Goal: Task Accomplishment & Management: Manage account settings

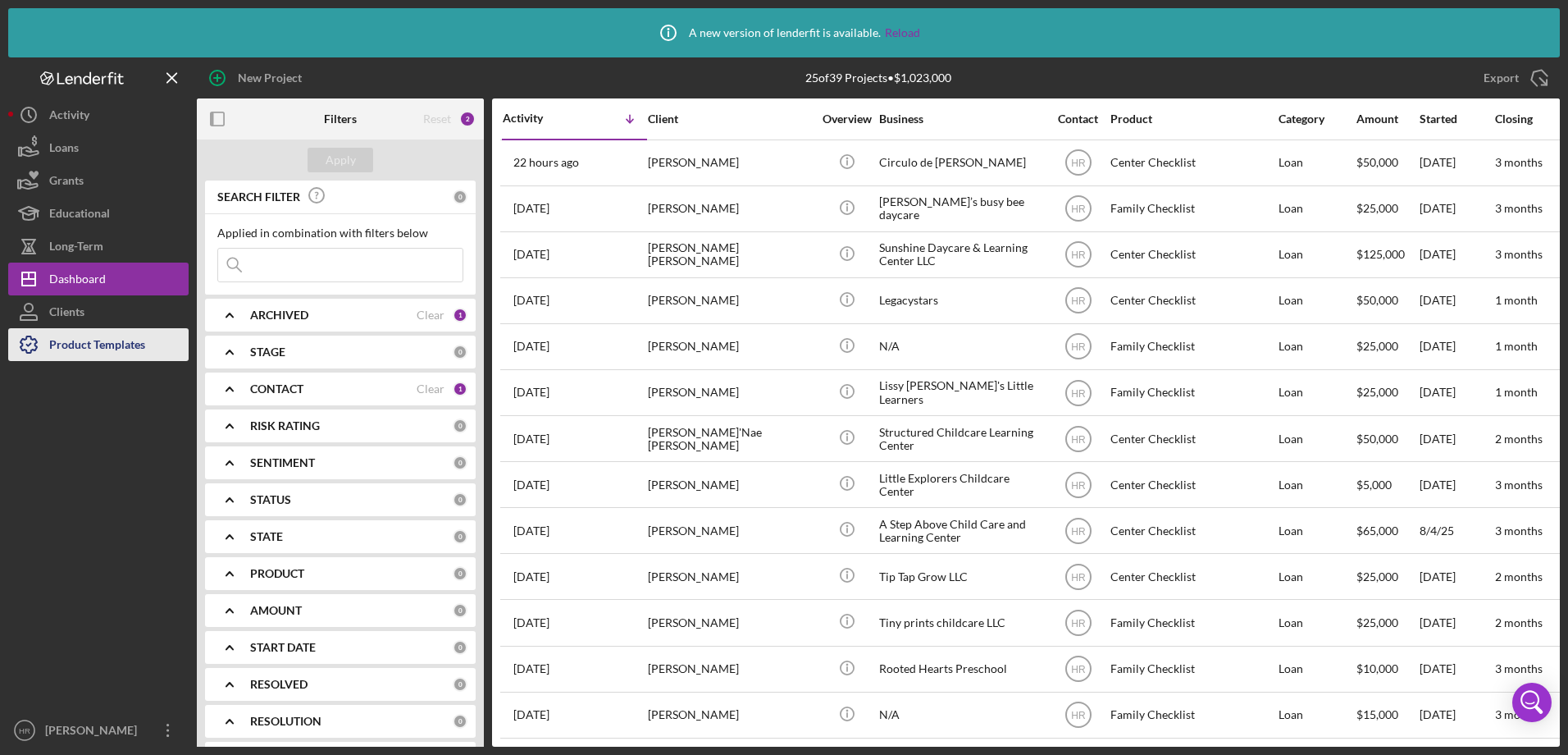
click at [127, 347] on div "Product Templates" at bounding box center [97, 346] width 96 height 37
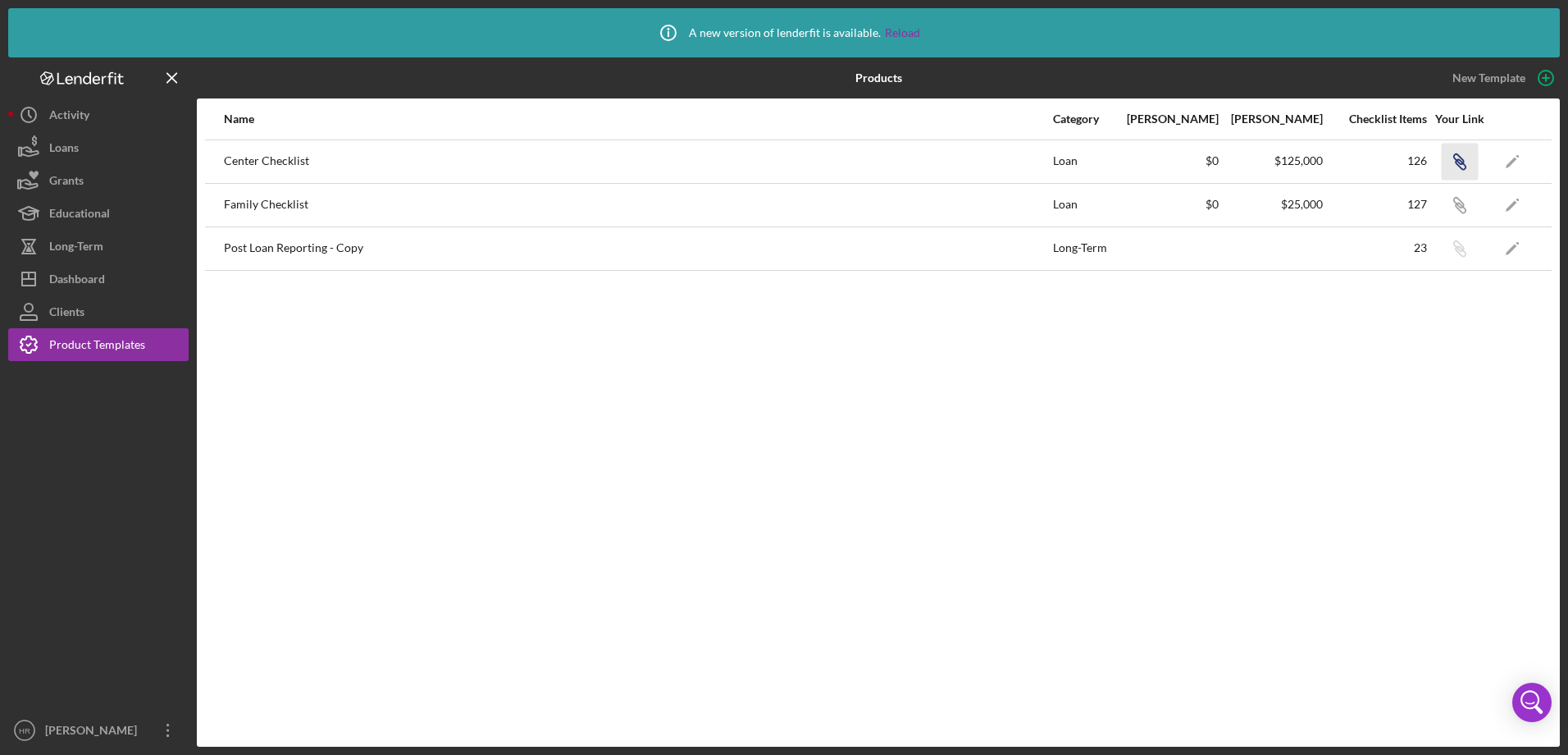
click at [1452, 158] on icon "Icon/Link" at bounding box center [1459, 161] width 37 height 37
click at [1457, 151] on icon "Icon/Link" at bounding box center [1459, 161] width 37 height 37
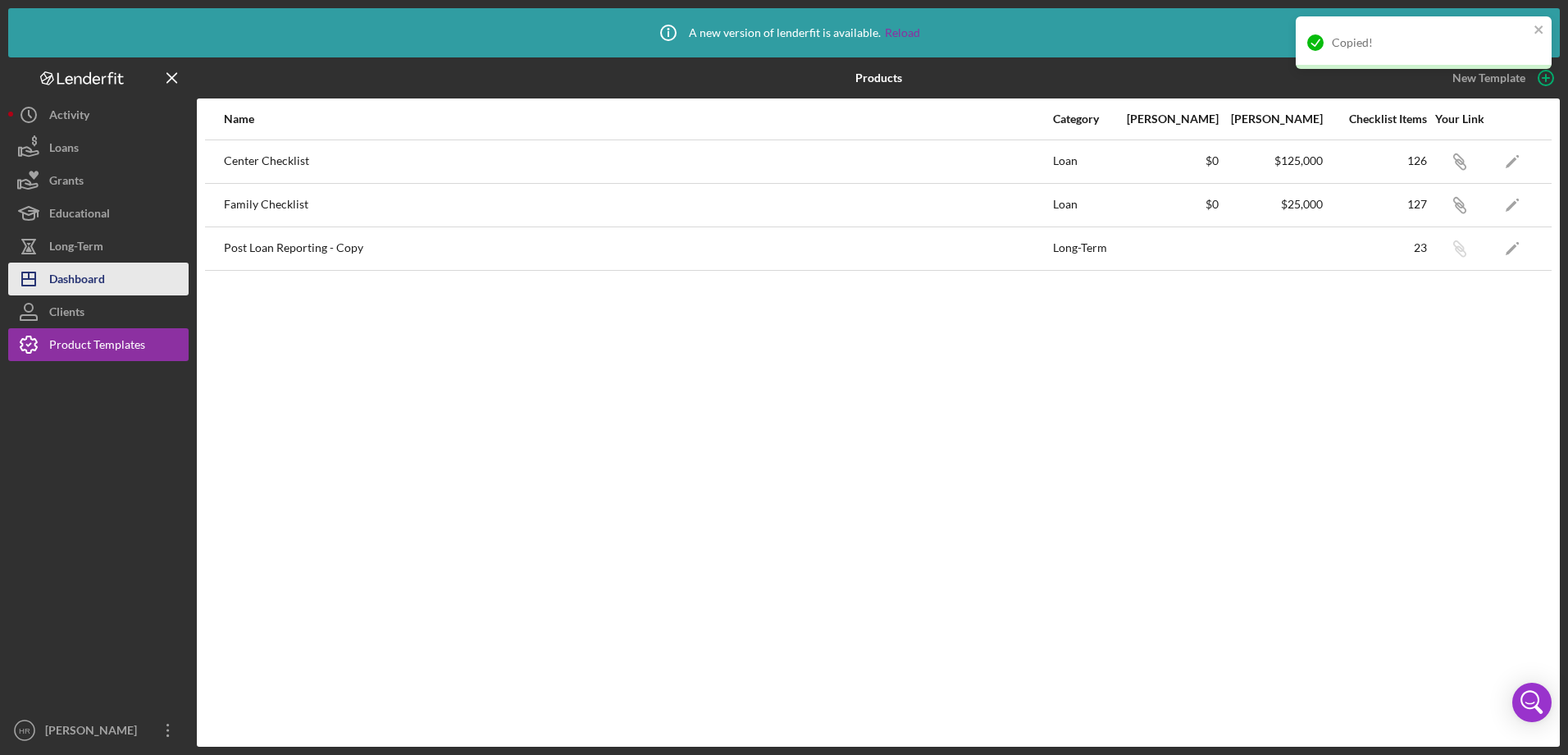
click at [65, 269] on div "Dashboard" at bounding box center [77, 281] width 56 height 37
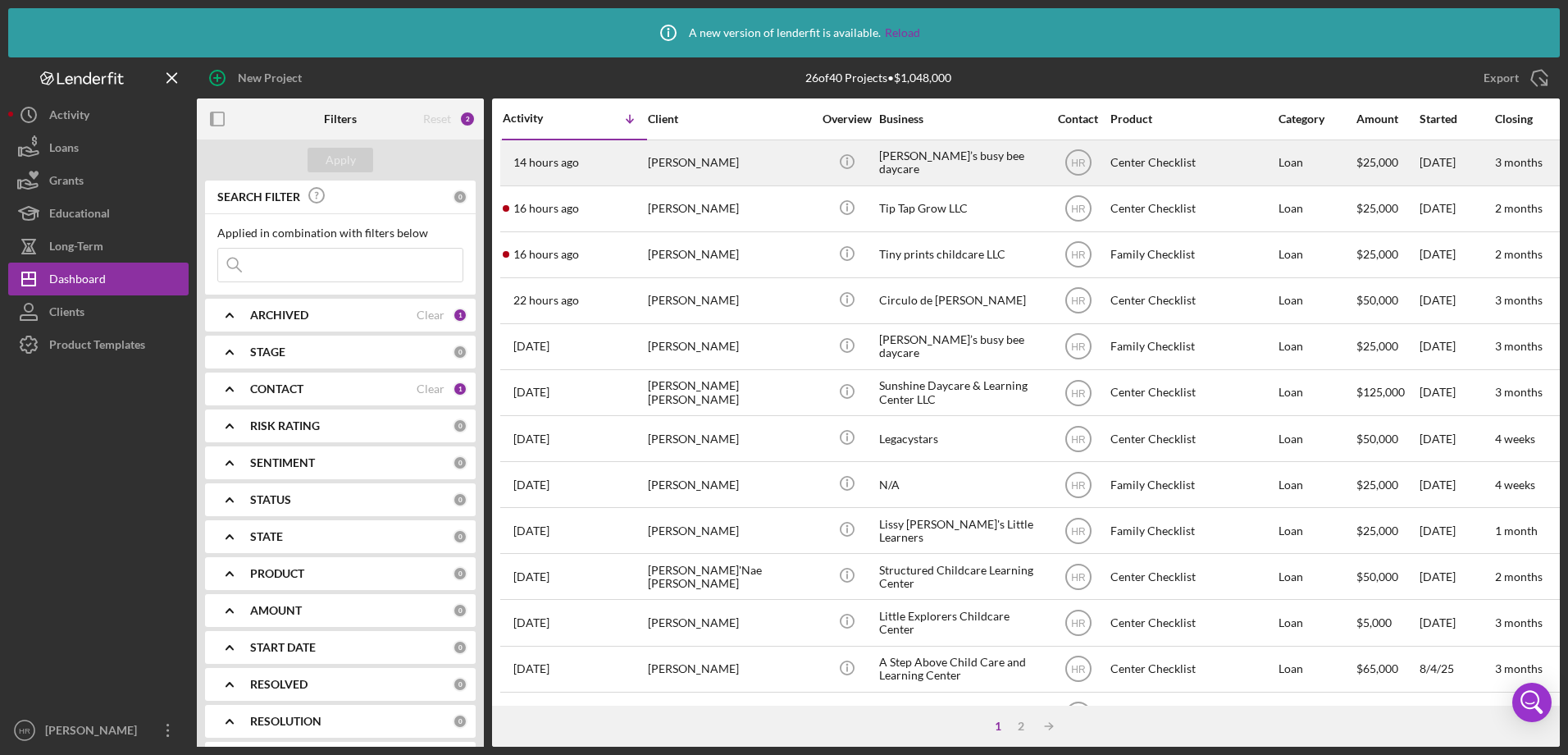
click at [672, 160] on div "[PERSON_NAME]" at bounding box center [730, 163] width 164 height 44
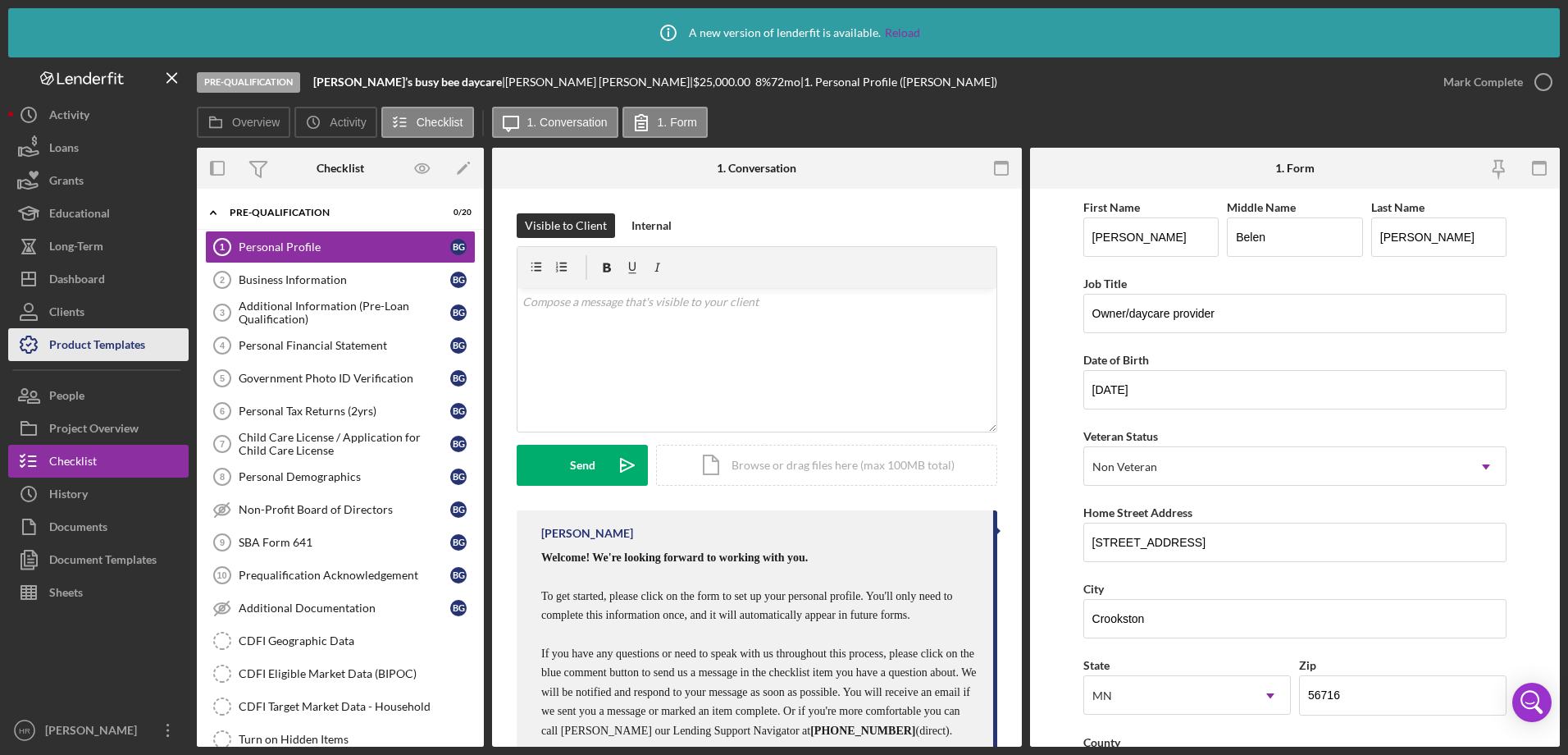
click at [88, 348] on div "Product Templates" at bounding box center [97, 346] width 96 height 37
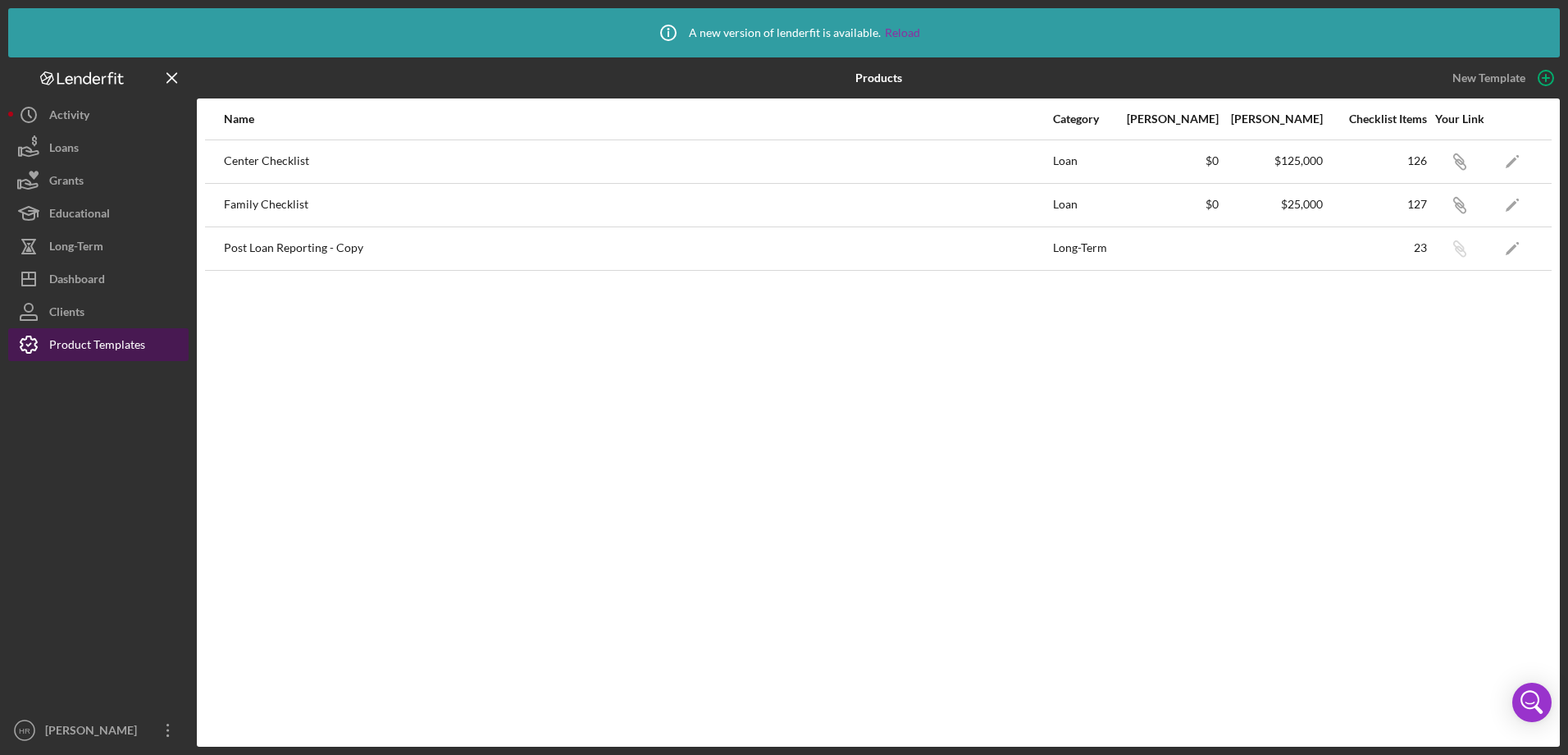
click at [85, 355] on div "Product Templates" at bounding box center [97, 346] width 96 height 37
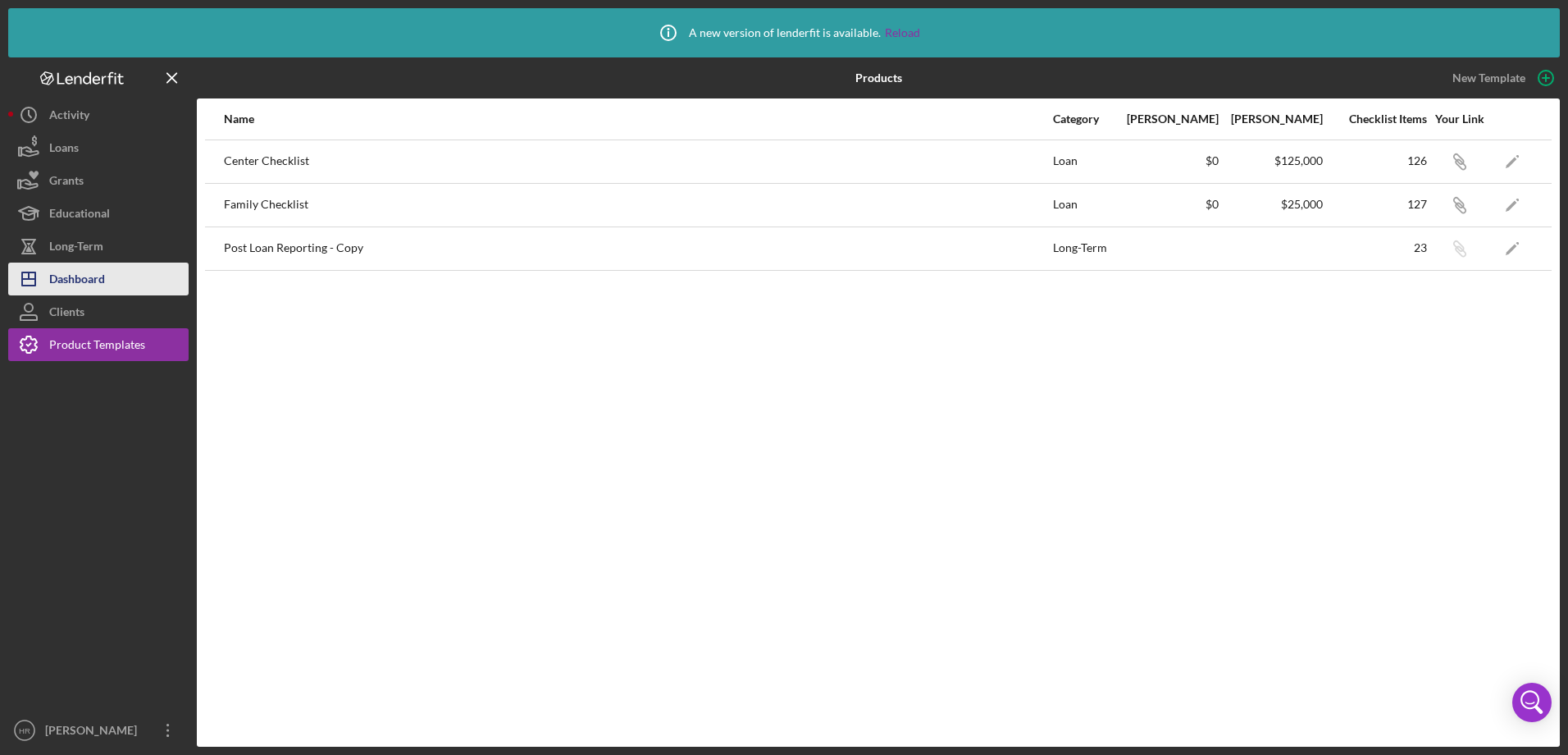
click at [78, 285] on div "Dashboard" at bounding box center [77, 281] width 56 height 37
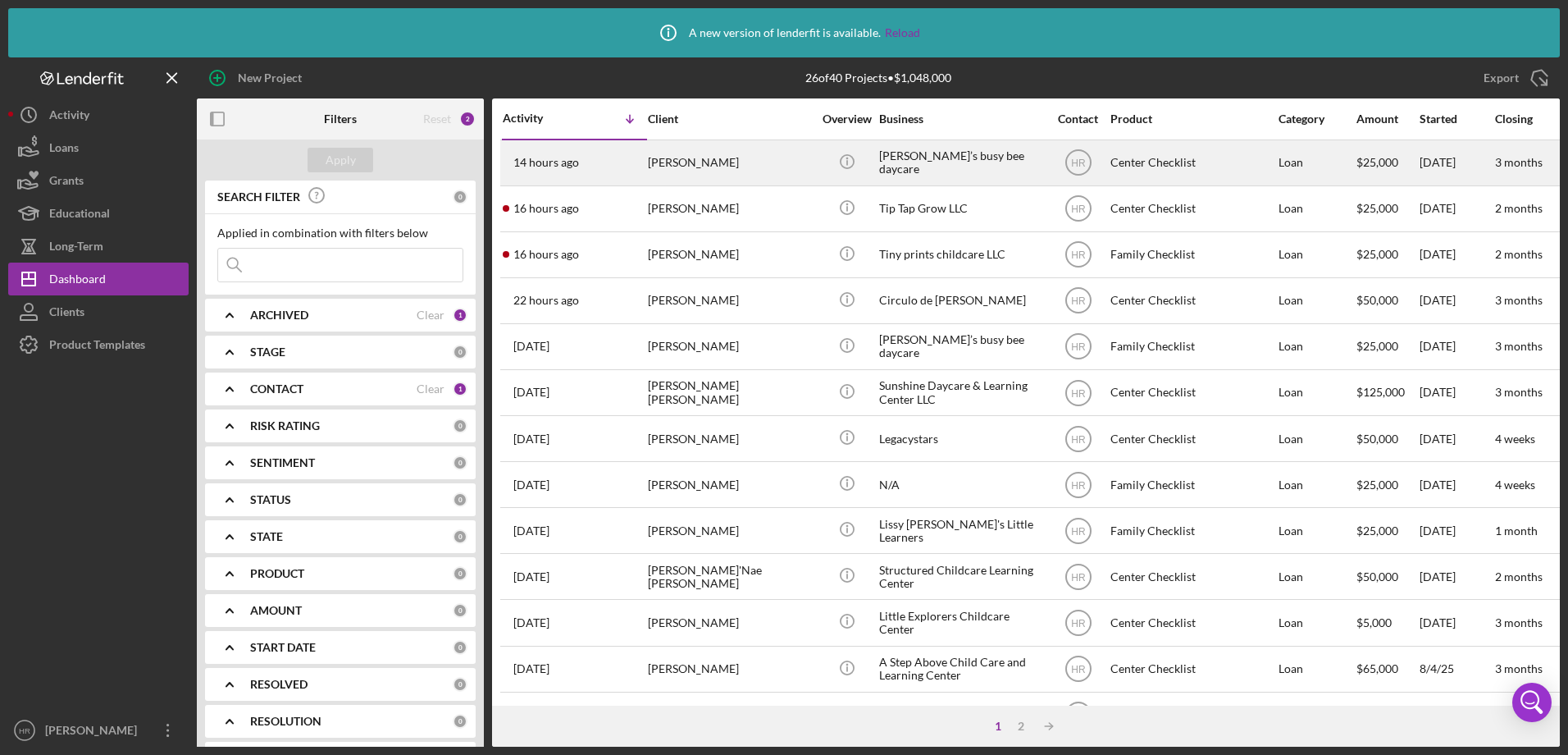
click at [703, 162] on div "[PERSON_NAME]" at bounding box center [730, 163] width 164 height 44
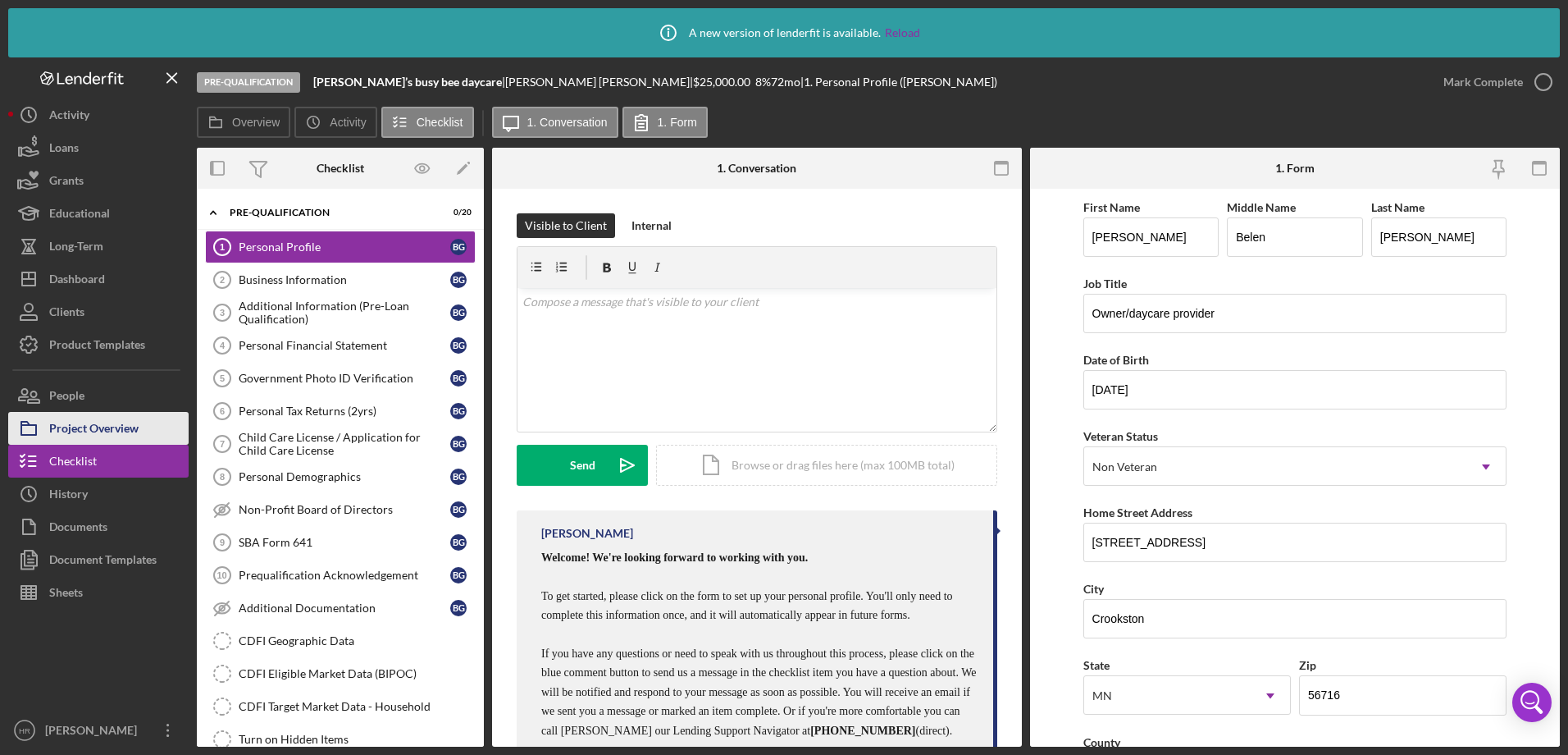
click at [68, 424] on div "Project Overview" at bounding box center [93, 430] width 90 height 37
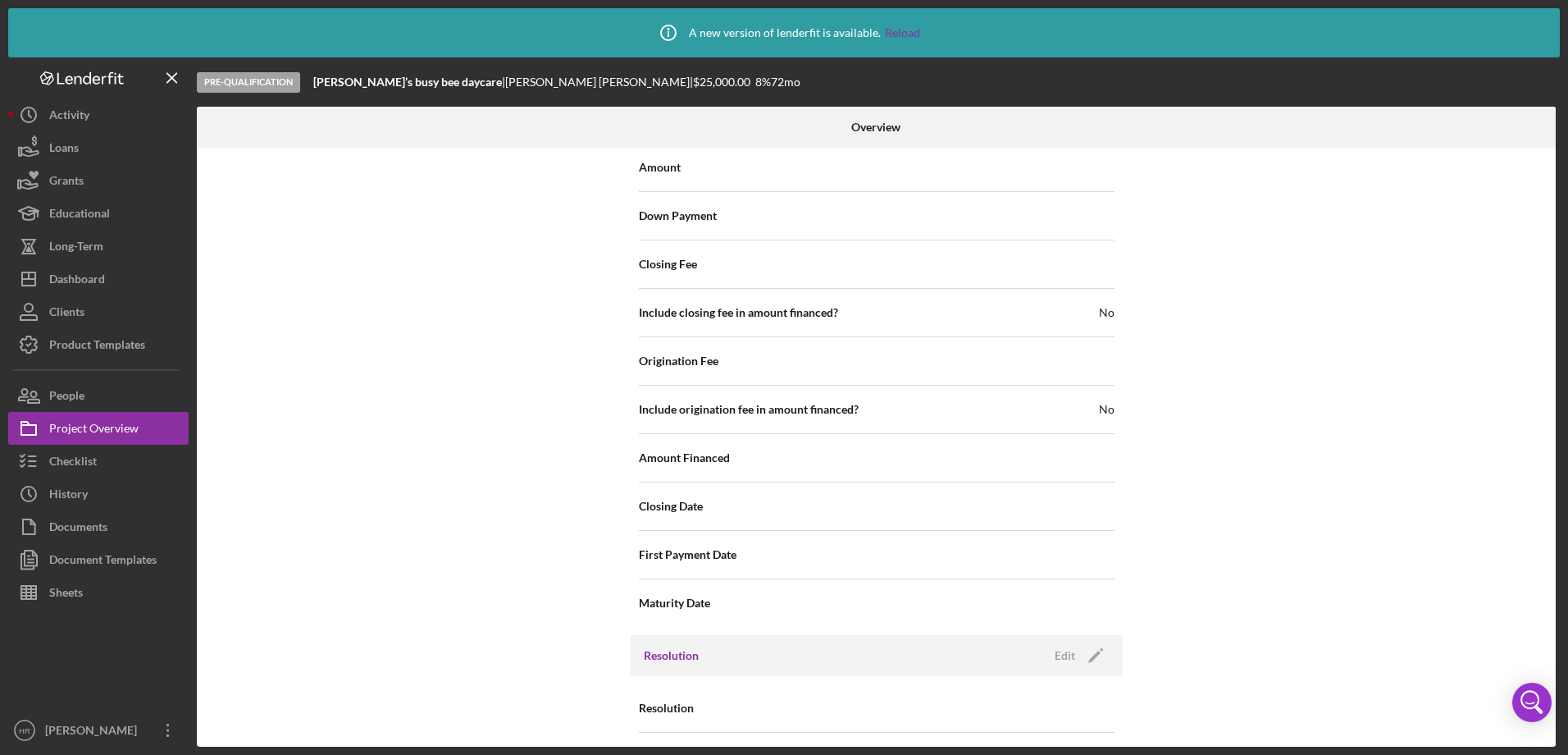
scroll to position [1807, 0]
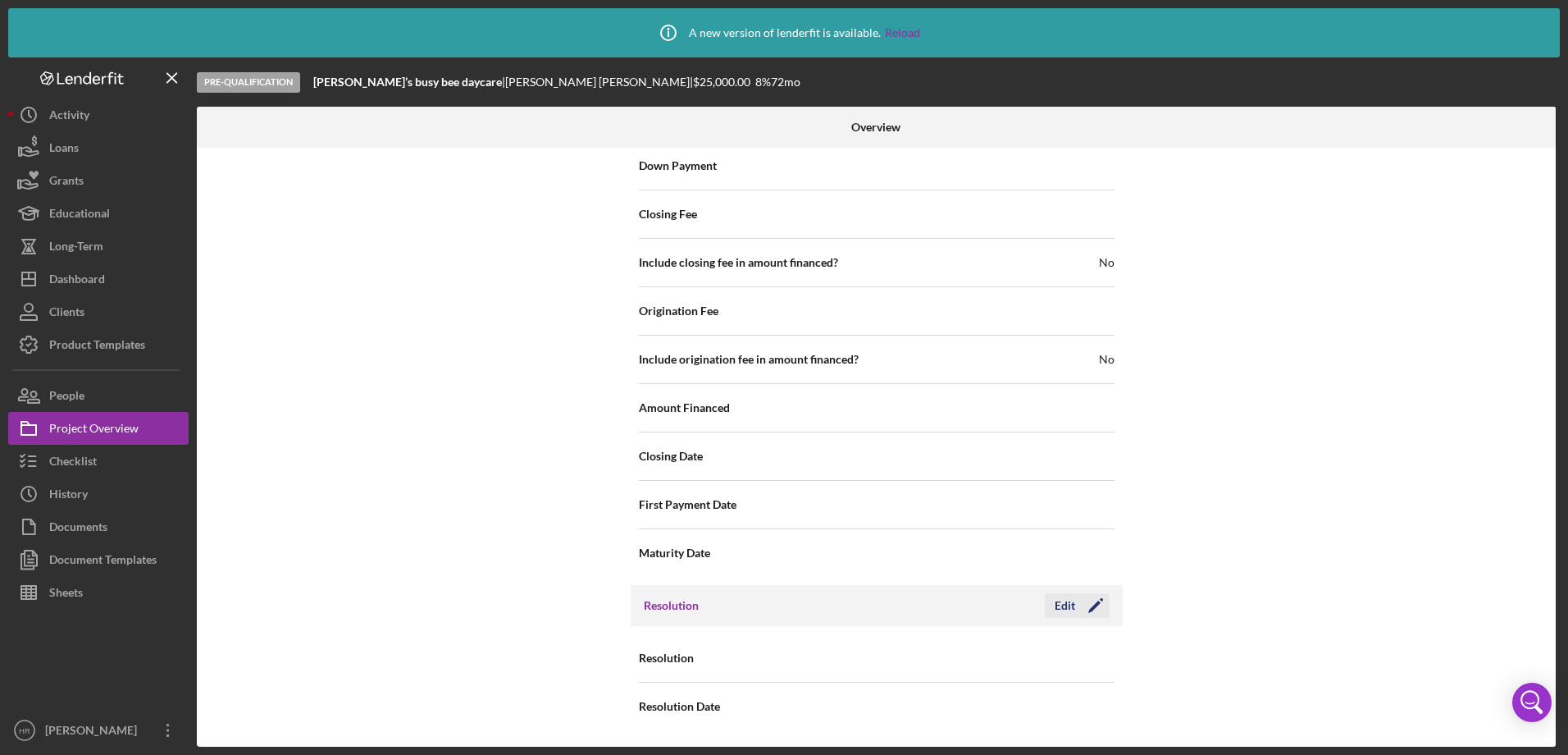
click at [1076, 595] on icon "Icon/Edit" at bounding box center [1096, 605] width 41 height 41
click at [924, 659] on div "Select..." at bounding box center [976, 658] width 197 height 37
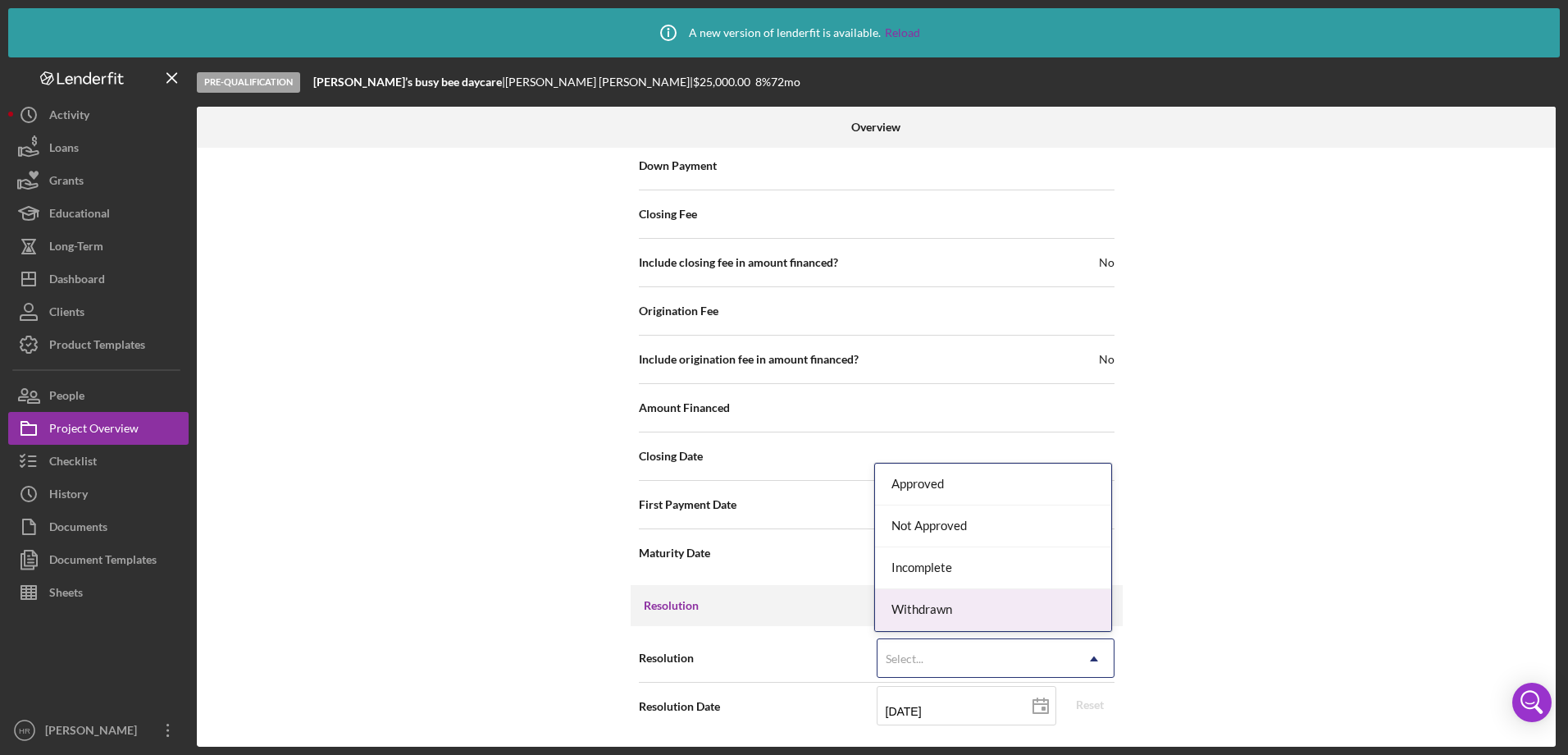
click at [922, 594] on div "Withdrawn" at bounding box center [993, 610] width 236 height 42
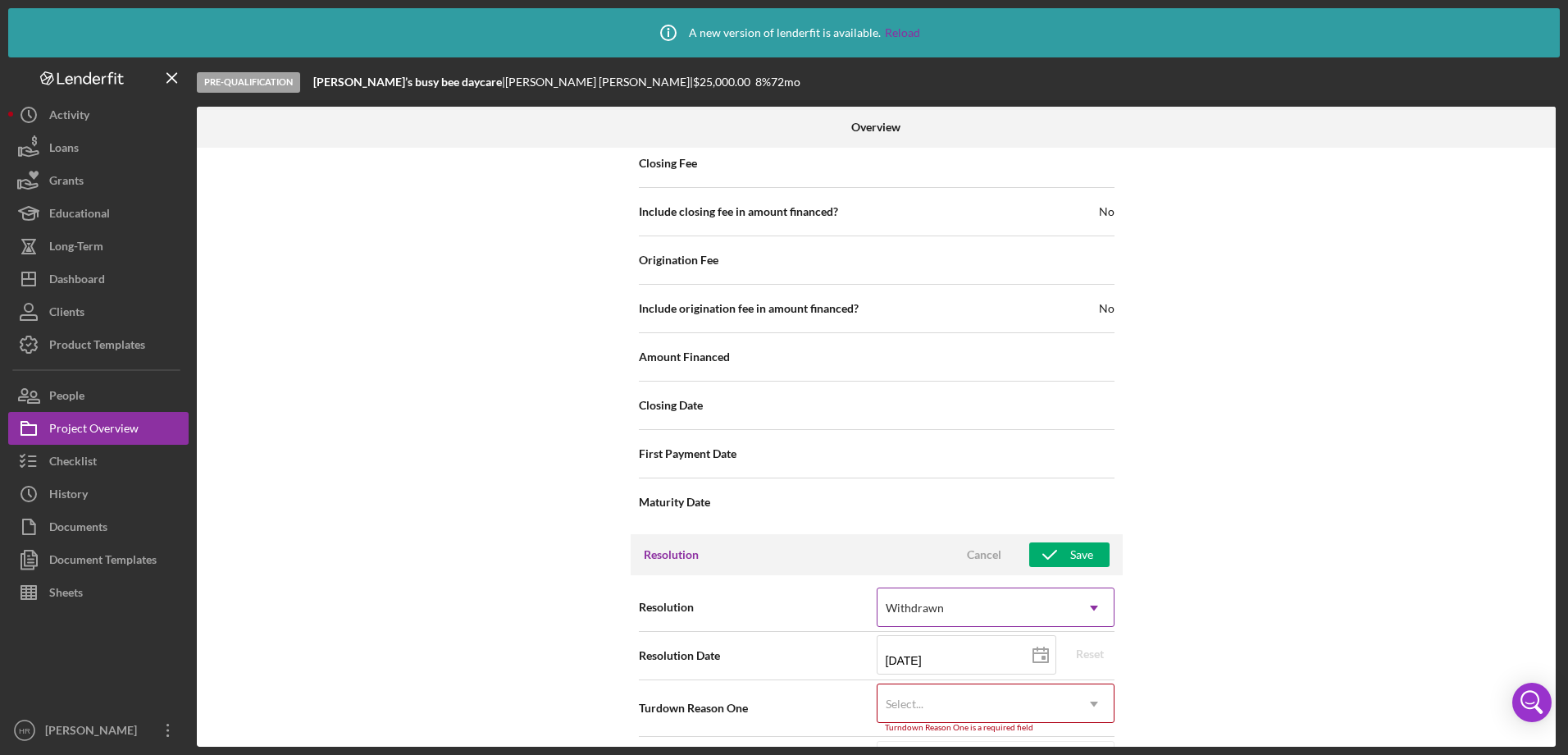
scroll to position [1912, 0]
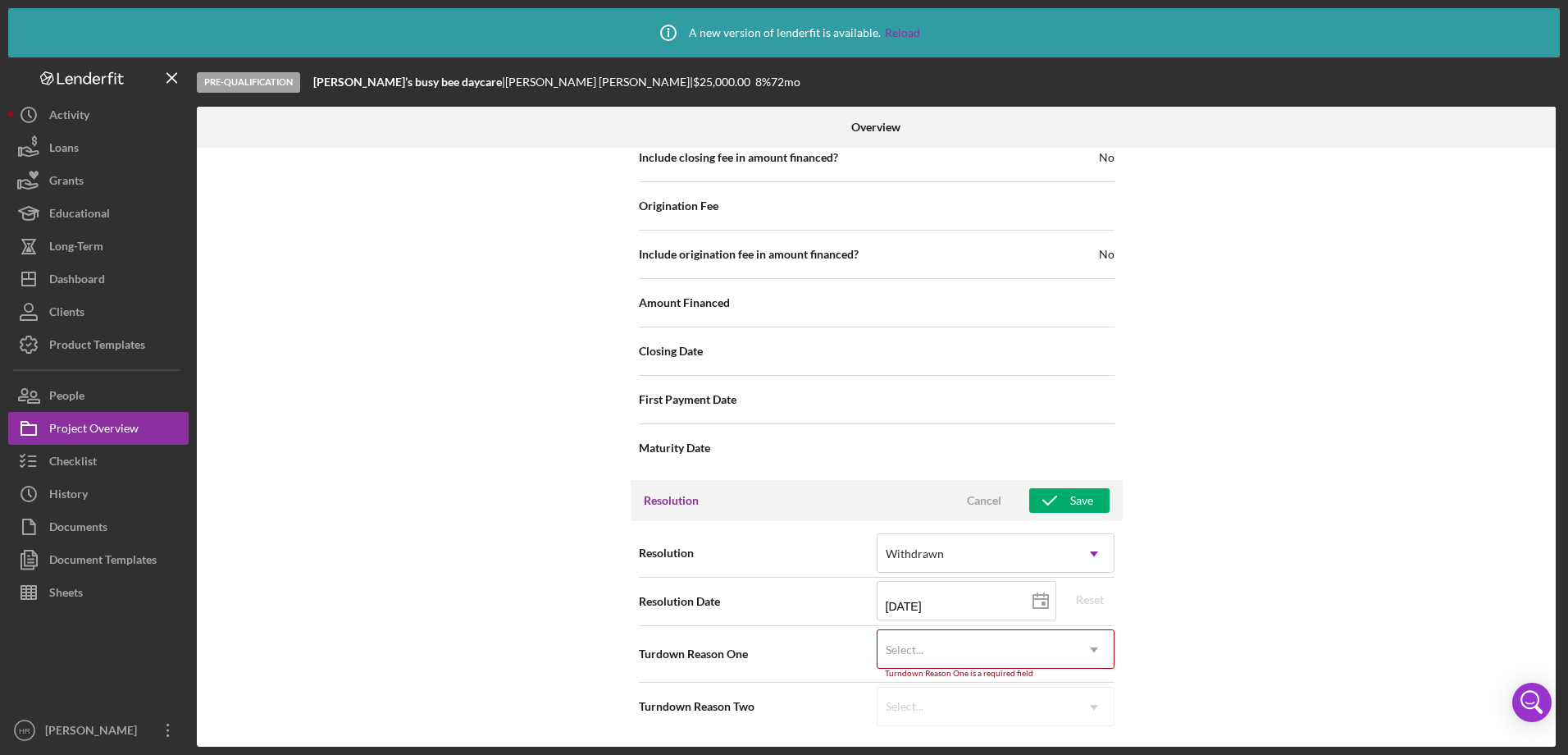
click at [933, 654] on div "Select..." at bounding box center [976, 650] width 197 height 37
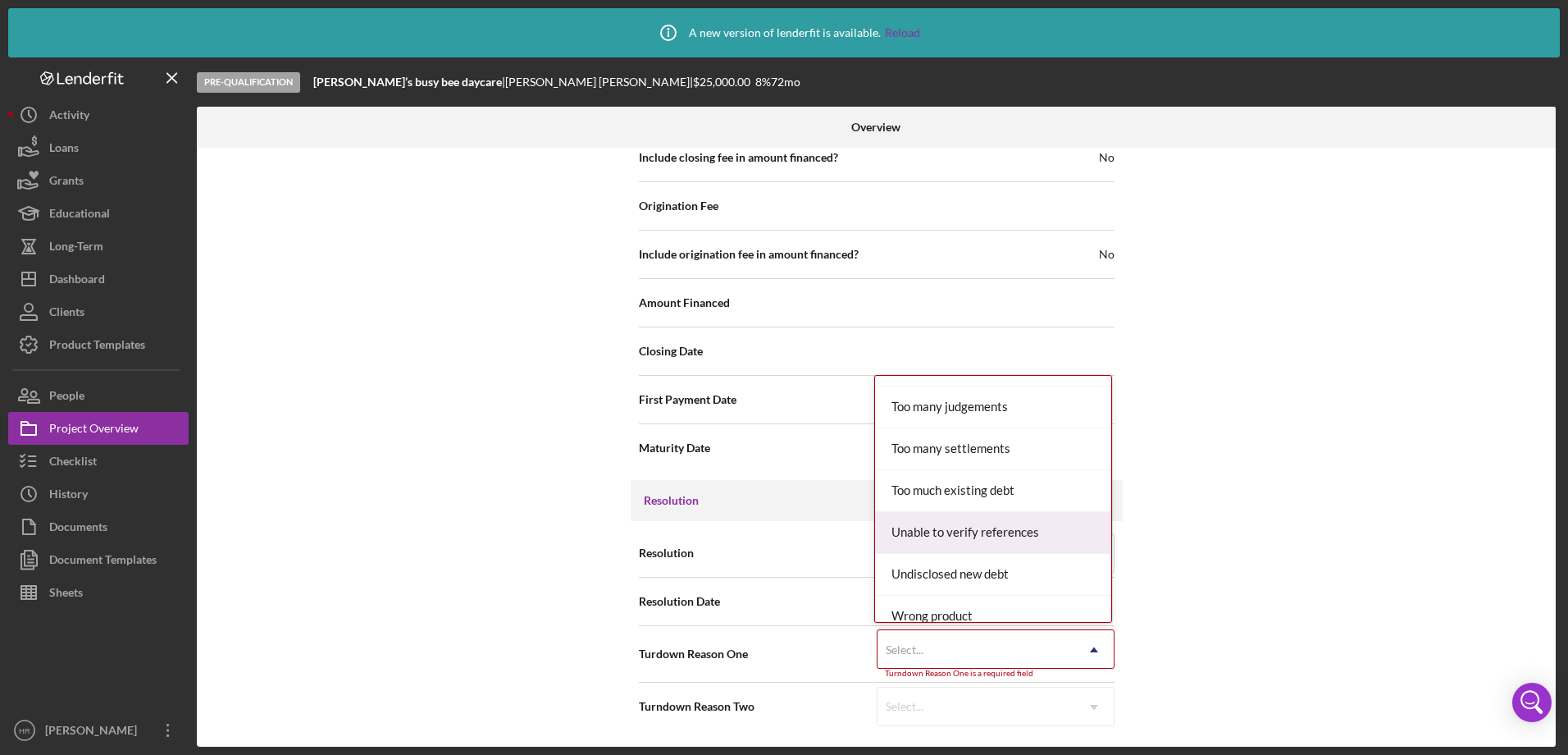
scroll to position [1804, 0]
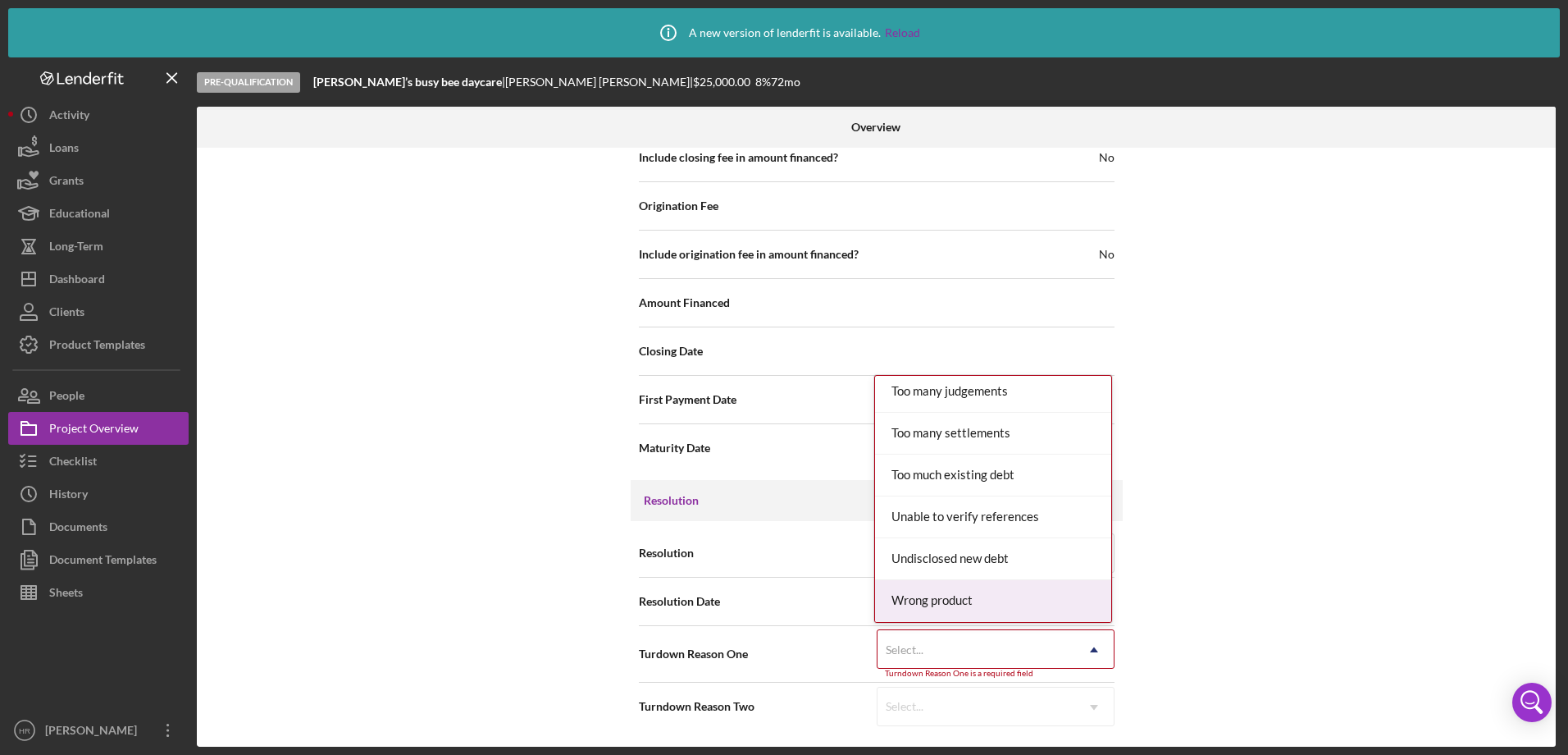
click at [913, 599] on div "Wrong product" at bounding box center [993, 601] width 236 height 42
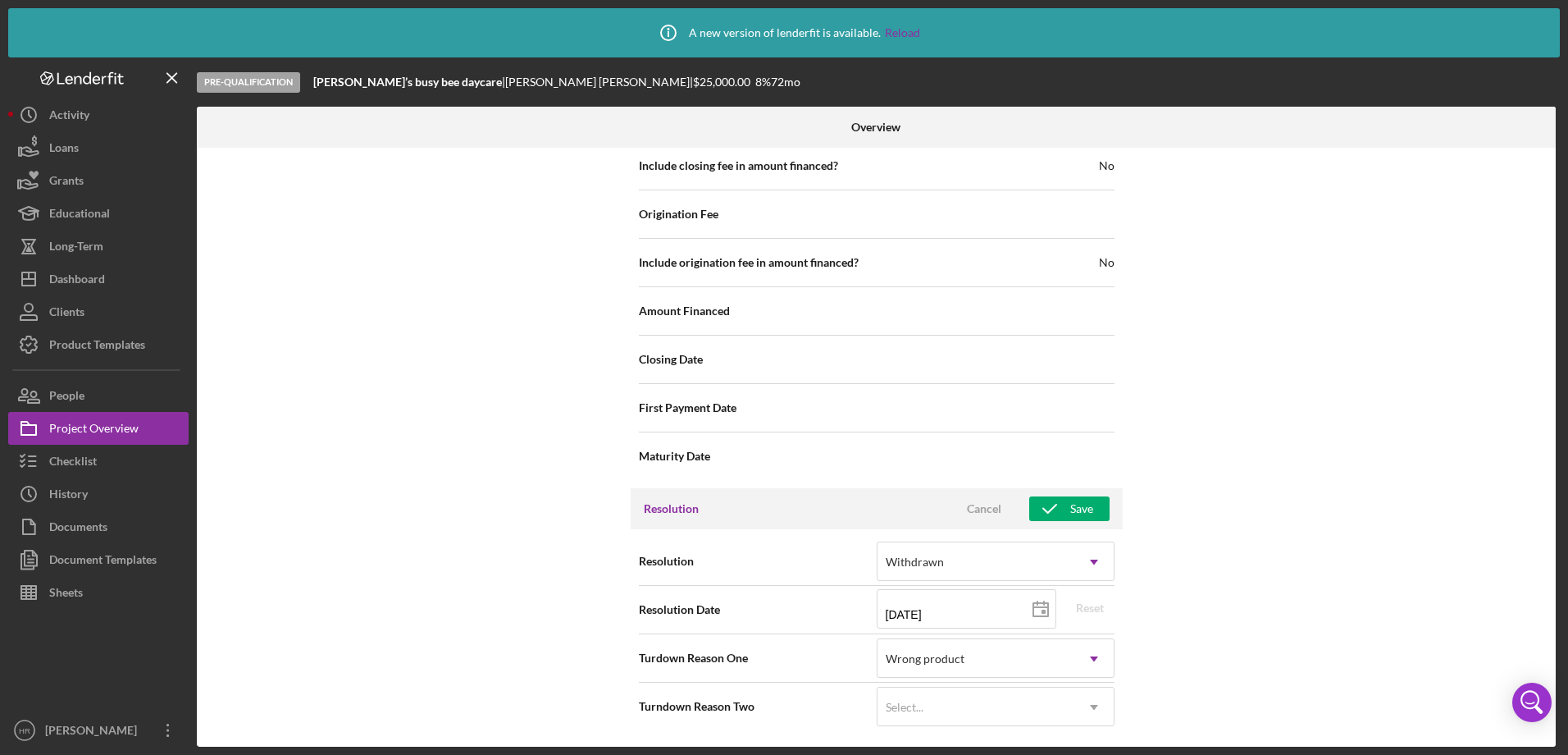
scroll to position [1904, 0]
drag, startPoint x: 1062, startPoint y: 508, endPoint x: 1083, endPoint y: 486, distance: 30.4
click at [1060, 509] on icon "button" at bounding box center [1049, 508] width 41 height 41
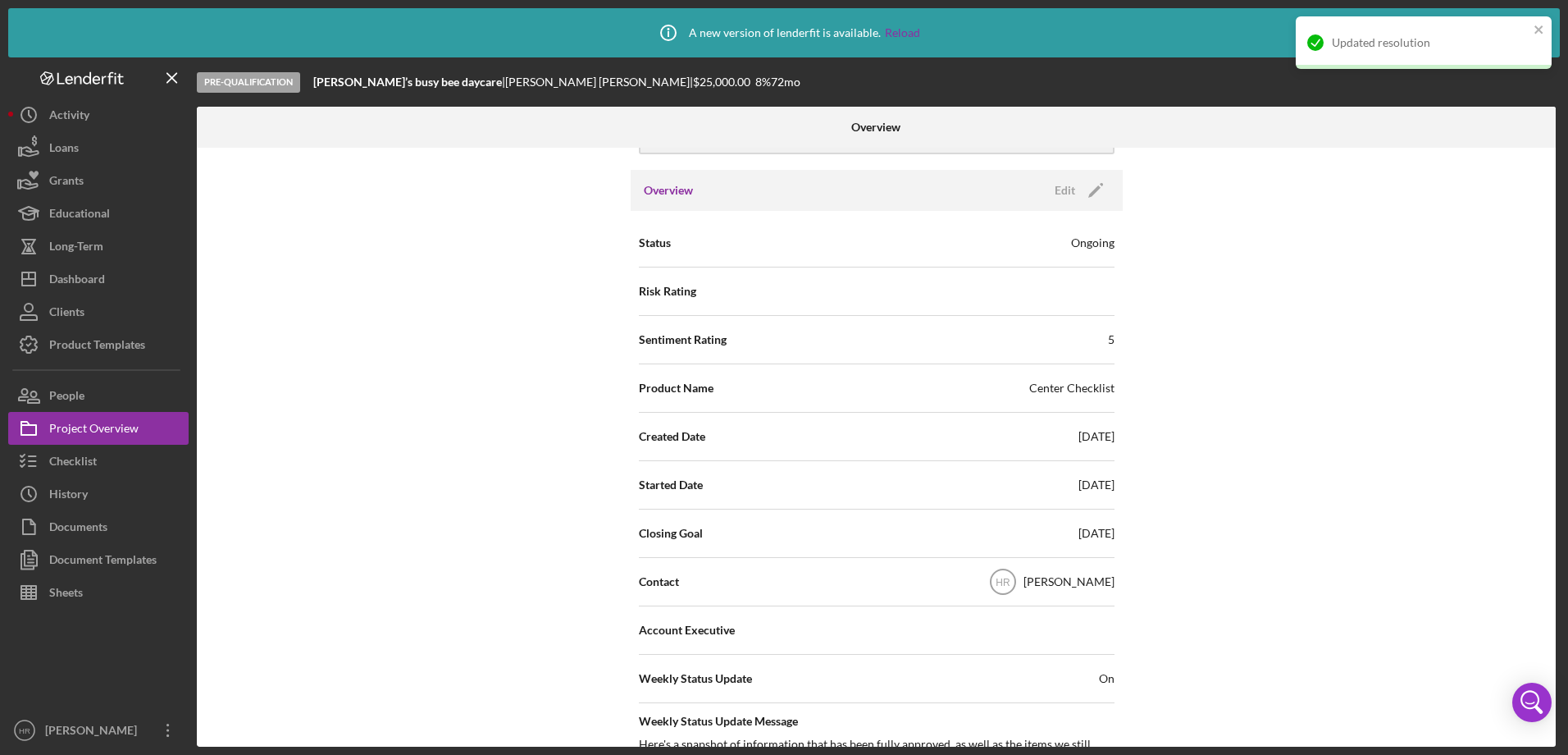
scroll to position [0, 0]
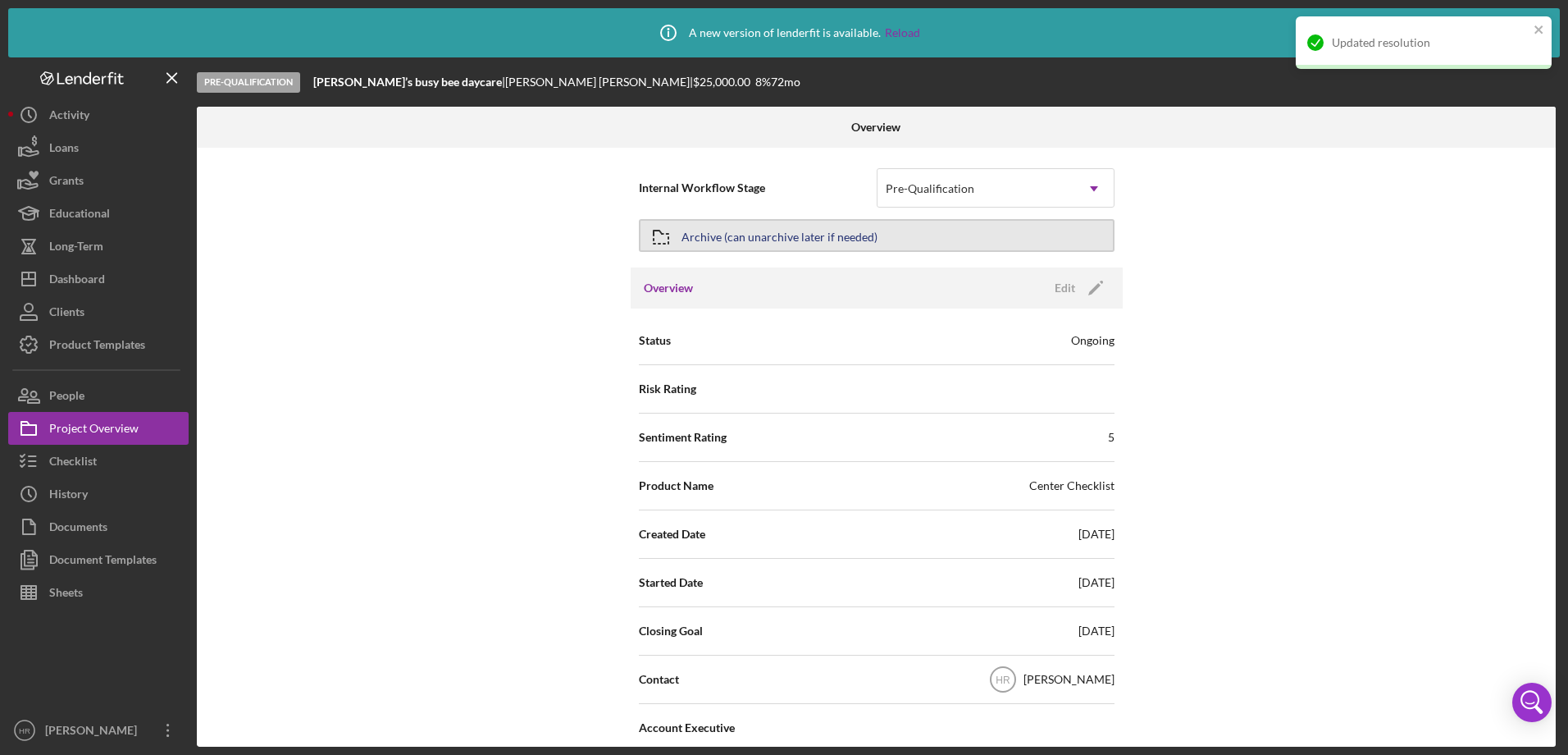
click at [757, 249] on div "Archive (can unarchive later if needed)" at bounding box center [779, 235] width 196 height 30
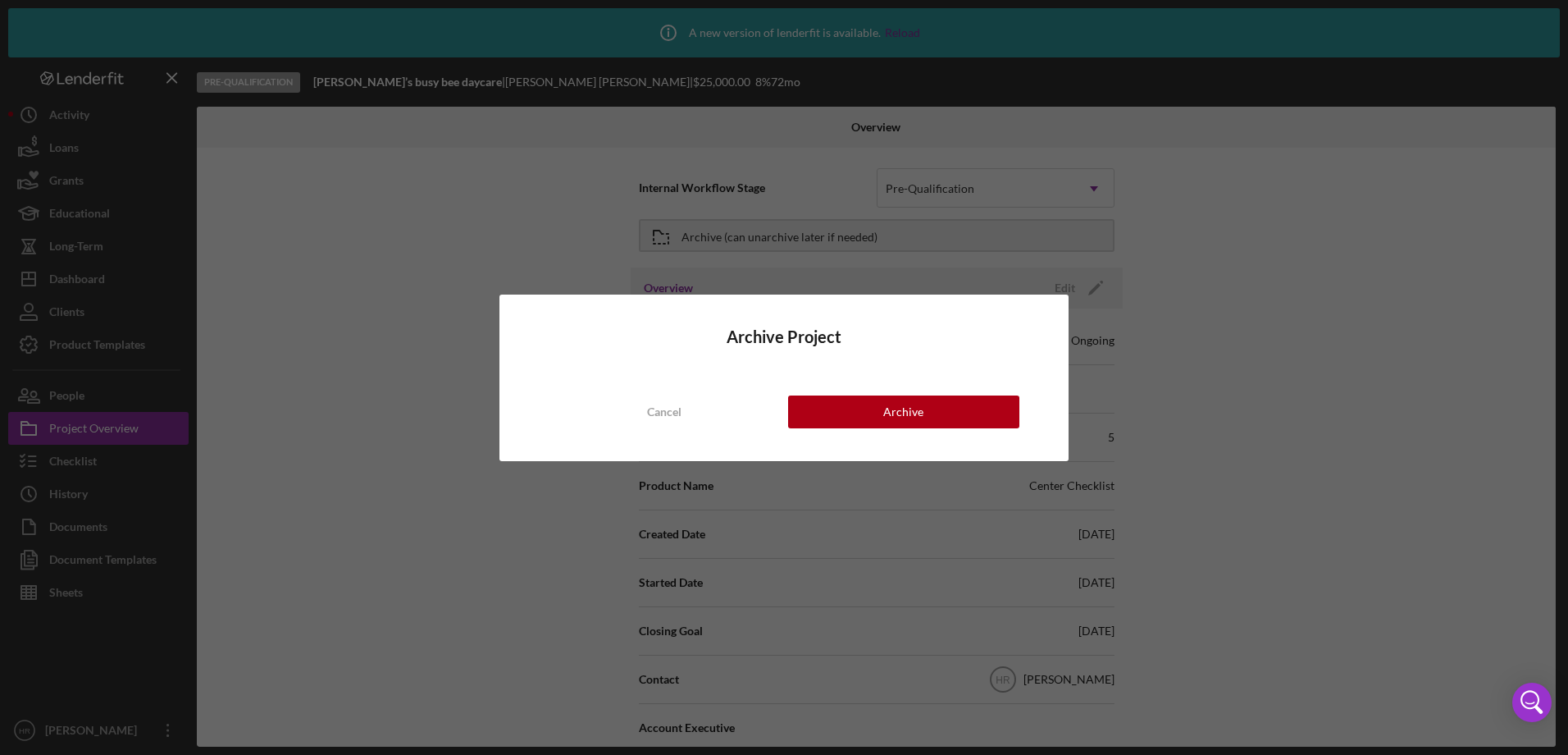
click at [876, 437] on div "Archive Project Cancel Archive" at bounding box center [784, 378] width 569 height 167
click at [868, 414] on button "Archive" at bounding box center [903, 412] width 231 height 33
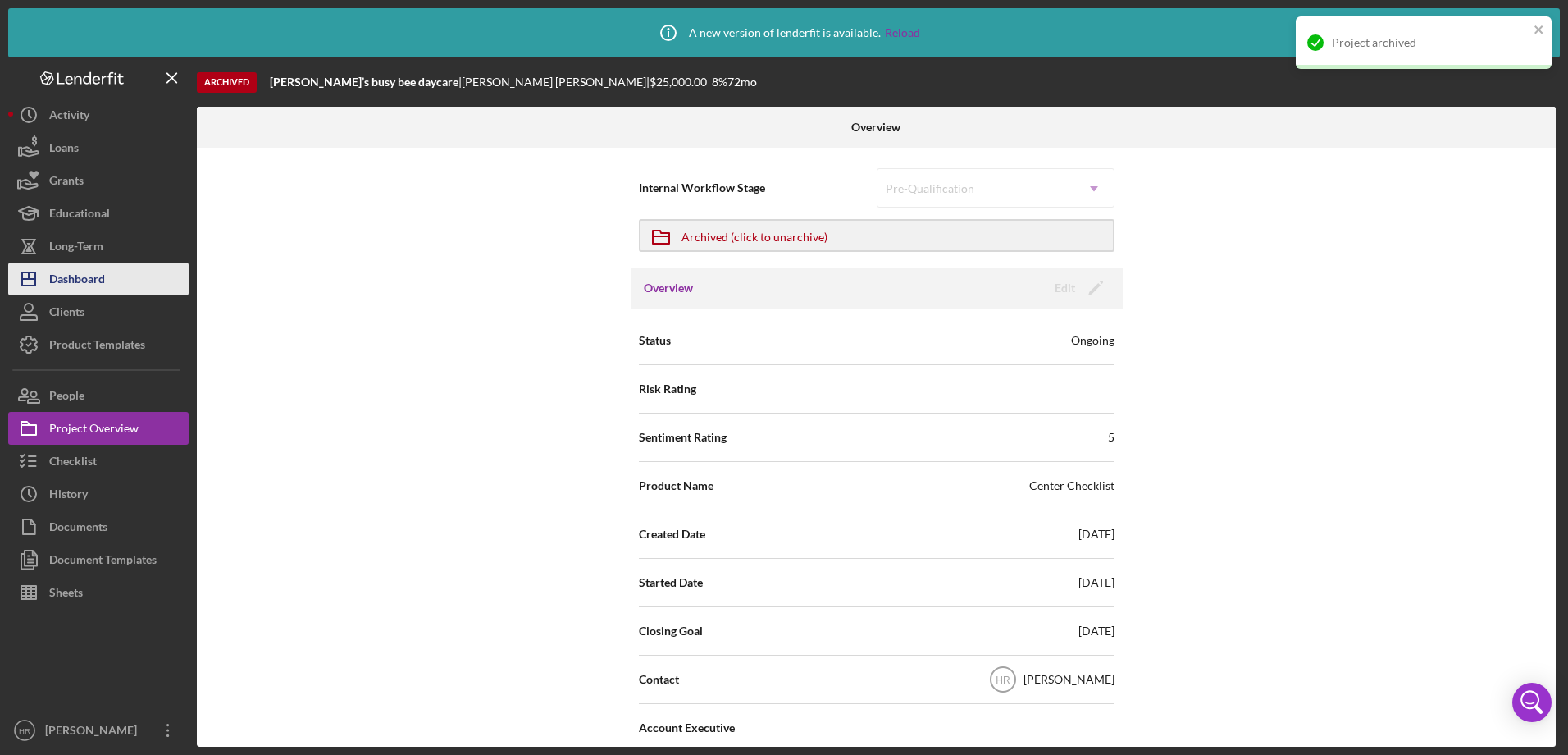
click at [104, 282] on div "Dashboard" at bounding box center [77, 281] width 56 height 37
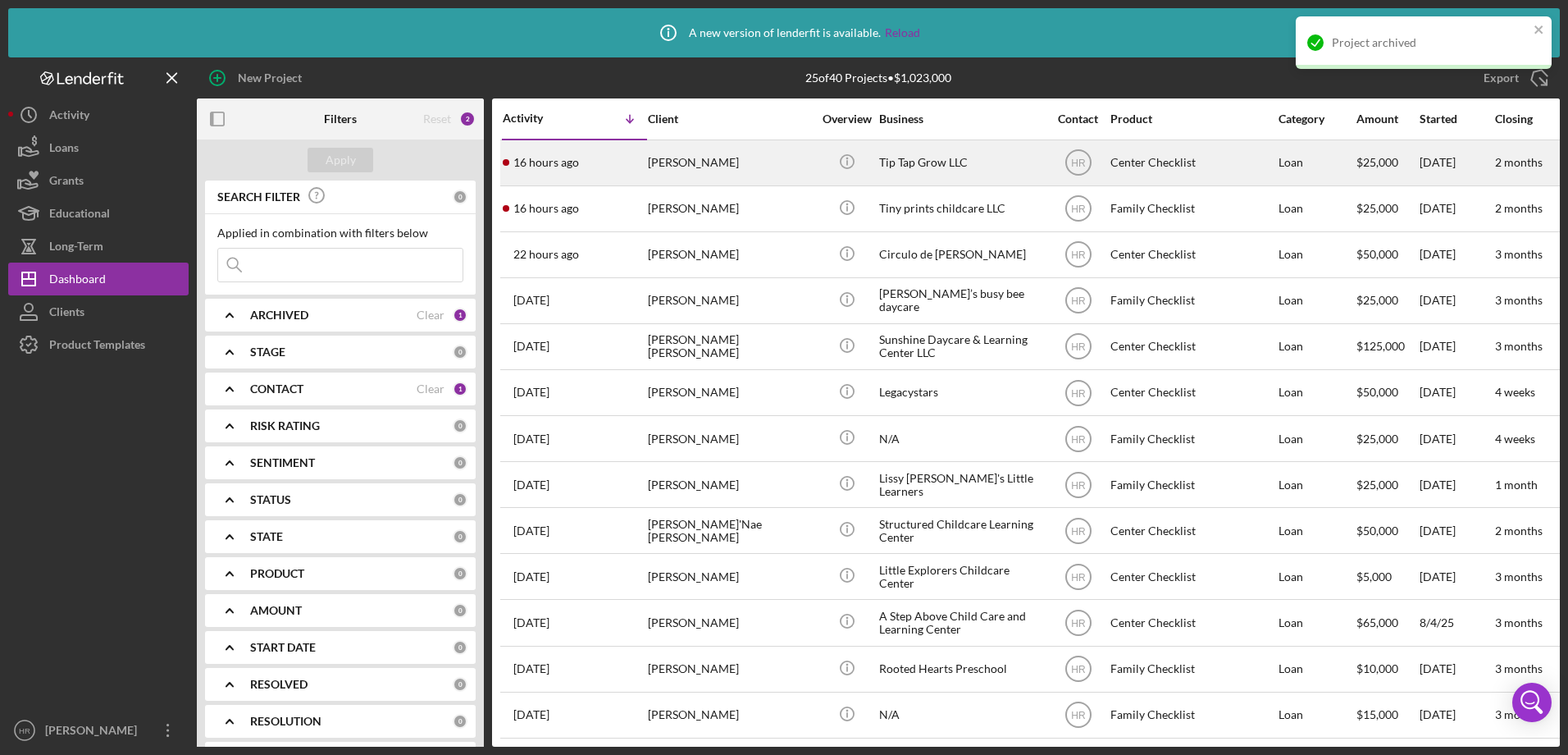
click at [712, 166] on div "[PERSON_NAME]" at bounding box center [730, 163] width 164 height 44
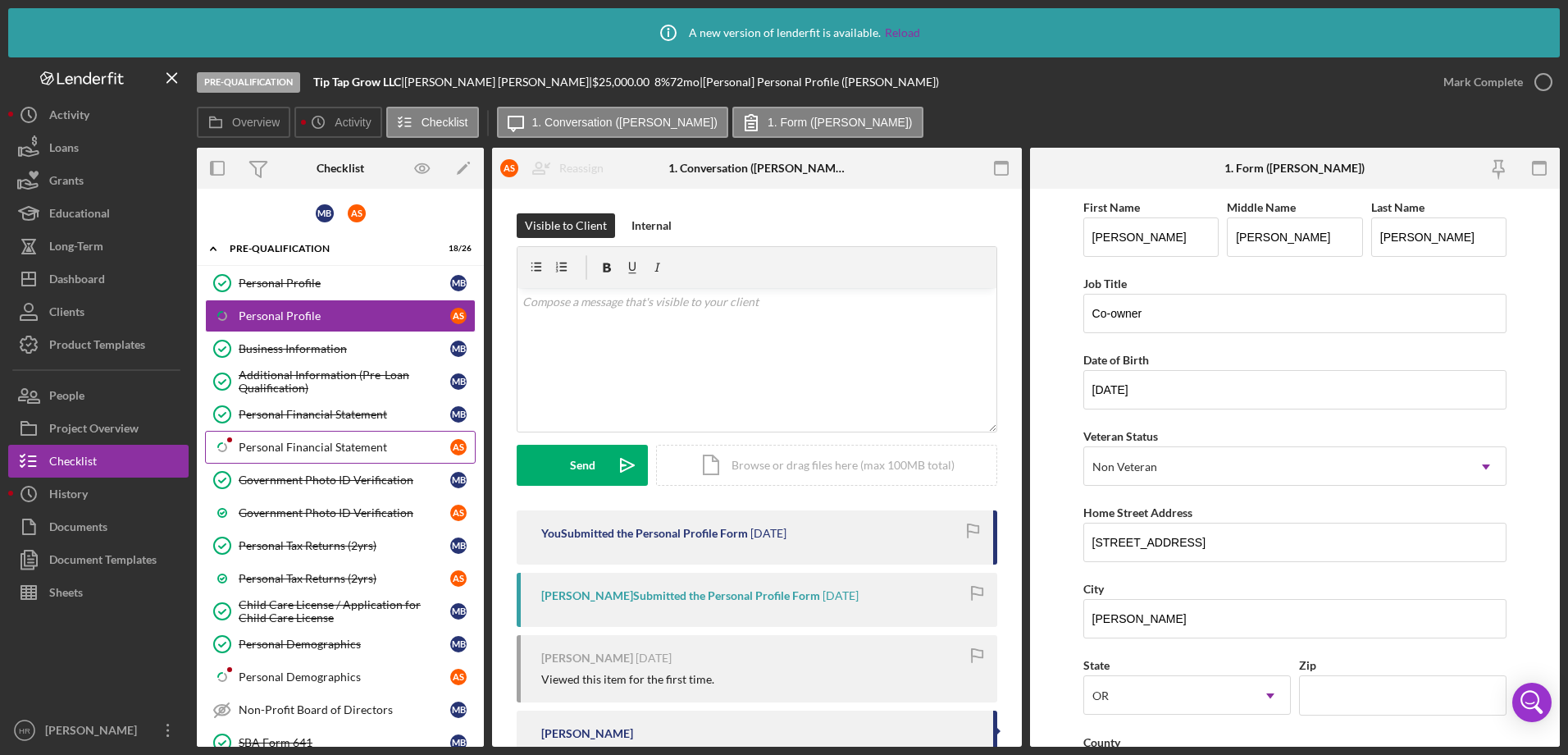
click at [317, 444] on div "Personal Financial Statement" at bounding box center [344, 446] width 212 height 13
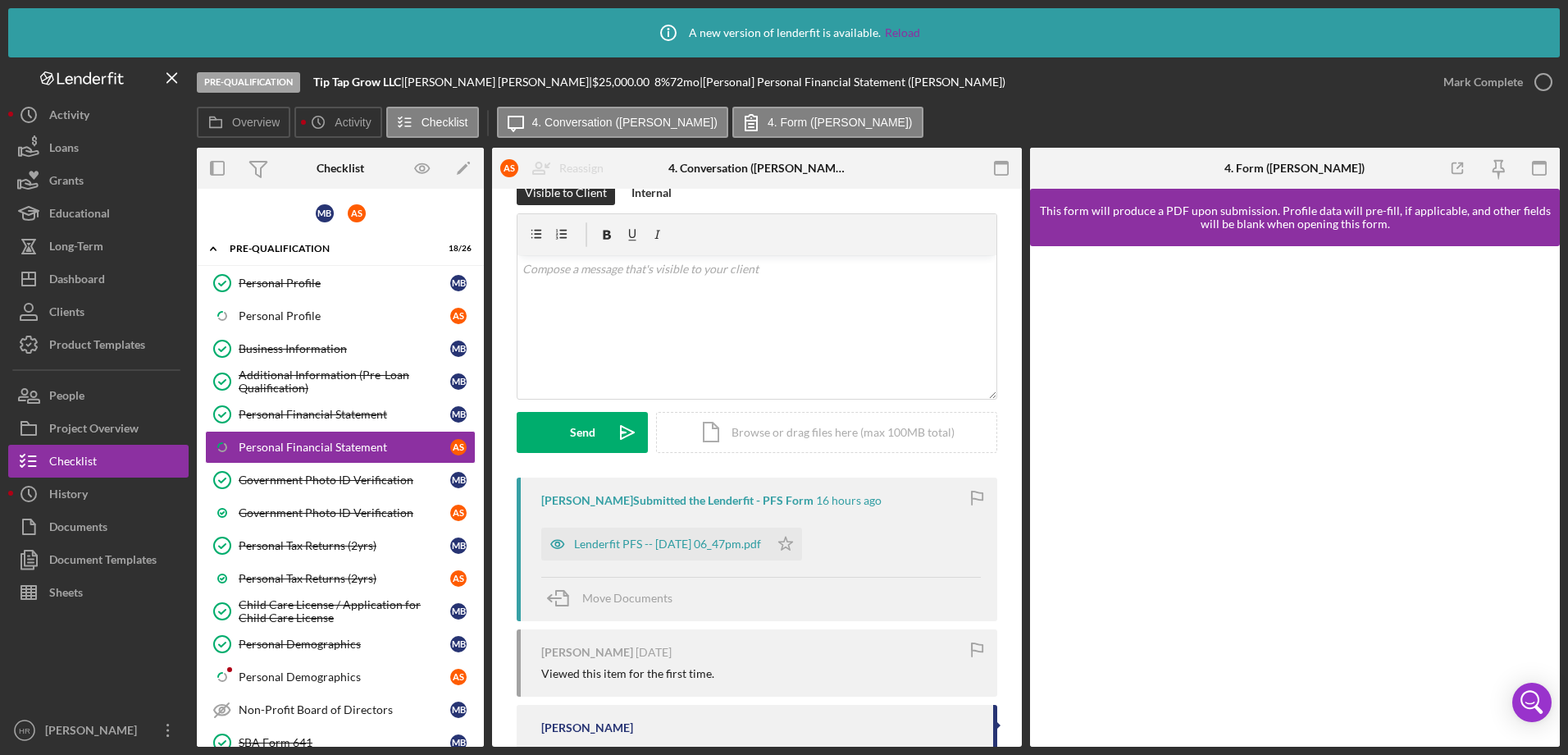
scroll to position [82, 0]
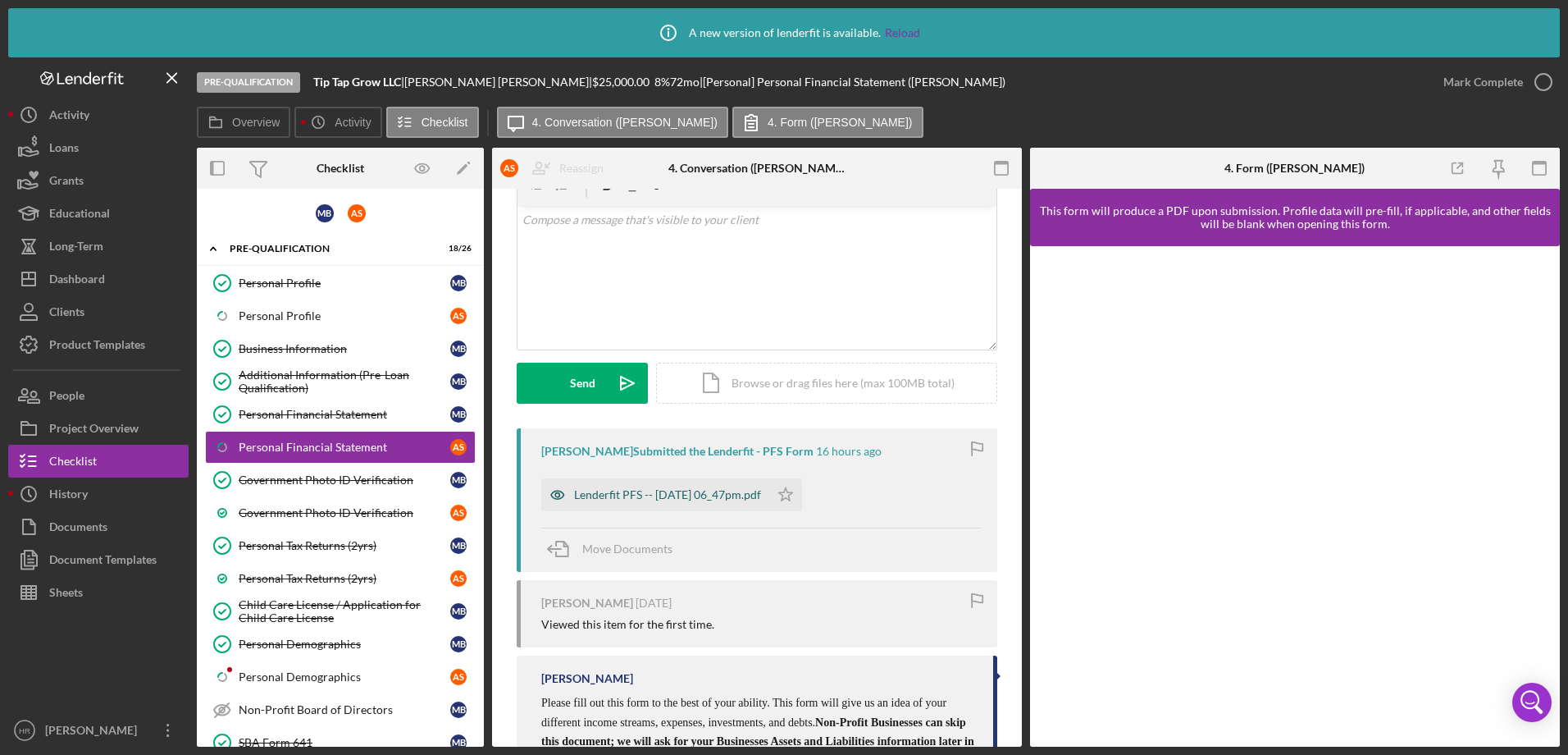
click at [666, 492] on div "Lenderfit PFS -- [DATE] 06_47pm.pdf" at bounding box center [668, 494] width 187 height 13
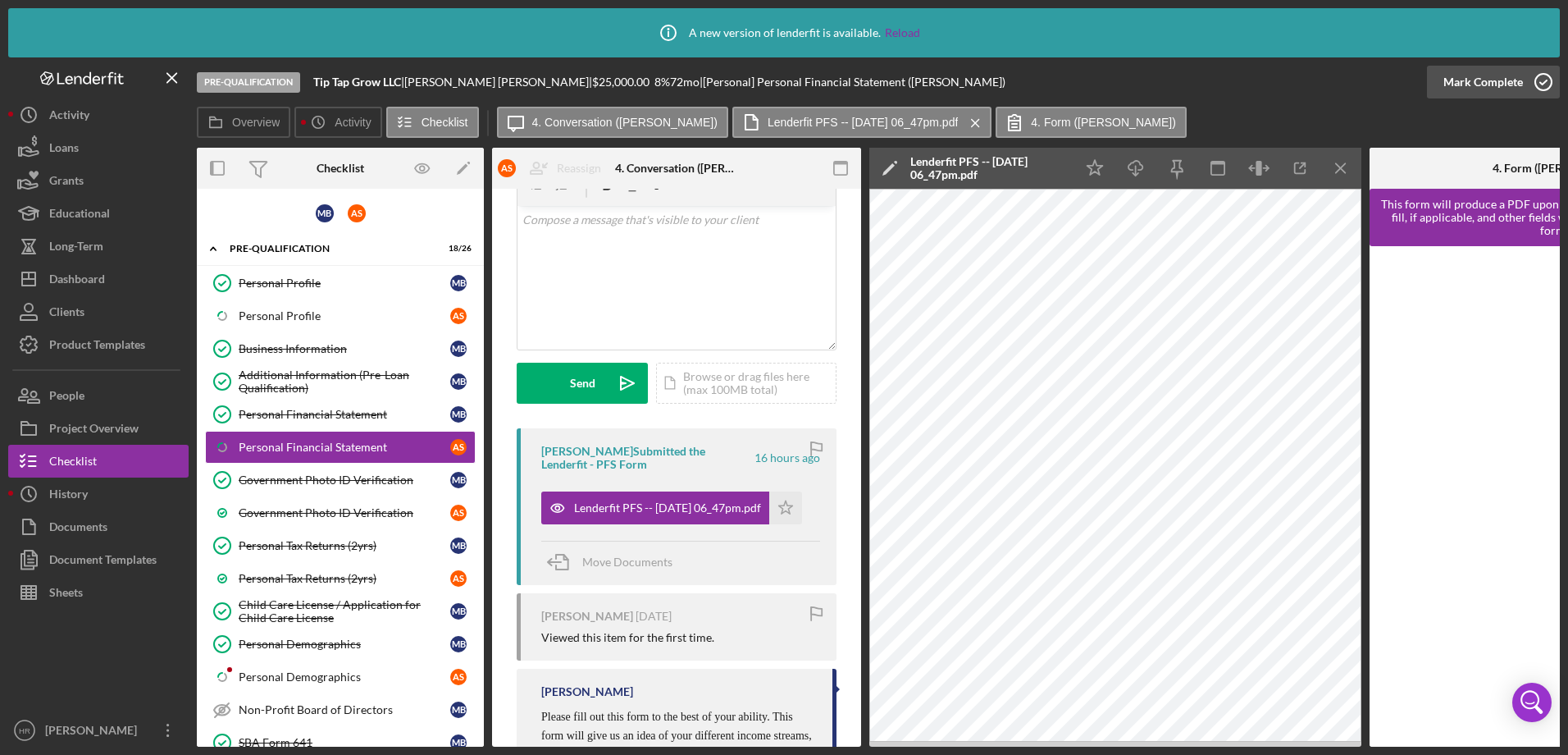
click at [1538, 76] on icon "button" at bounding box center [1543, 82] width 41 height 41
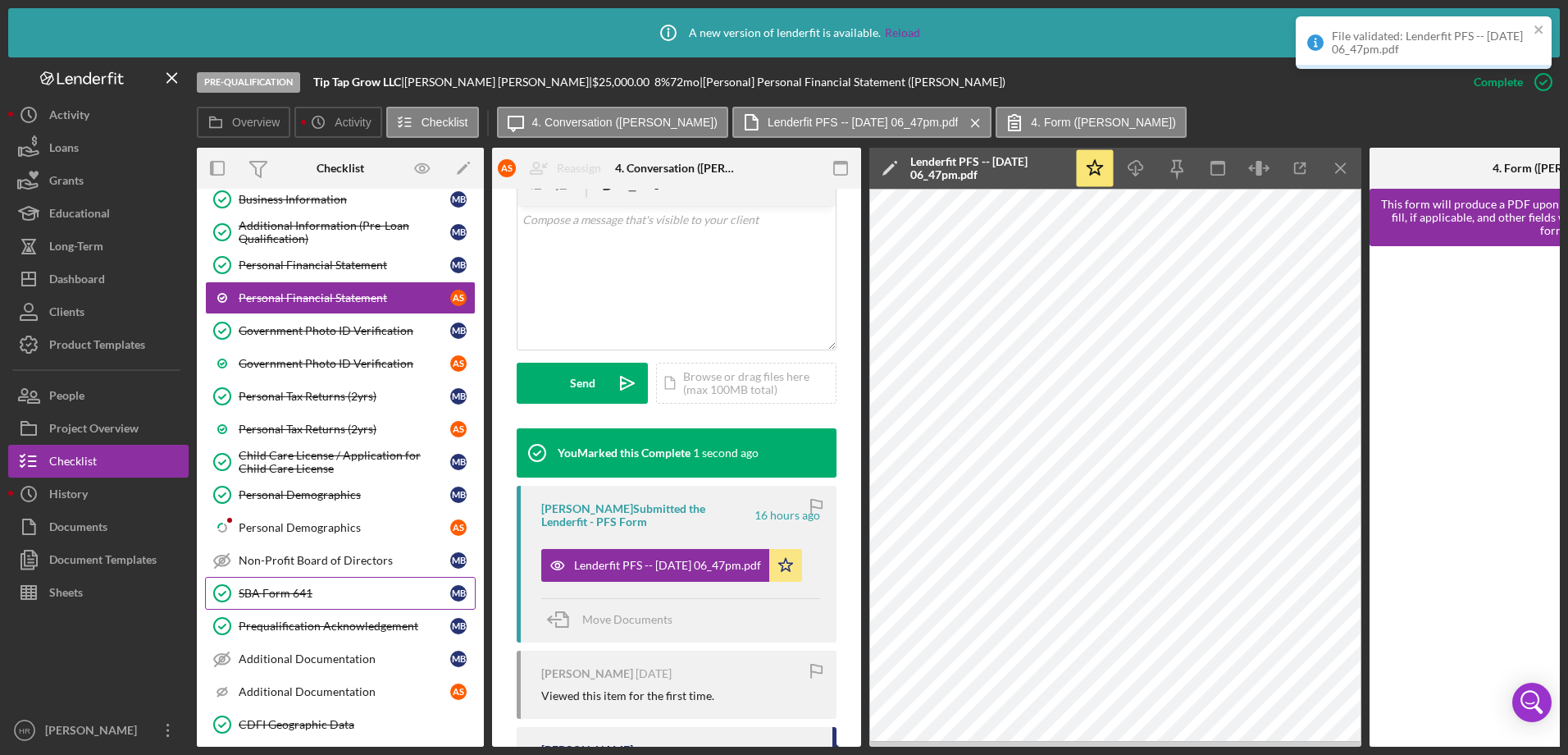
scroll to position [164, 0]
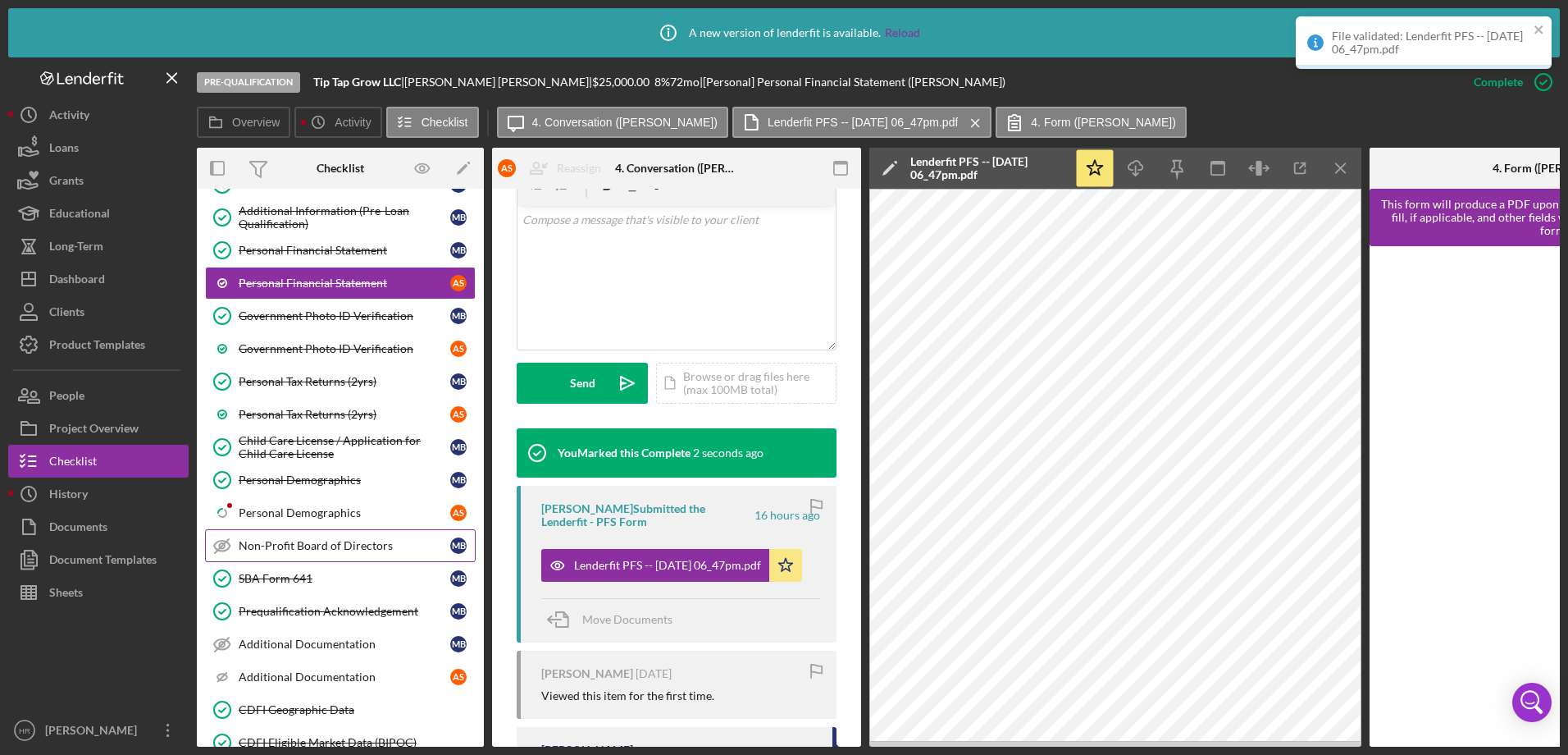
drag, startPoint x: 294, startPoint y: 520, endPoint x: 315, endPoint y: 530, distance: 23.3
click at [294, 520] on div "Personal Demographics" at bounding box center [344, 513] width 212 height 13
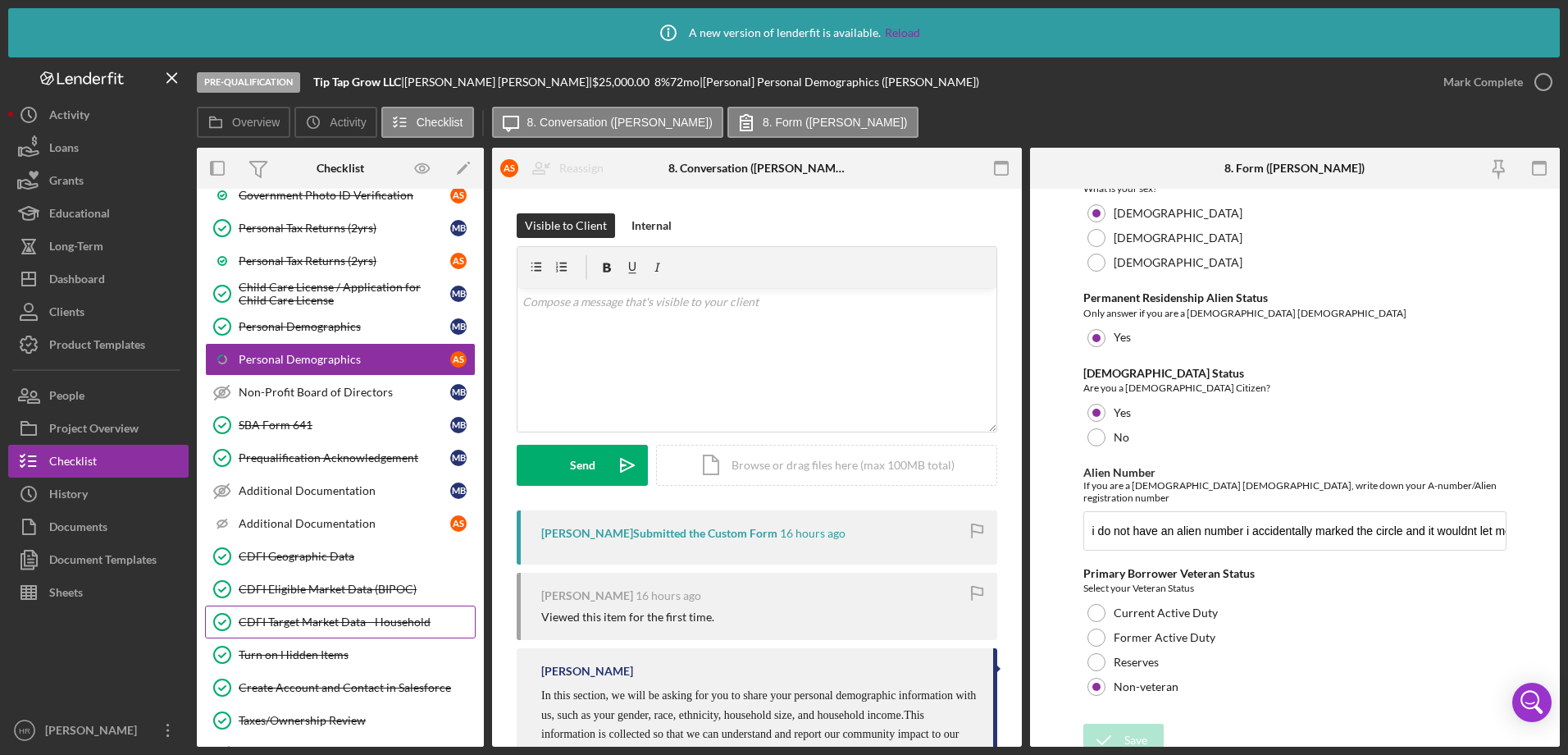
scroll to position [328, 0]
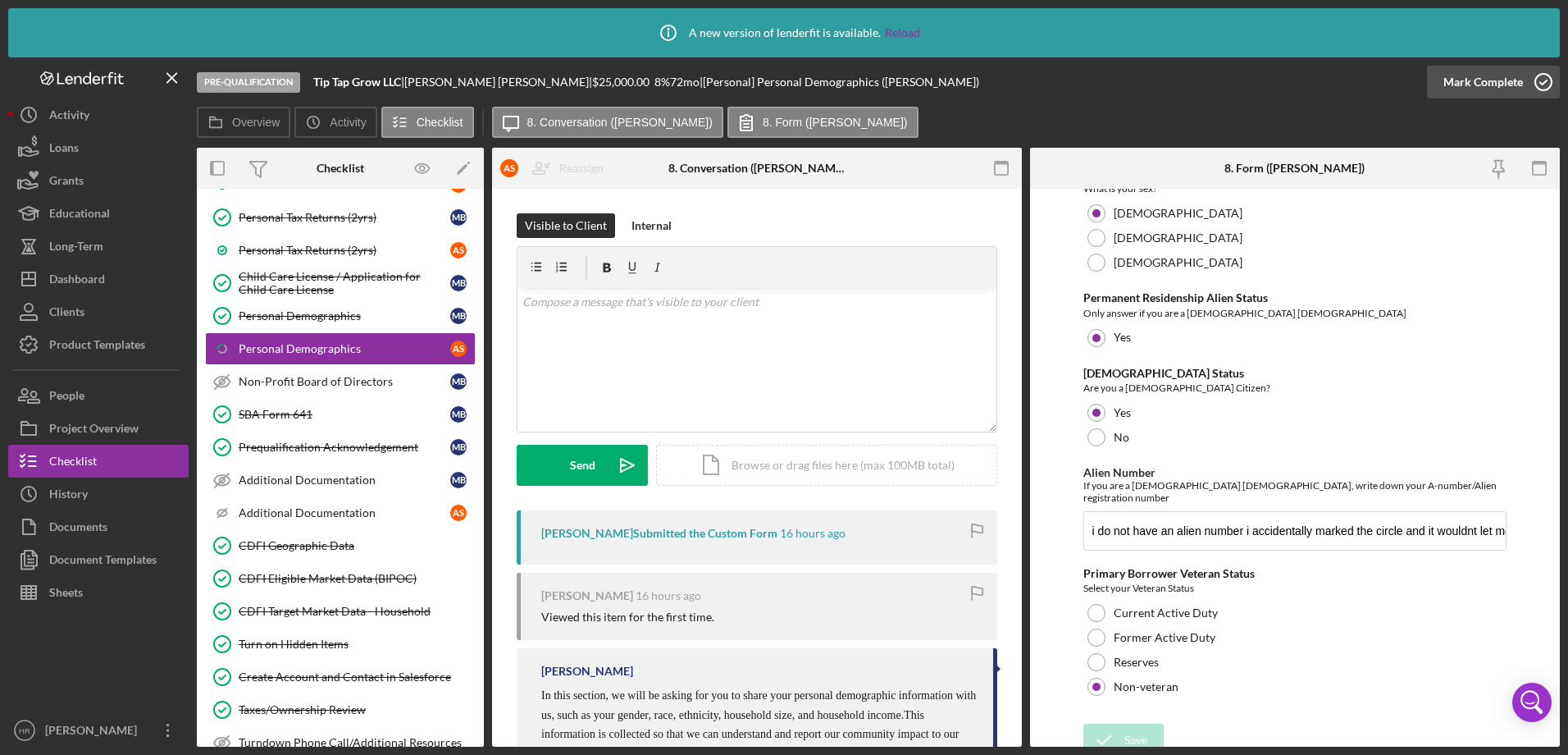
click at [1546, 89] on icon "button" at bounding box center [1543, 82] width 41 height 41
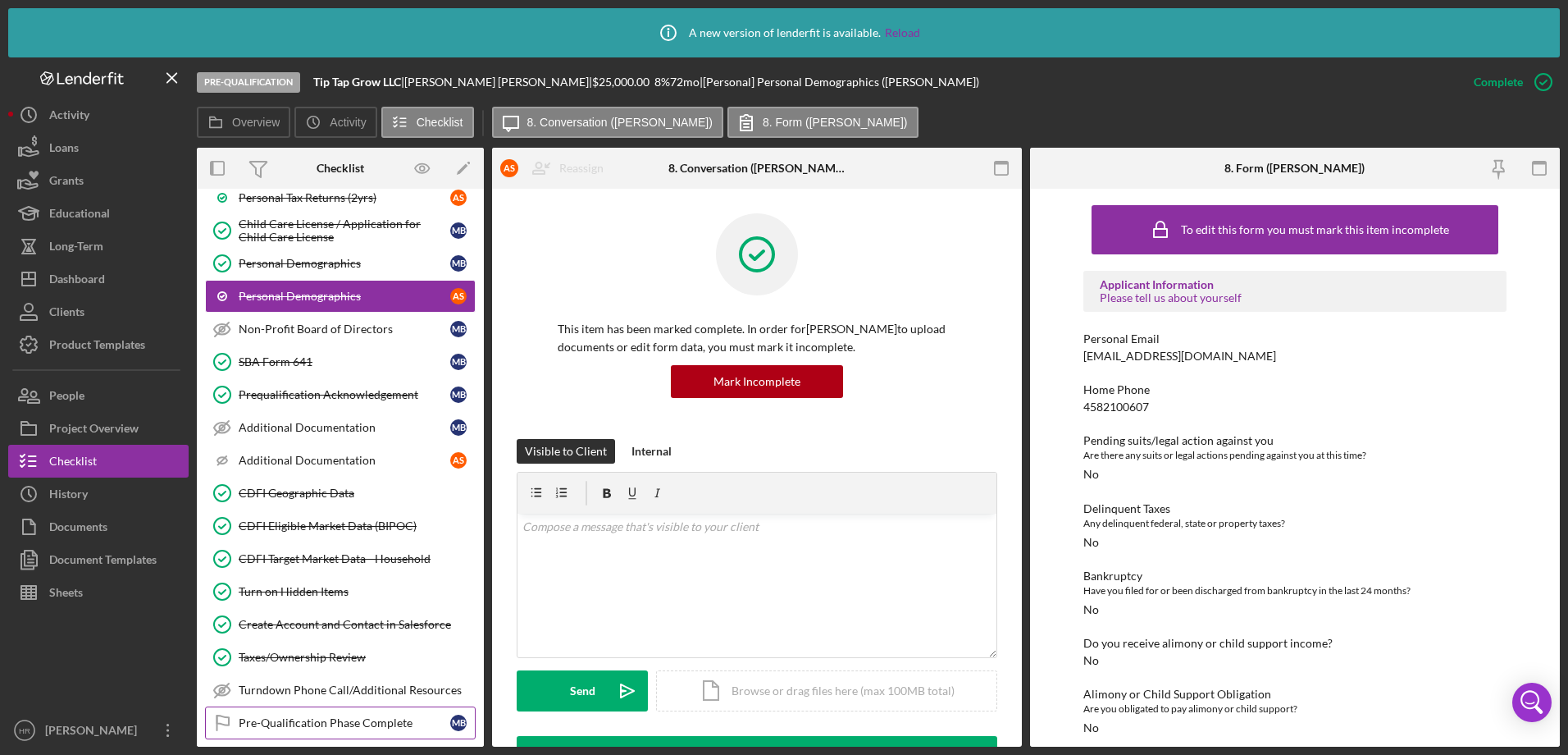
scroll to position [575, 0]
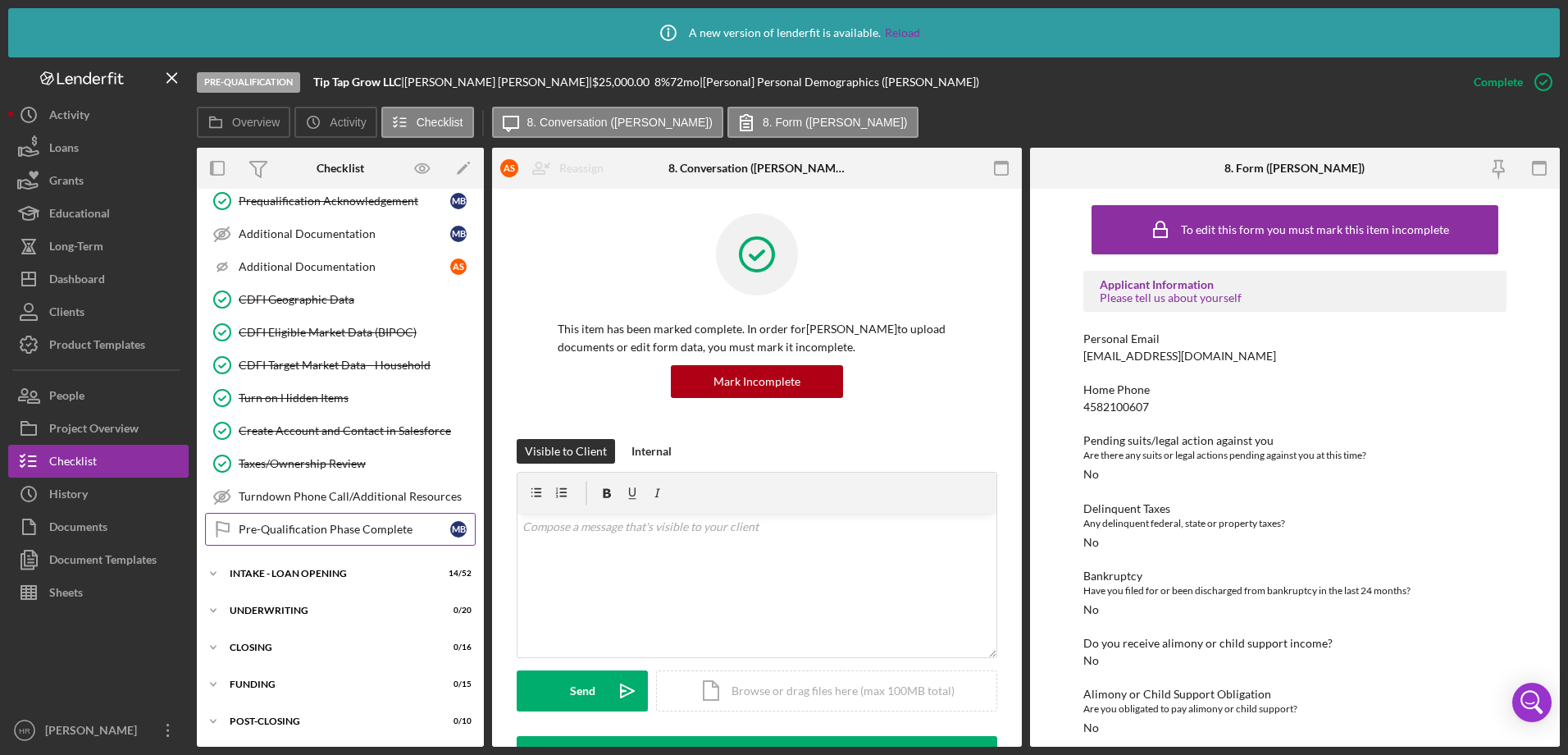
click at [279, 534] on div "Pre-Qualification Phase Complete" at bounding box center [344, 528] width 212 height 13
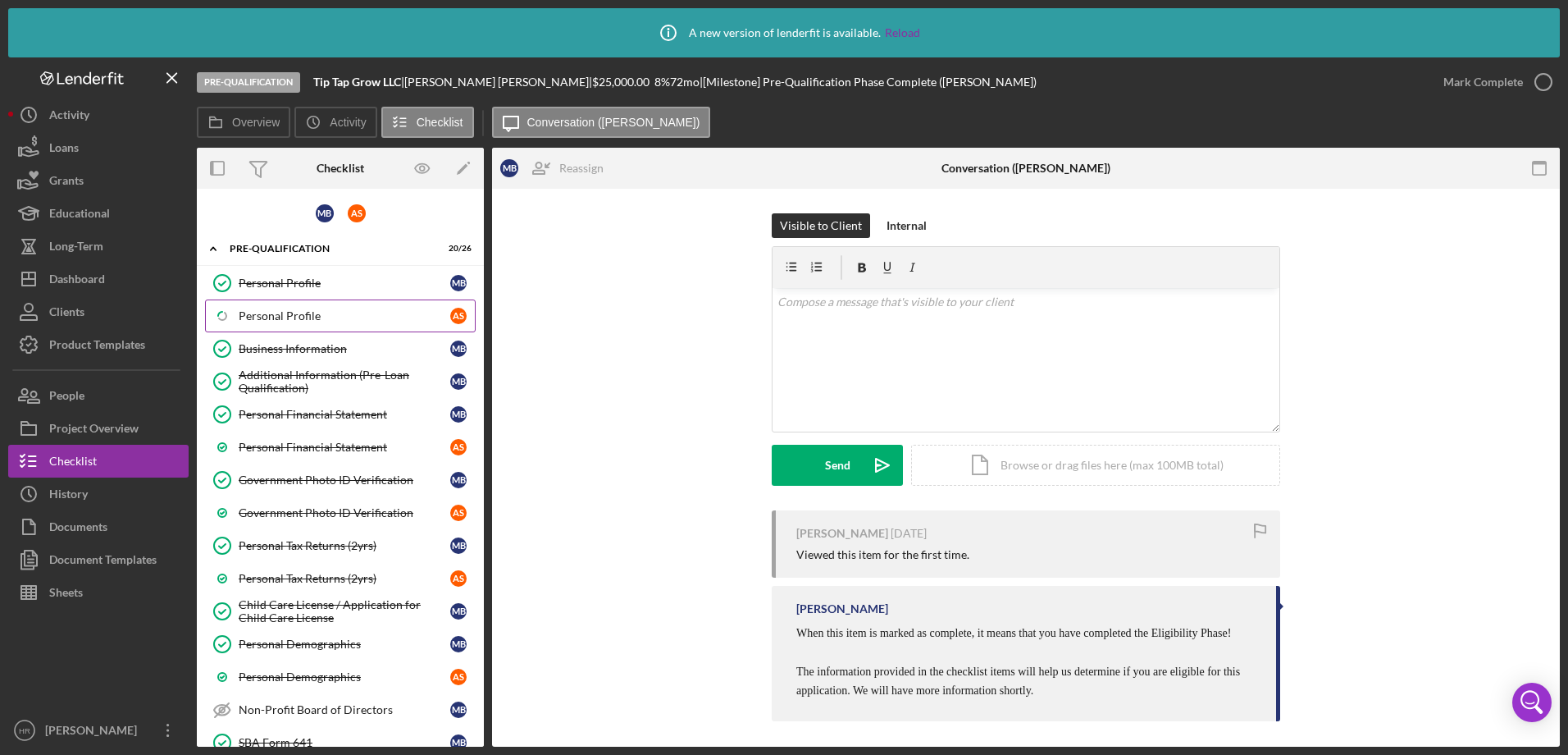
click at [289, 316] on div "Personal Profile" at bounding box center [344, 316] width 212 height 13
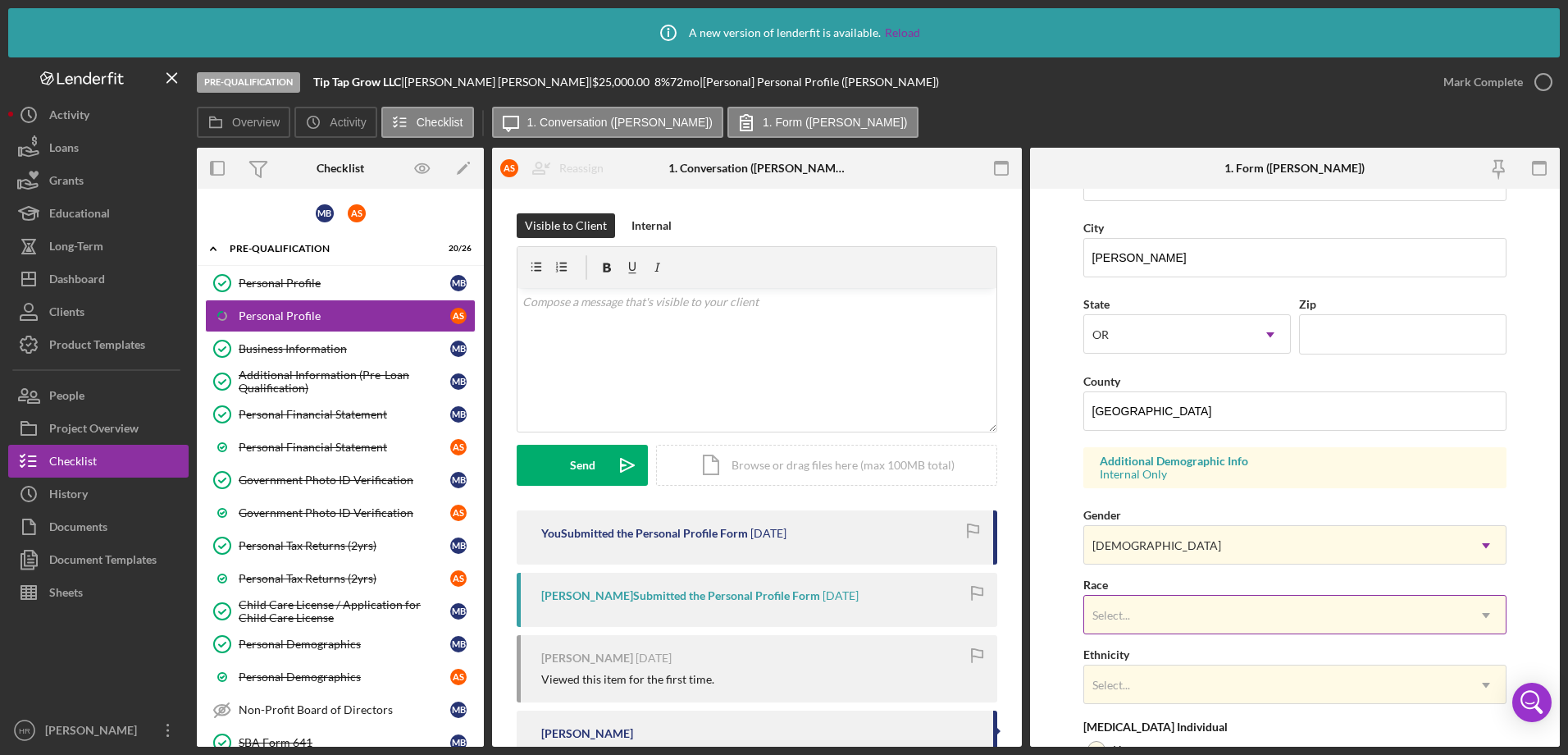
scroll to position [493, 0]
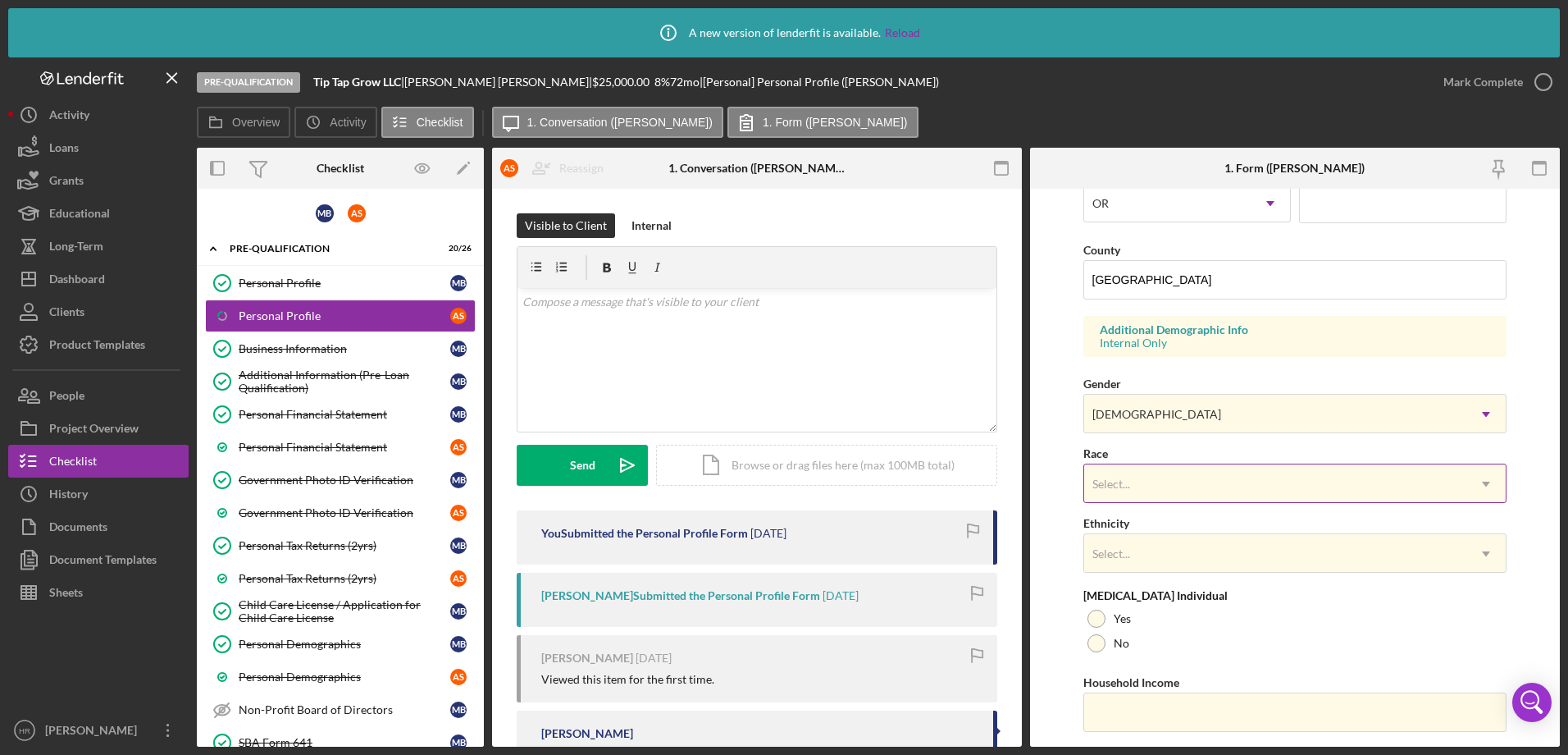
click at [1117, 497] on div "Select..." at bounding box center [1275, 483] width 383 height 37
click at [298, 631] on link "Personal Demographics Personal Demographics M B" at bounding box center [340, 644] width 271 height 33
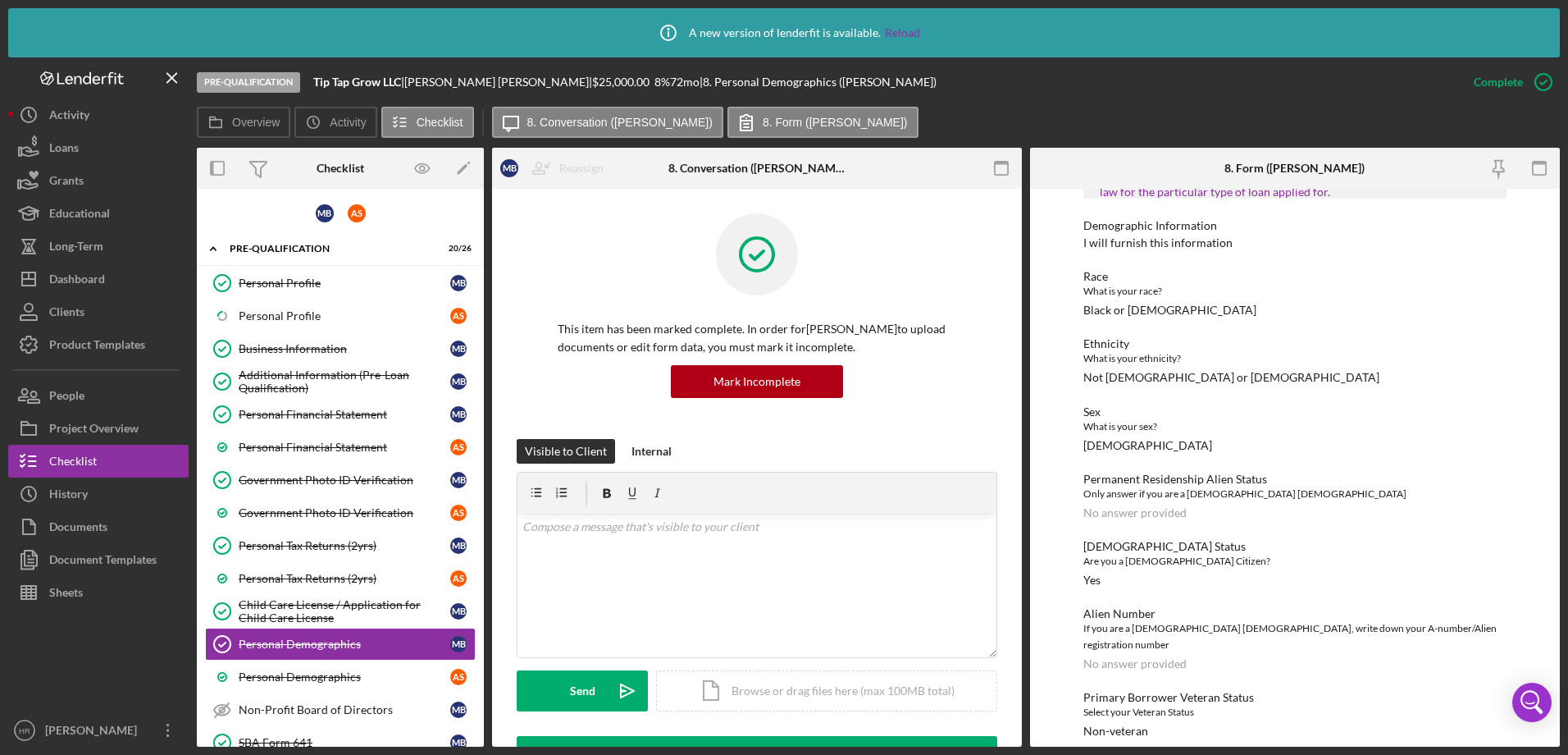
scroll to position [840, 0]
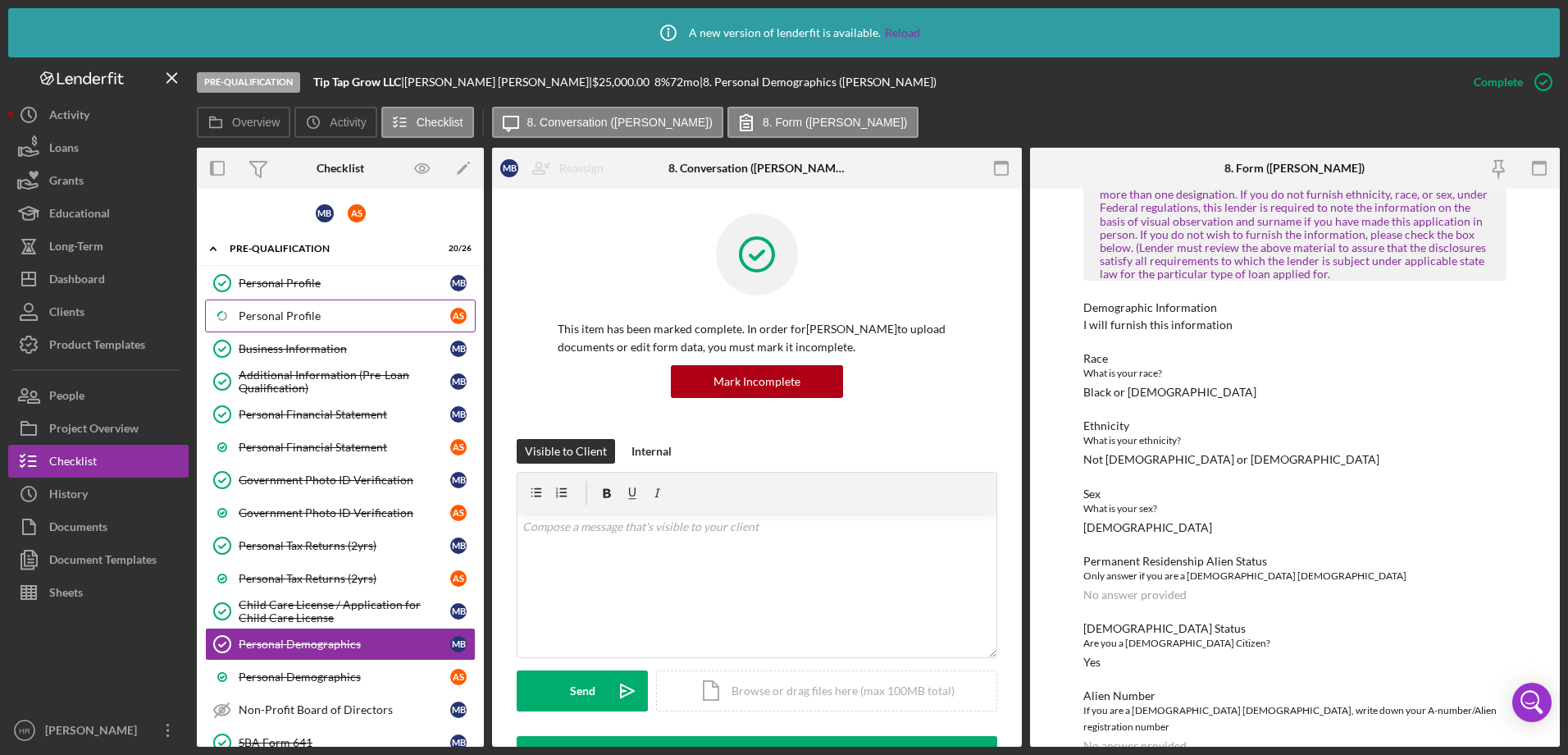
click at [297, 319] on div "Personal Profile" at bounding box center [344, 316] width 212 height 13
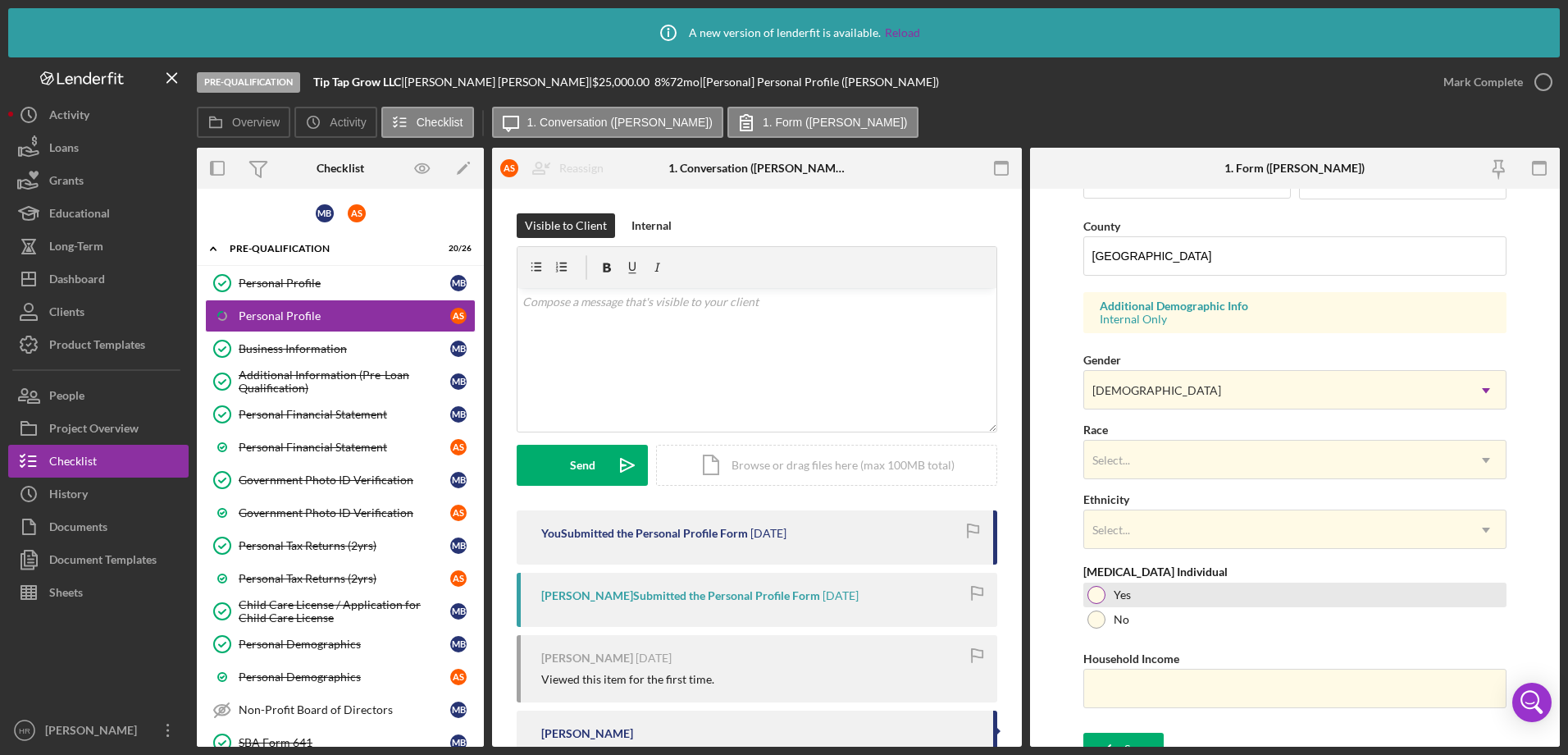
scroll to position [537, 0]
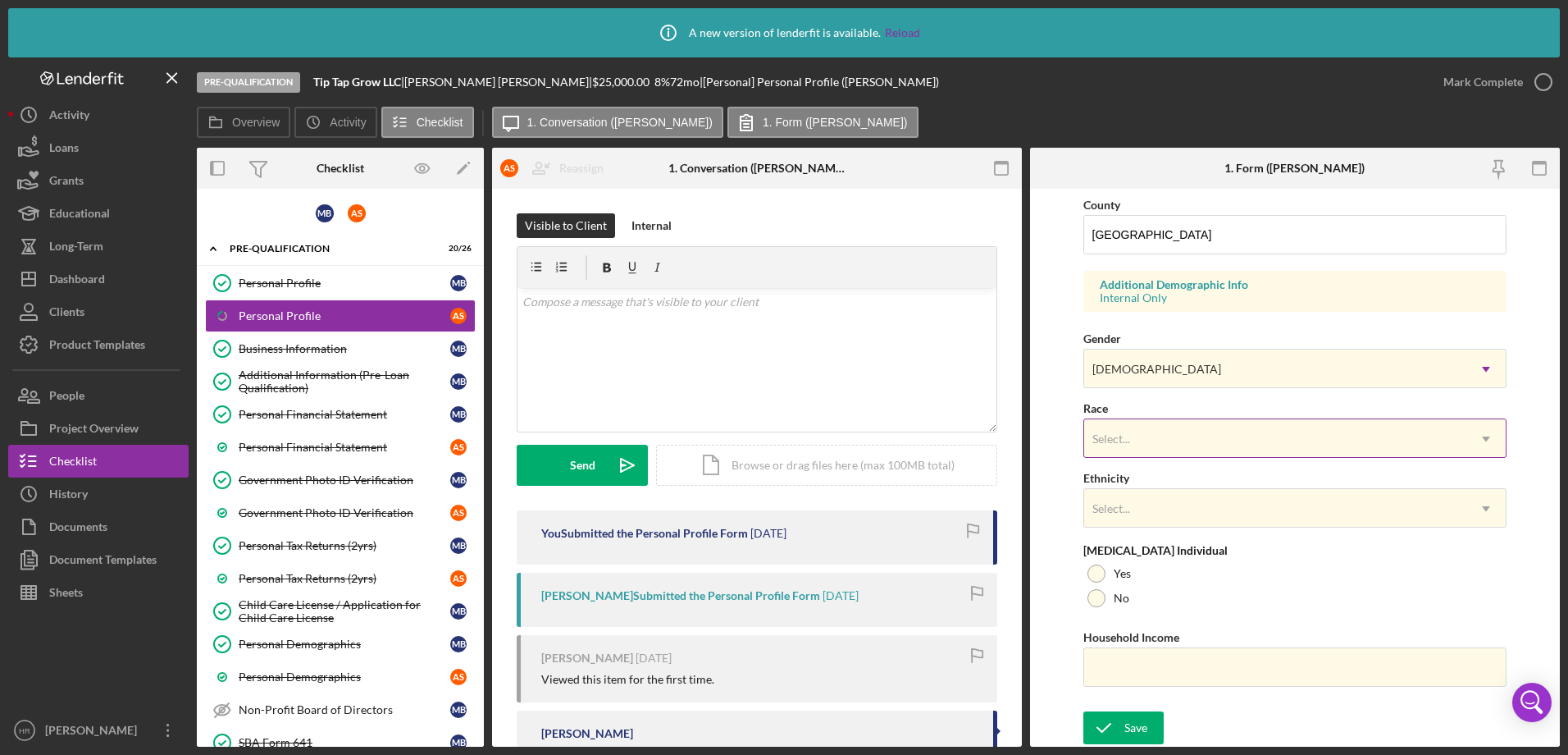
click at [1151, 424] on div "Select..." at bounding box center [1275, 439] width 383 height 37
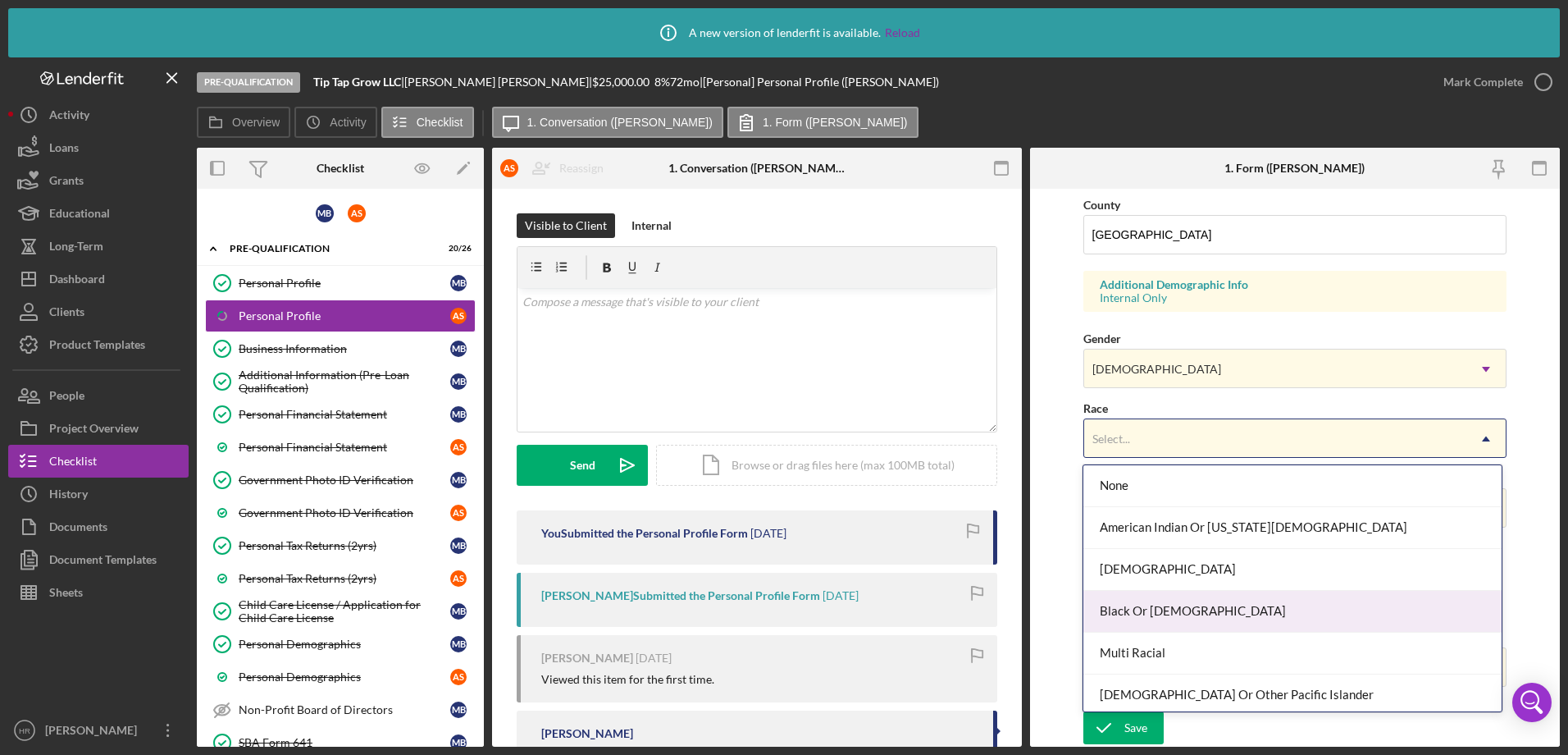
click at [1146, 611] on div "Black Or [DEMOGRAPHIC_DATA]" at bounding box center [1293, 611] width 418 height 42
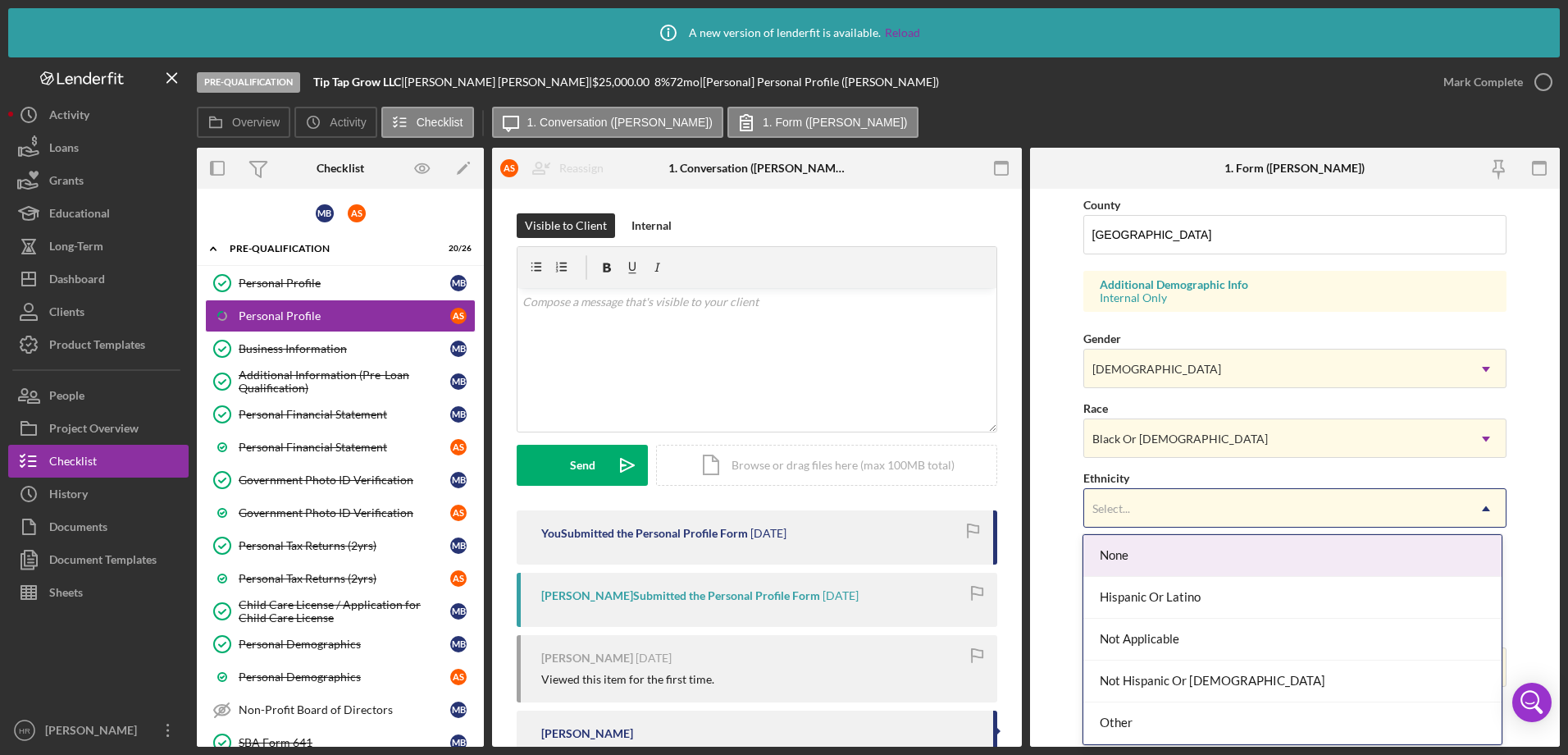
click at [1157, 507] on div "Select..." at bounding box center [1275, 508] width 383 height 37
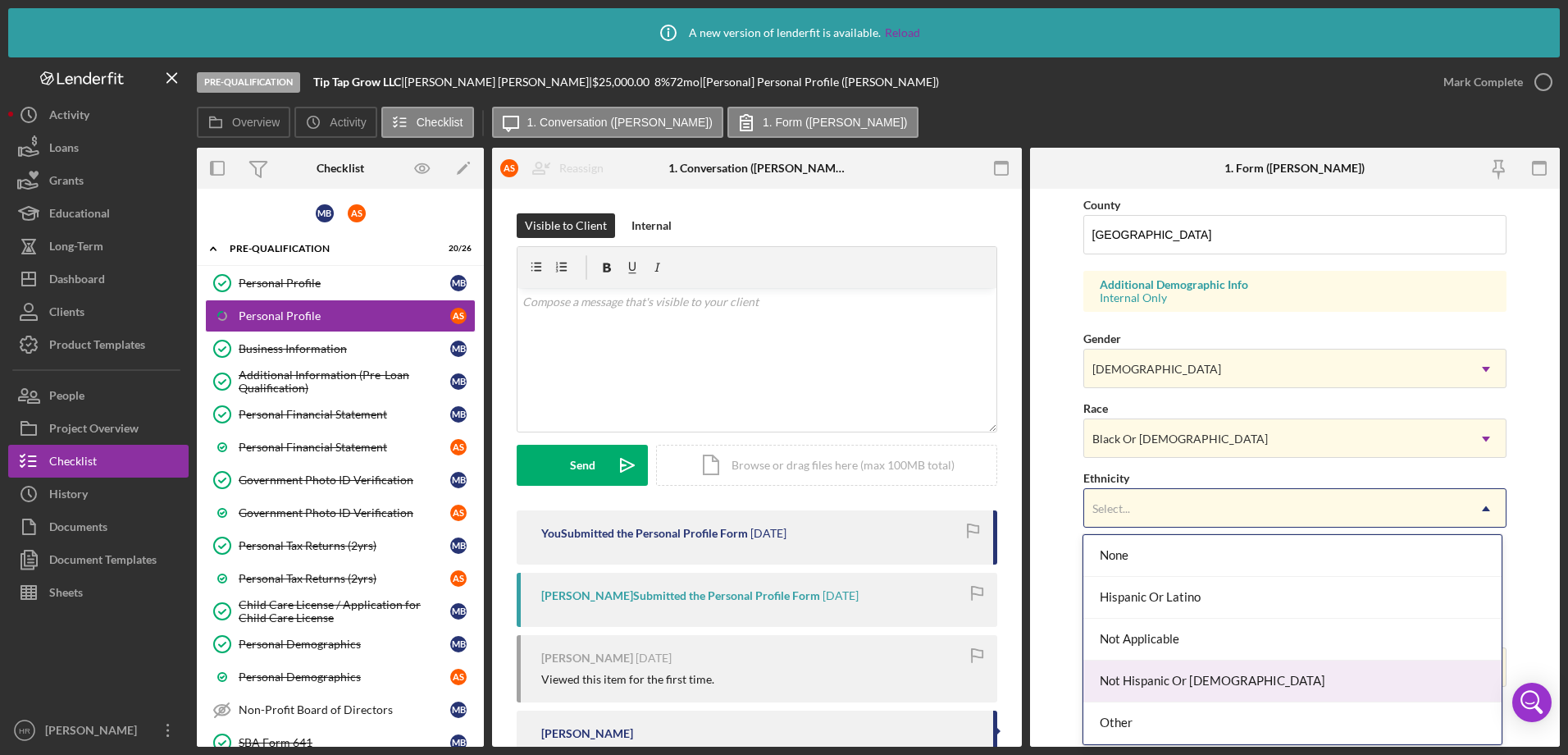
click at [1129, 667] on div "Not Hispanic Or [DEMOGRAPHIC_DATA]" at bounding box center [1293, 681] width 418 height 42
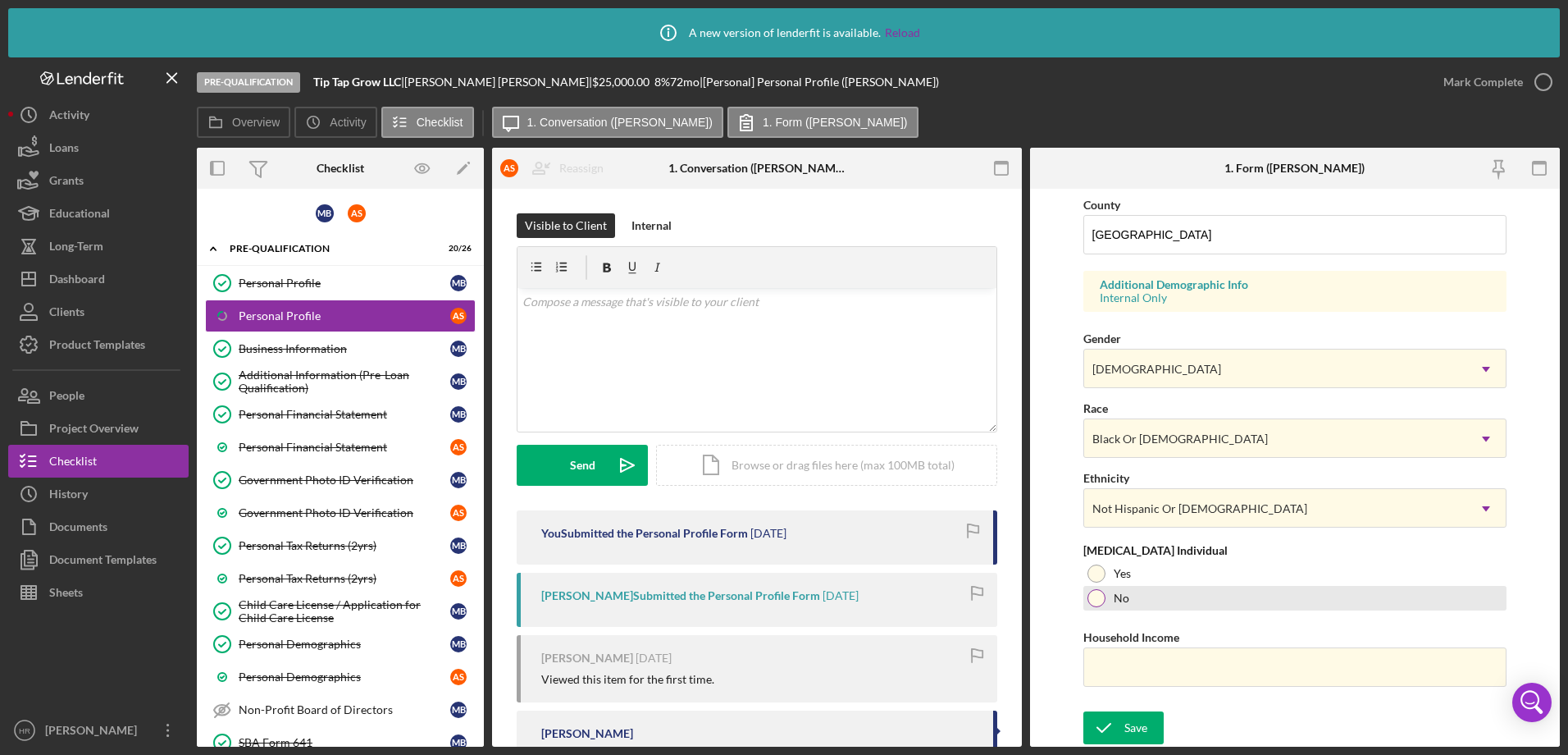
click at [1096, 594] on div at bounding box center [1096, 598] width 18 height 18
click at [1140, 730] on div "Save" at bounding box center [1136, 728] width 23 height 33
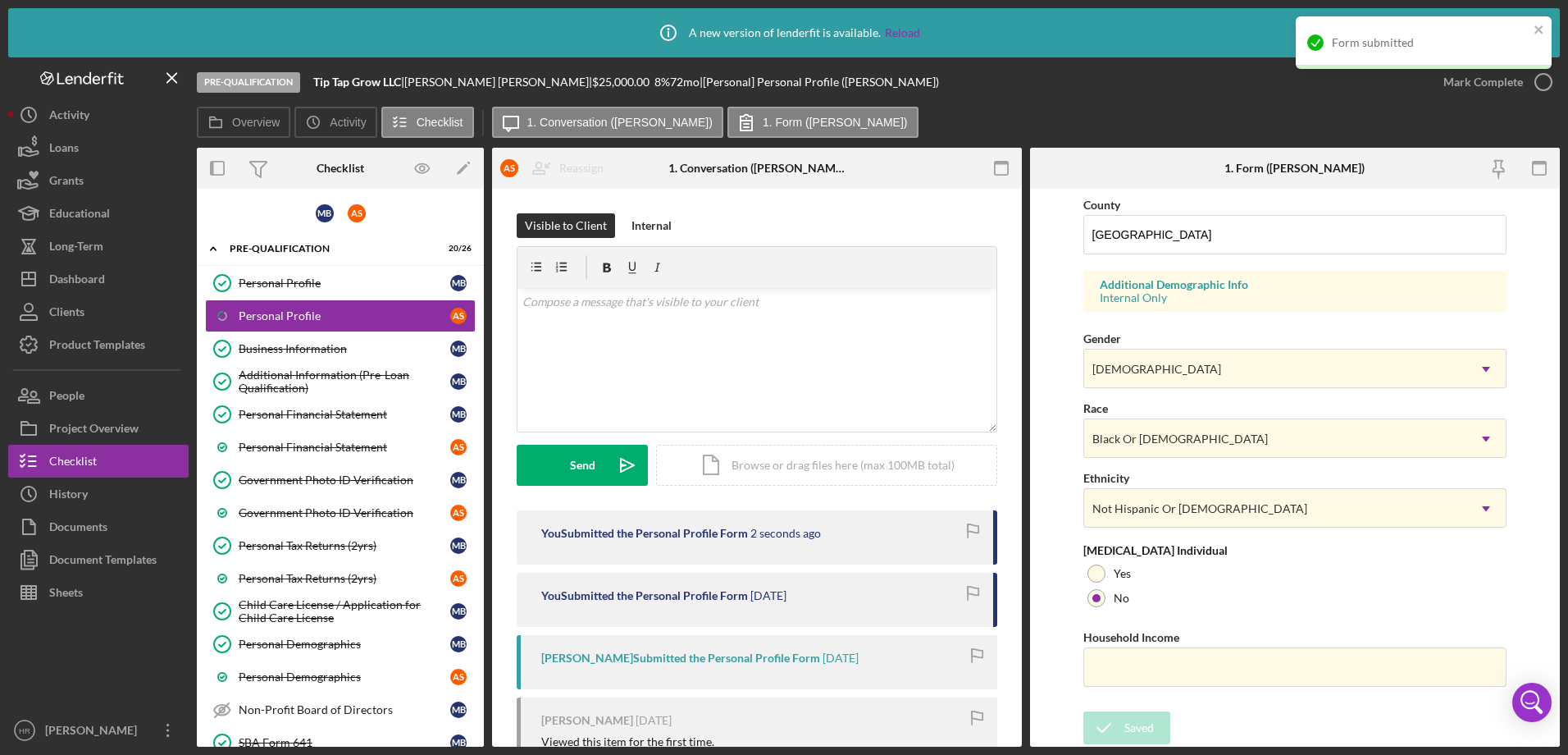
click at [1544, 84] on div "Form submitted" at bounding box center [1423, 49] width 262 height 72
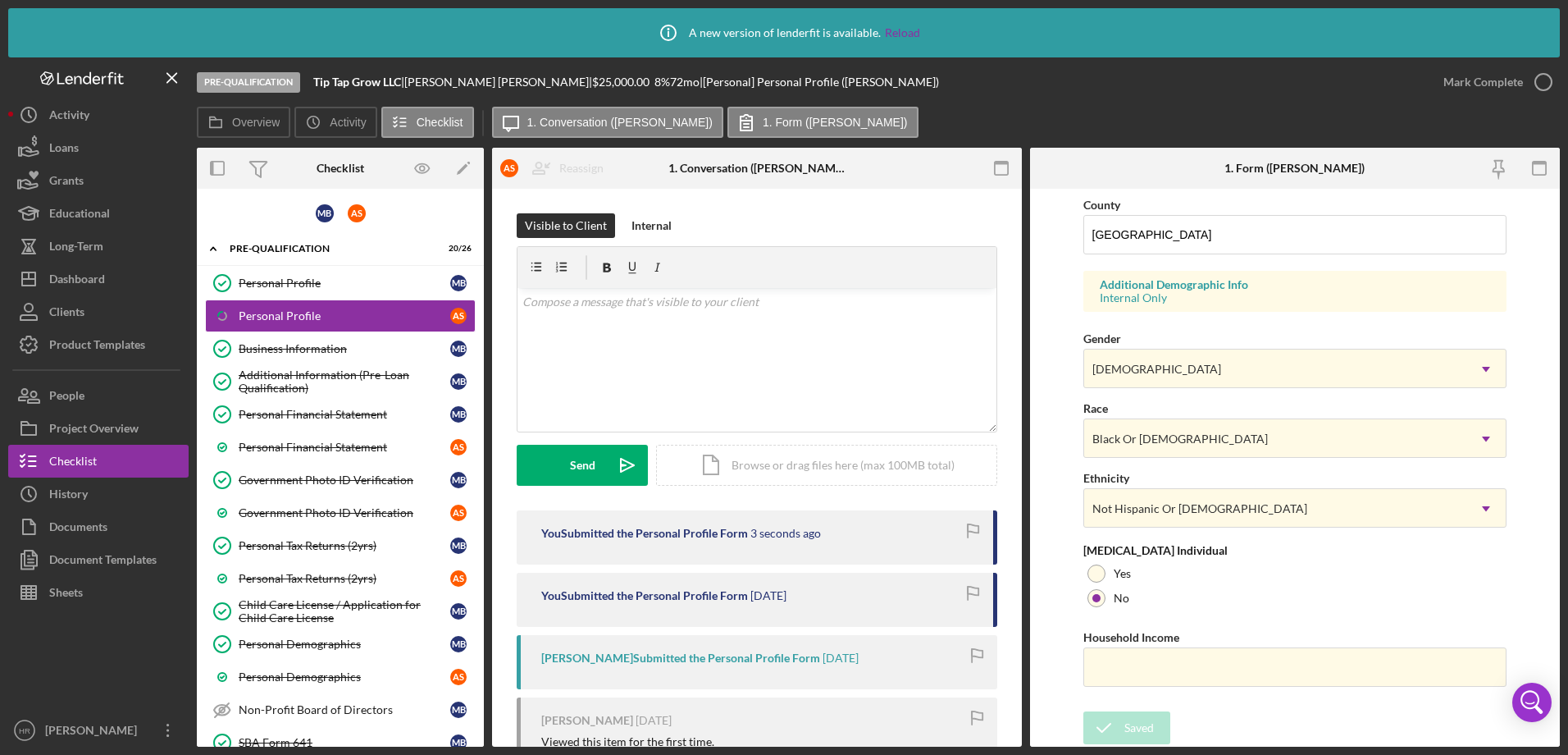
drag, startPoint x: 1544, startPoint y: 84, endPoint x: 1370, endPoint y: 110, distance: 175.9
click at [1370, 110] on div "Overview Icon/History Activity Checklist Icon/Message 1. Conversation ([PERSON_…" at bounding box center [879, 123] width 1363 height 33
click at [1544, 83] on icon "button" at bounding box center [1543, 82] width 41 height 41
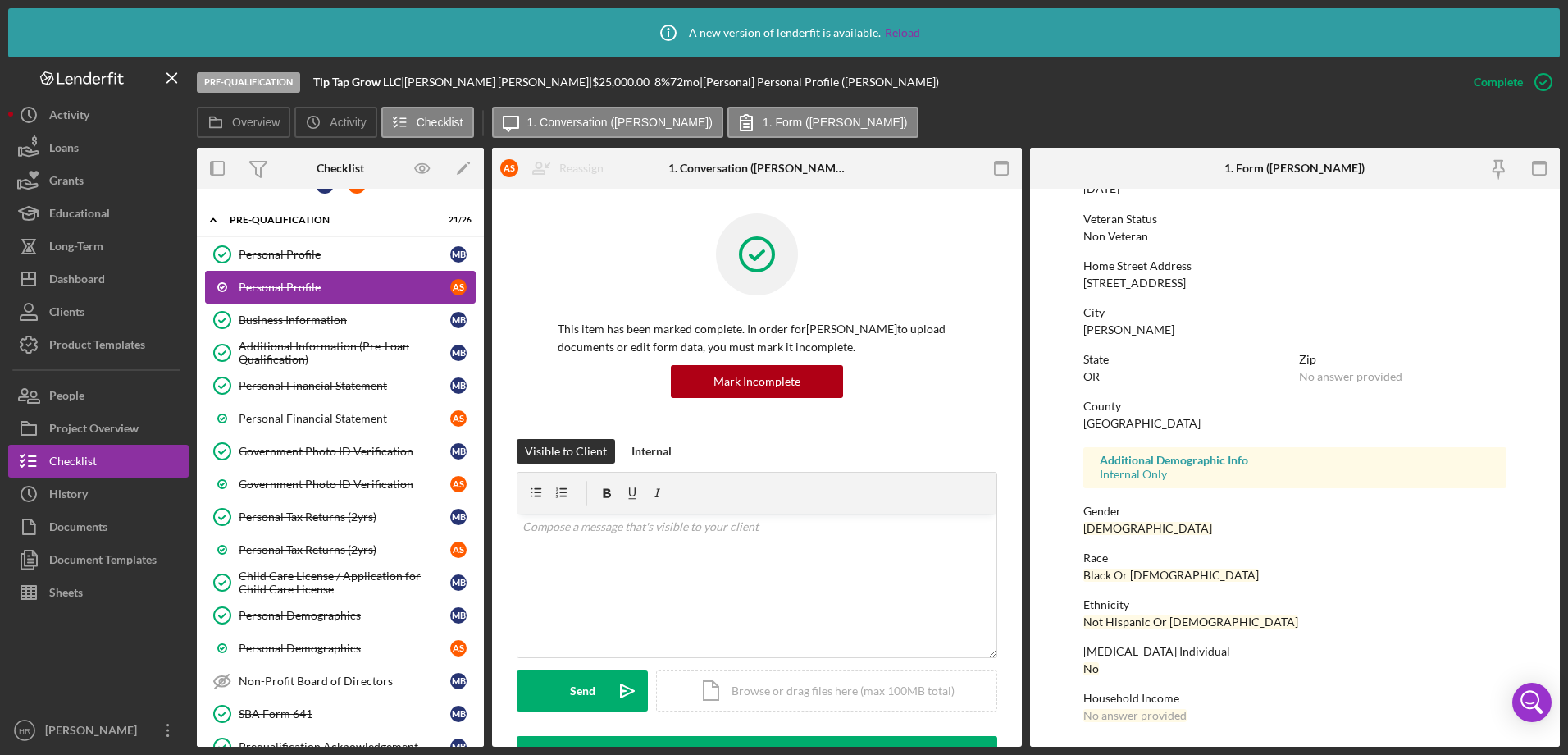
scroll to position [0, 0]
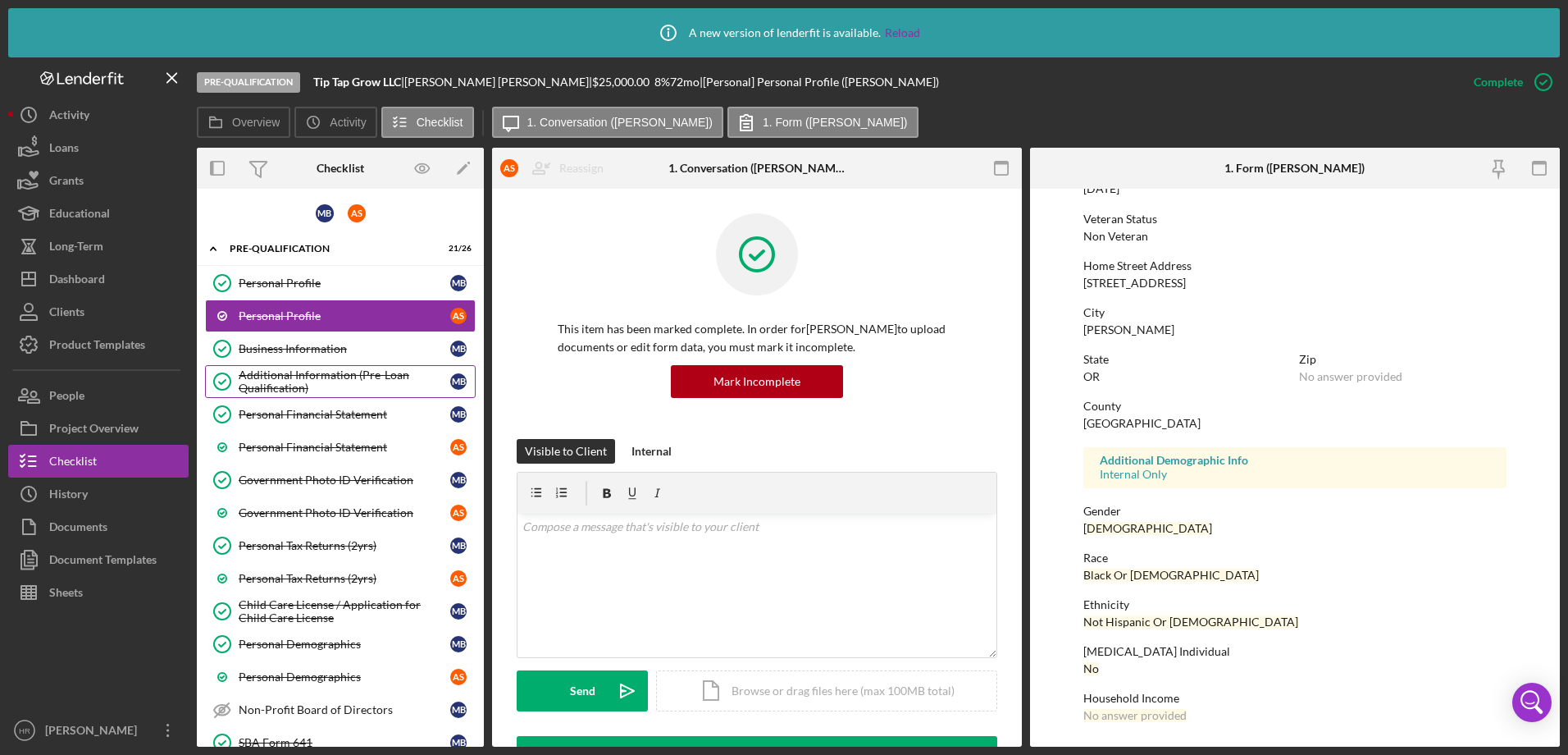
click at [271, 368] on div "Additional Information (Pre-Loan Qualification)" at bounding box center [344, 381] width 212 height 26
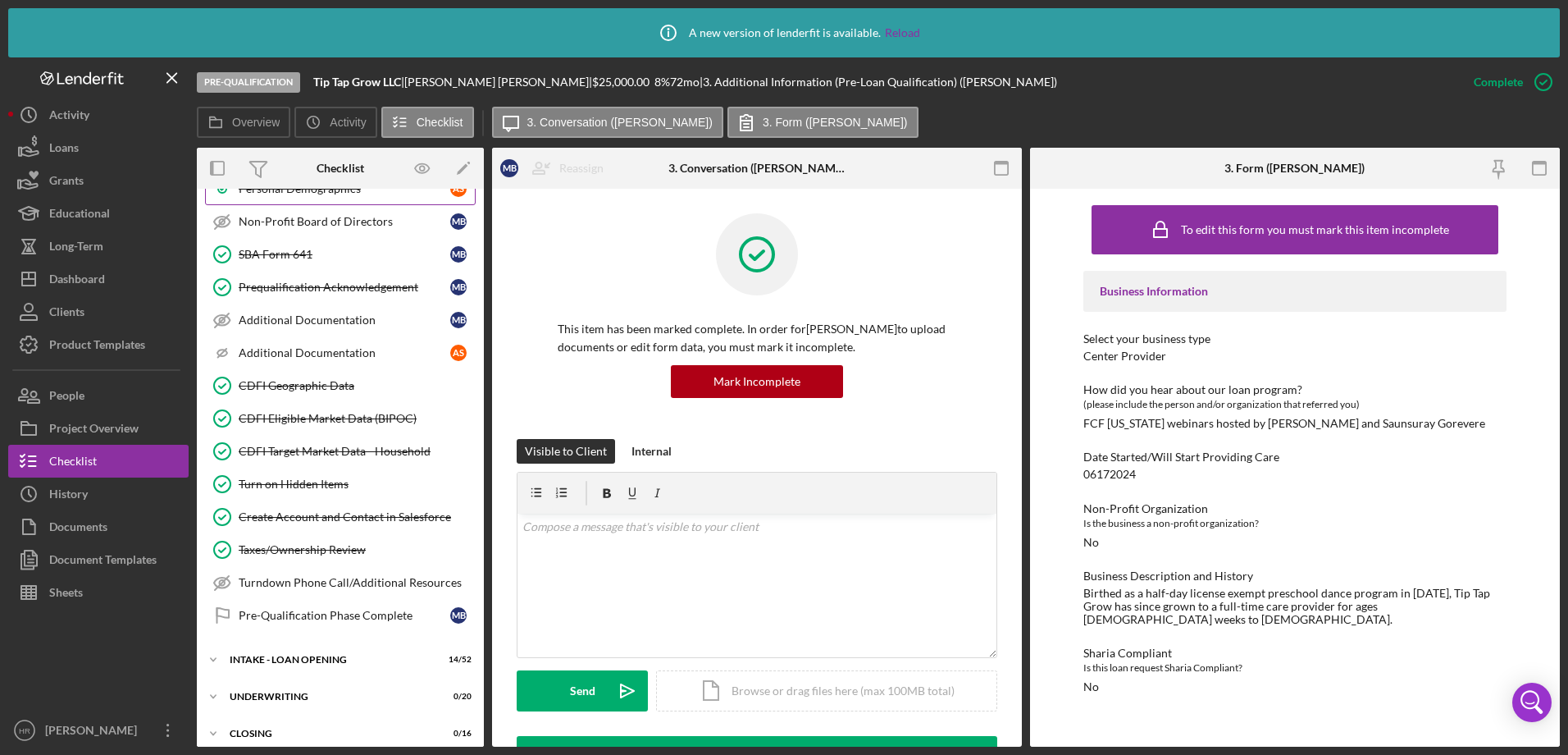
scroll to position [493, 0]
drag, startPoint x: 272, startPoint y: 610, endPoint x: 298, endPoint y: 611, distance: 26.0
click at [272, 613] on div "Pre-Qualification Phase Complete" at bounding box center [344, 610] width 212 height 13
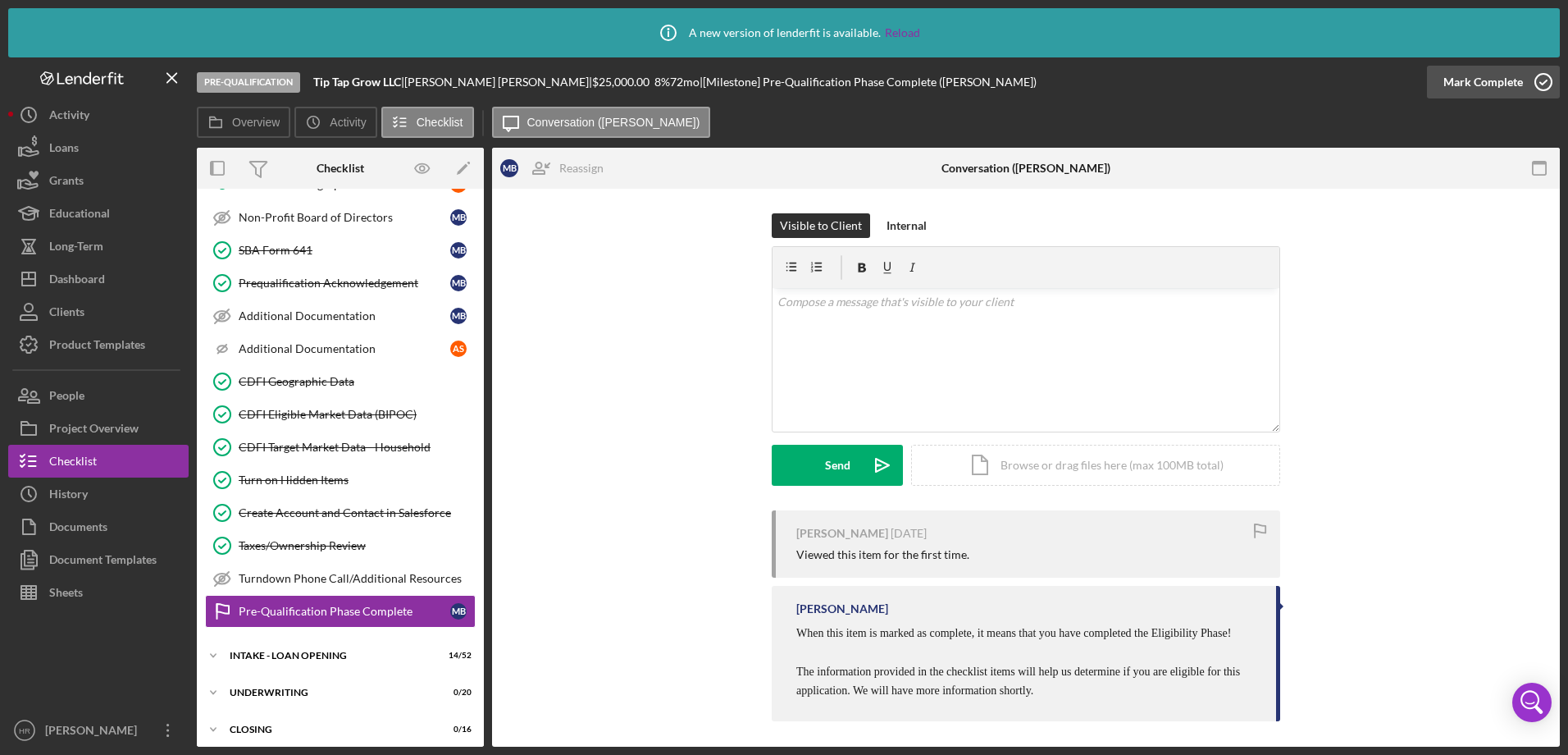
click at [1552, 82] on icon "button" at bounding box center [1543, 82] width 41 height 41
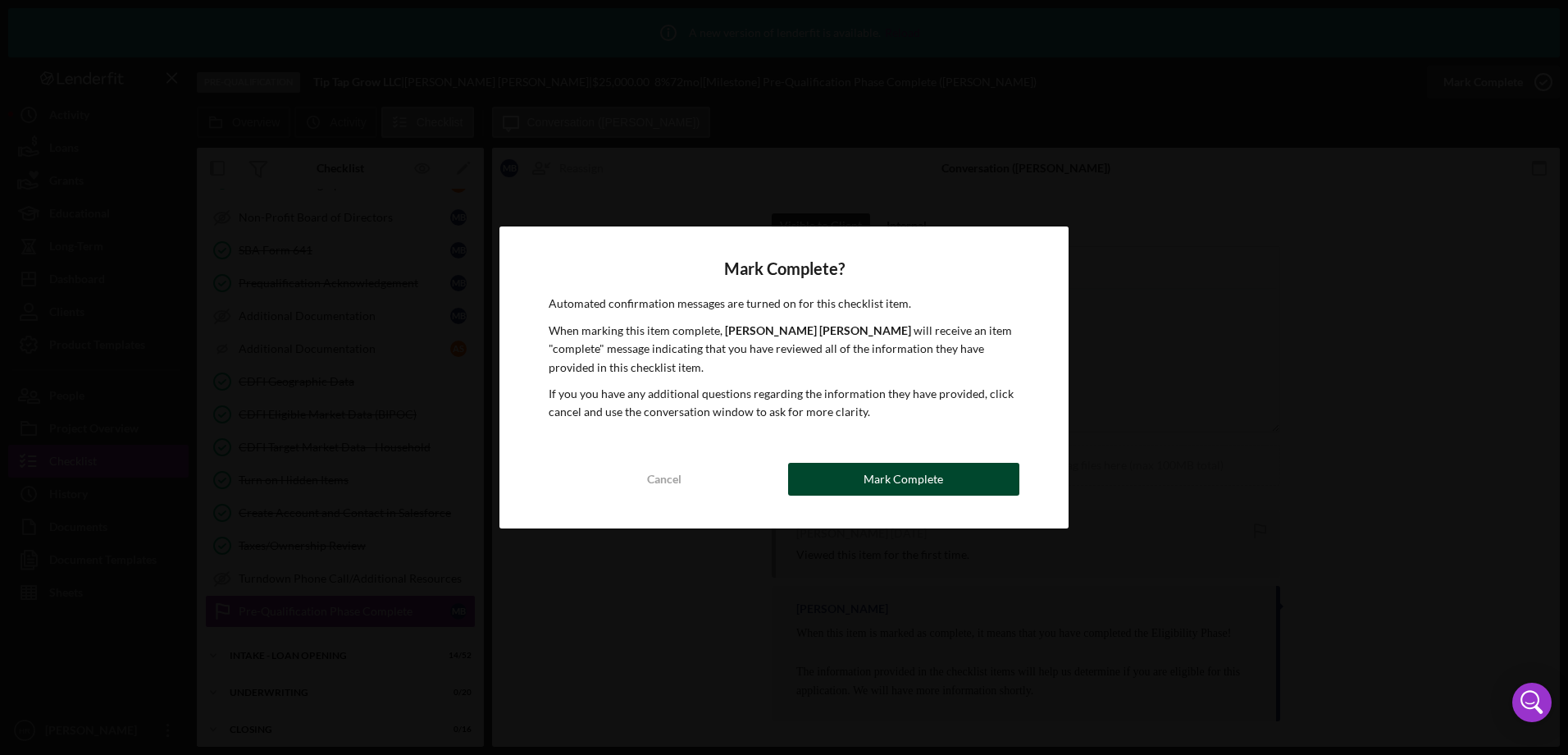
click at [902, 478] on div "Mark Complete" at bounding box center [903, 480] width 79 height 33
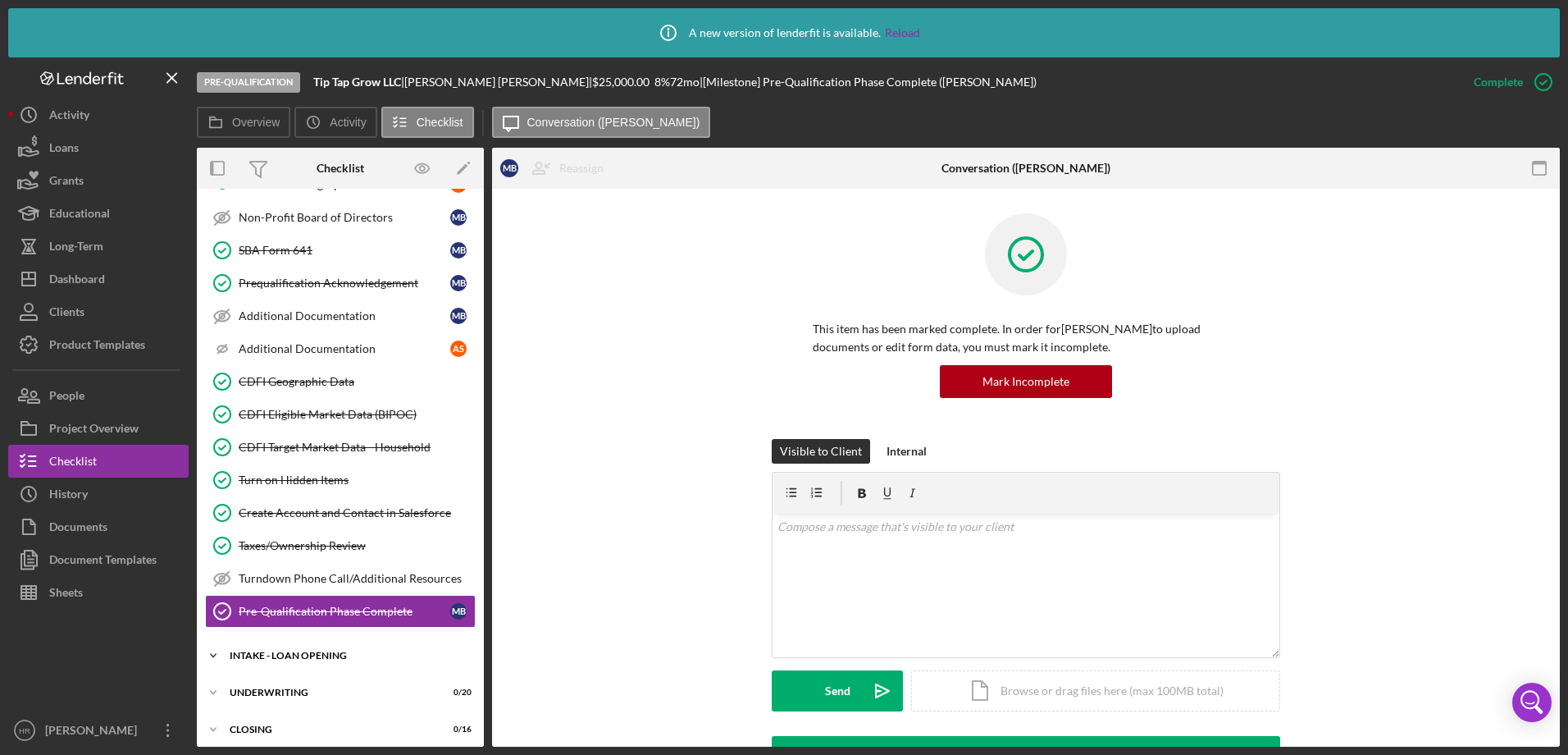
scroll to position [575, 0]
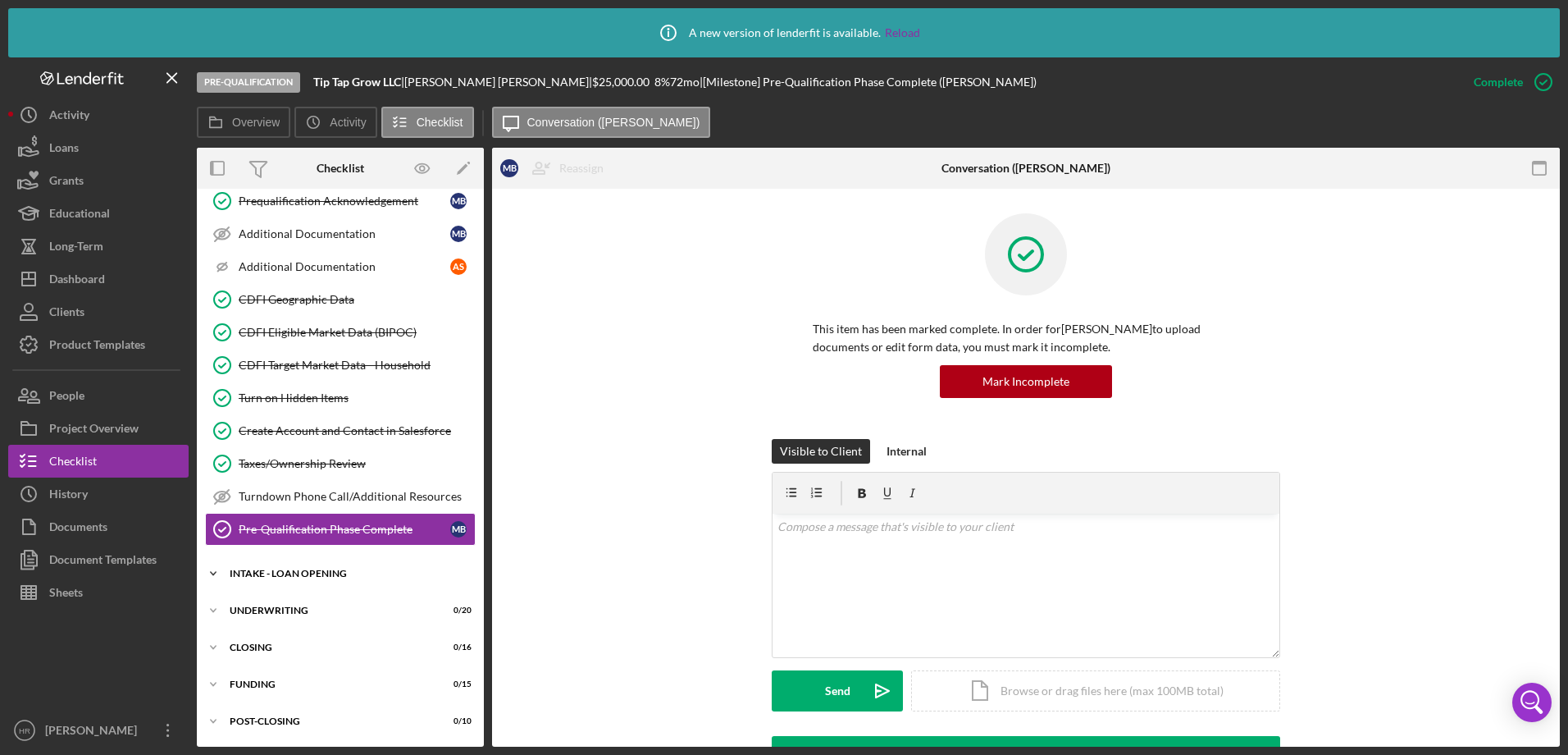
drag, startPoint x: 292, startPoint y: 571, endPoint x: 305, endPoint y: 559, distance: 17.7
click at [291, 574] on div "INTAKE - LOAN OPENING" at bounding box center [346, 573] width 234 height 10
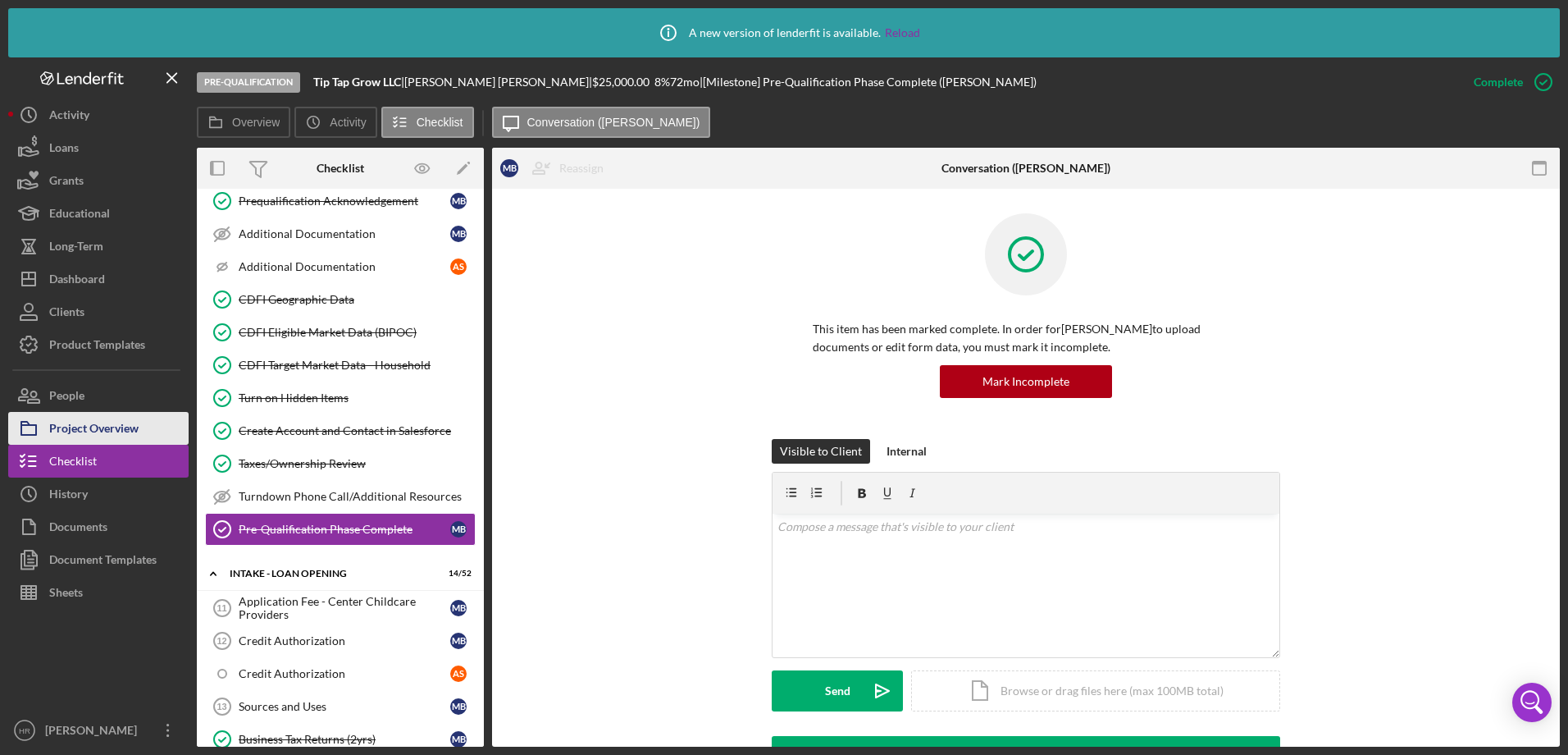
drag, startPoint x: 64, startPoint y: 431, endPoint x: 123, endPoint y: 440, distance: 59.7
click at [64, 431] on div "Project Overview" at bounding box center [93, 430] width 90 height 37
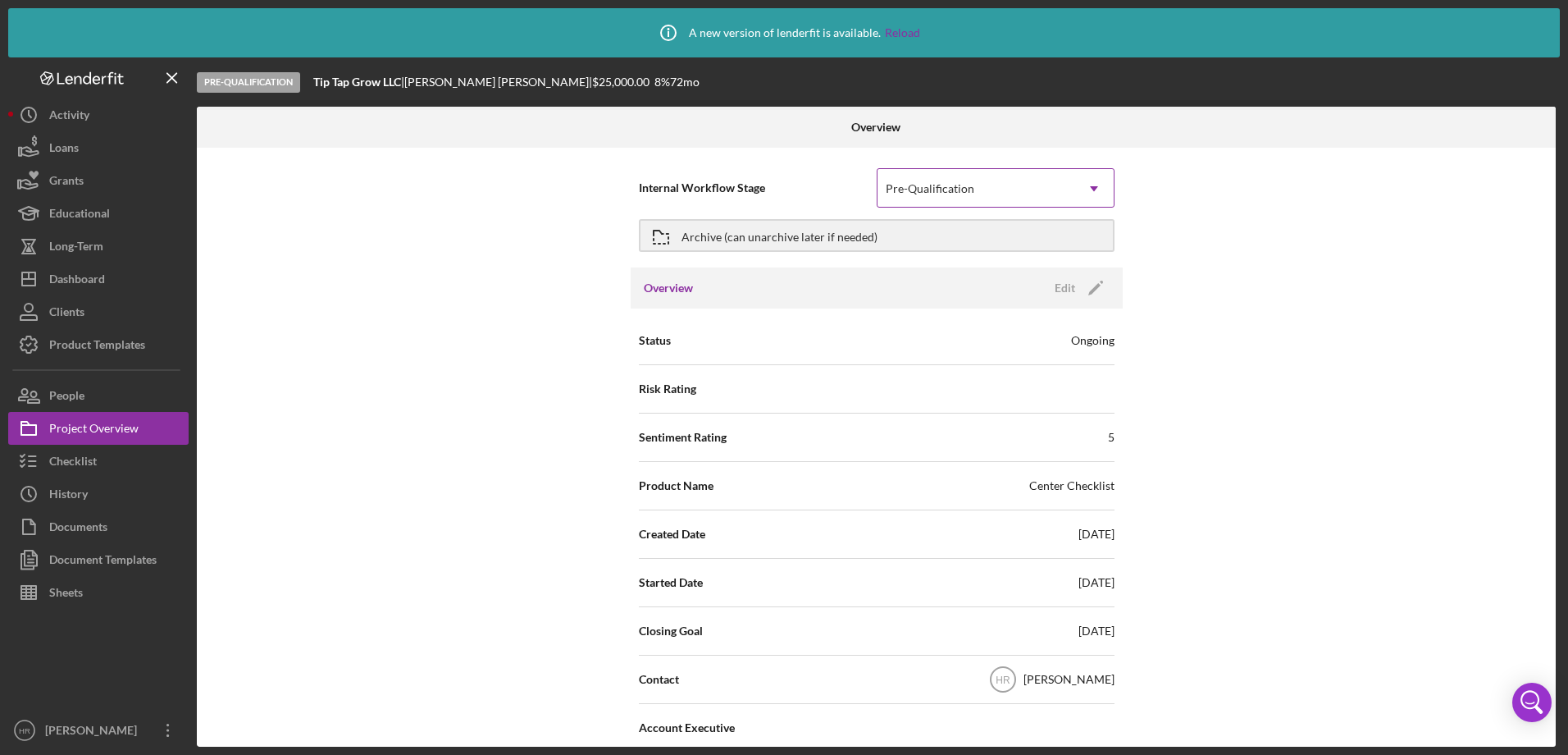
click at [951, 175] on div "Pre-Qualification" at bounding box center [976, 188] width 197 height 37
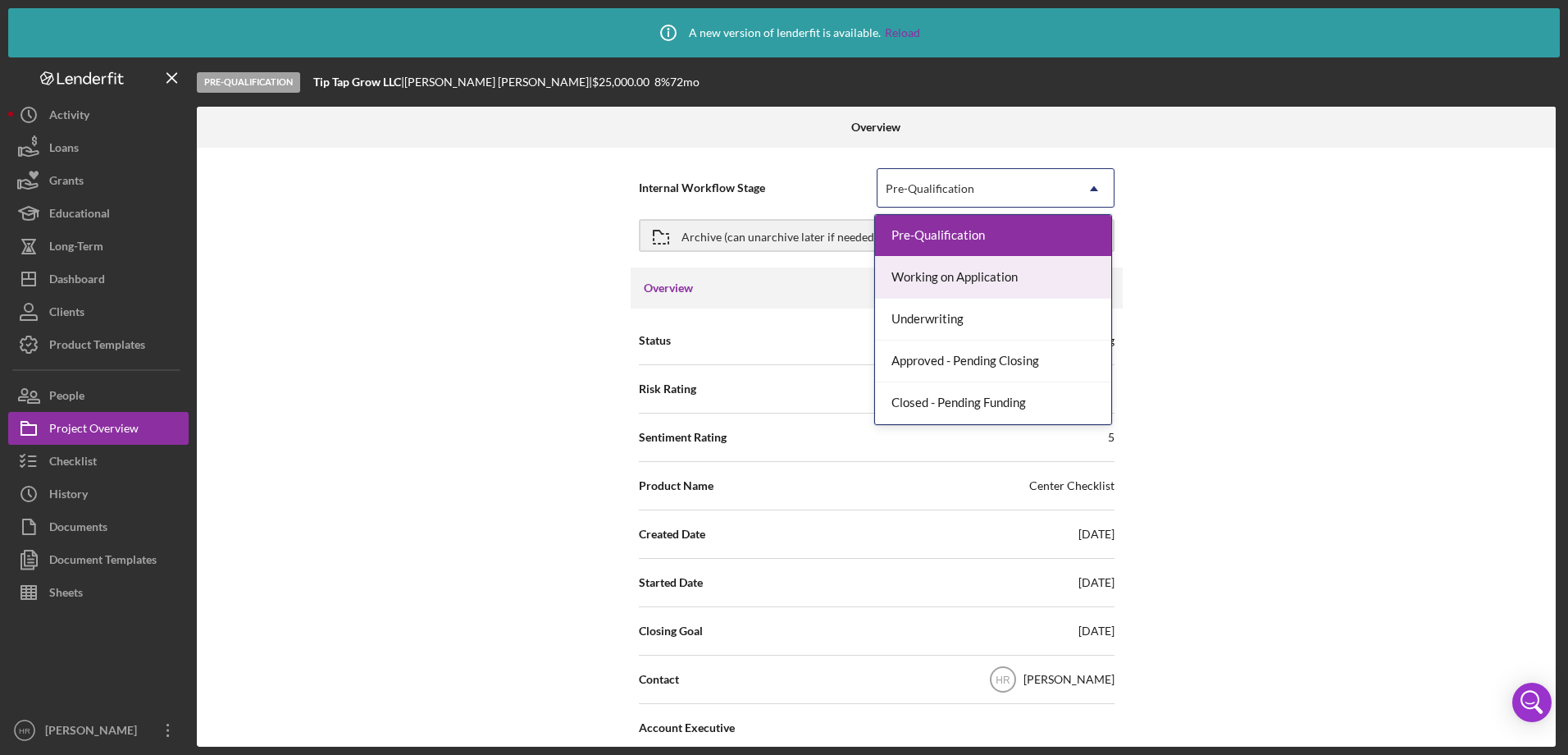
drag, startPoint x: 949, startPoint y: 271, endPoint x: 849, endPoint y: 290, distance: 101.8
click at [947, 271] on div "Working on Application" at bounding box center [993, 278] width 236 height 42
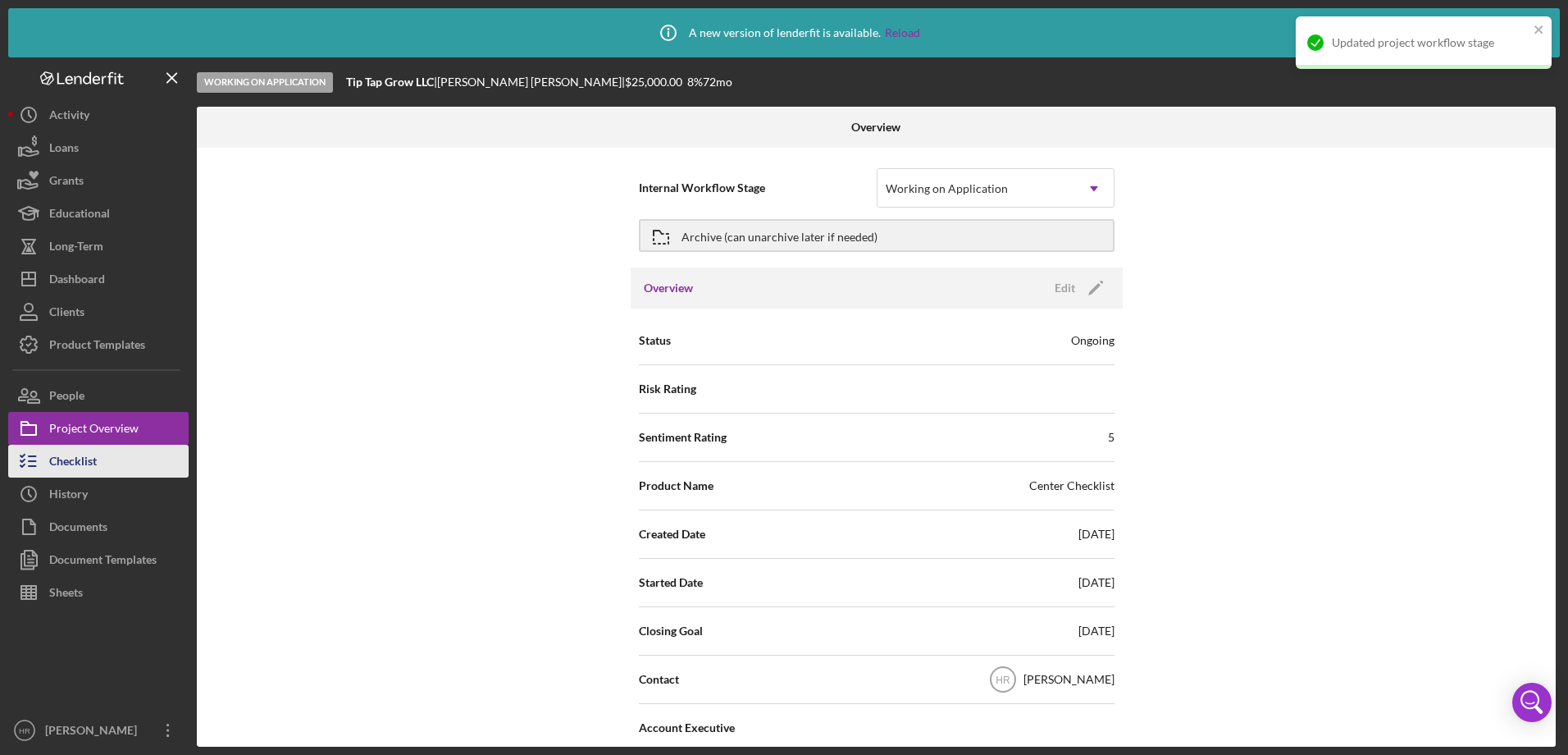
click at [75, 455] on div "Checklist" at bounding box center [72, 463] width 48 height 37
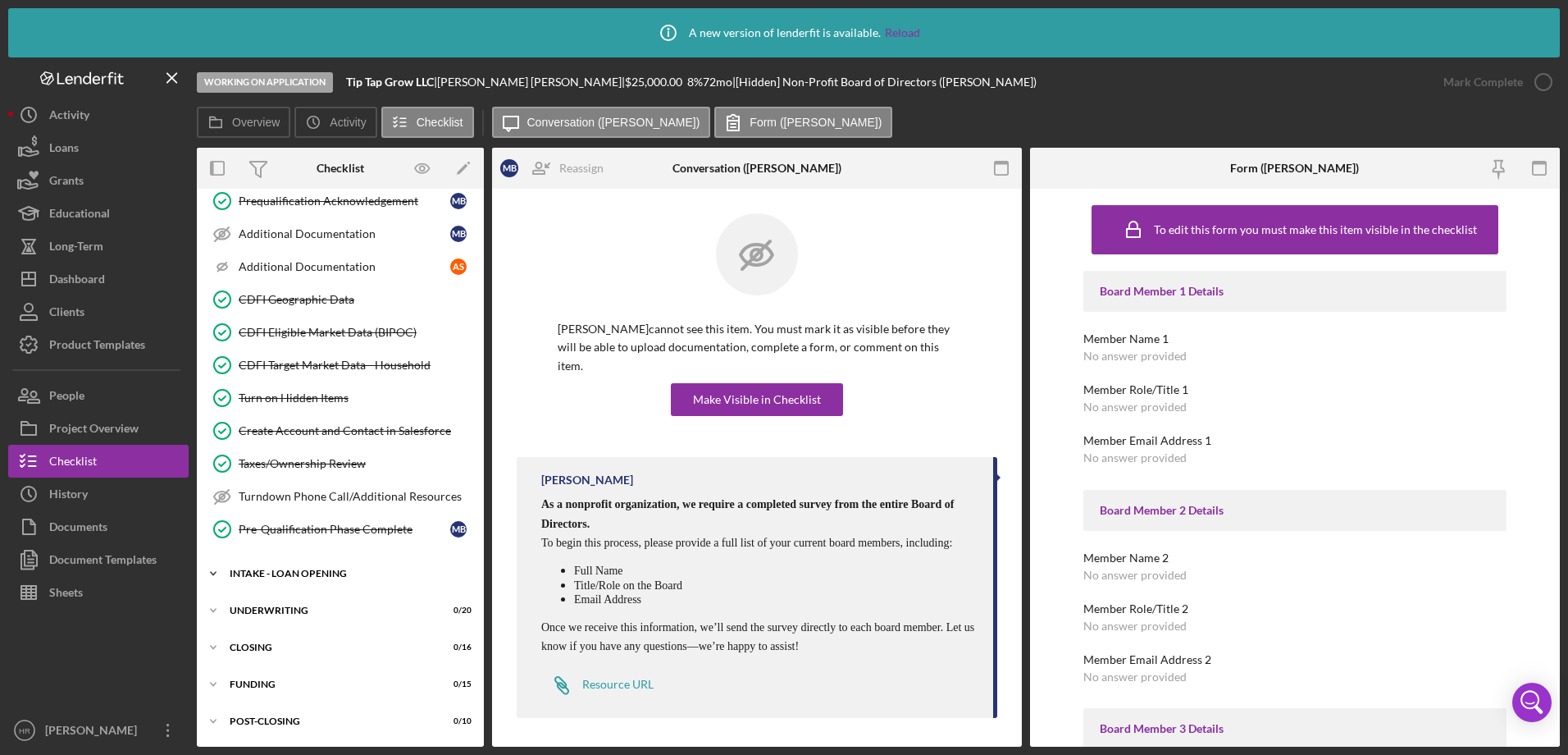
click at [254, 573] on div "INTAKE - LOAN OPENING" at bounding box center [346, 573] width 234 height 10
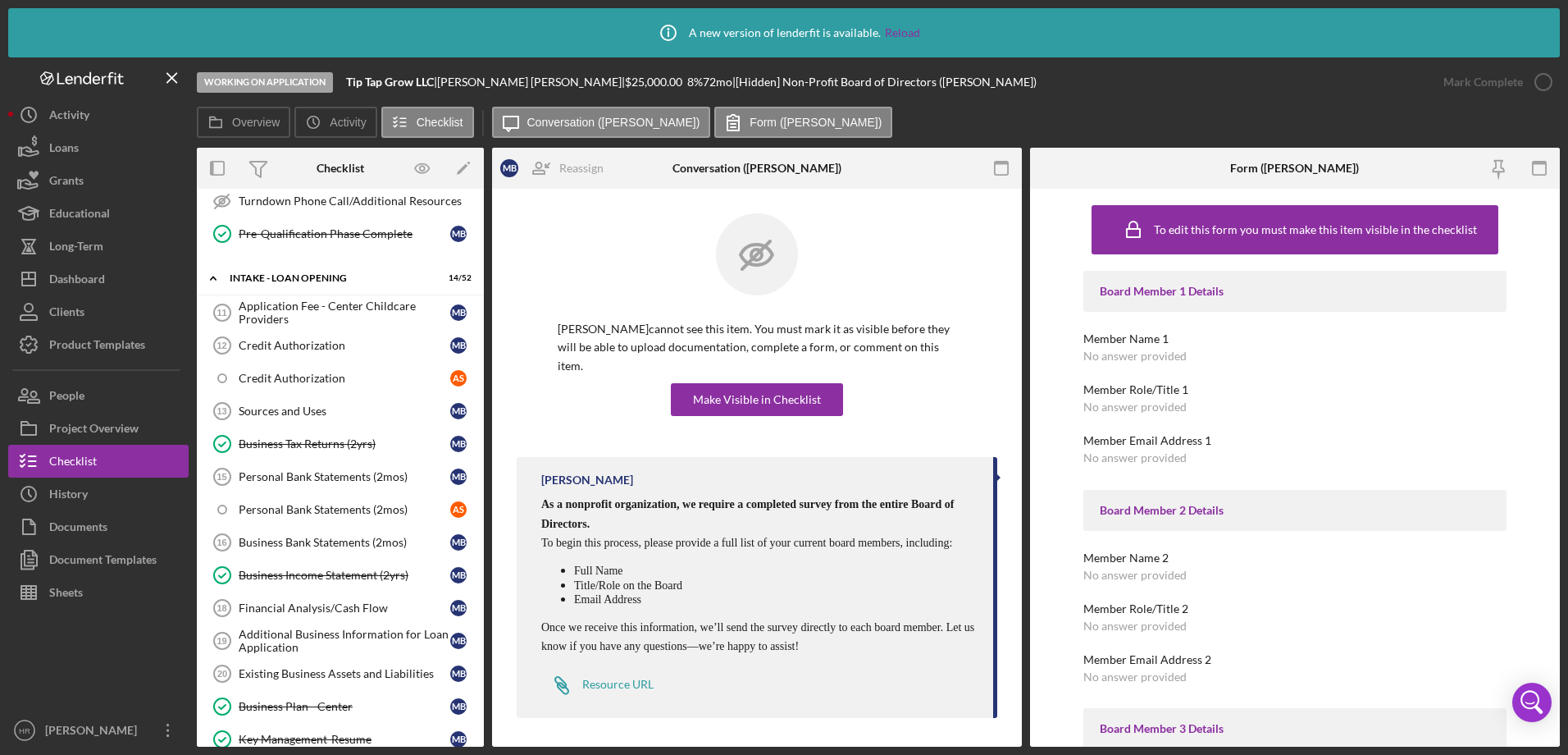
scroll to position [649, 0]
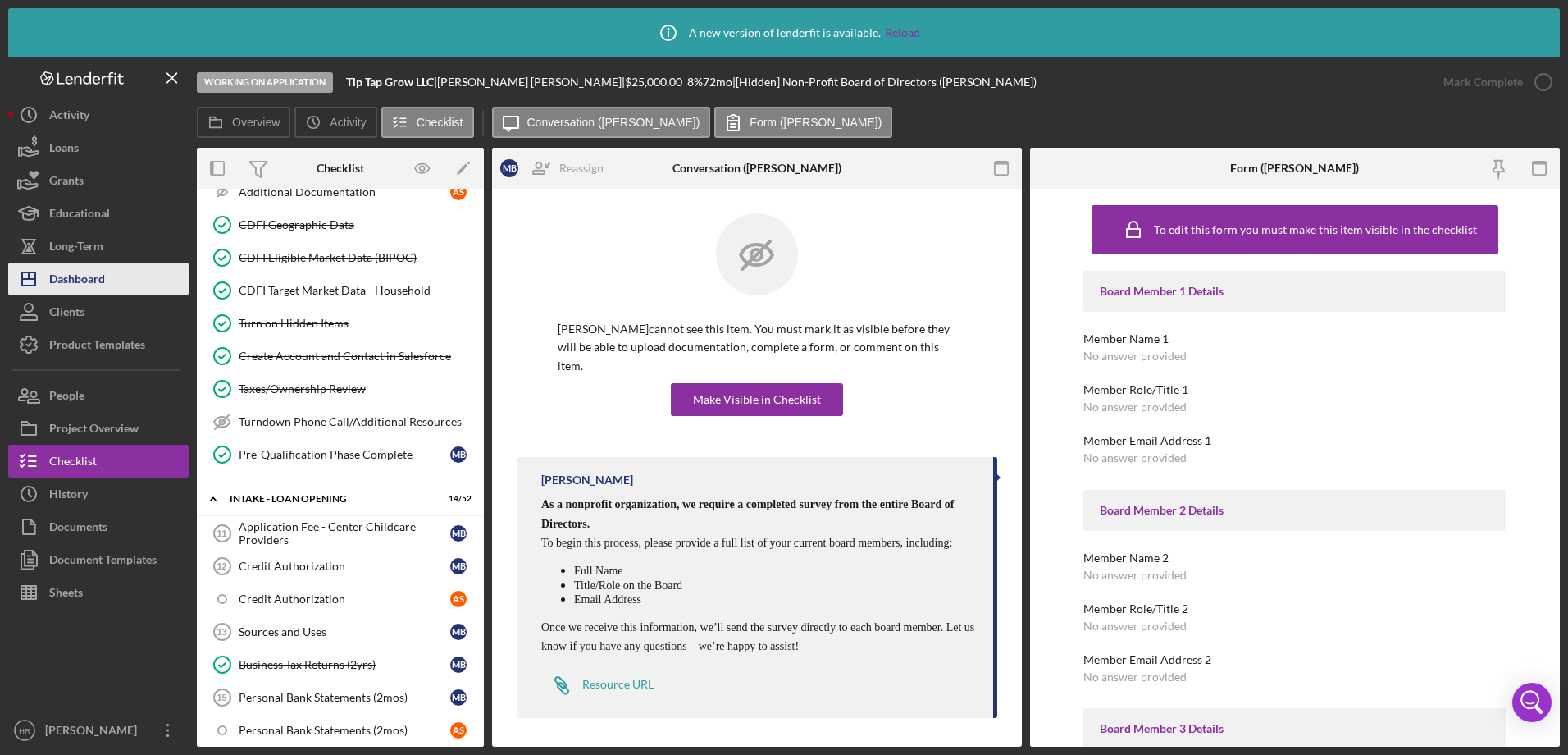
click at [119, 276] on button "Icon/Dashboard Dashboard" at bounding box center [98, 279] width 180 height 33
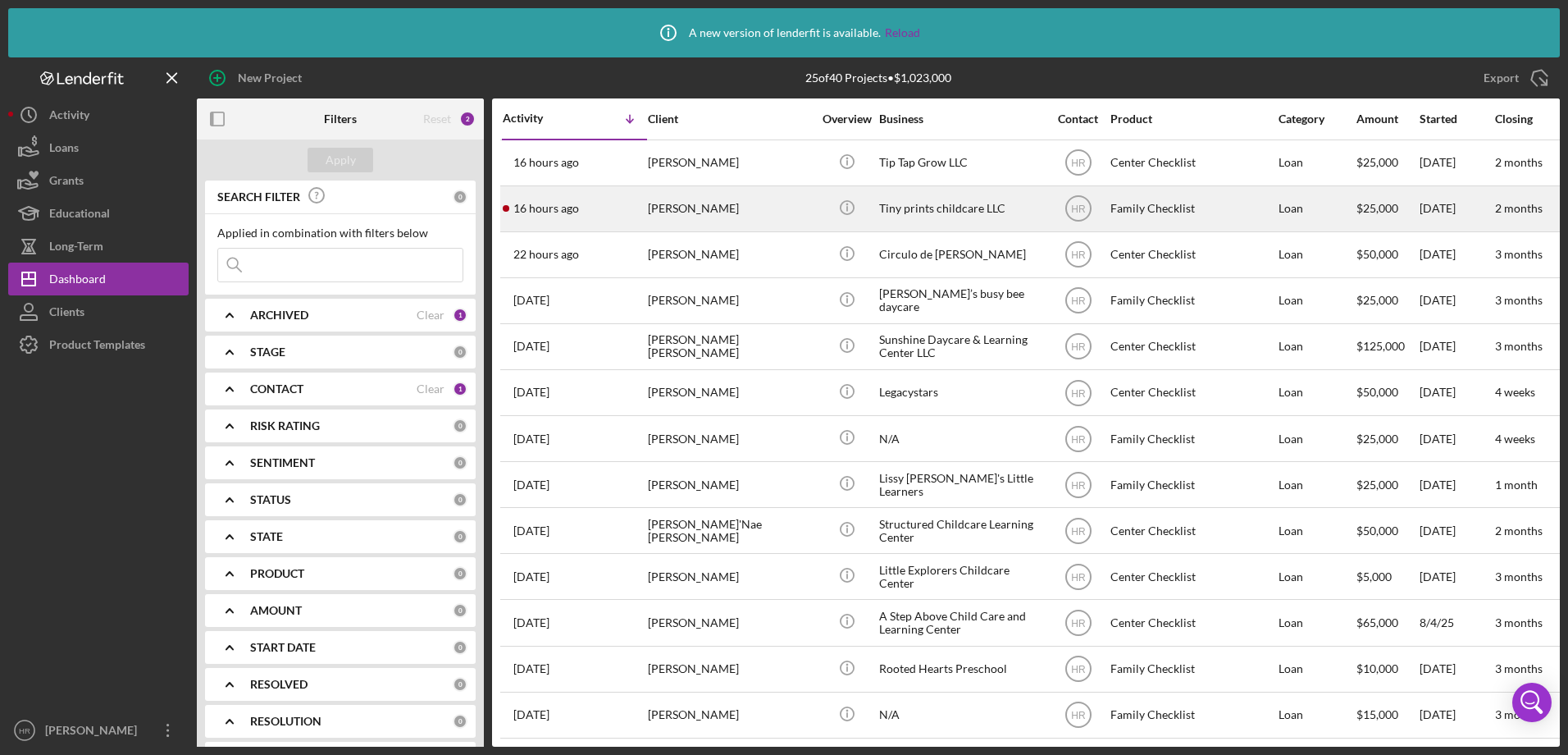
click at [698, 212] on div "[PERSON_NAME]" at bounding box center [730, 209] width 164 height 44
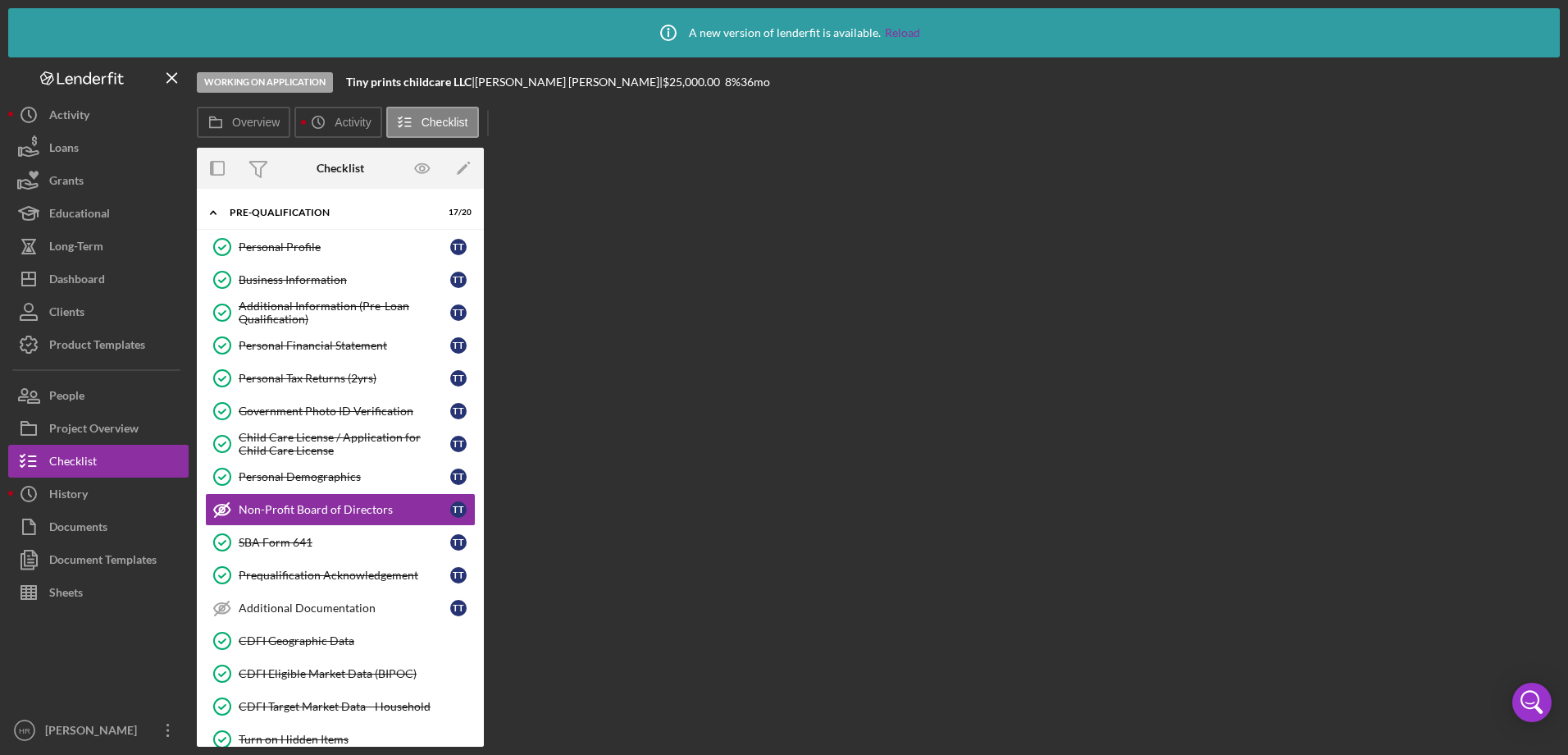
scroll to position [42, 0]
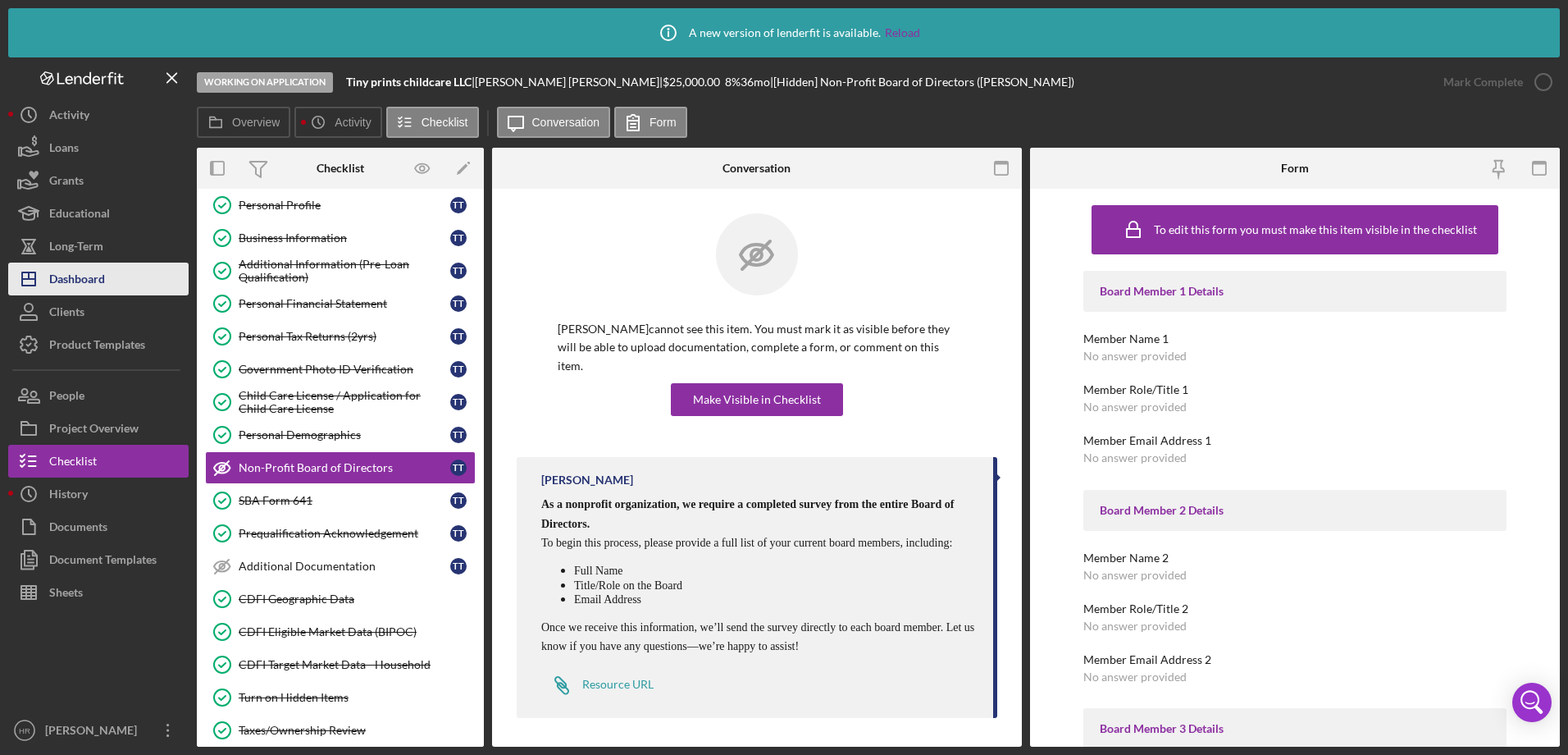
click at [103, 290] on div "Dashboard" at bounding box center [77, 281] width 56 height 37
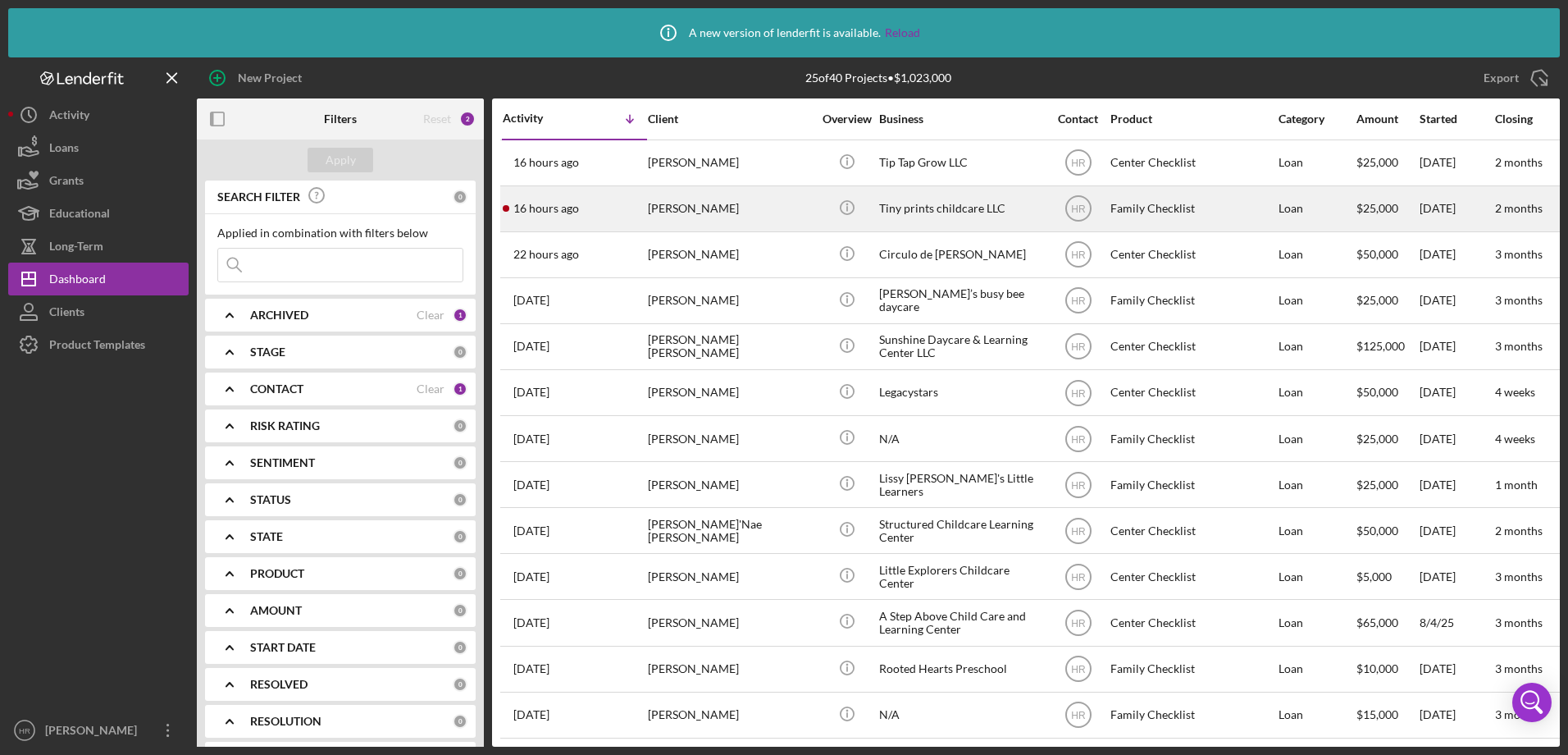
click at [673, 201] on div "[PERSON_NAME]" at bounding box center [730, 209] width 164 height 44
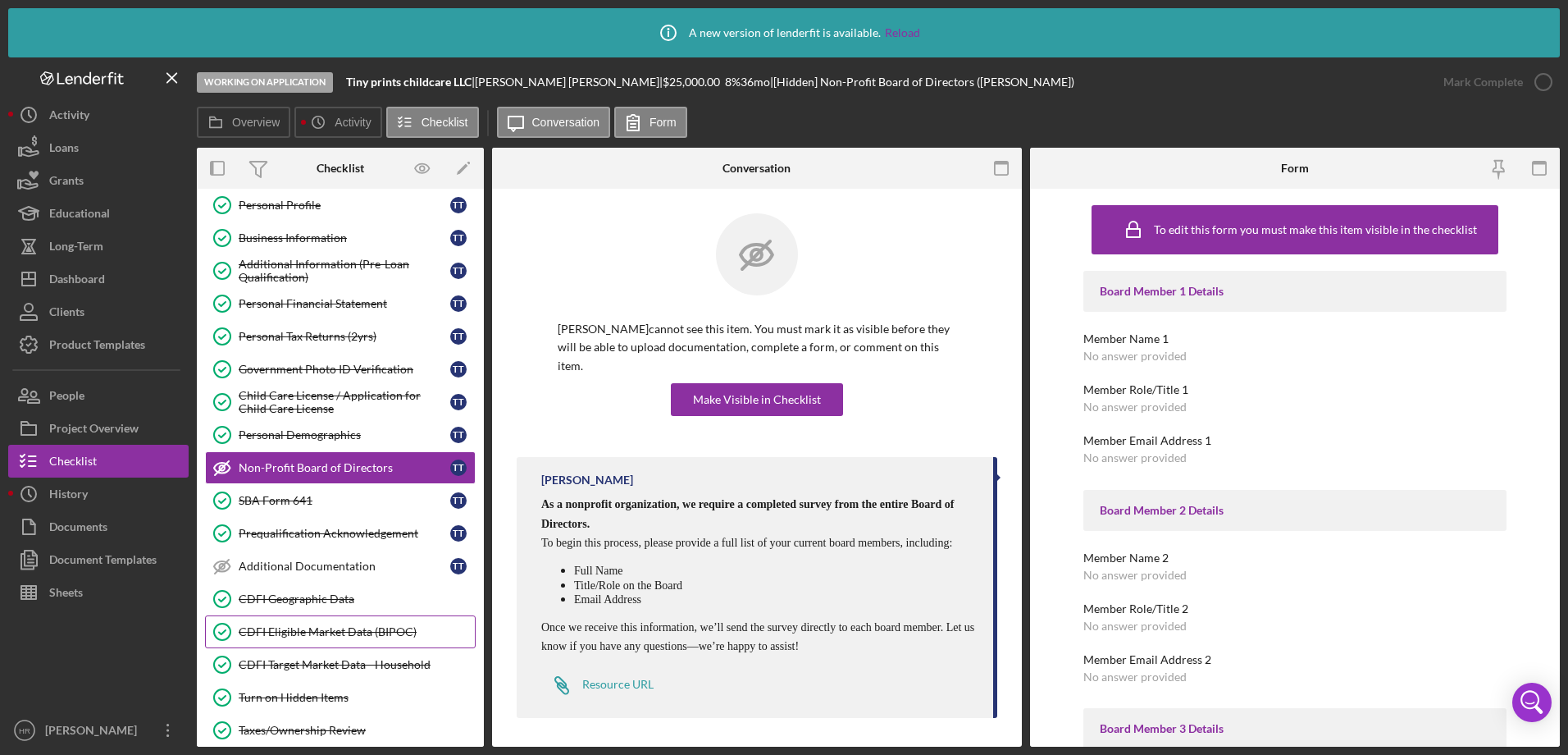
scroll to position [341, 0]
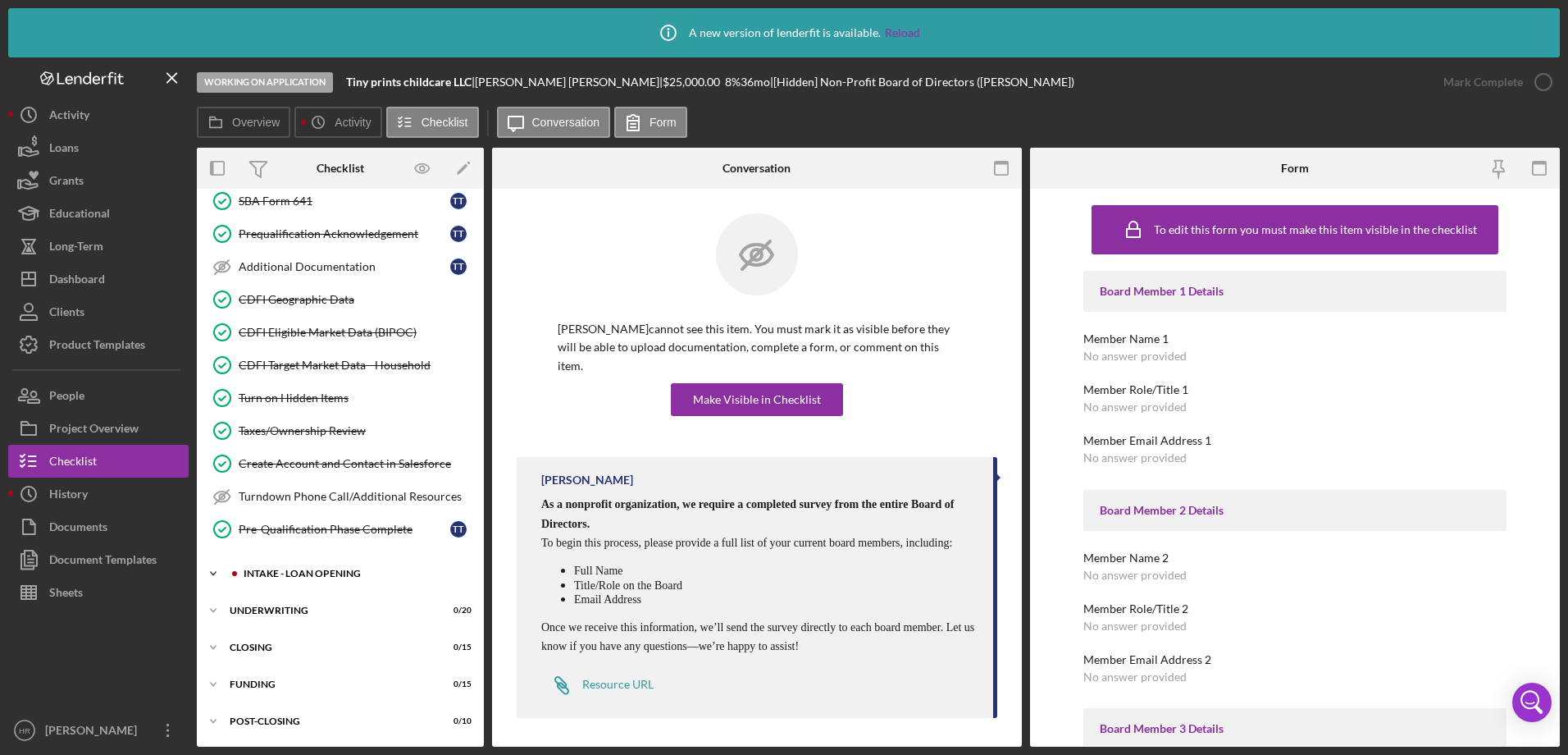
click at [273, 579] on div "Icon/Expander INTAKE - LOAN OPENING 13 / 47" at bounding box center [340, 574] width 287 height 33
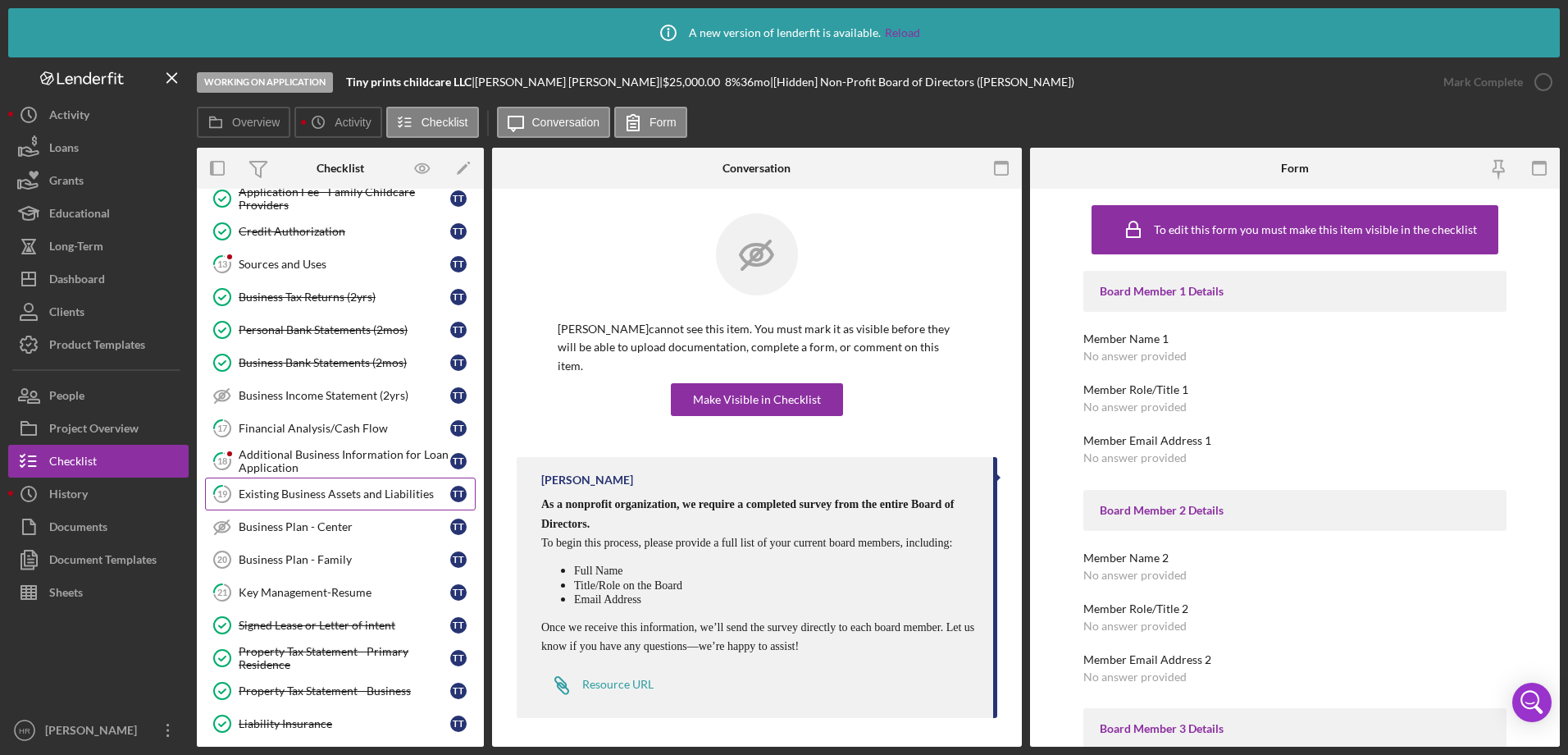
scroll to position [752, 0]
click at [316, 268] on div "Sources and Uses" at bounding box center [344, 263] width 212 height 13
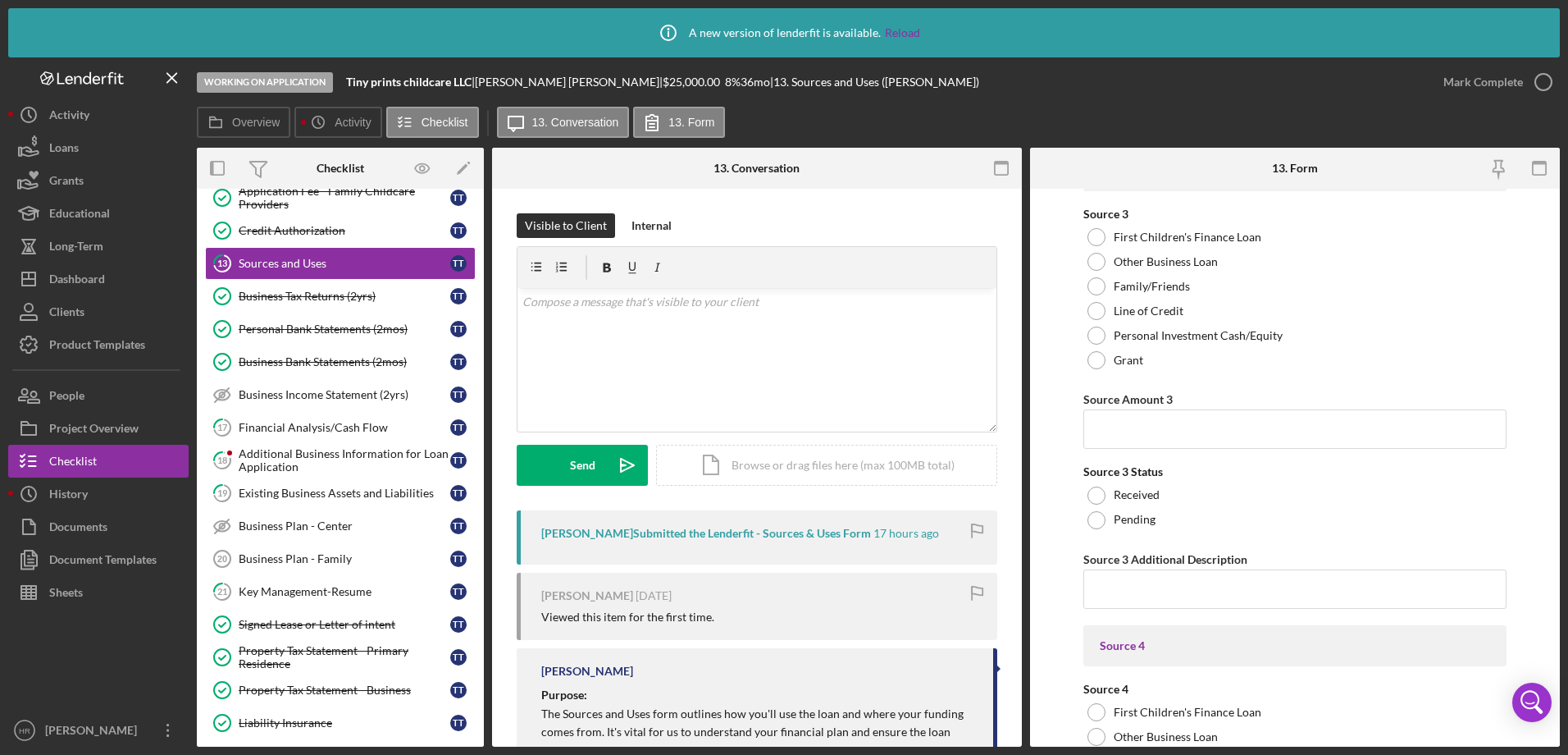
scroll to position [656, 0]
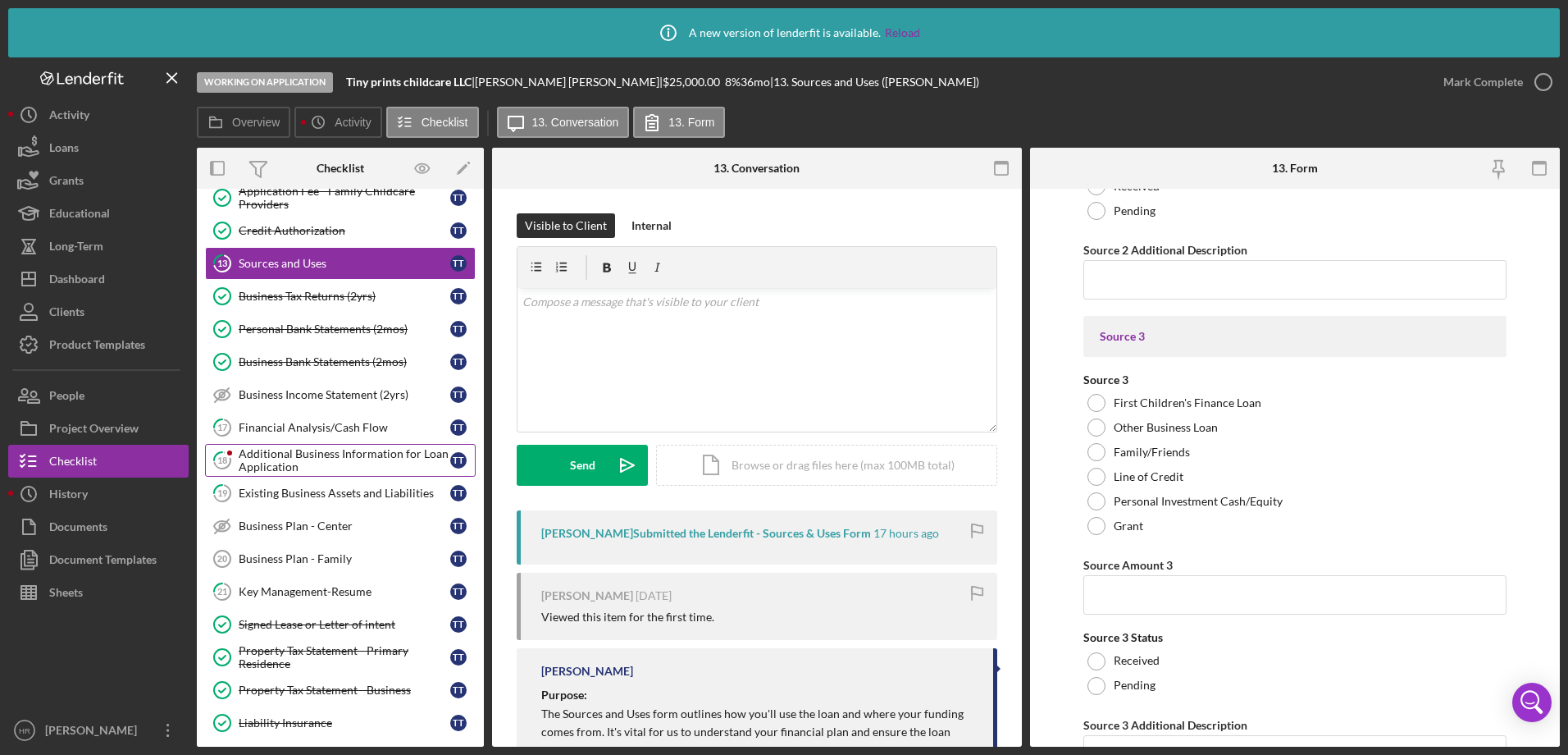
click at [274, 451] on div "Additional Business Information for Loan Application" at bounding box center [344, 460] width 212 height 26
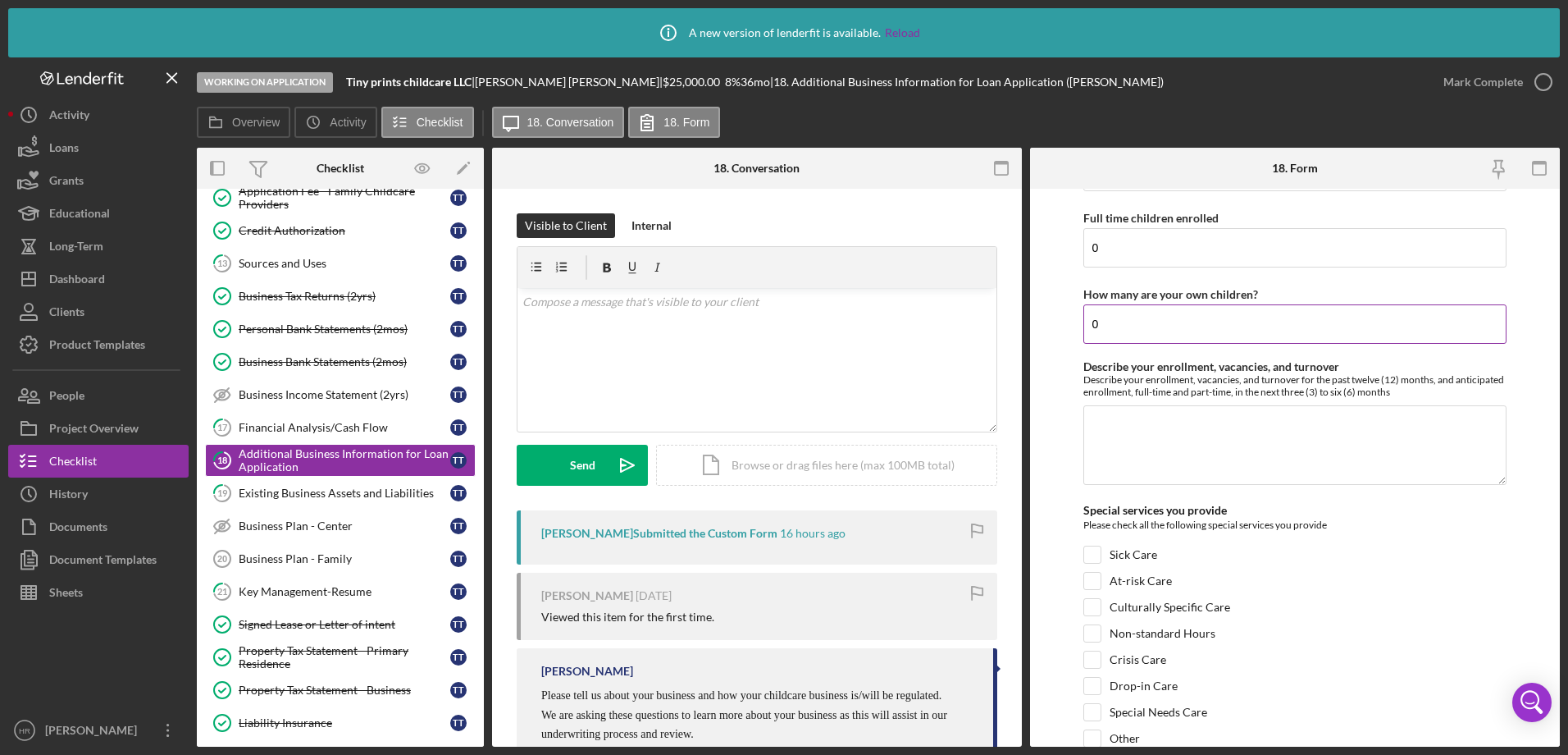
scroll to position [1969, 0]
click at [377, 504] on link "19 Existing Business Assets and Liabilities T T" at bounding box center [340, 493] width 271 height 33
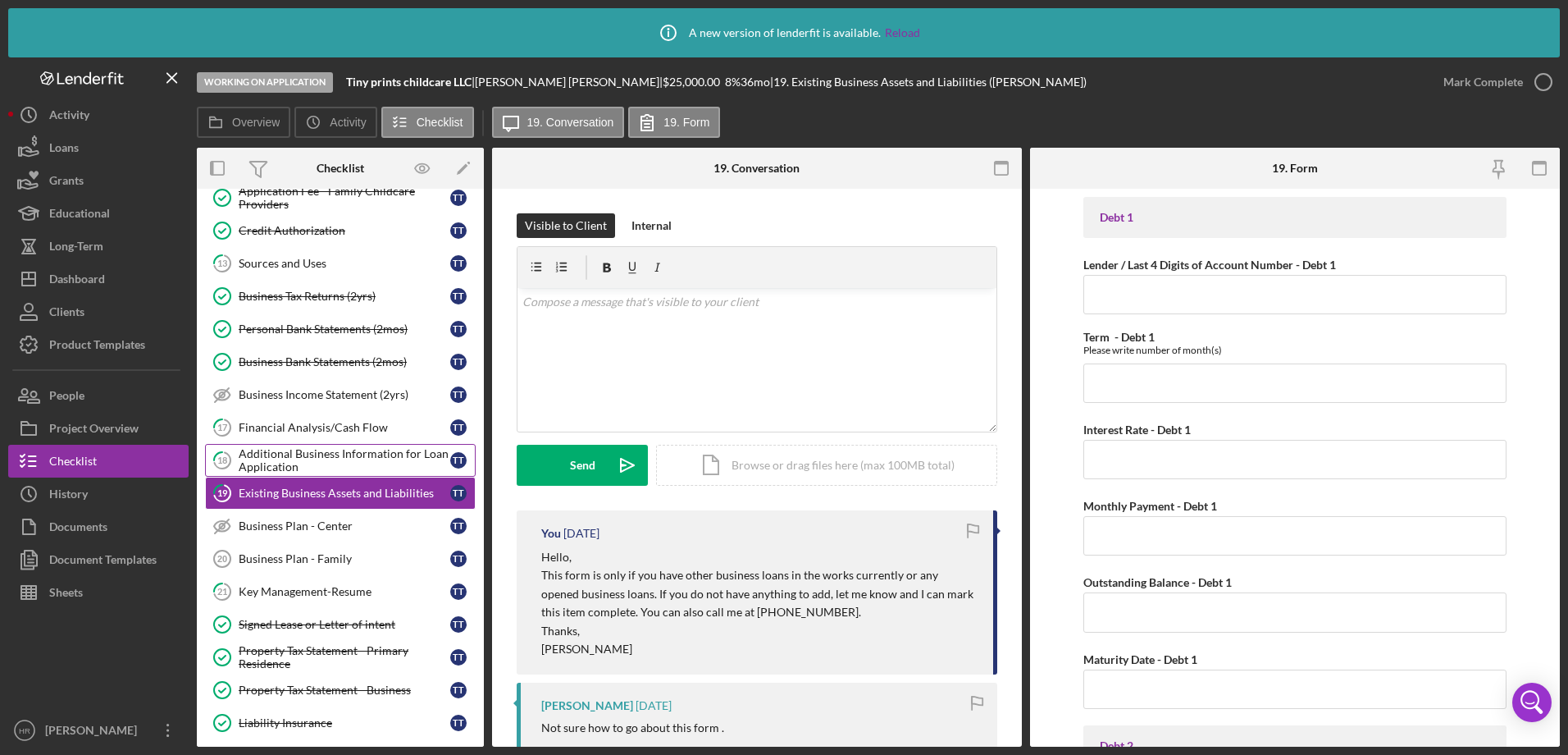
click at [319, 449] on div "Additional Business Information for Loan Application" at bounding box center [344, 460] width 212 height 26
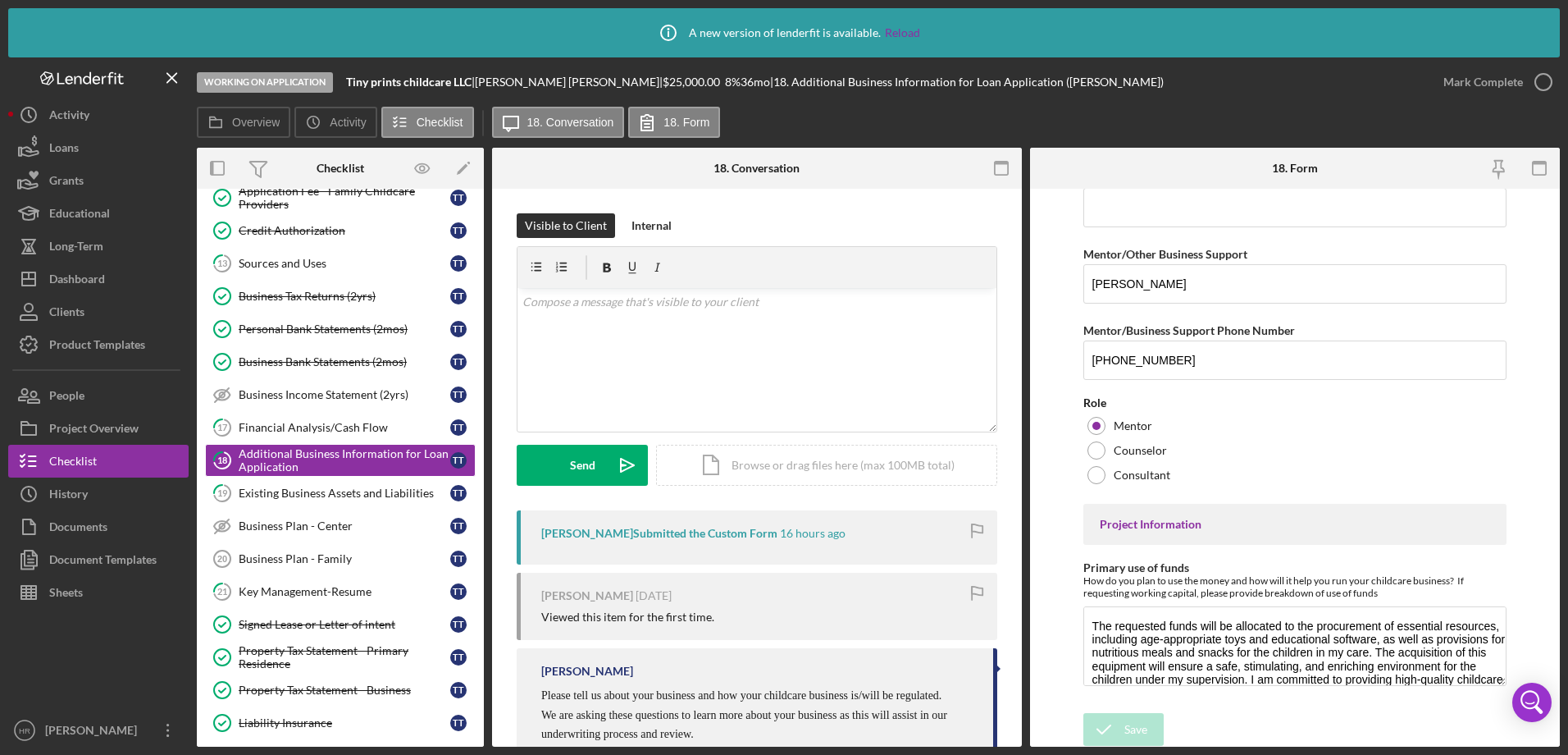
scroll to position [4612, 0]
click at [1542, 85] on icon "button" at bounding box center [1543, 82] width 41 height 41
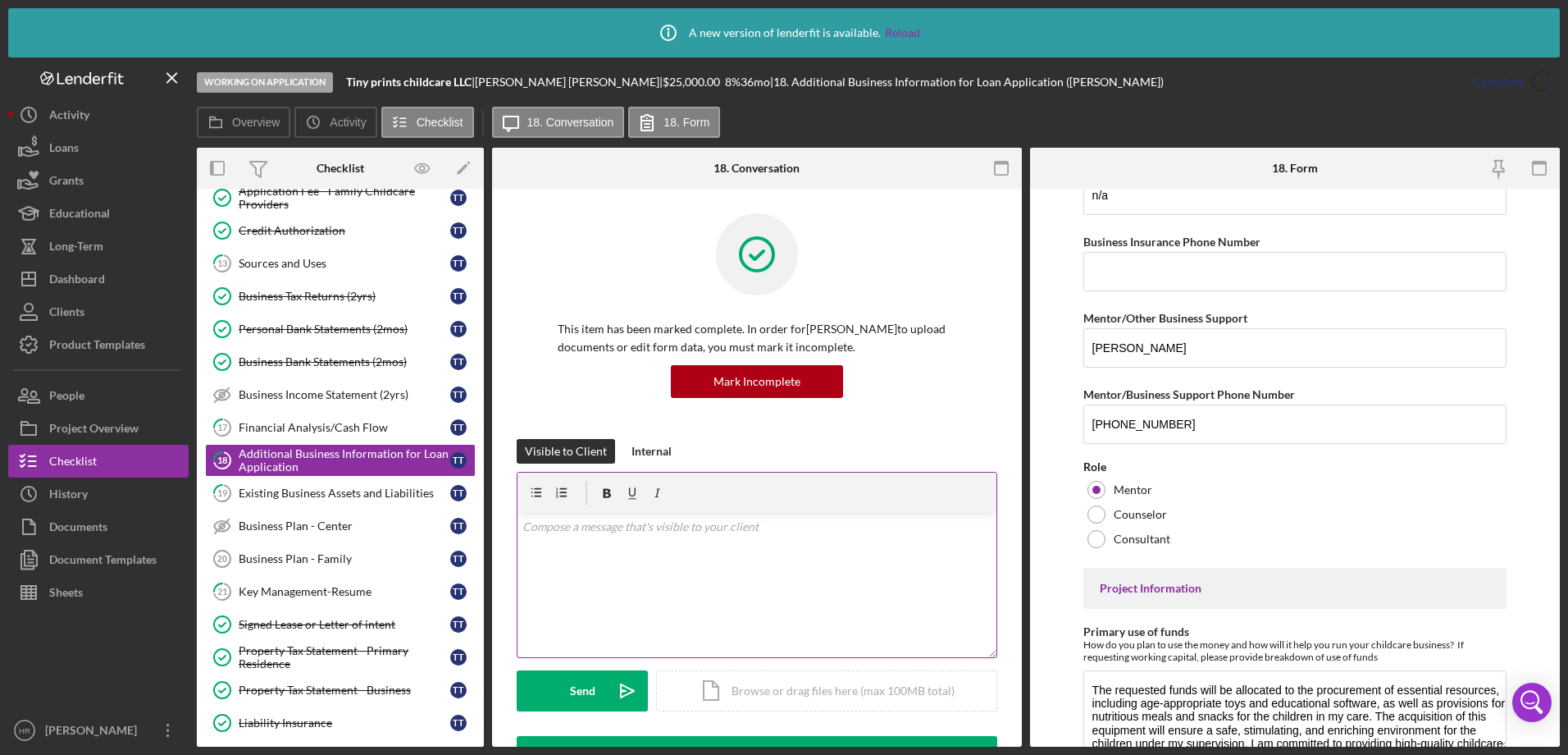
scroll to position [4677, 0]
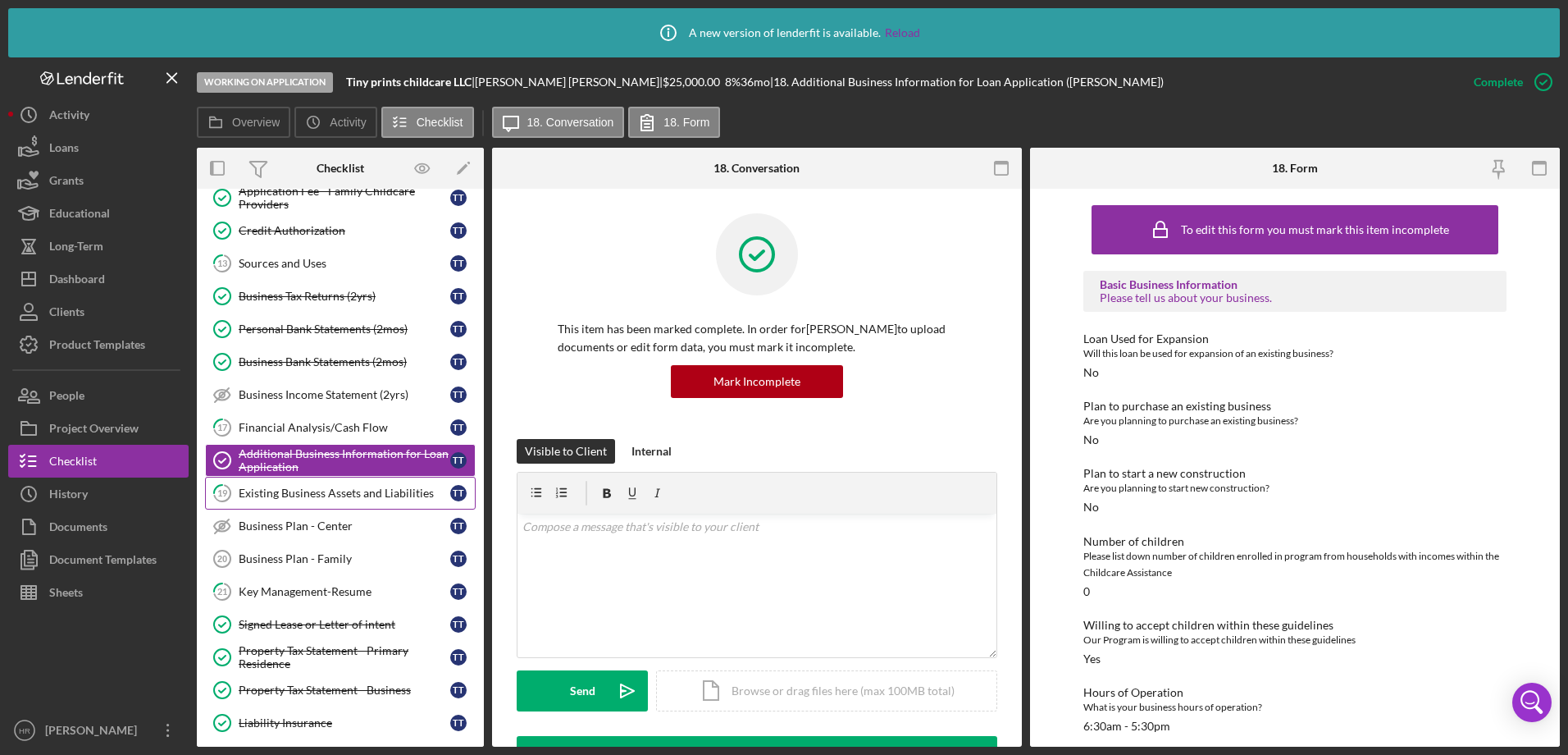
drag, startPoint x: 320, startPoint y: 483, endPoint x: 333, endPoint y: 482, distance: 13.0
click at [320, 483] on link "19 Existing Business Assets and Liabilities T T" at bounding box center [340, 493] width 271 height 33
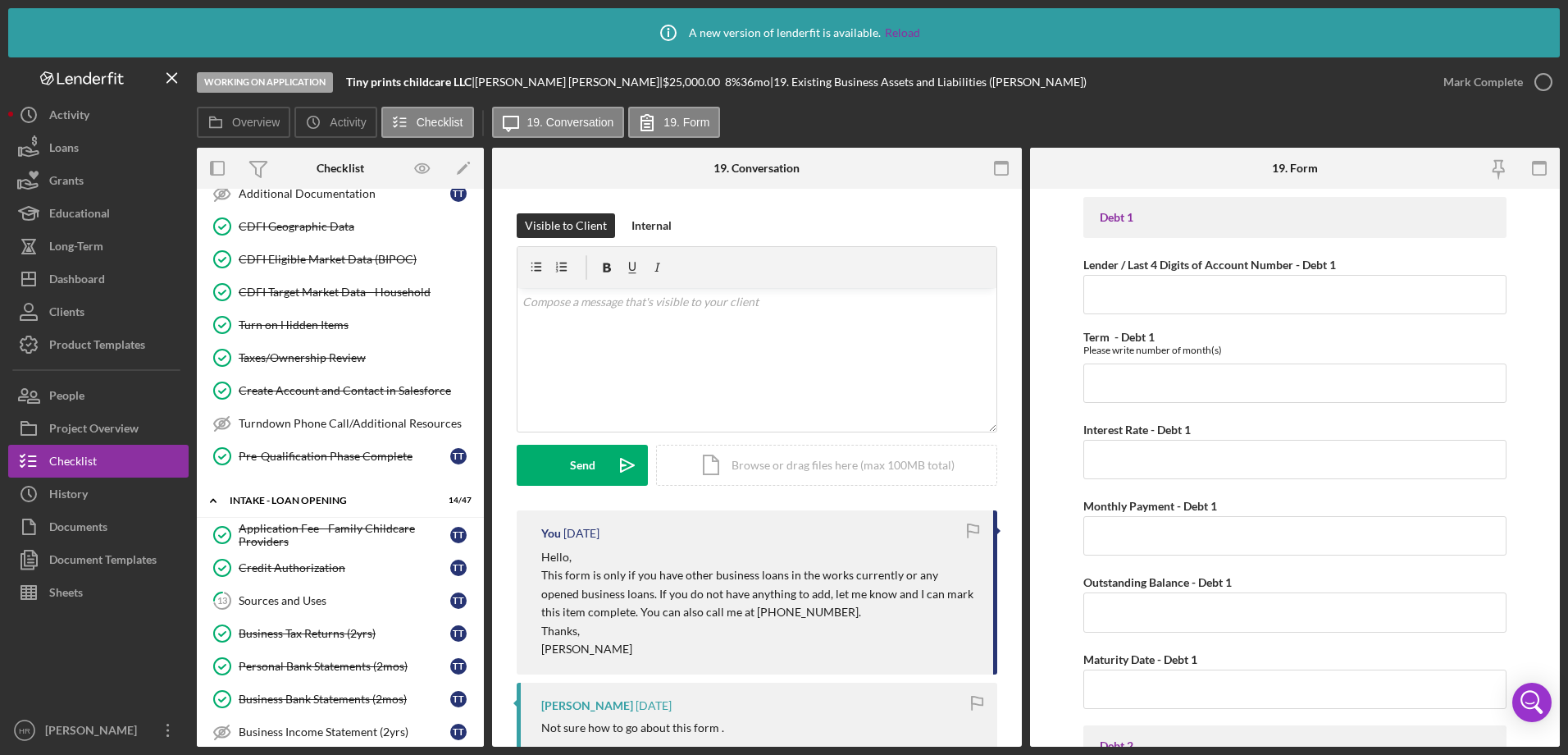
scroll to position [506, 0]
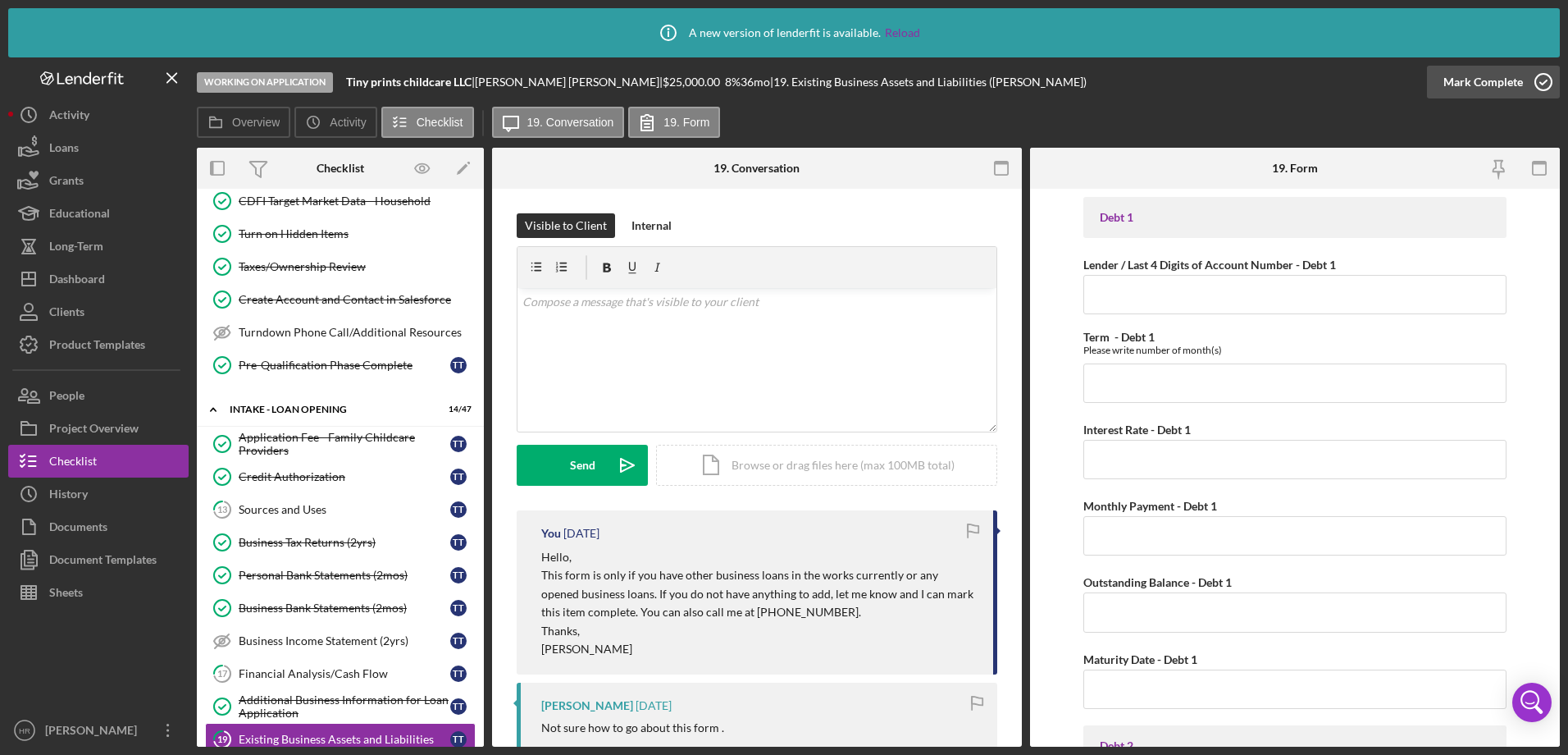
click at [1546, 80] on icon "button" at bounding box center [1543, 82] width 41 height 41
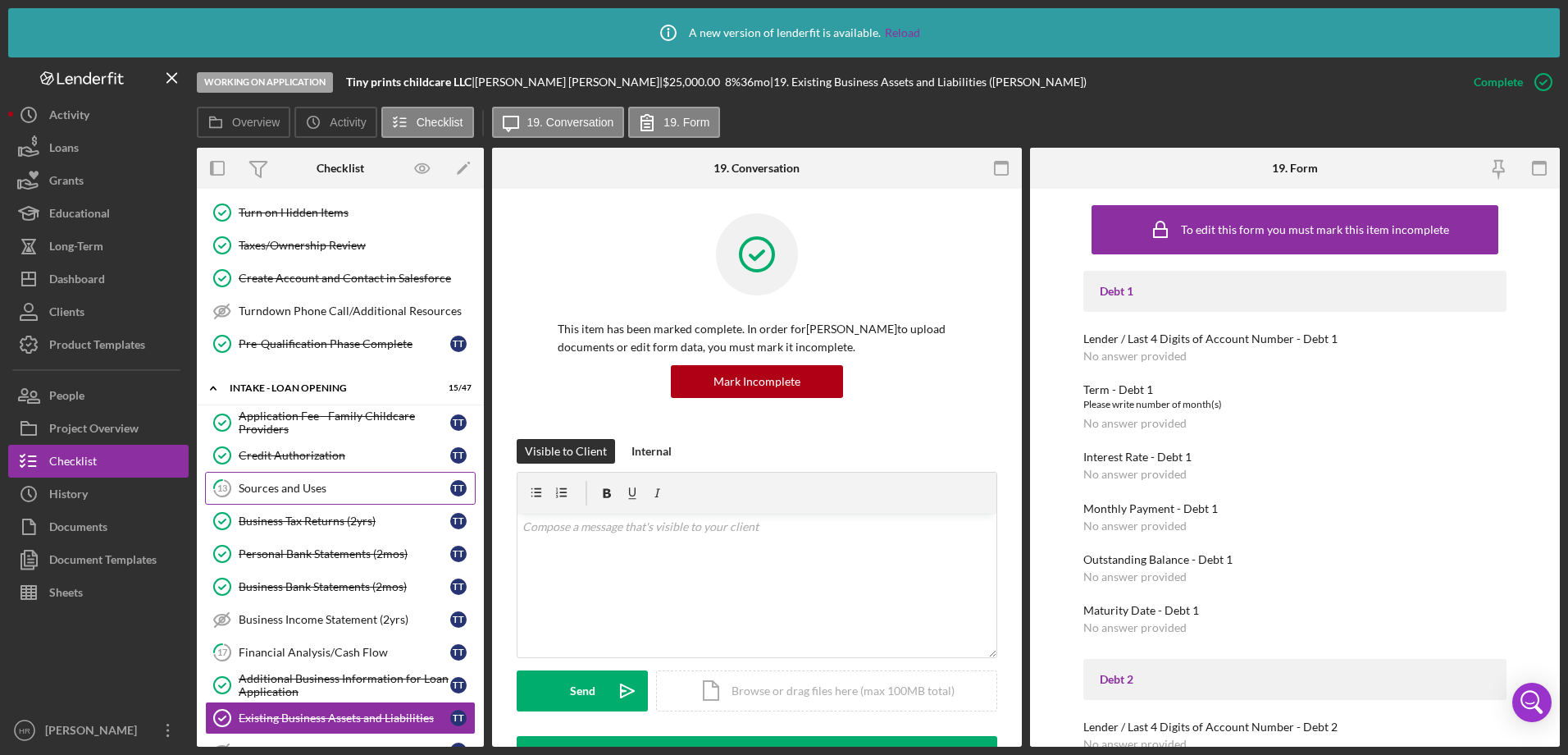
scroll to position [588, 0]
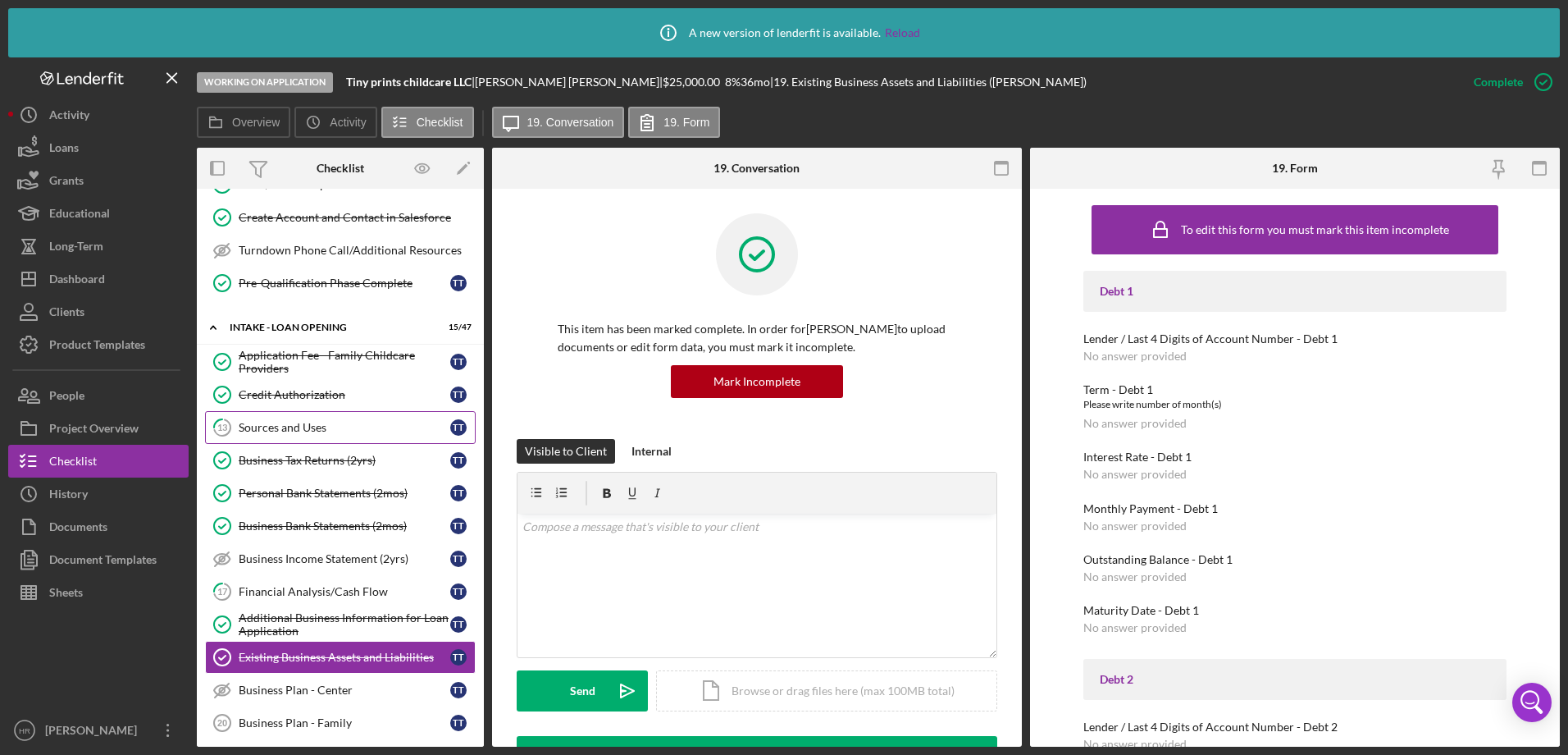
click at [319, 425] on div "Sources and Uses" at bounding box center [344, 427] width 212 height 13
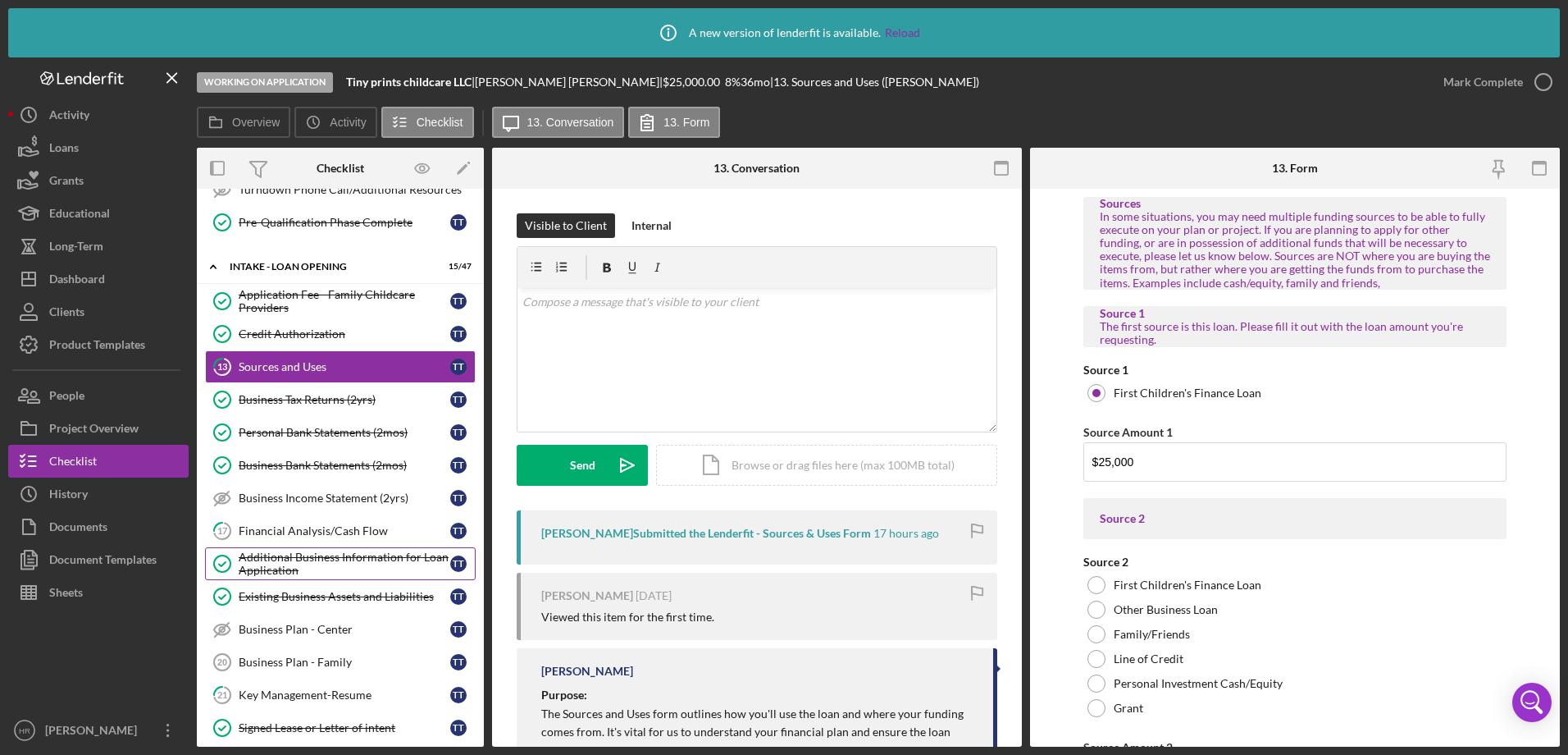
scroll to position [752, 0]
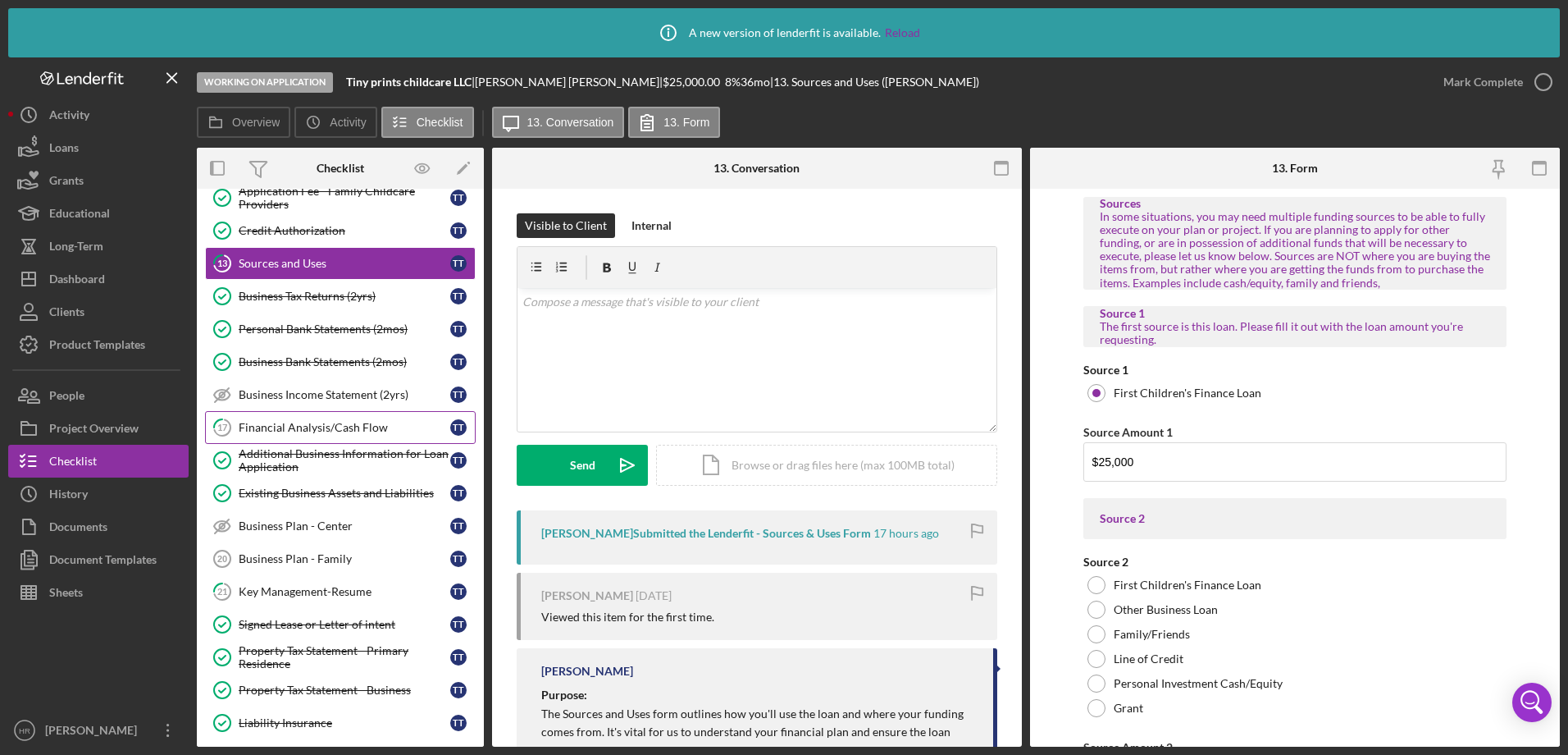
click at [295, 437] on link "17 Financial Analysis/Cash Flow T T" at bounding box center [340, 427] width 271 height 33
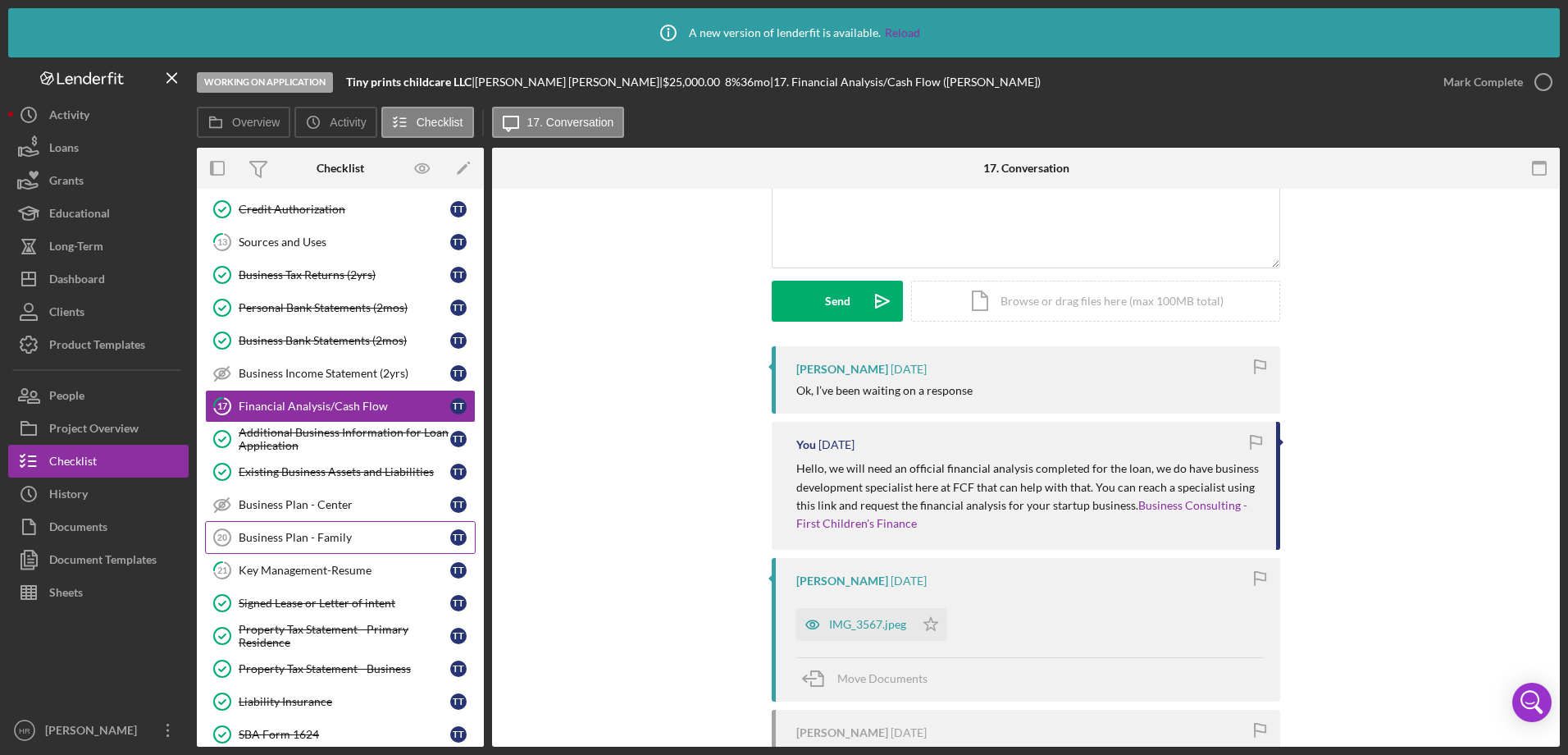
scroll to position [833, 0]
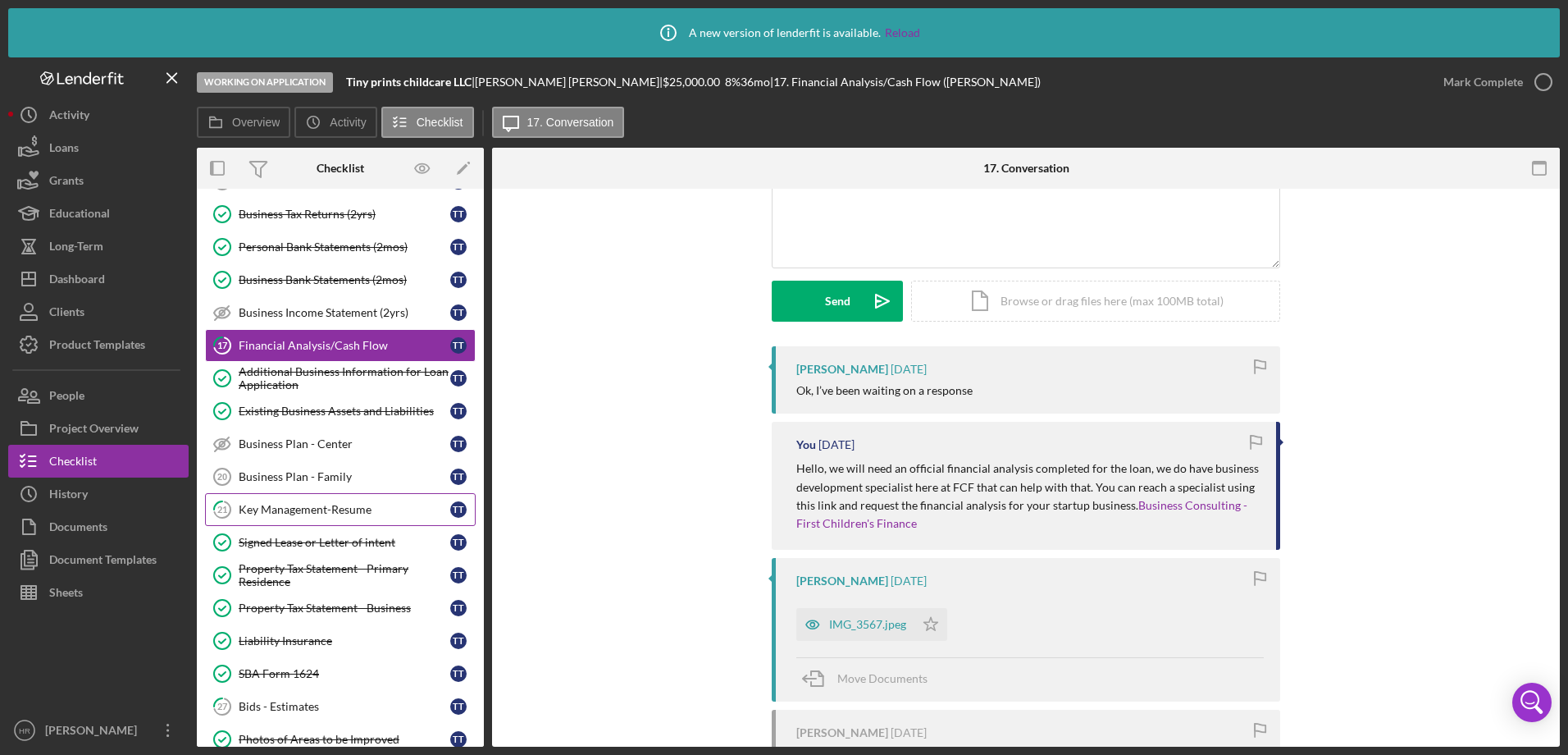
click at [294, 514] on div "Key Management-Resume" at bounding box center [344, 509] width 212 height 13
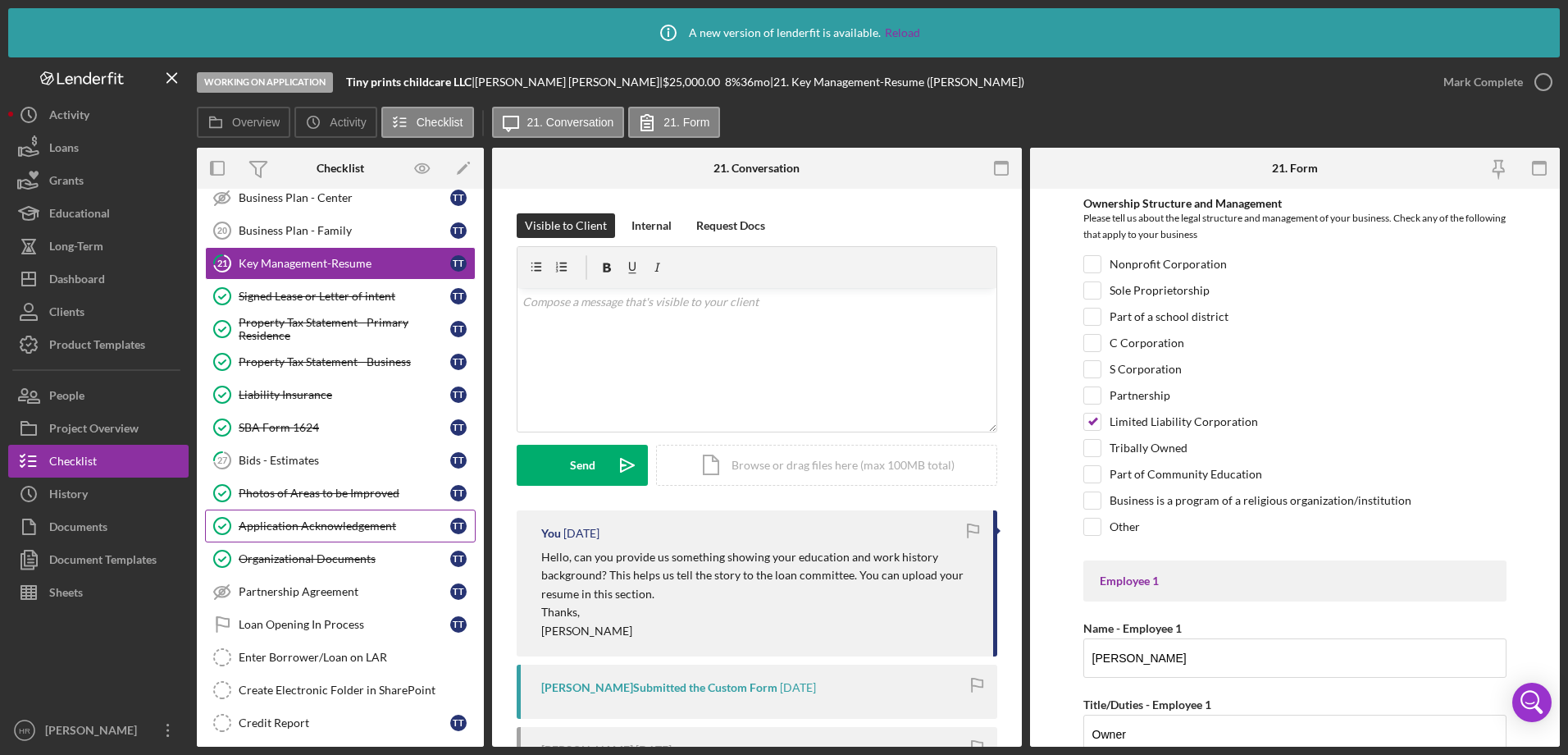
scroll to position [1161, 0]
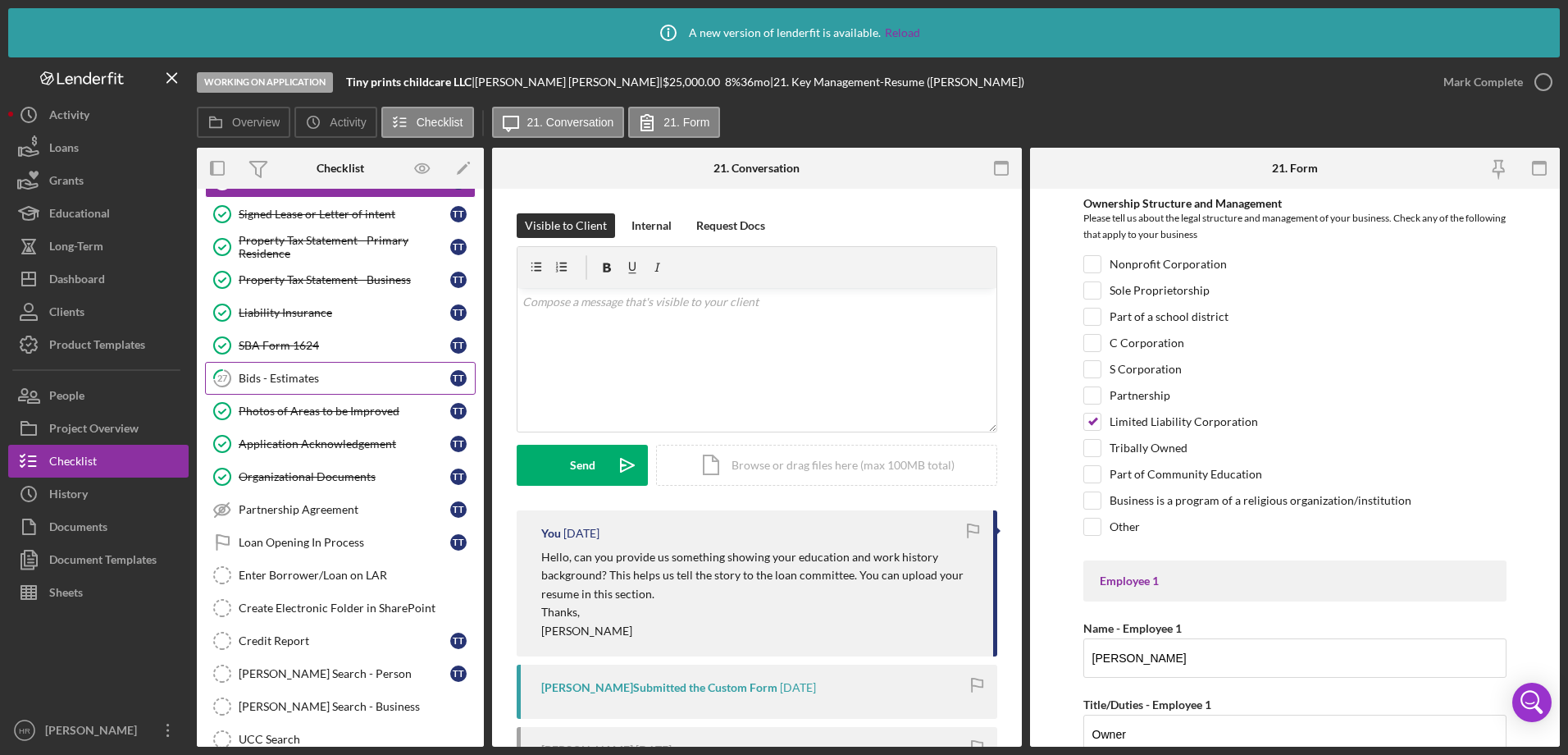
click at [283, 377] on div "Bids - Estimates" at bounding box center [344, 378] width 212 height 13
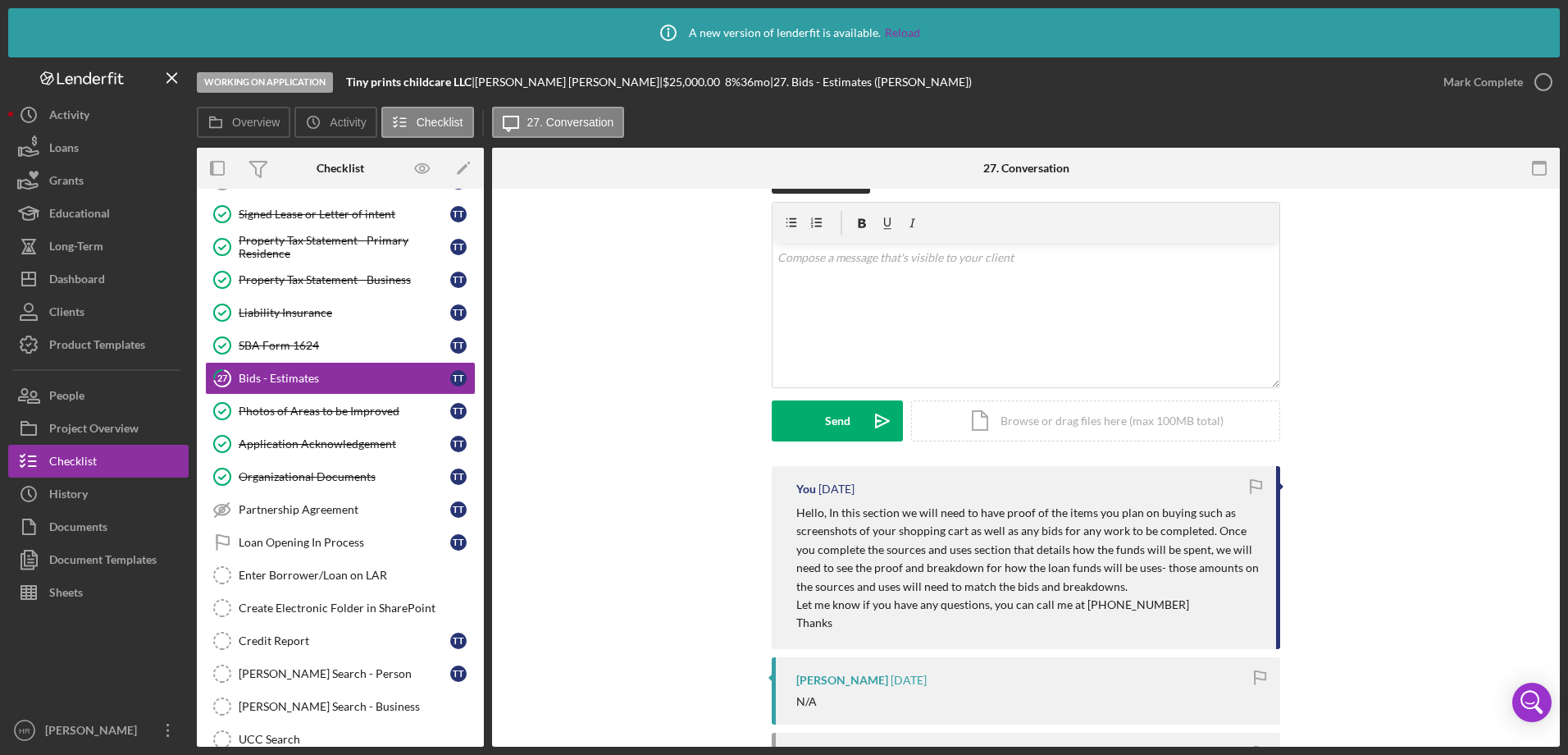
scroll to position [82, 0]
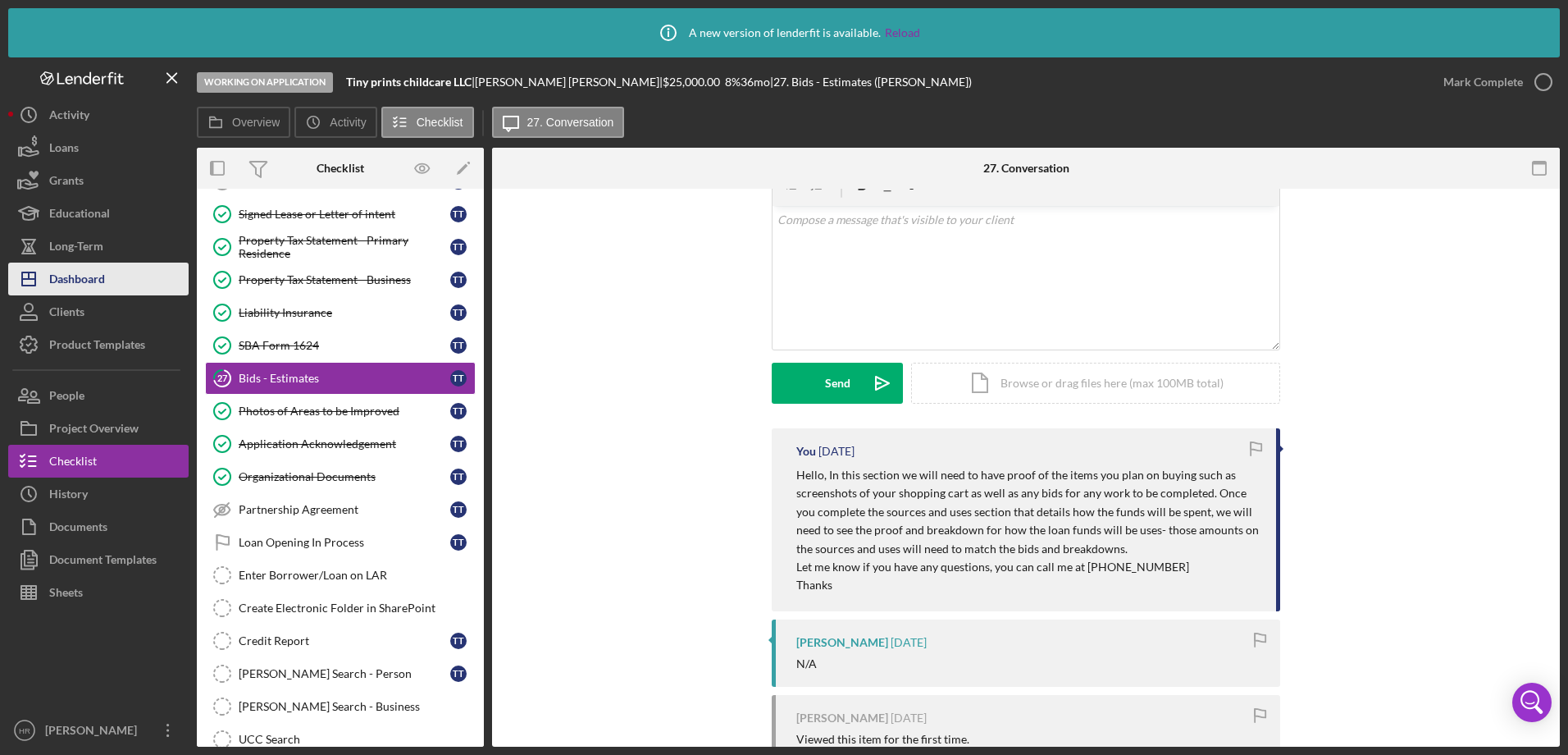
click at [103, 275] on div "Dashboard" at bounding box center [77, 281] width 56 height 37
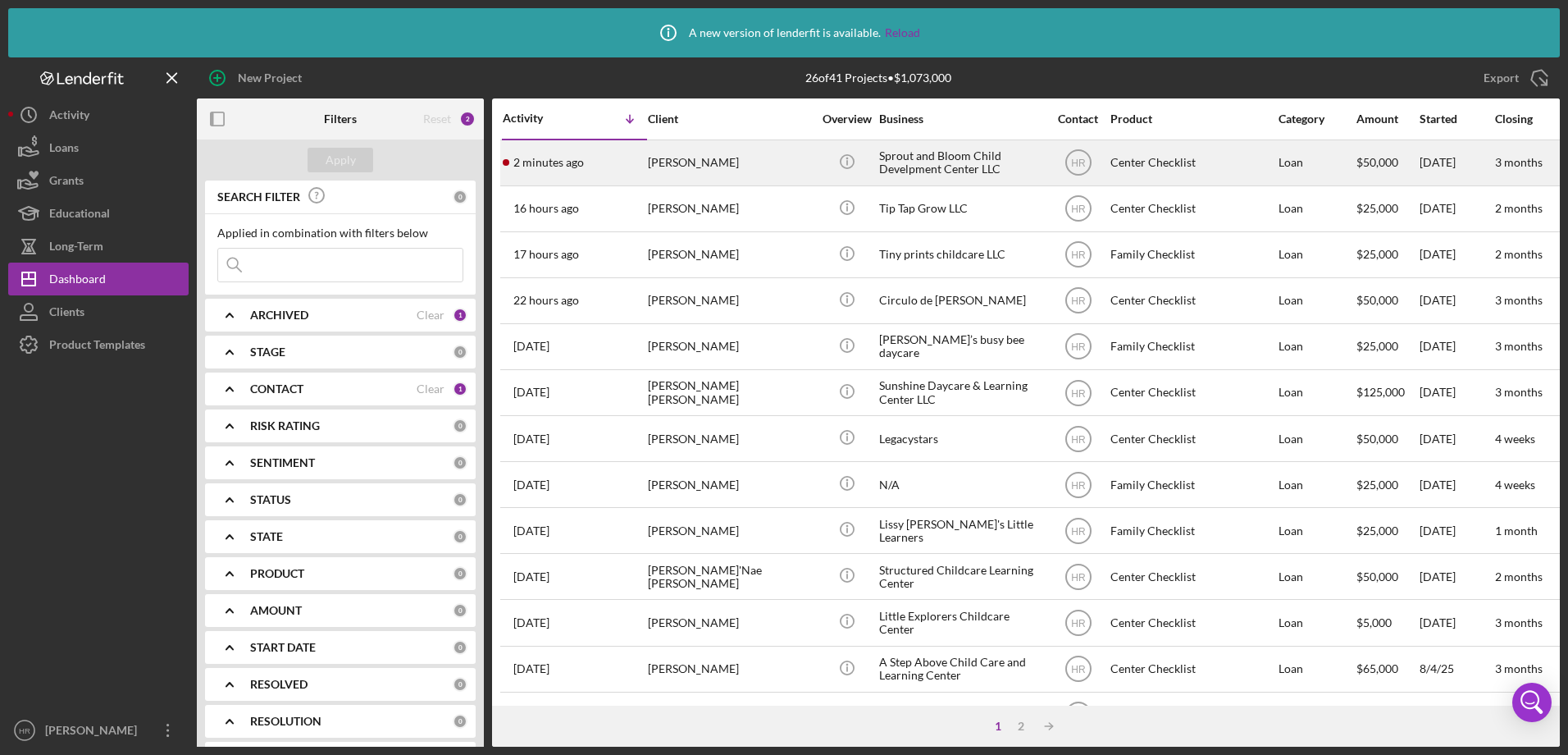
click at [696, 157] on div "[PERSON_NAME]" at bounding box center [730, 163] width 164 height 44
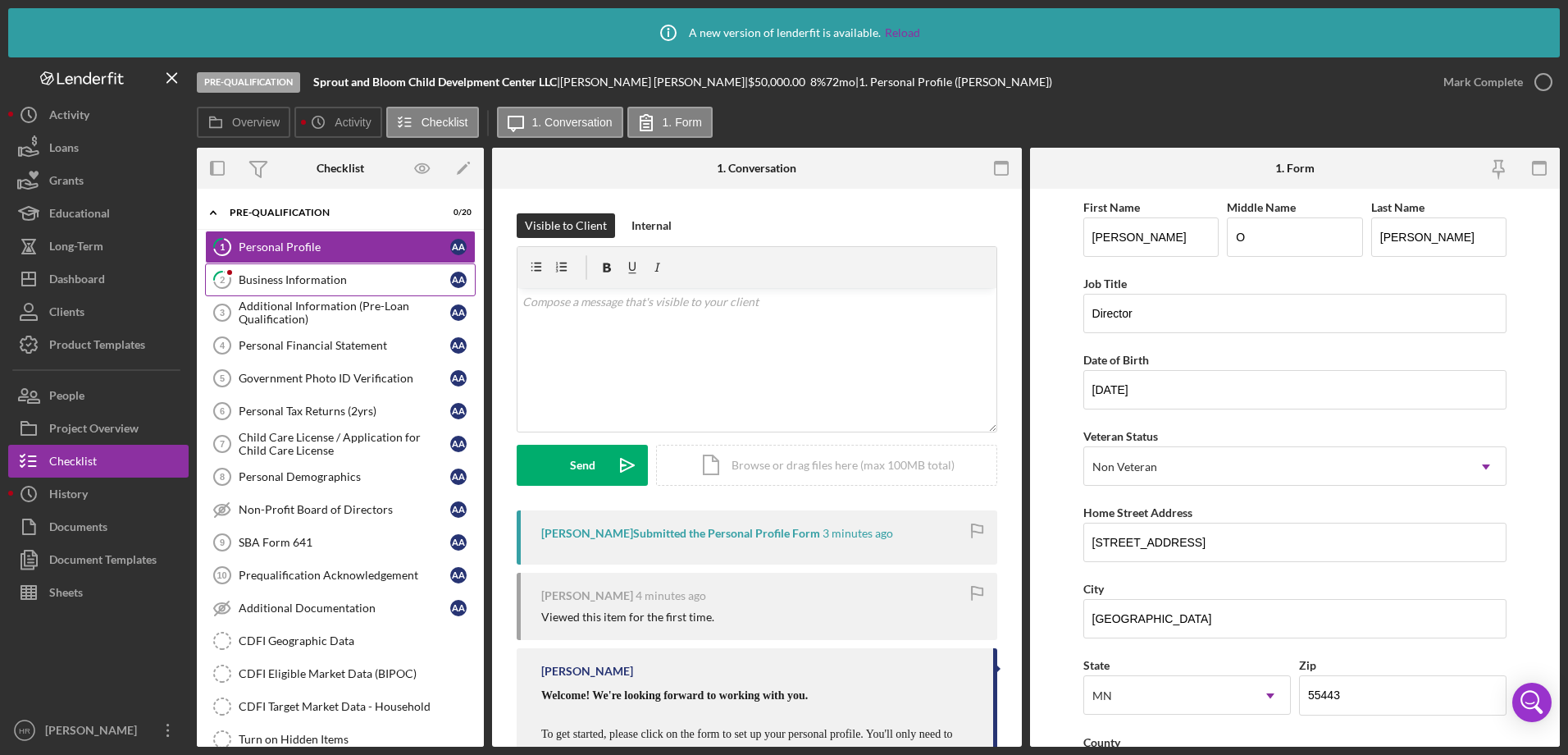
click at [337, 282] on div "Business Information" at bounding box center [344, 279] width 212 height 13
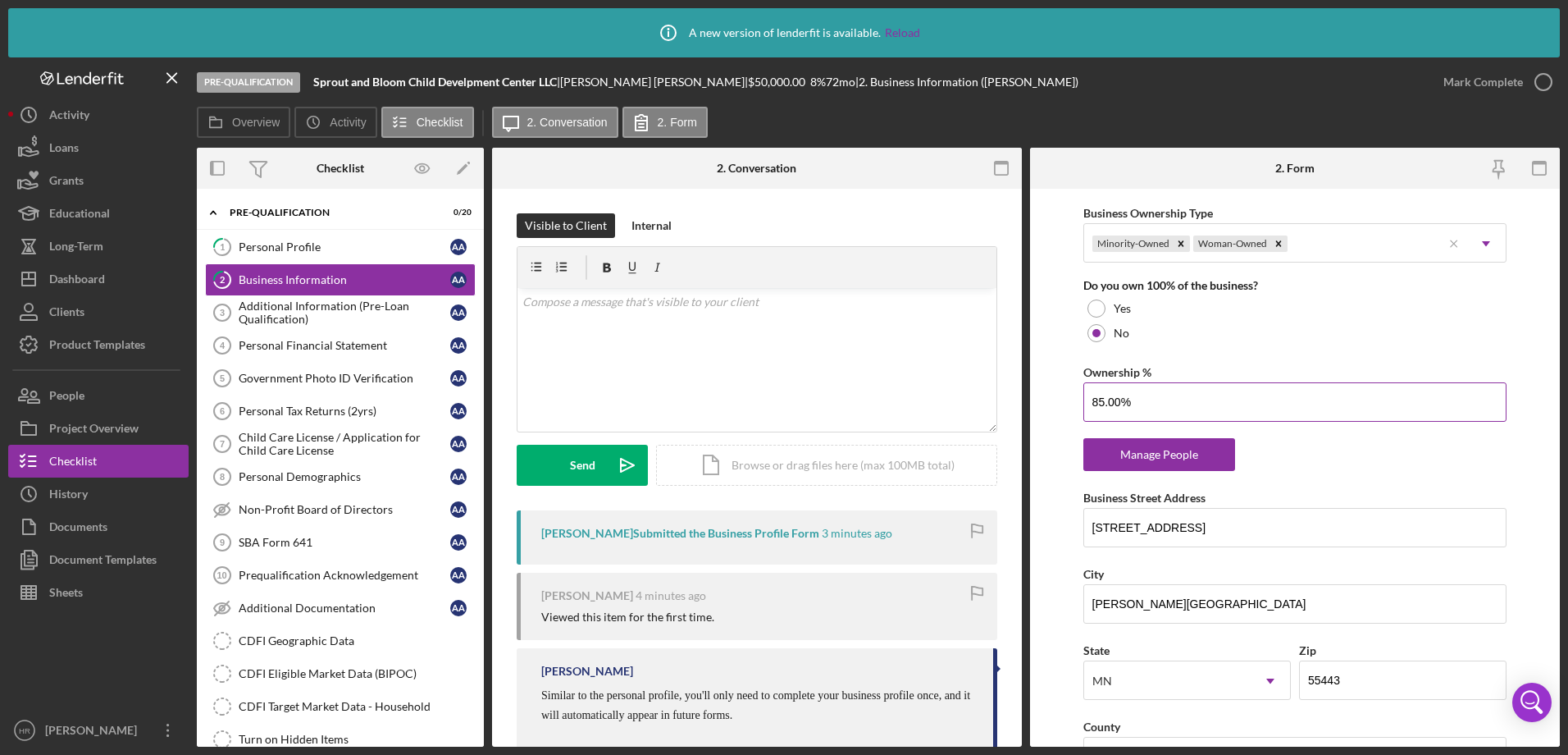
scroll to position [820, 0]
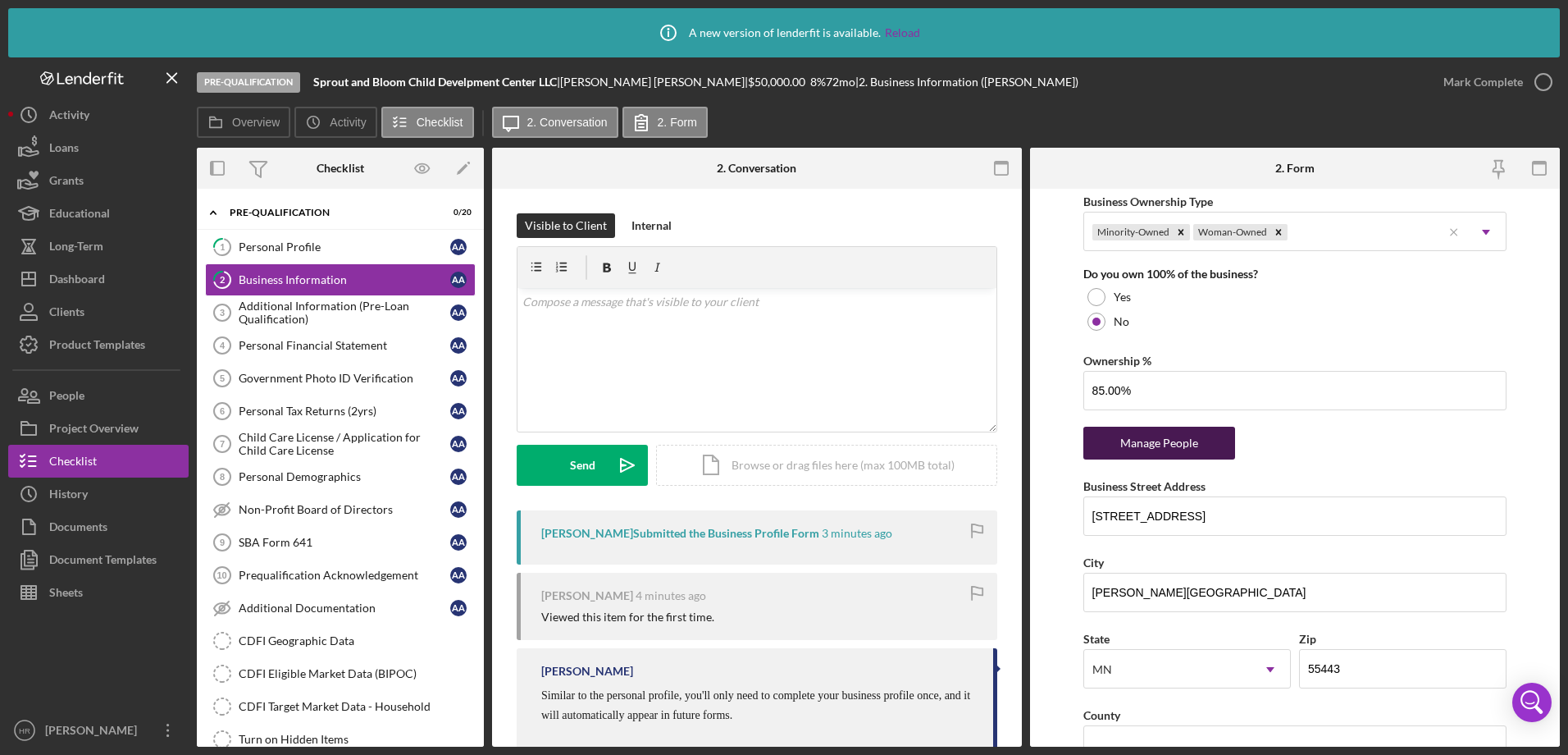
click at [1171, 446] on div "Manage People" at bounding box center [1158, 443] width 135 height 33
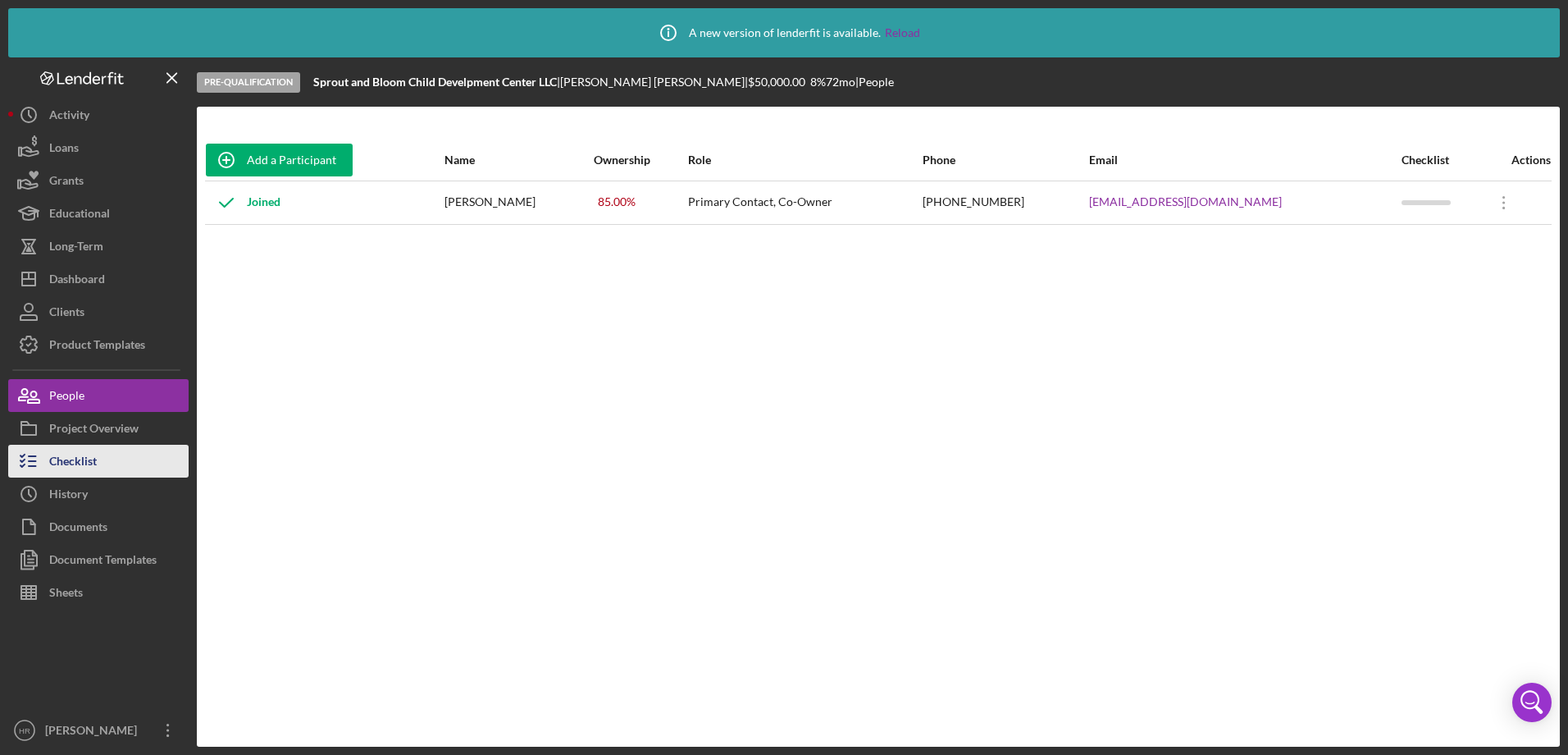
click at [85, 454] on div "Checklist" at bounding box center [72, 463] width 48 height 37
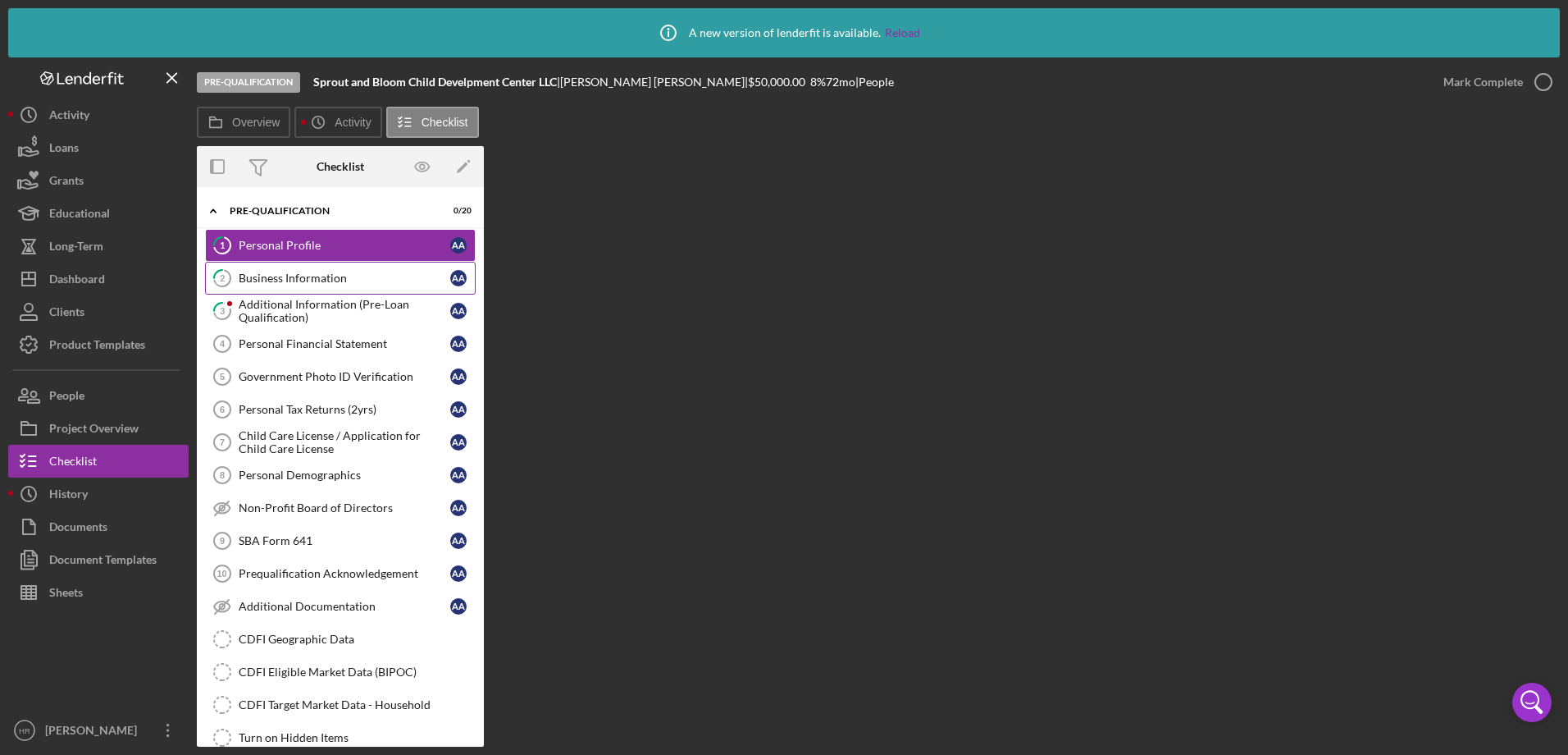
click at [340, 290] on link "2 Business Information A A" at bounding box center [340, 278] width 271 height 33
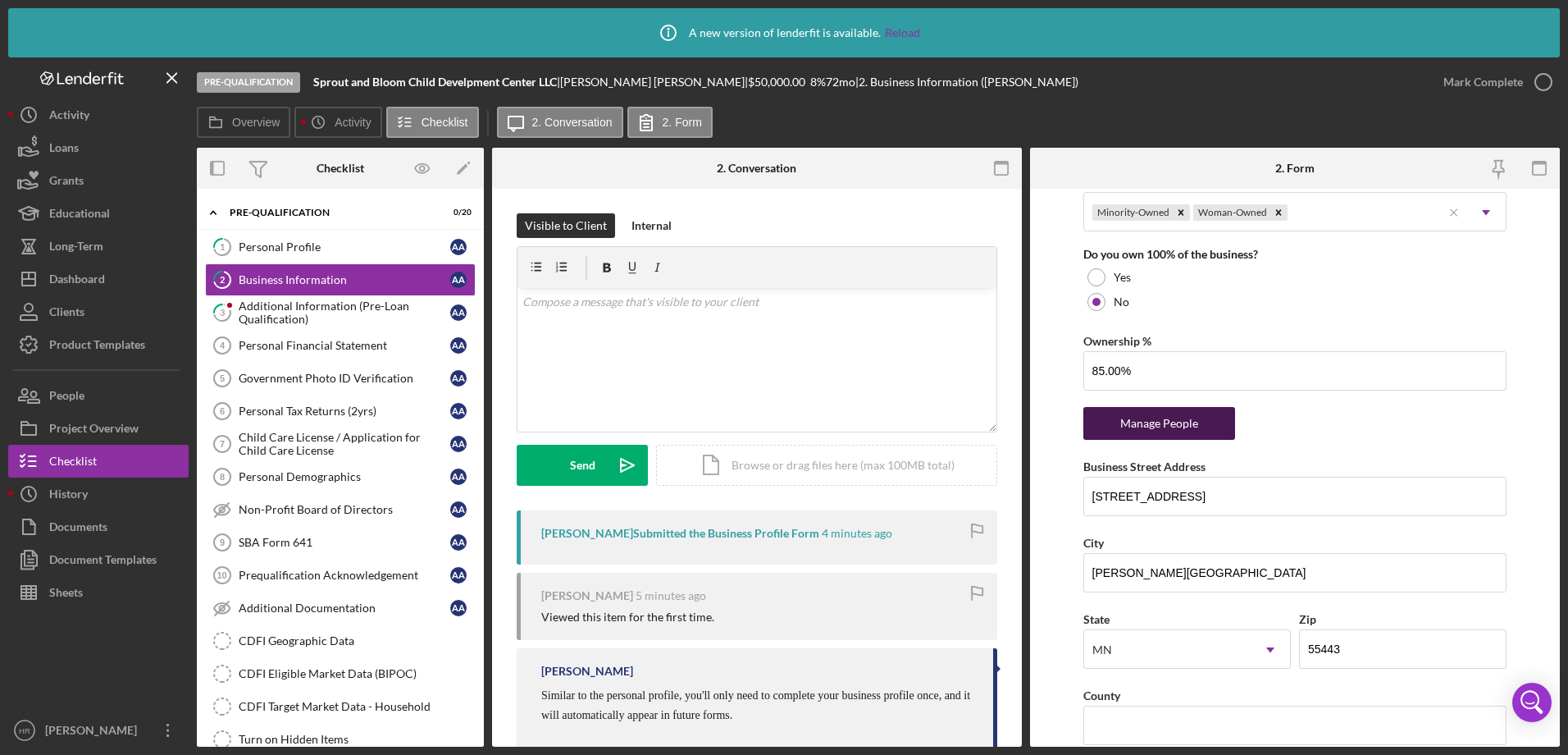
scroll to position [814, 0]
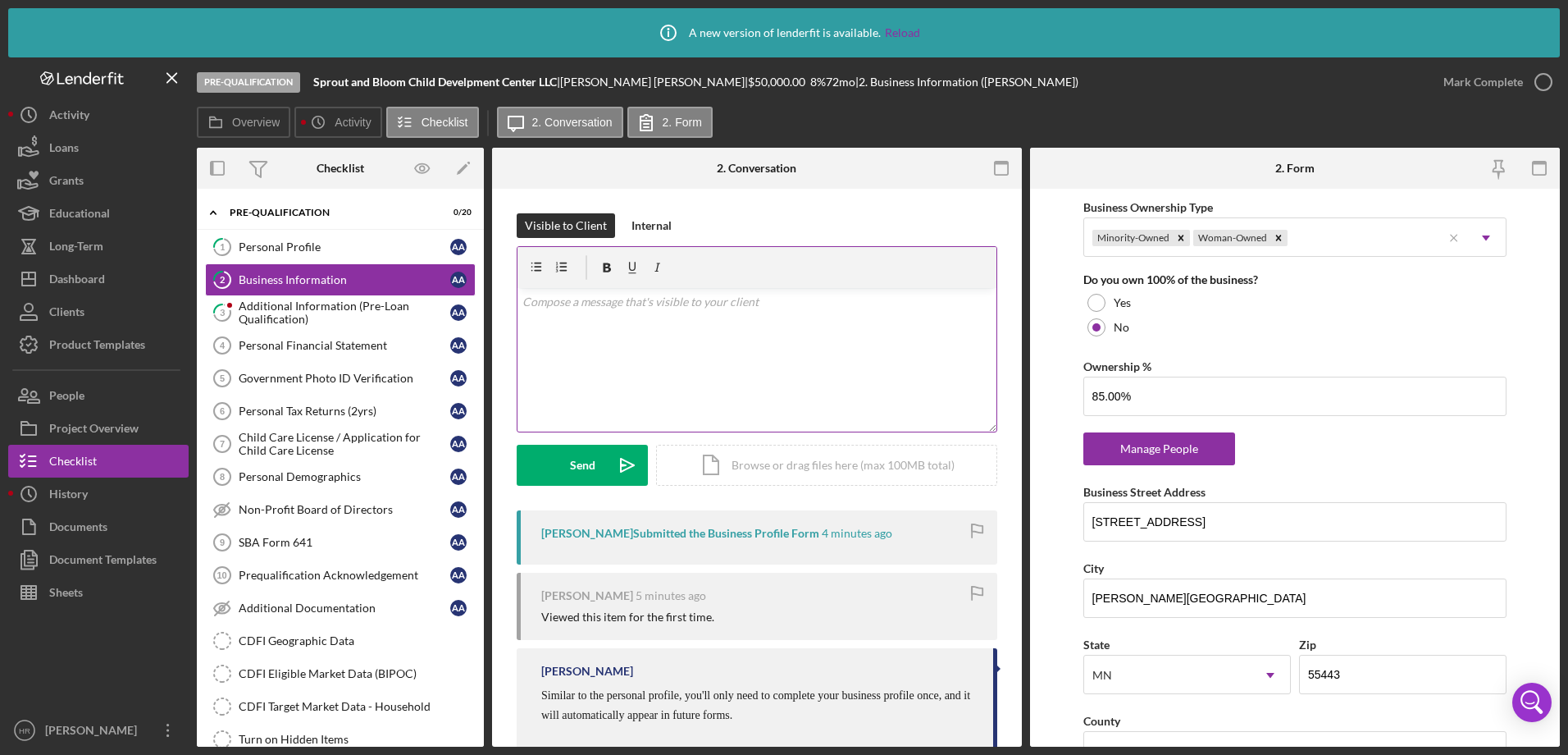
click at [725, 371] on div "v Color teal Color pink Remove color Add row above Add row below Add column bef…" at bounding box center [757, 359] width 479 height 144
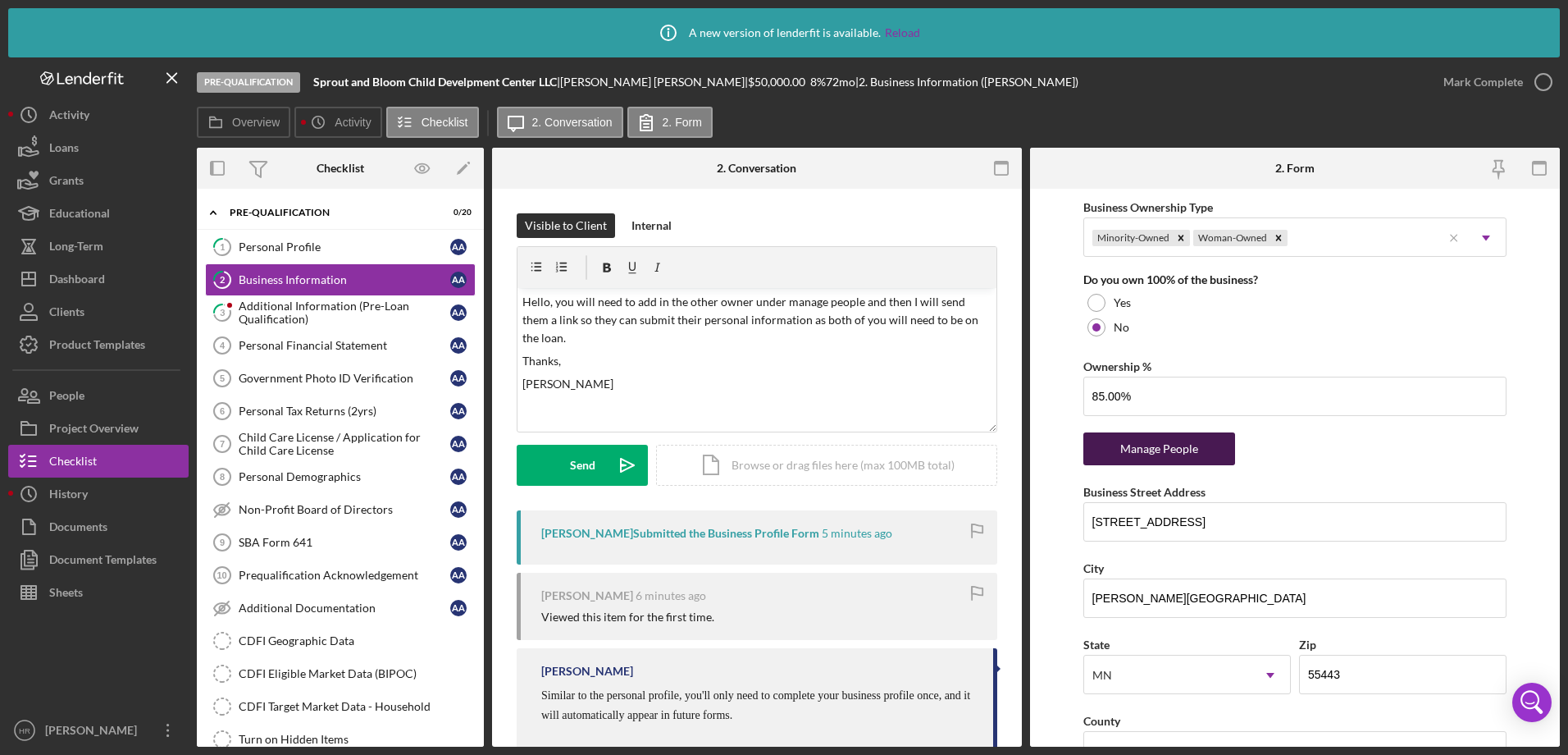
click at [1157, 446] on div "Manage People" at bounding box center [1158, 449] width 135 height 33
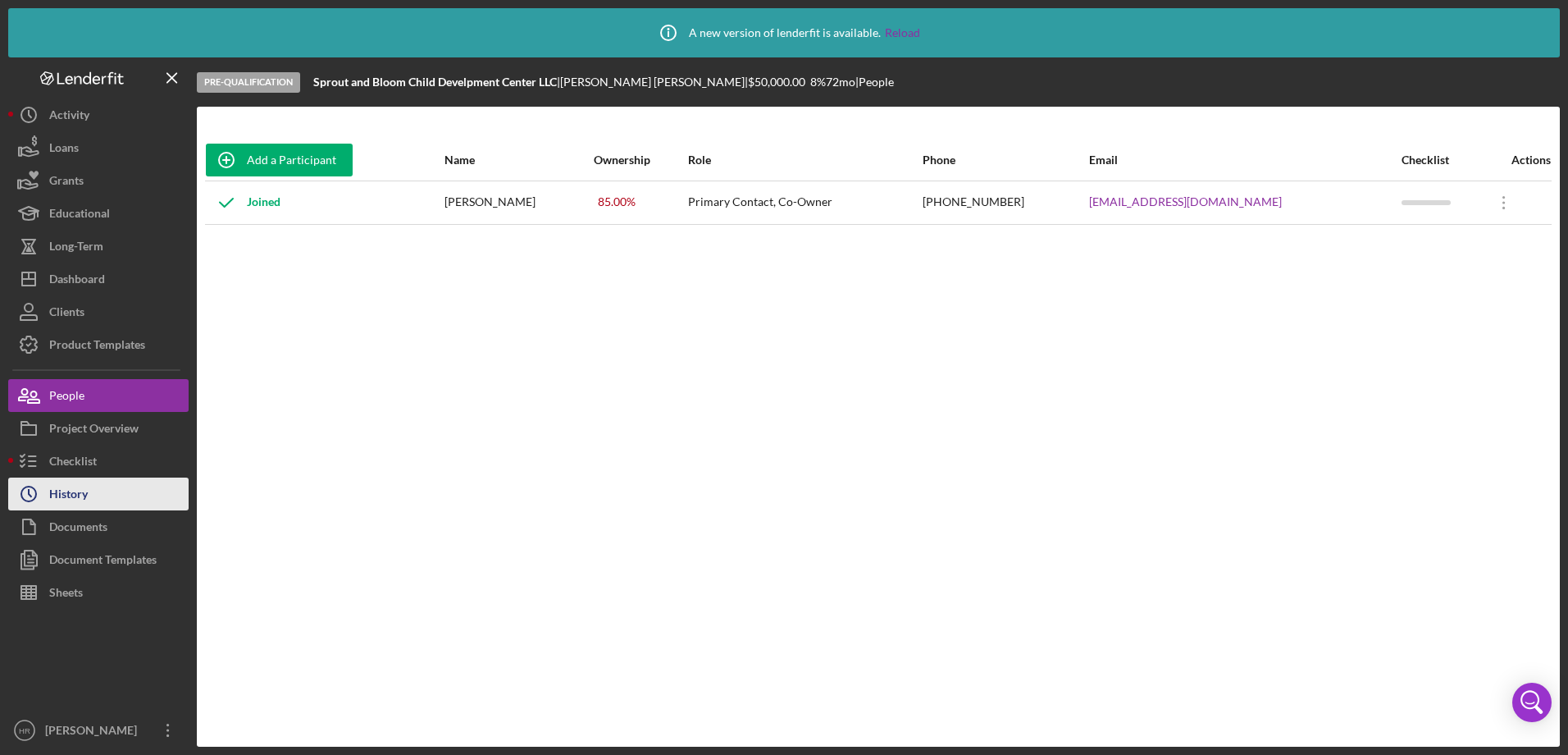
click at [79, 481] on div "History" at bounding box center [68, 496] width 38 height 37
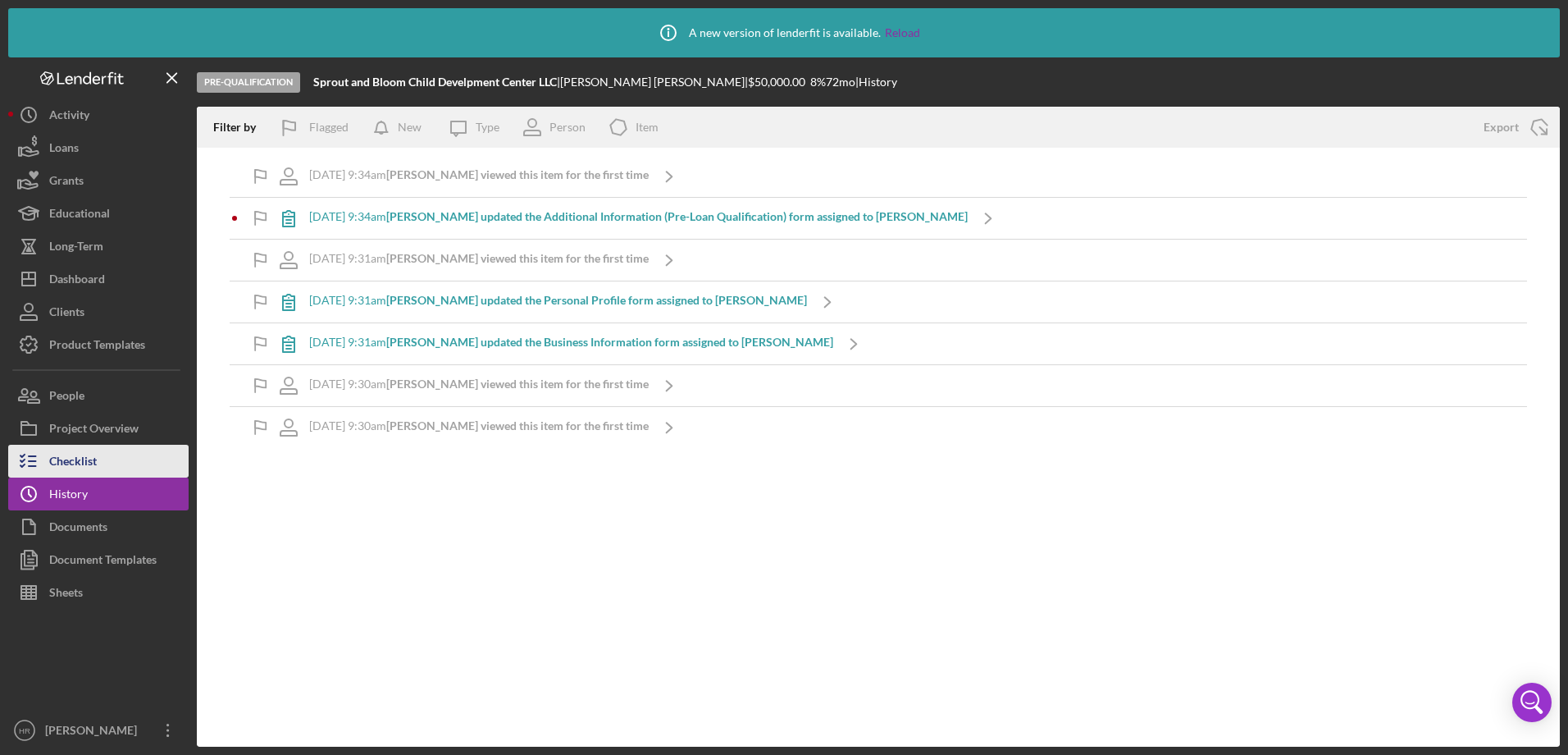
click at [82, 461] on div "Checklist" at bounding box center [72, 463] width 48 height 37
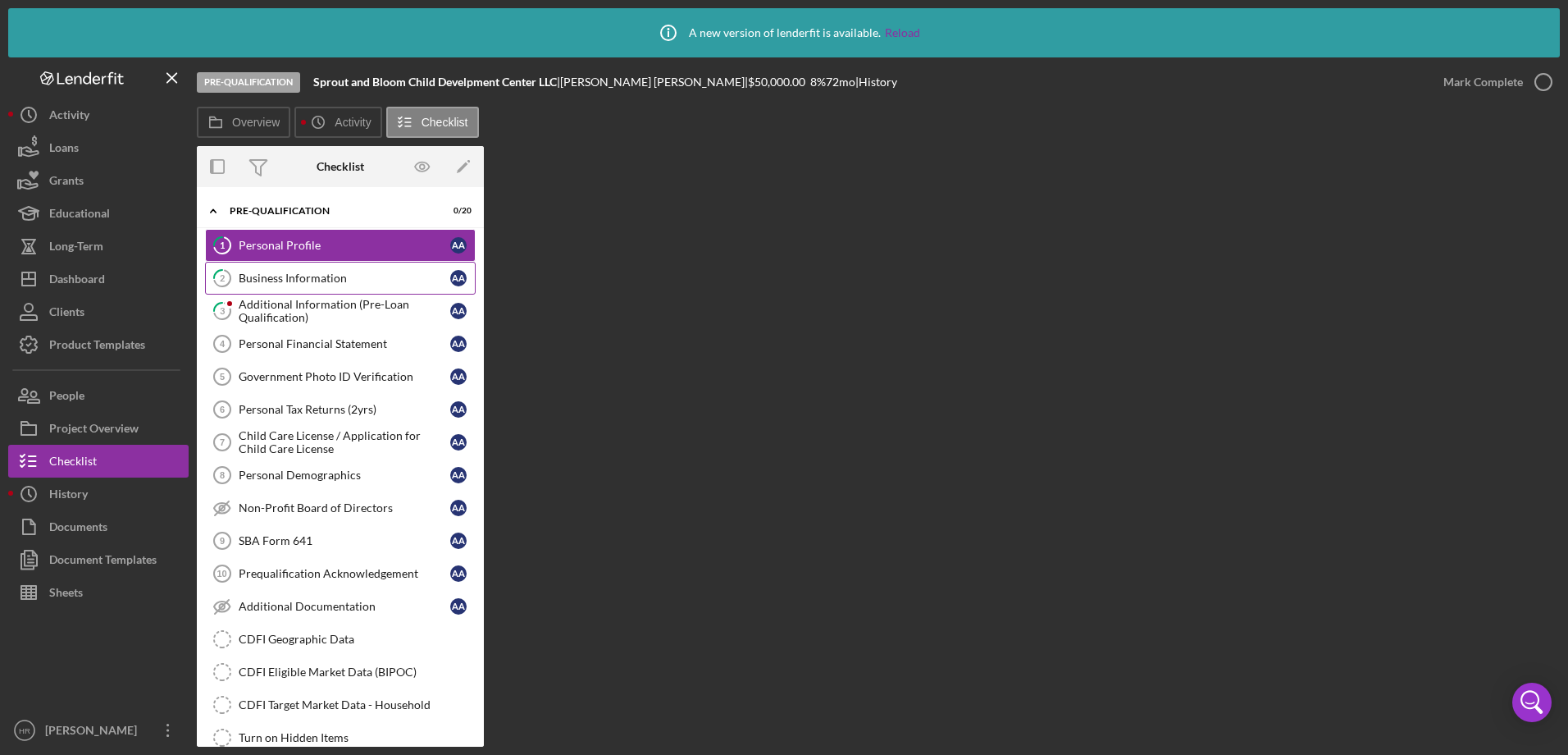
click at [345, 278] on div "Business Information" at bounding box center [344, 277] width 212 height 13
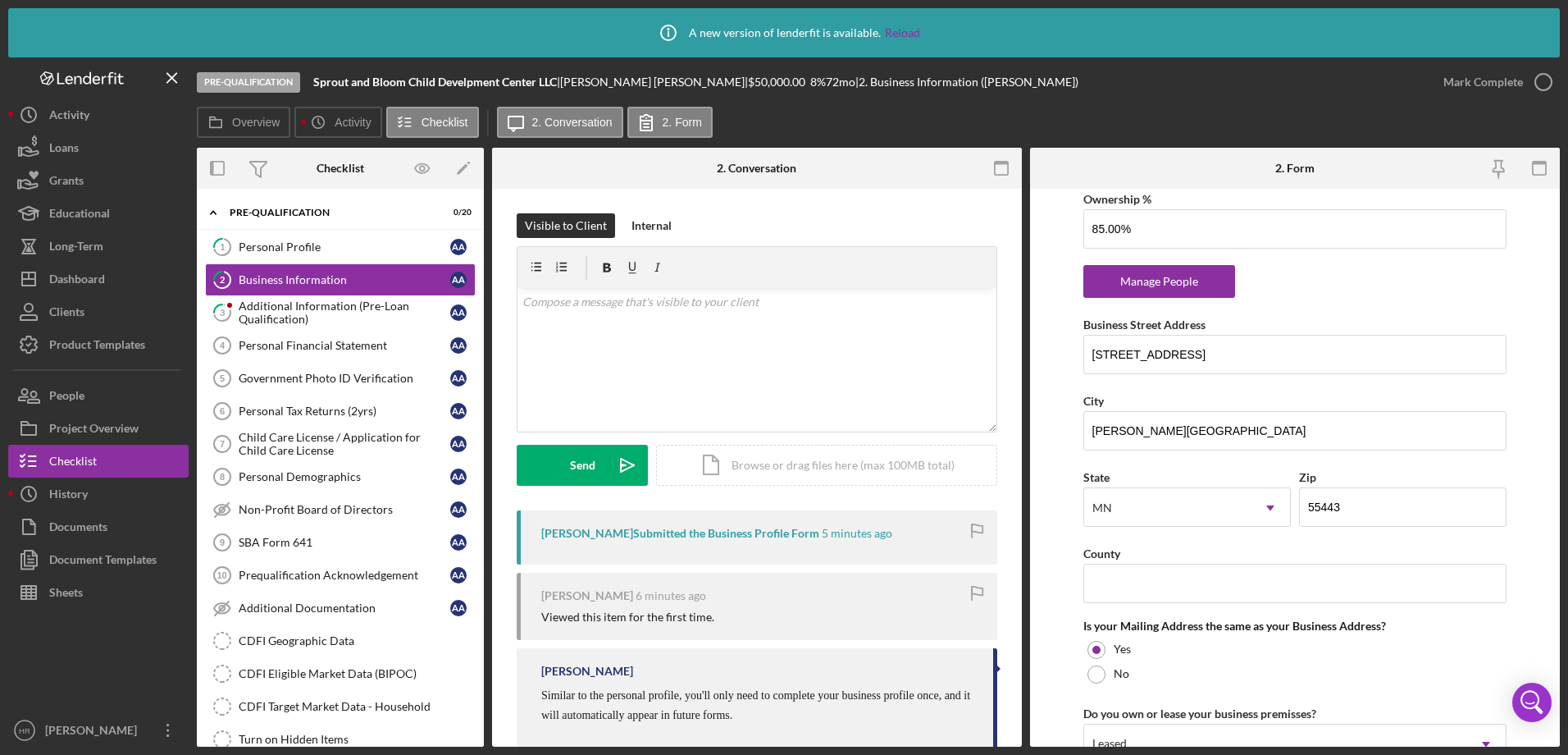
scroll to position [902, 0]
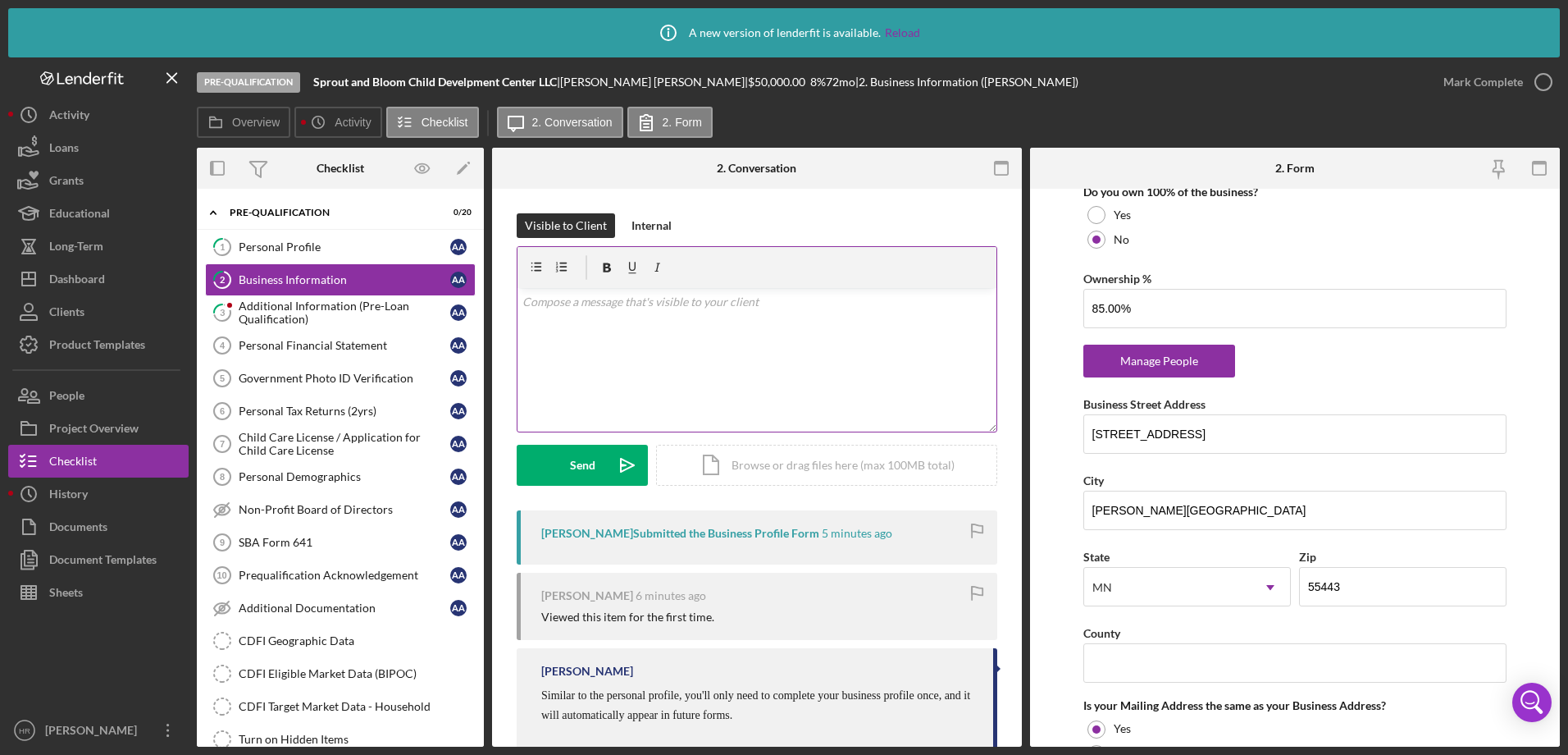
click at [679, 312] on div "v Color teal Color pink Remove color Add row above Add row below Add column bef…" at bounding box center [757, 359] width 479 height 144
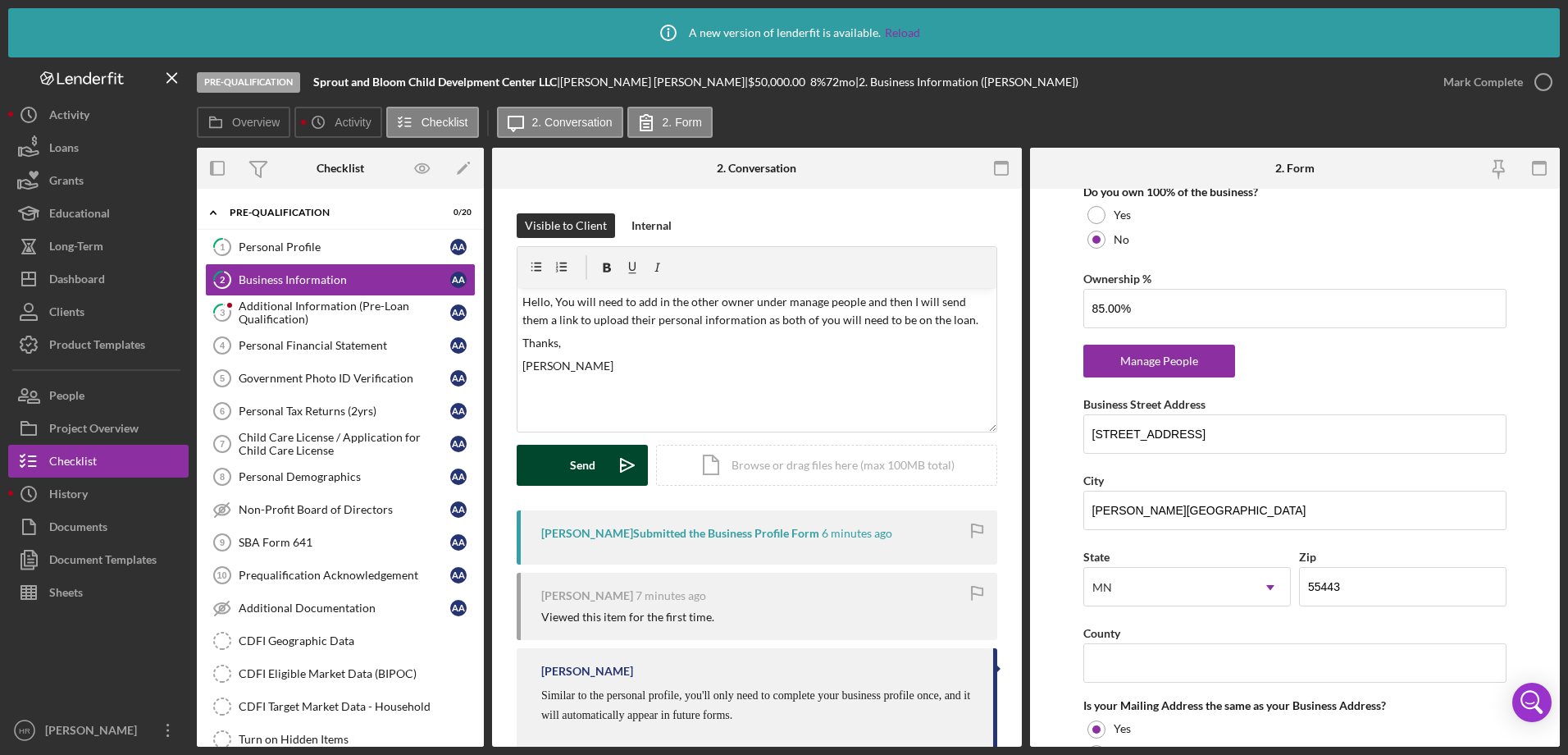
click at [576, 470] on div "Send" at bounding box center [582, 465] width 25 height 41
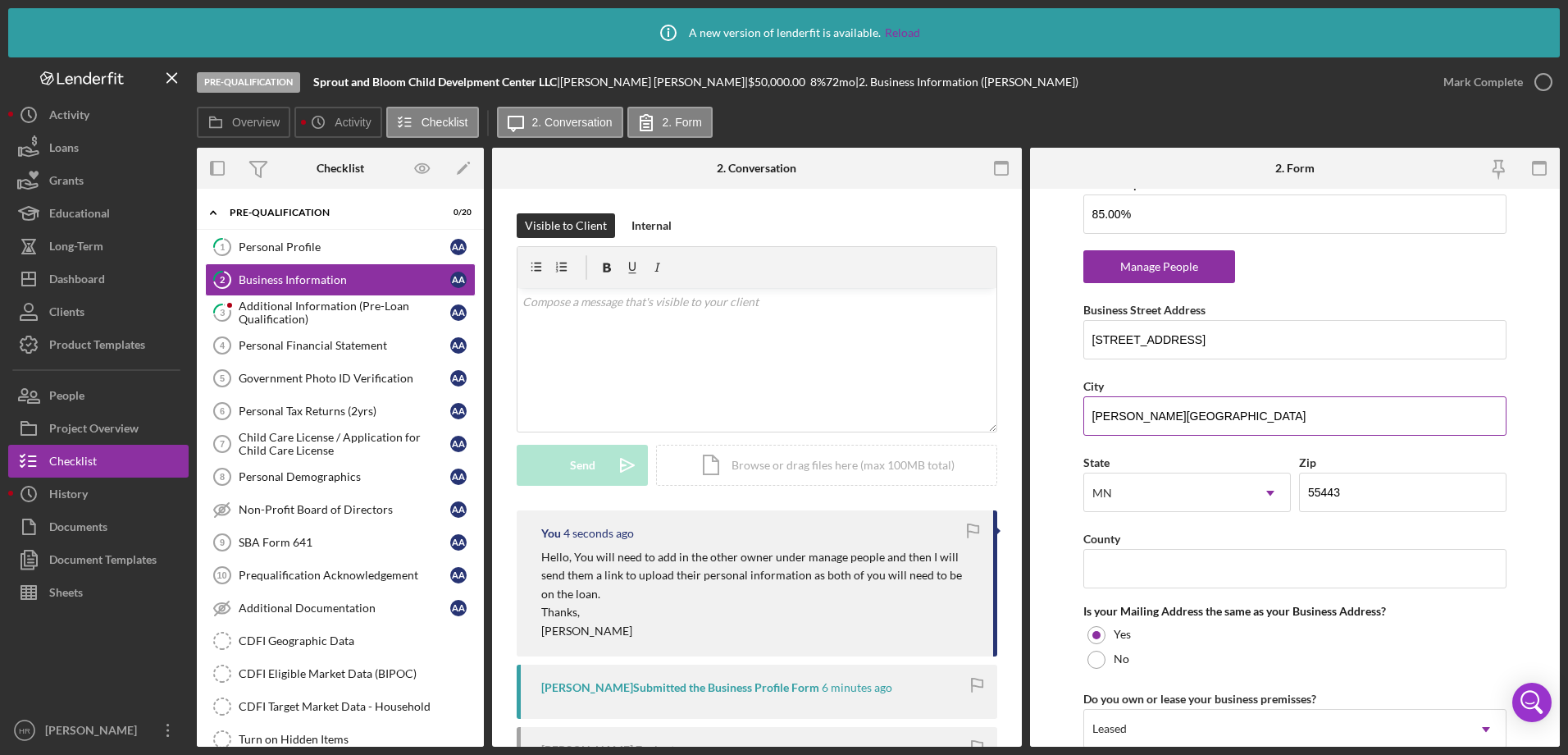
scroll to position [984, 0]
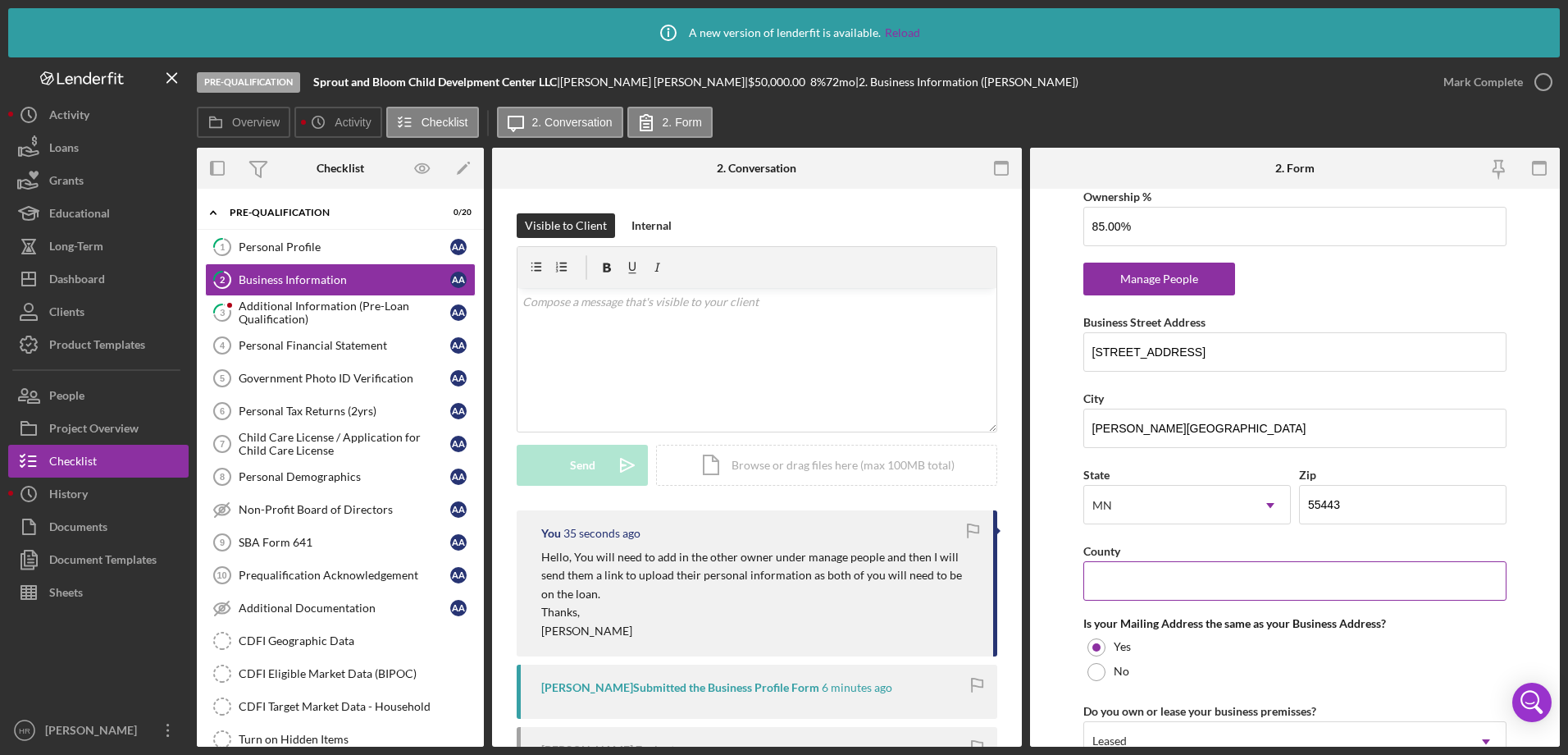
click at [1136, 568] on input "County" at bounding box center [1295, 581] width 424 height 39
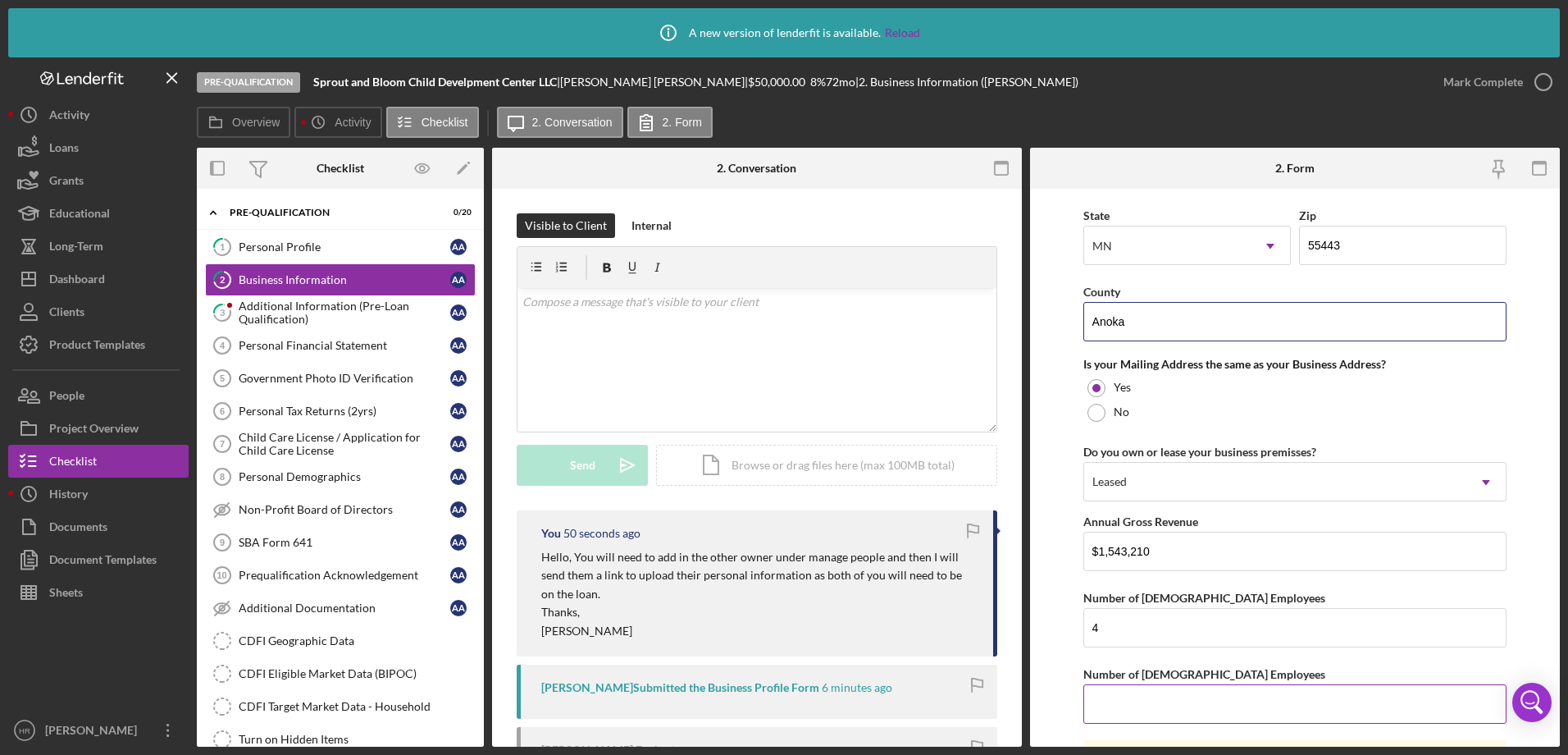
scroll to position [1389, 0]
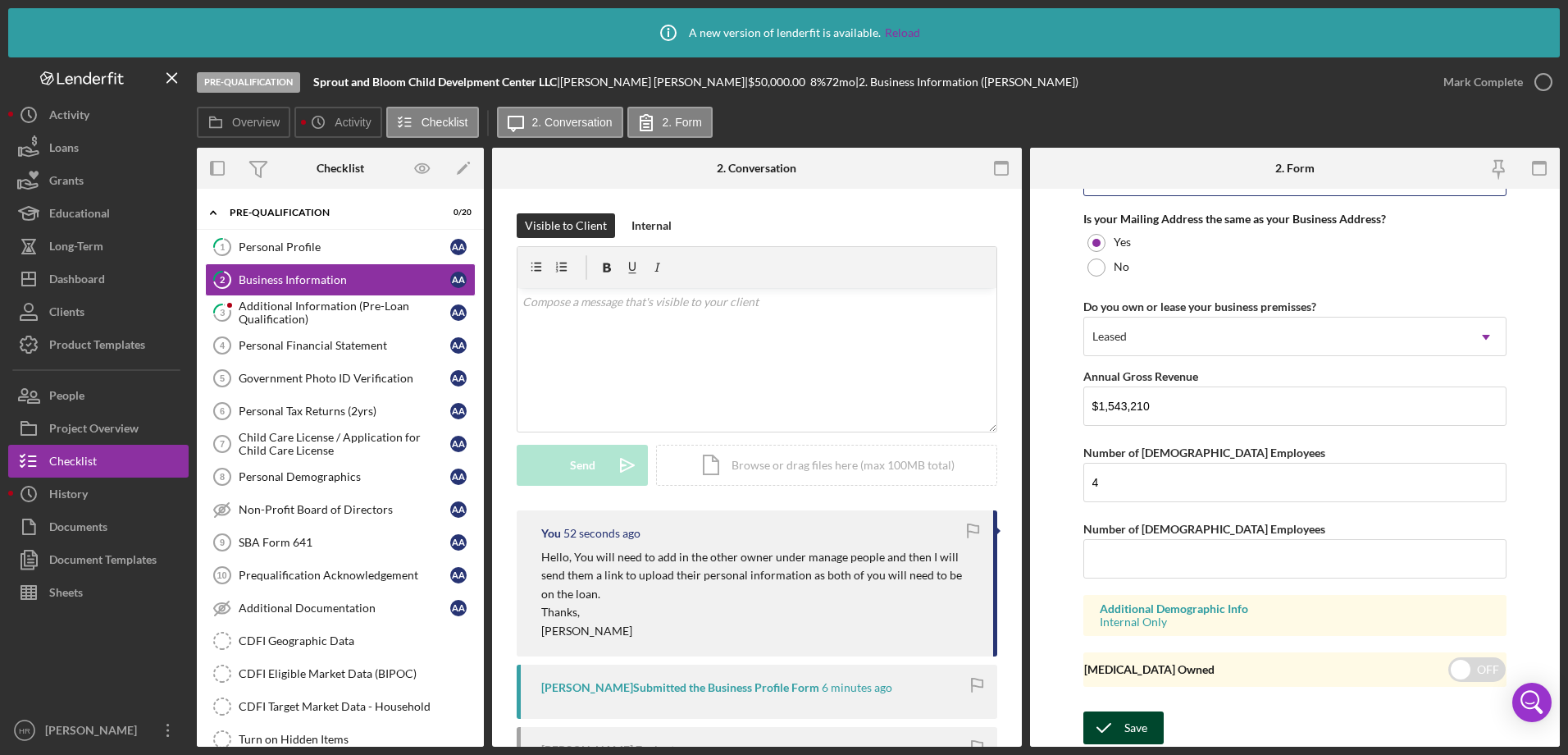
type input "Anoka"
click at [1128, 721] on div "Save" at bounding box center [1136, 728] width 23 height 33
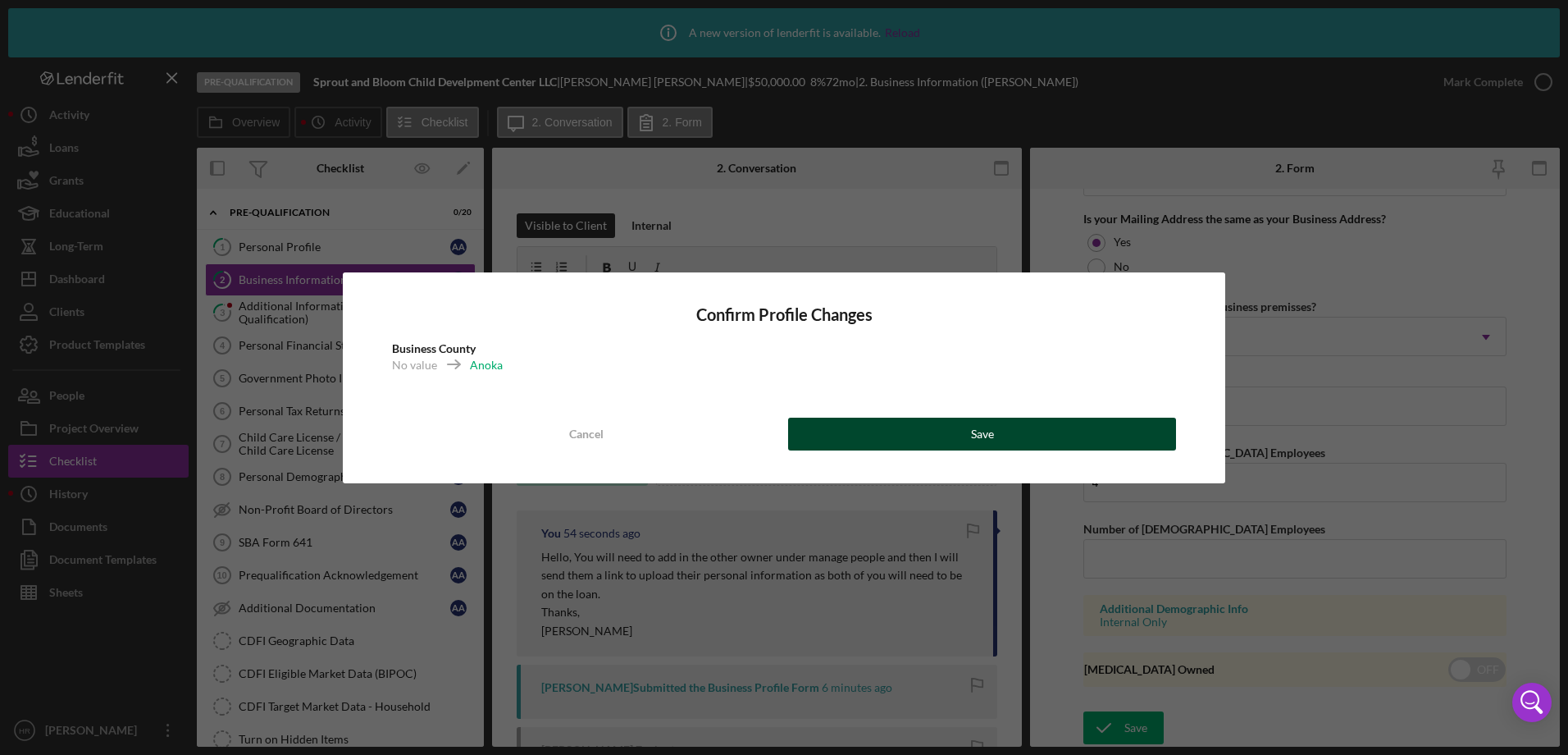
click at [949, 427] on button "Save" at bounding box center [981, 434] width 388 height 33
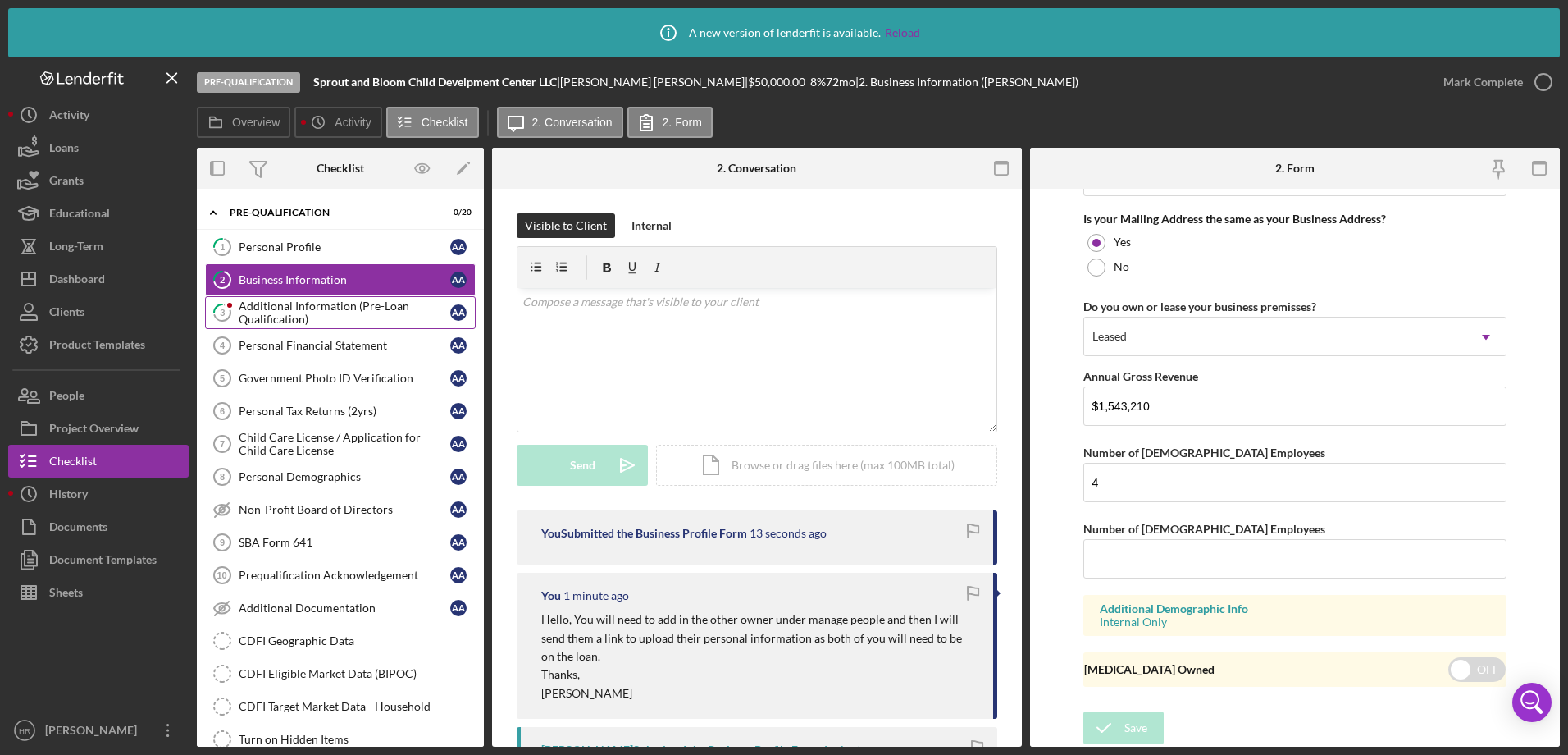
click at [344, 299] on div "Additional Information (Pre-Loan Qualification)" at bounding box center [344, 312] width 212 height 26
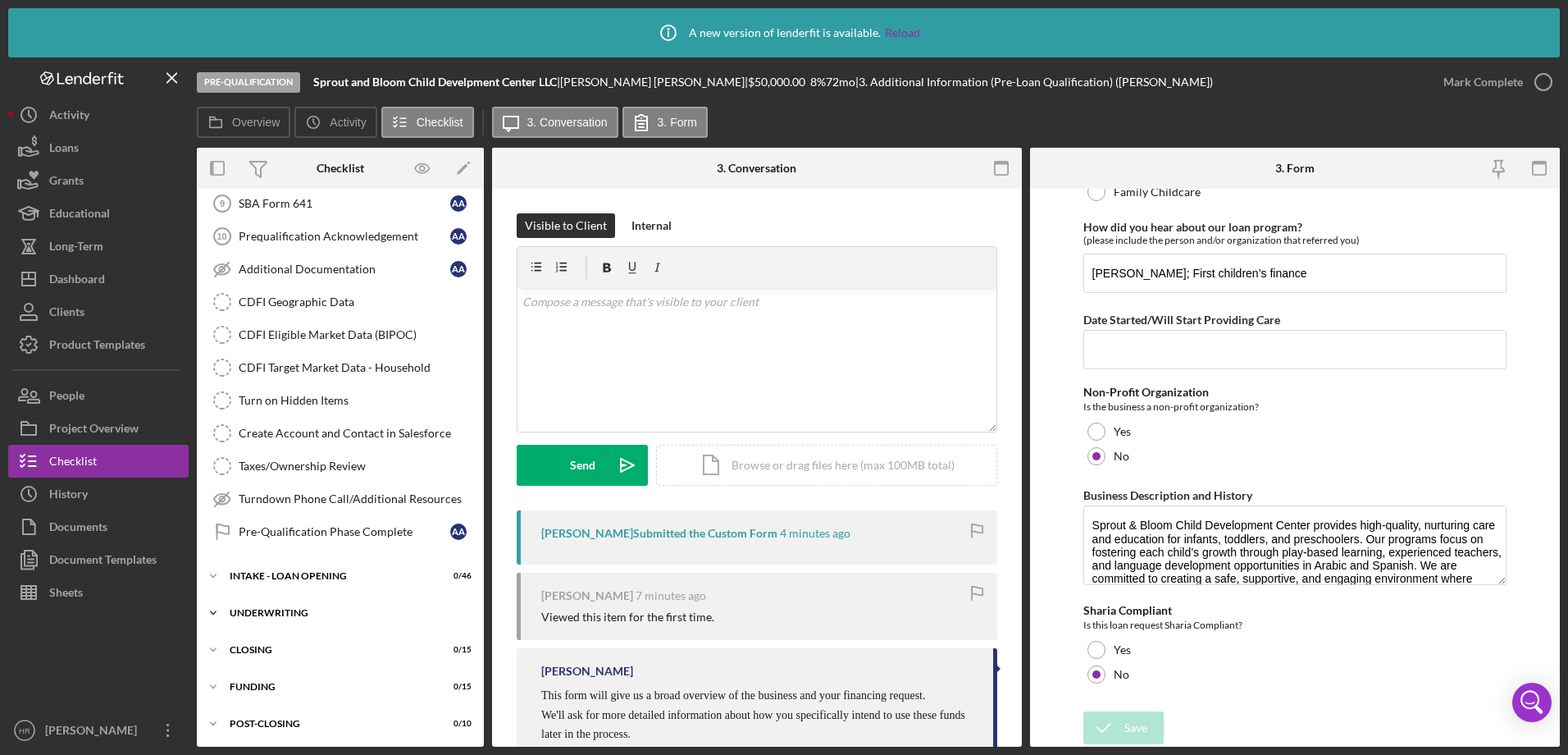
scroll to position [341, 0]
click at [301, 580] on div "Icon/Expander INTAKE - LOAN OPENING 0 / 46" at bounding box center [340, 574] width 287 height 33
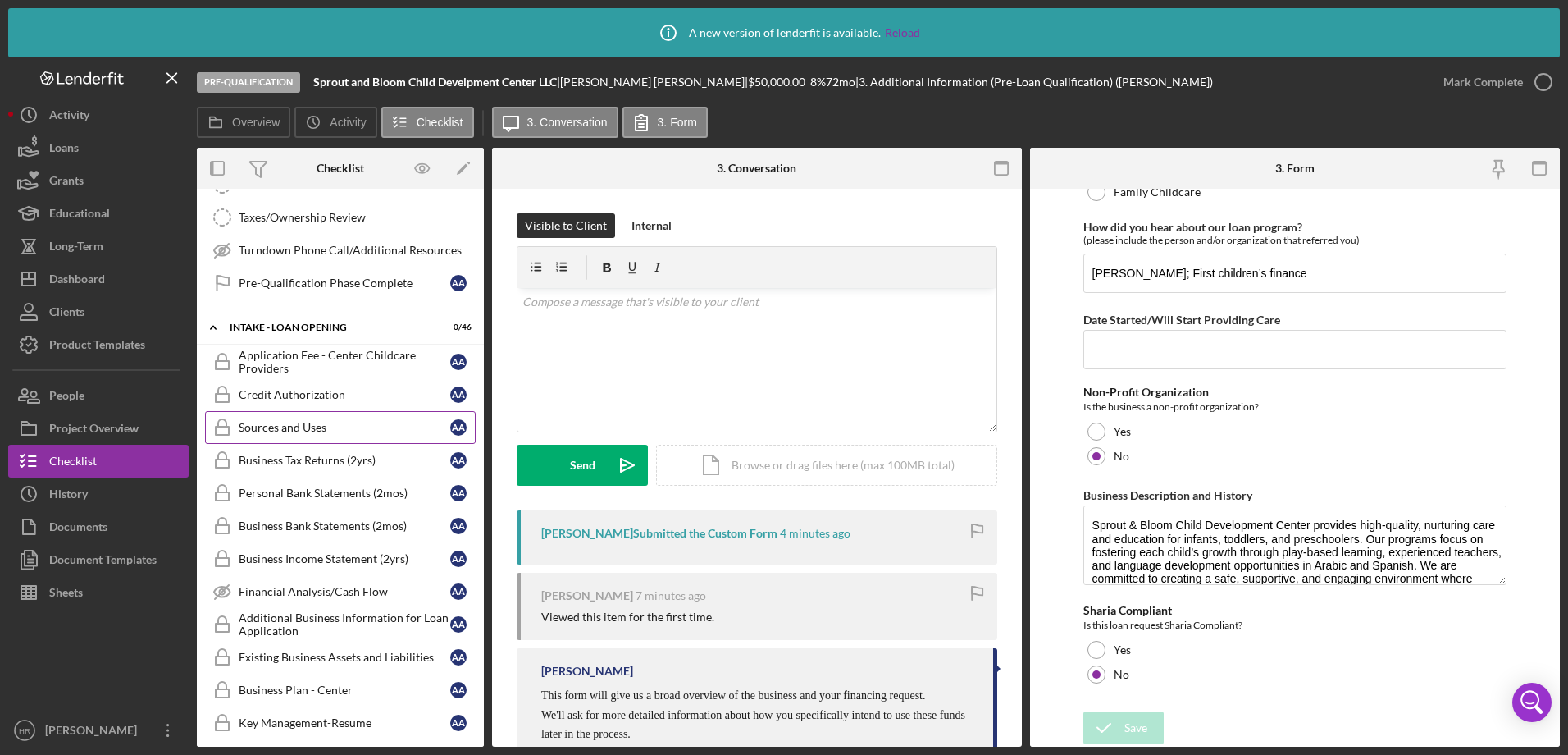
scroll to position [752, 0]
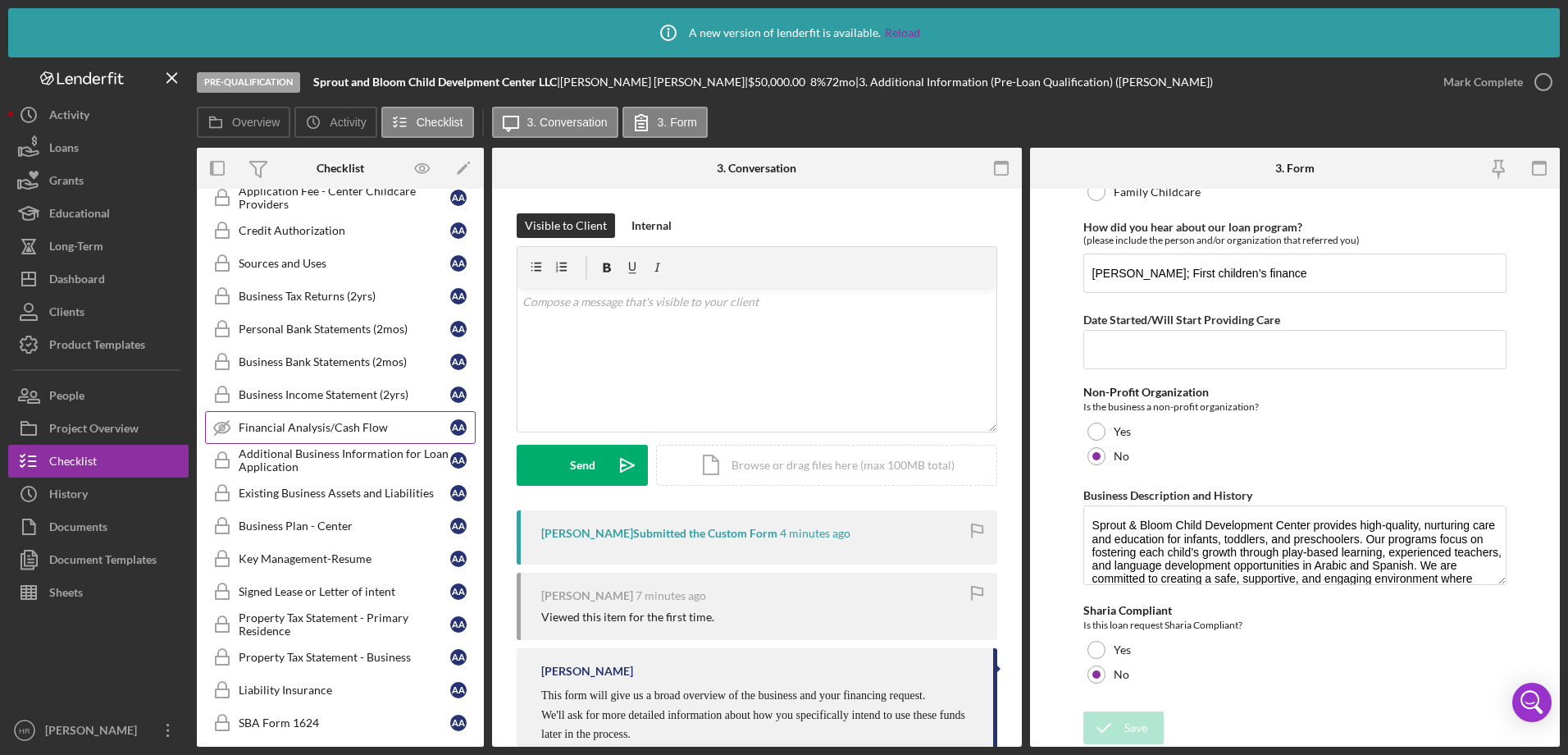
click at [291, 426] on div "Financial Analysis/Cash Flow" at bounding box center [344, 427] width 212 height 13
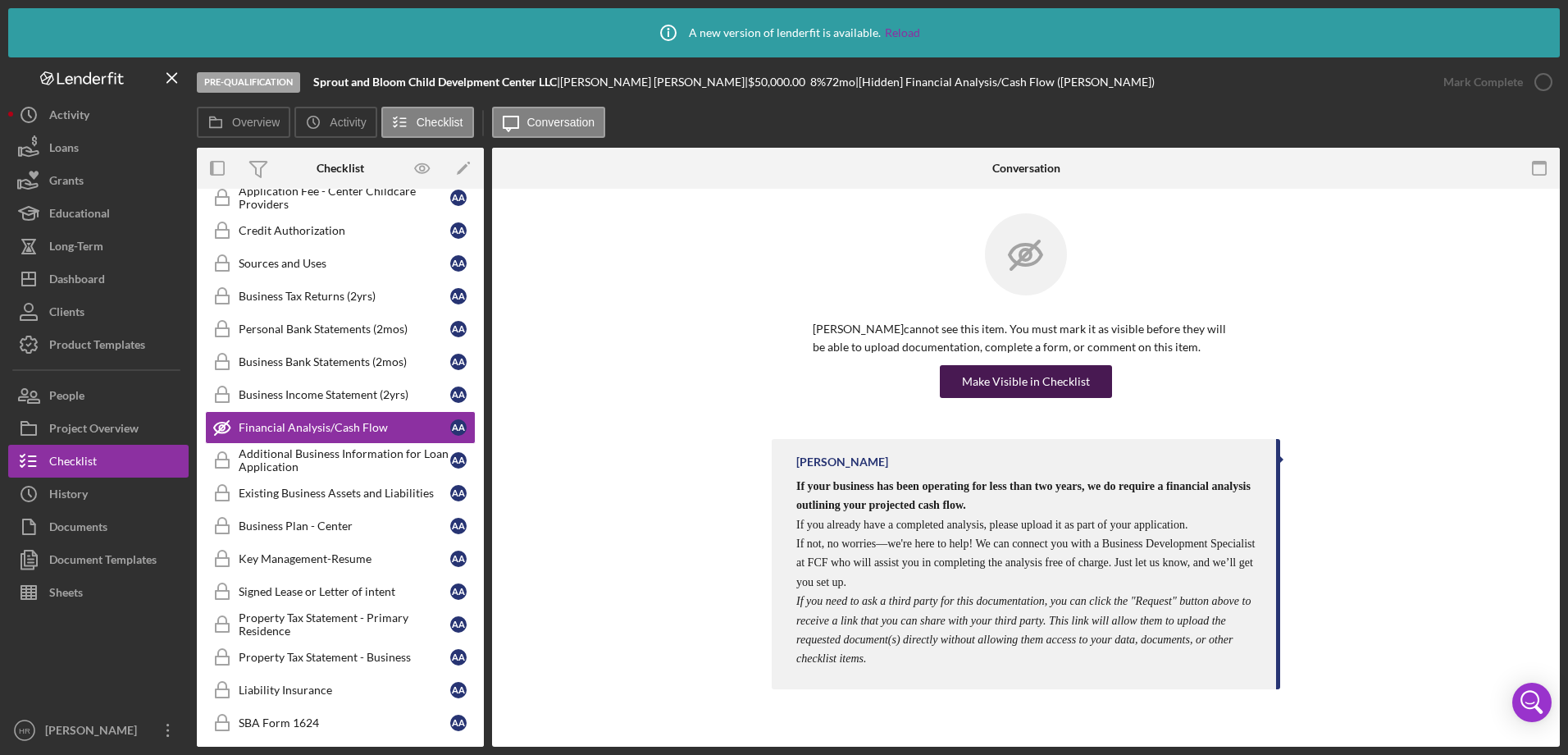
click at [1048, 380] on div "Make Visible in Checklist" at bounding box center [1026, 382] width 128 height 33
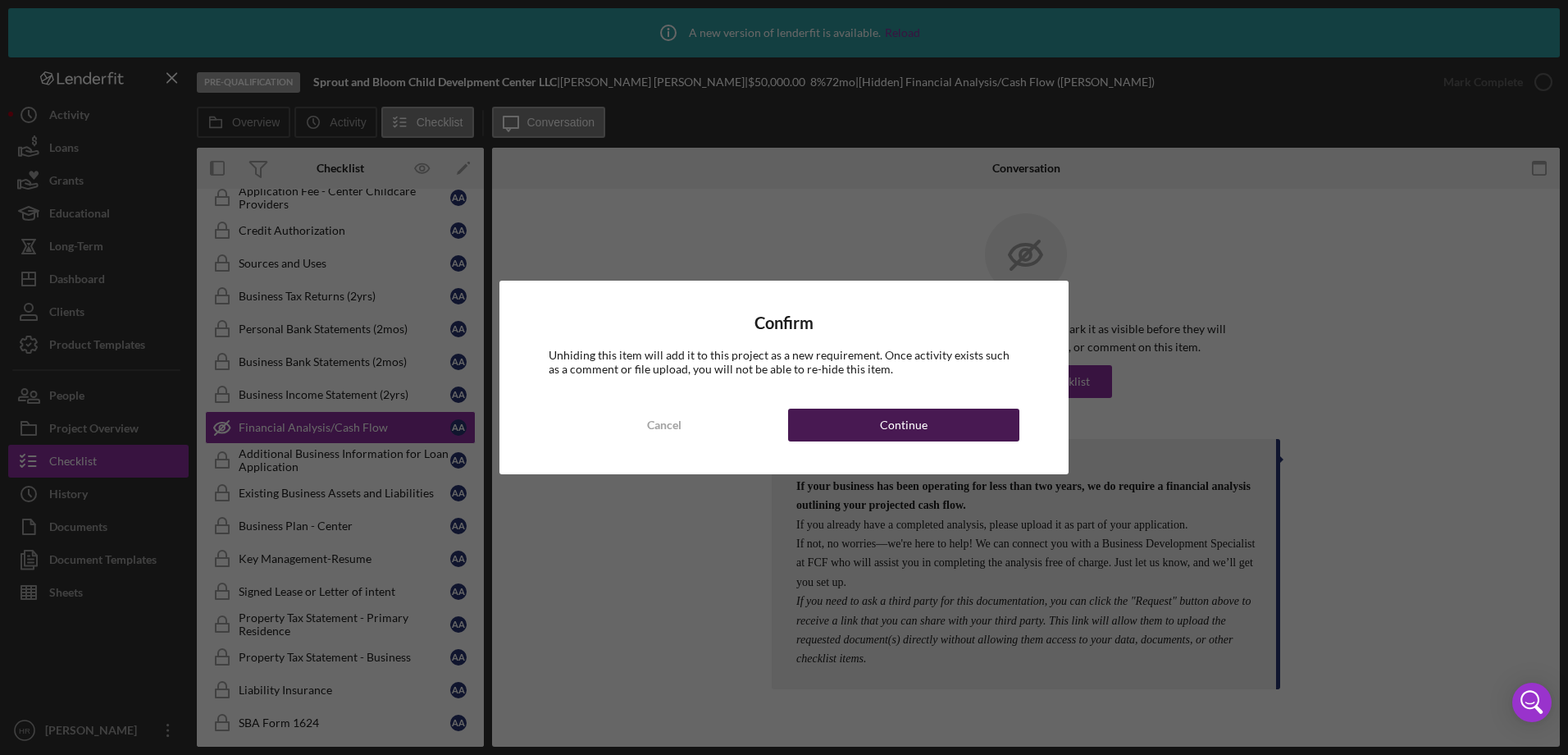
click at [930, 424] on button "Continue" at bounding box center [903, 425] width 231 height 33
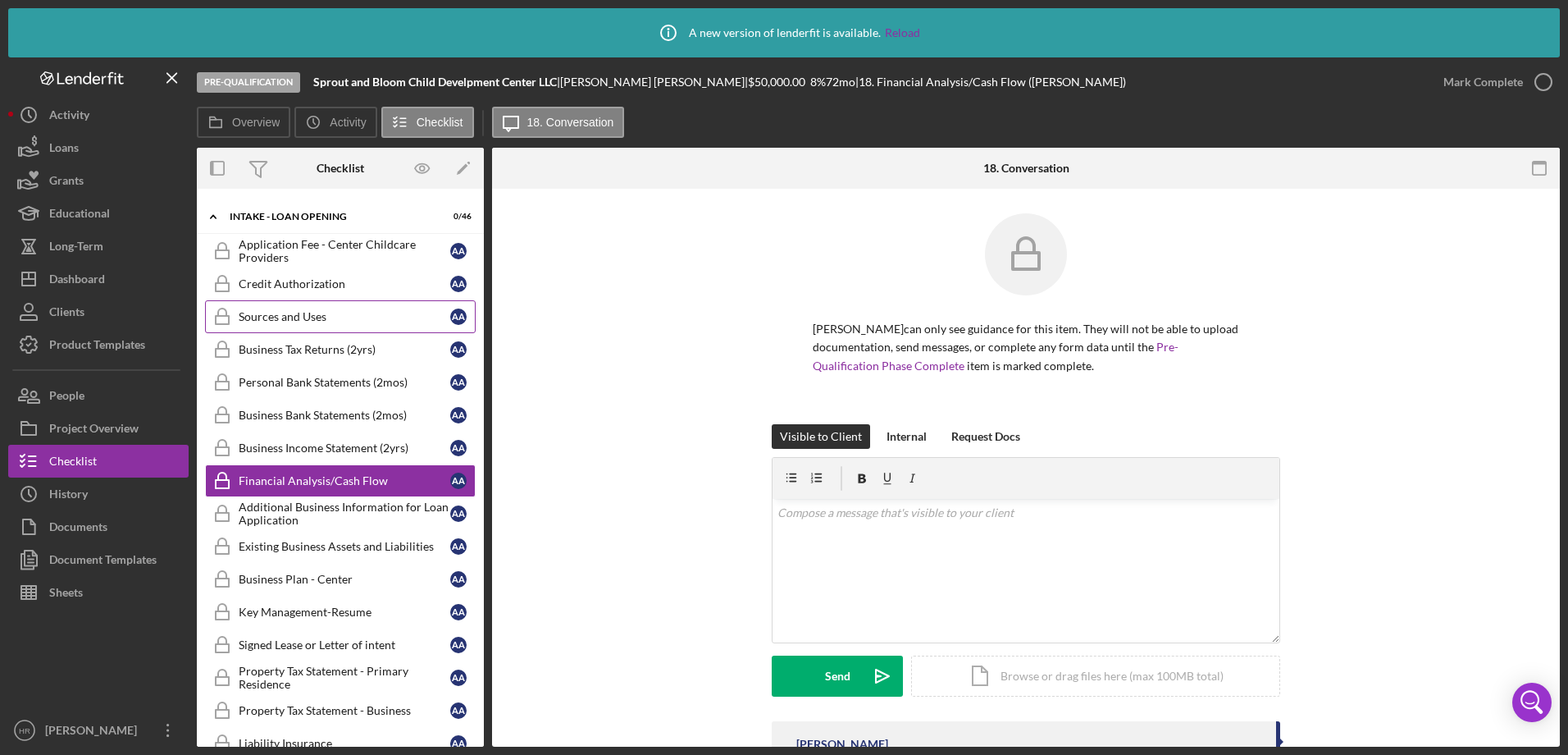
scroll to position [670, 0]
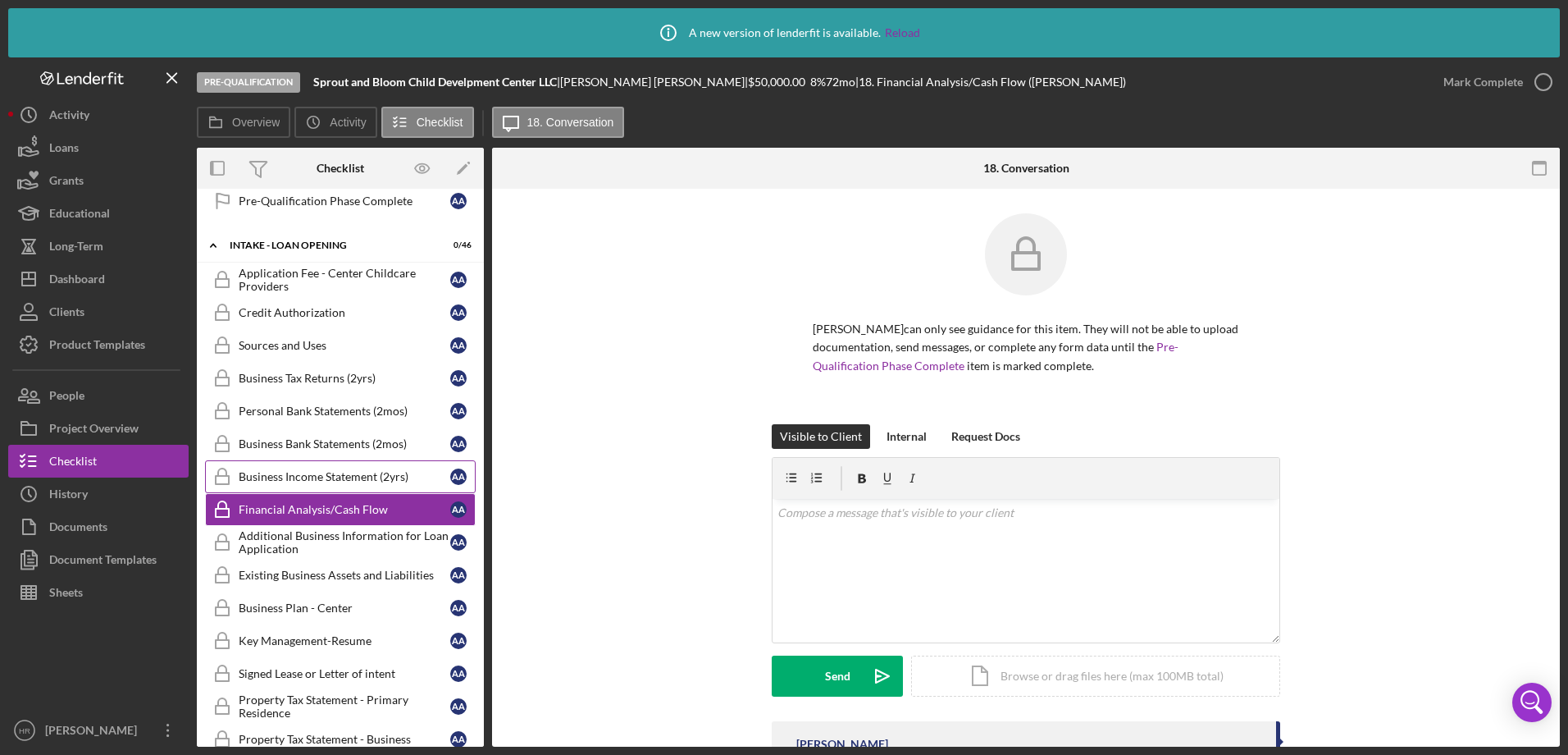
click at [317, 466] on link "Business Income Statement (2yrs) Business Income Statement (2yrs) A A" at bounding box center [340, 477] width 271 height 33
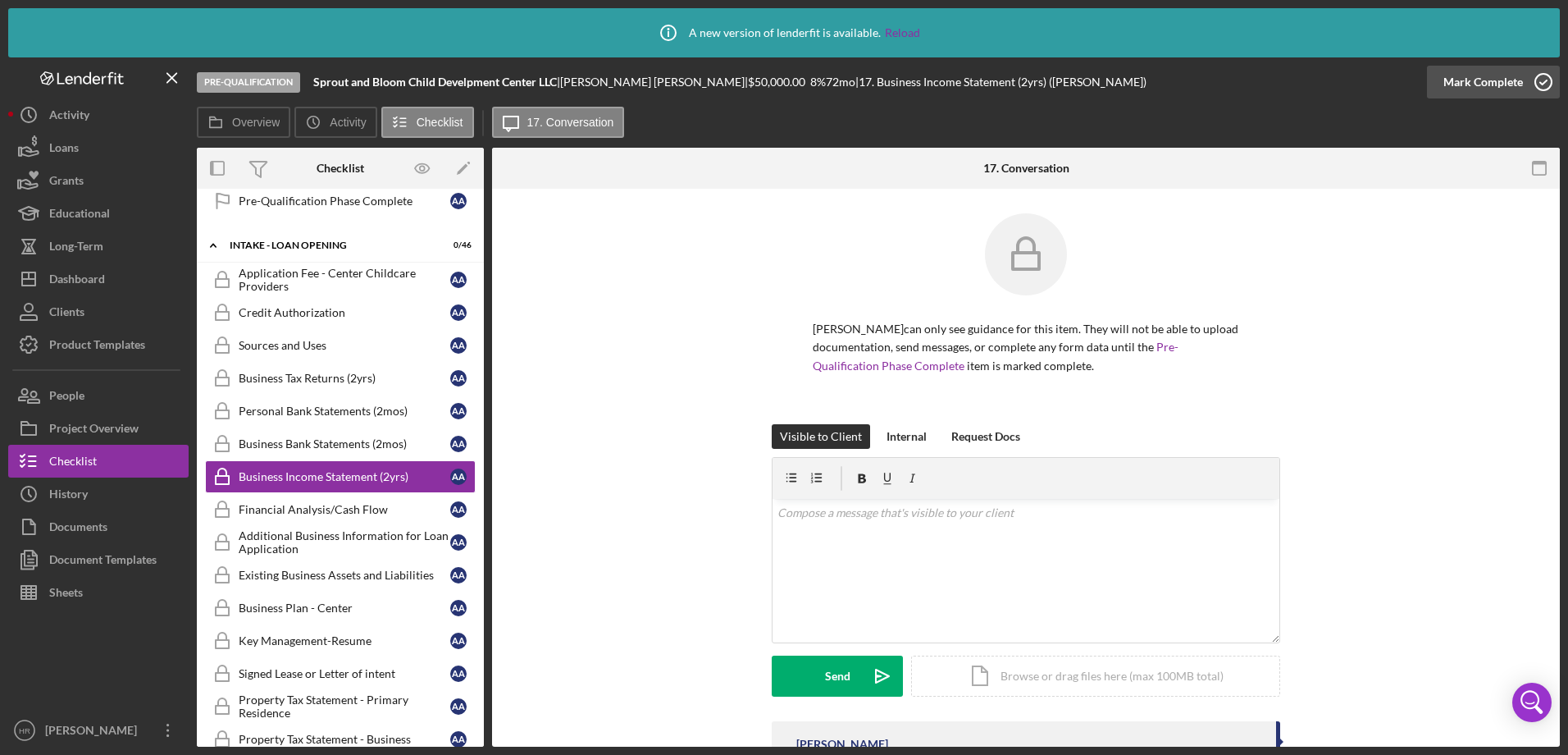
click at [1538, 79] on icon "button" at bounding box center [1543, 82] width 41 height 41
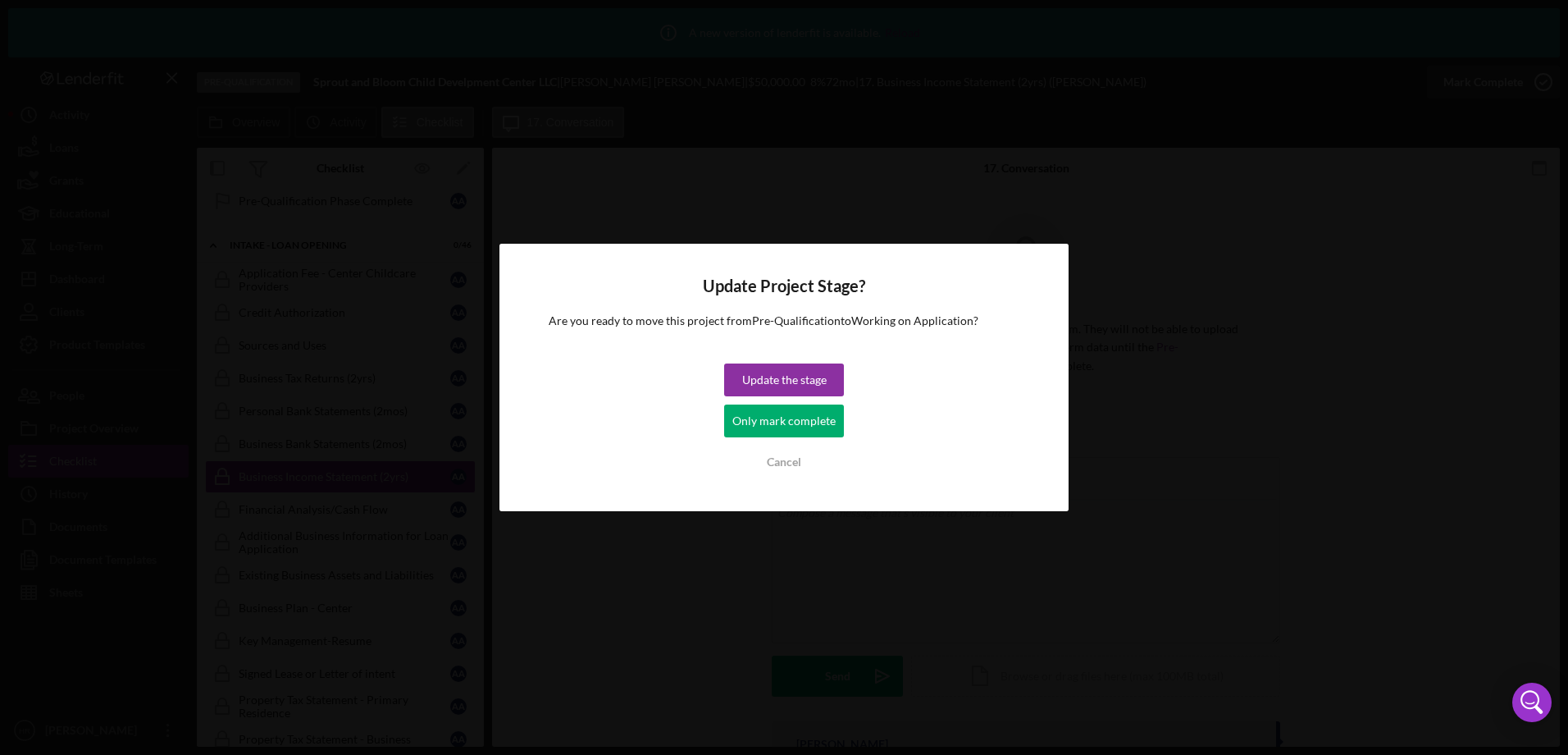
click at [784, 428] on div "Only mark complete" at bounding box center [784, 421] width 104 height 33
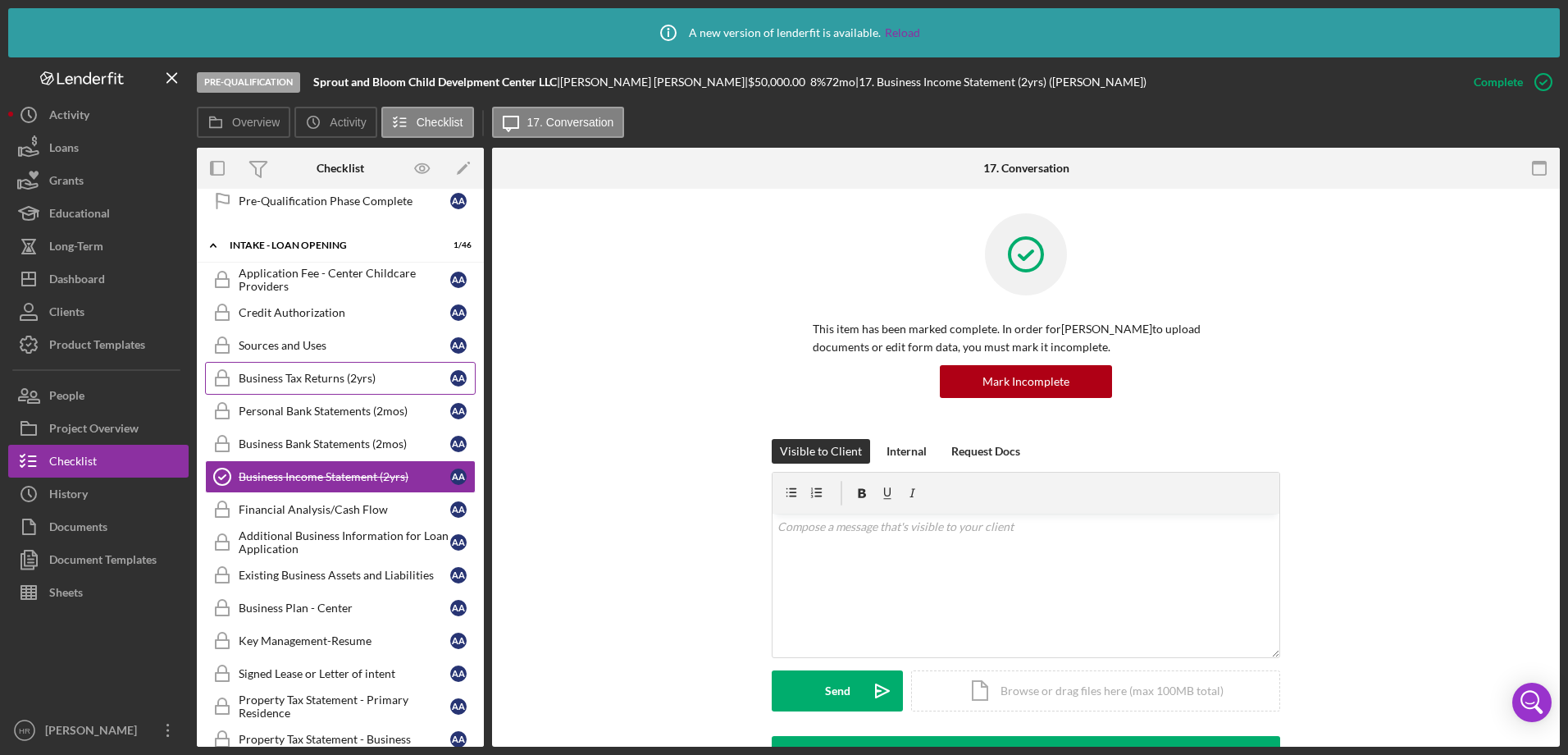
click at [340, 378] on div "Business Tax Returns (2yrs)" at bounding box center [344, 378] width 212 height 13
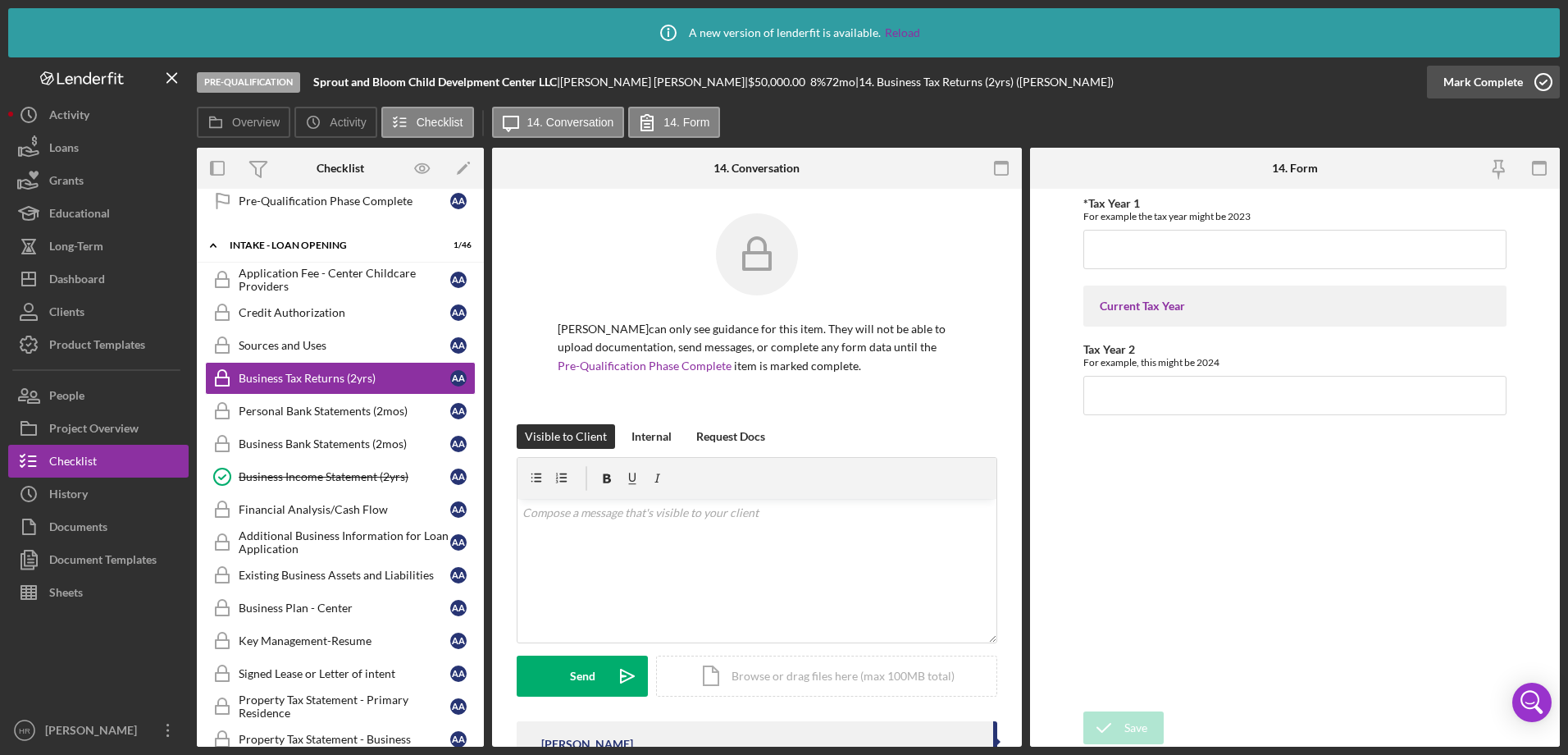
click at [1551, 88] on icon "button" at bounding box center [1543, 82] width 41 height 41
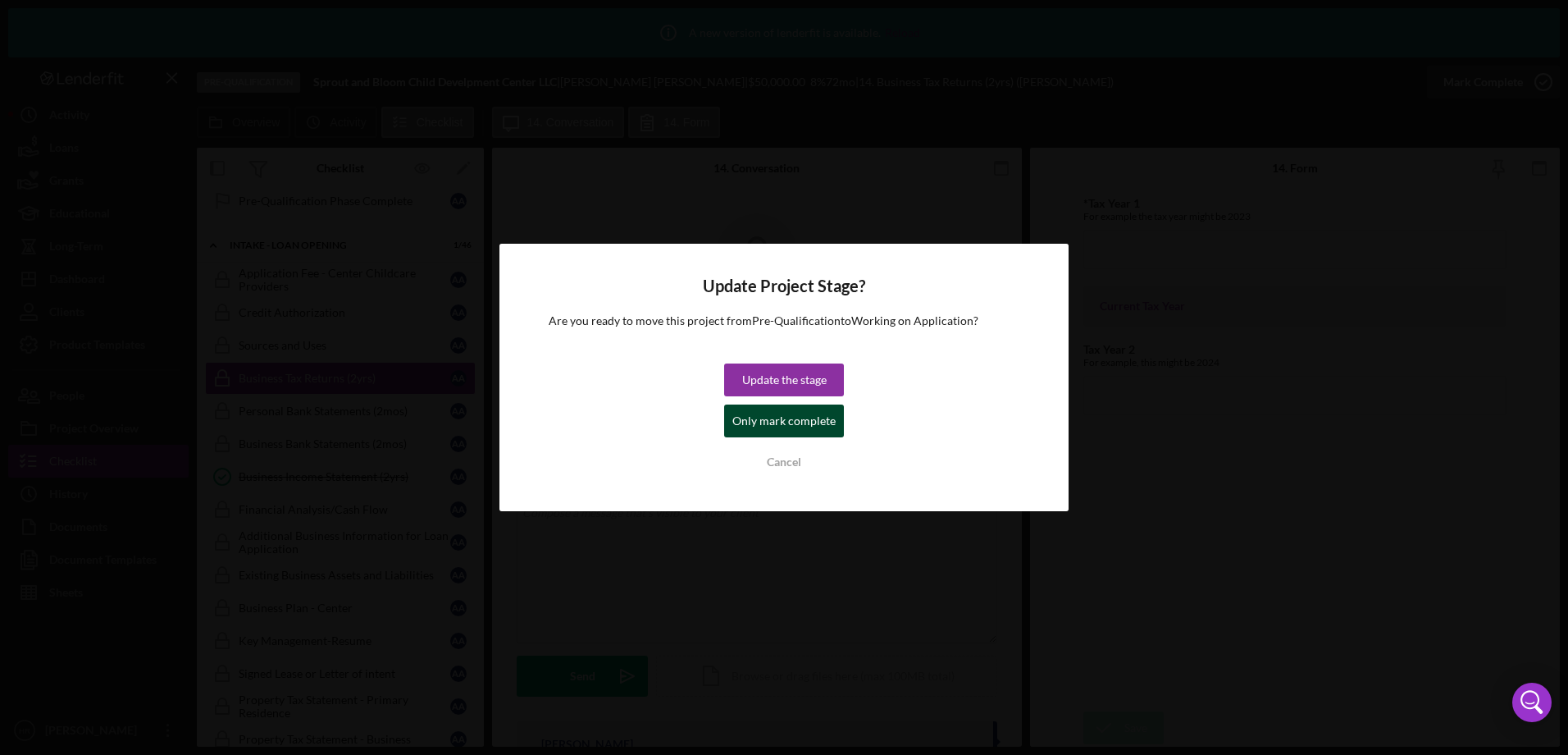
click at [825, 424] on div "Only mark complete" at bounding box center [784, 421] width 104 height 33
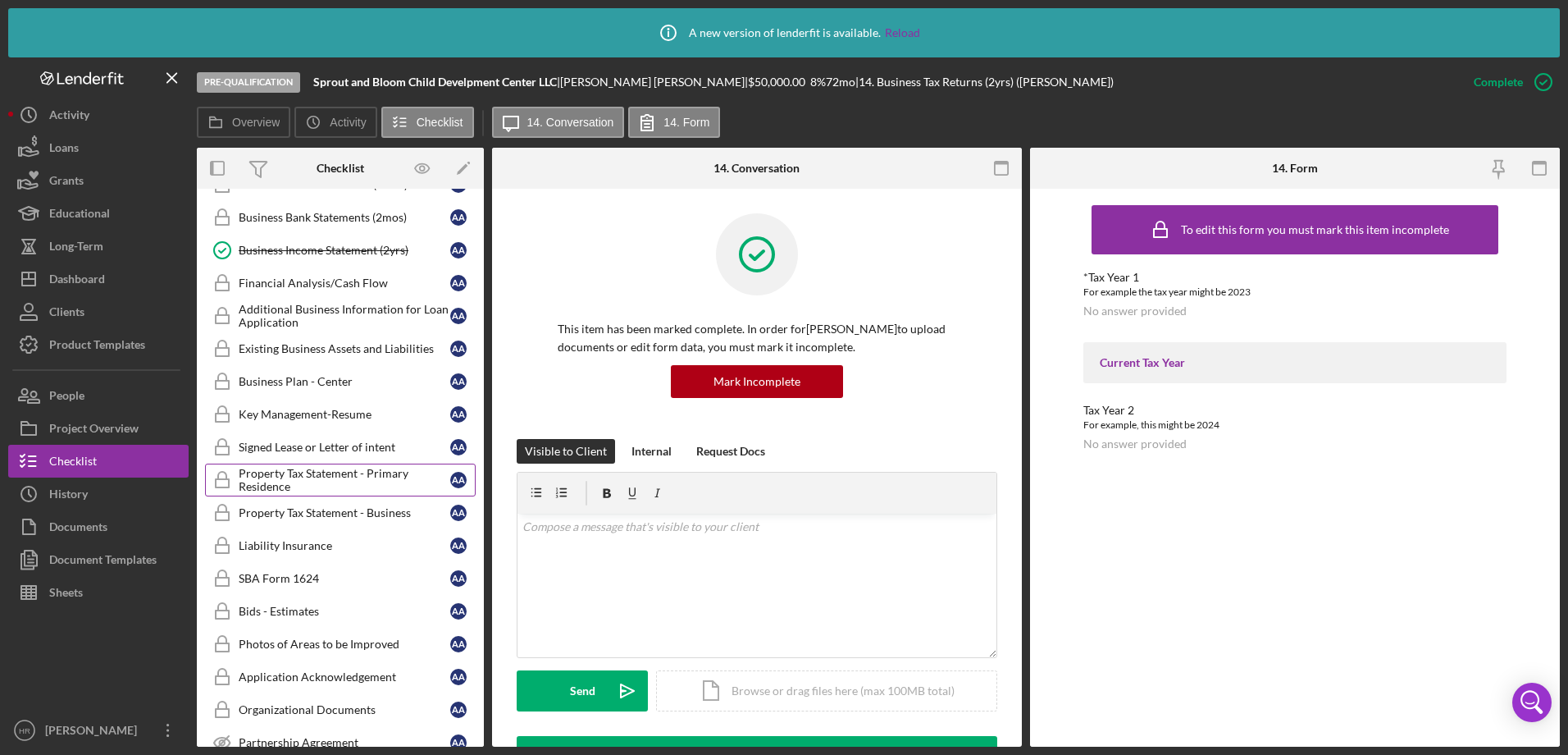
scroll to position [915, 0]
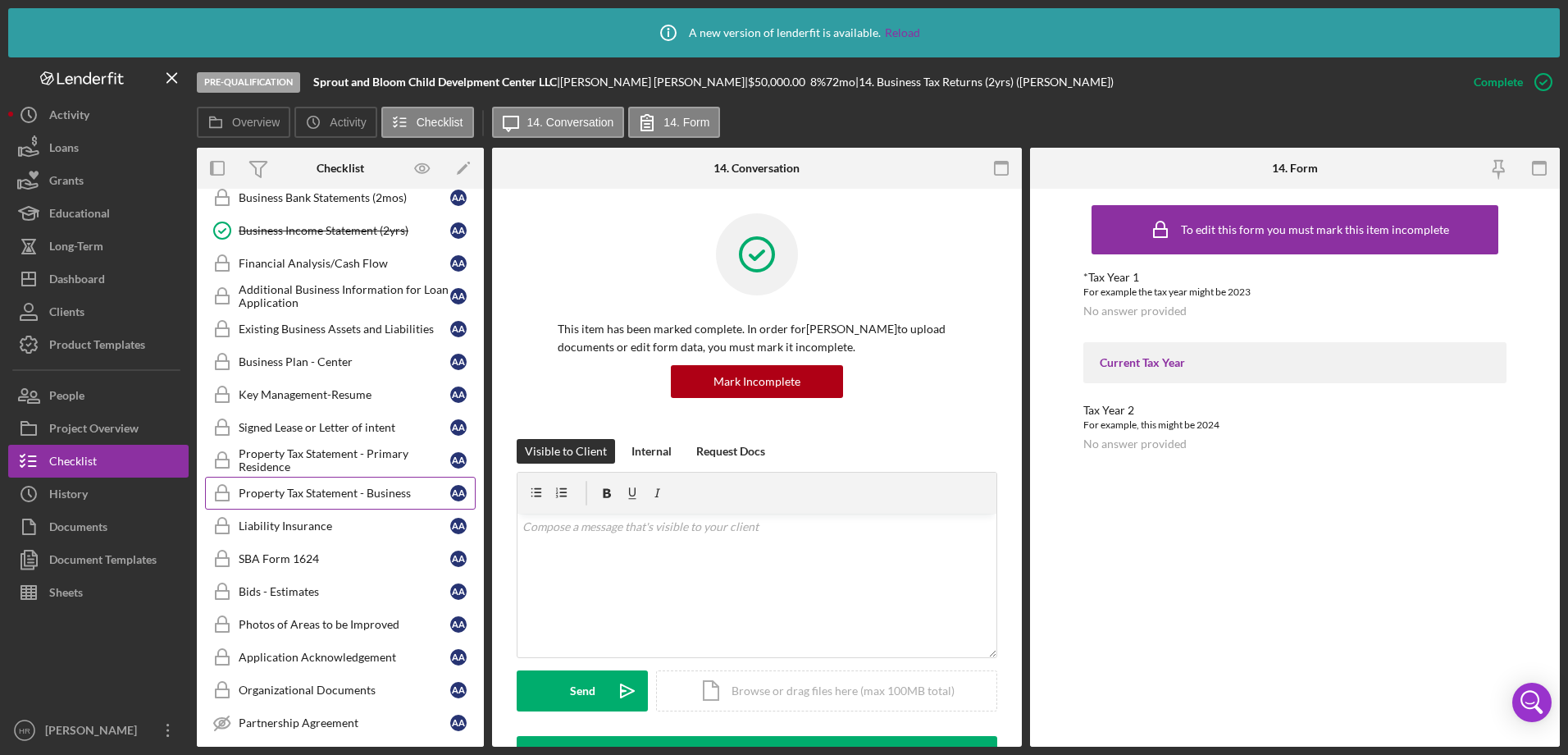
click at [312, 494] on div "Property Tax Statement - Business" at bounding box center [344, 493] width 212 height 13
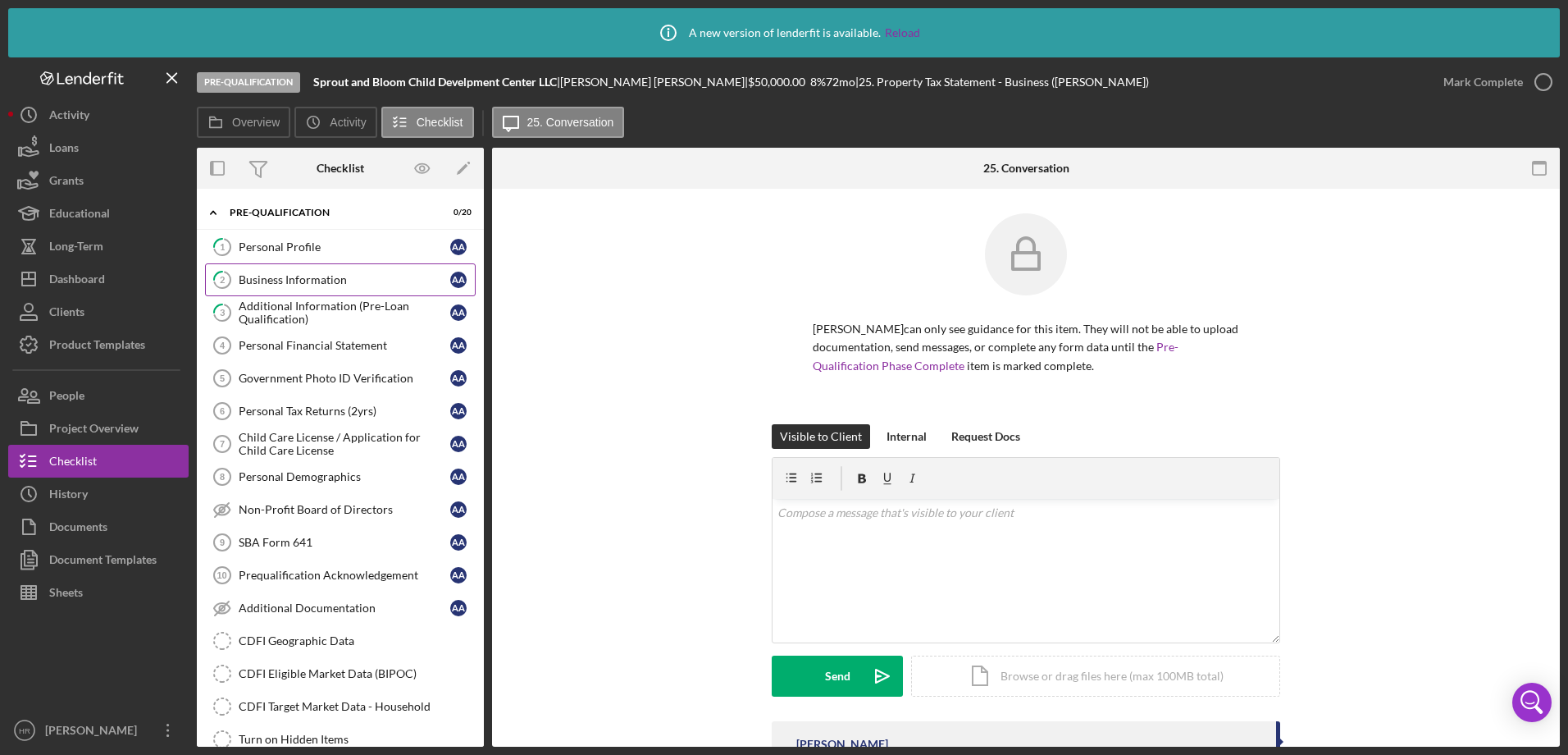
click at [288, 275] on div "Business Information" at bounding box center [344, 279] width 212 height 13
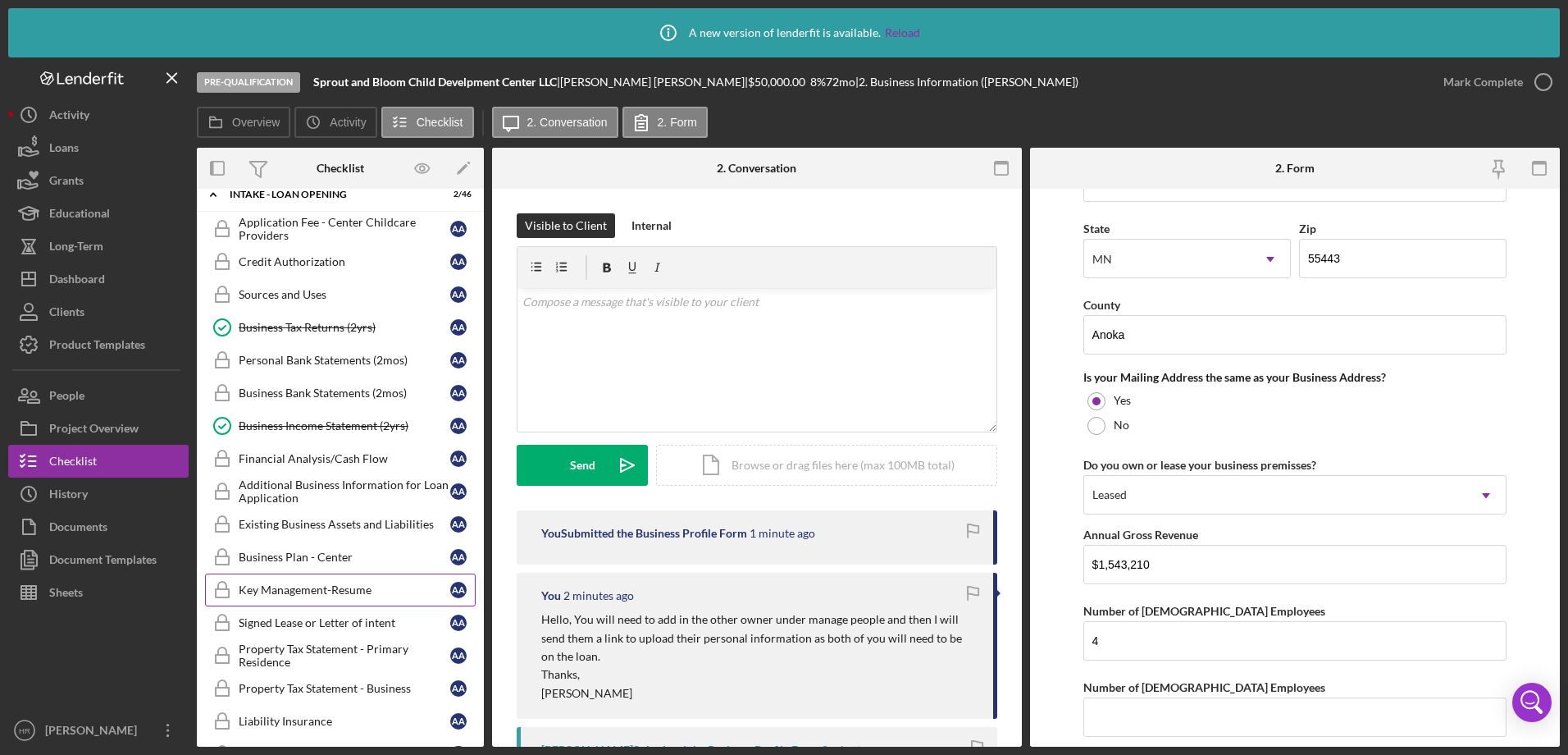
scroll to position [820, 0]
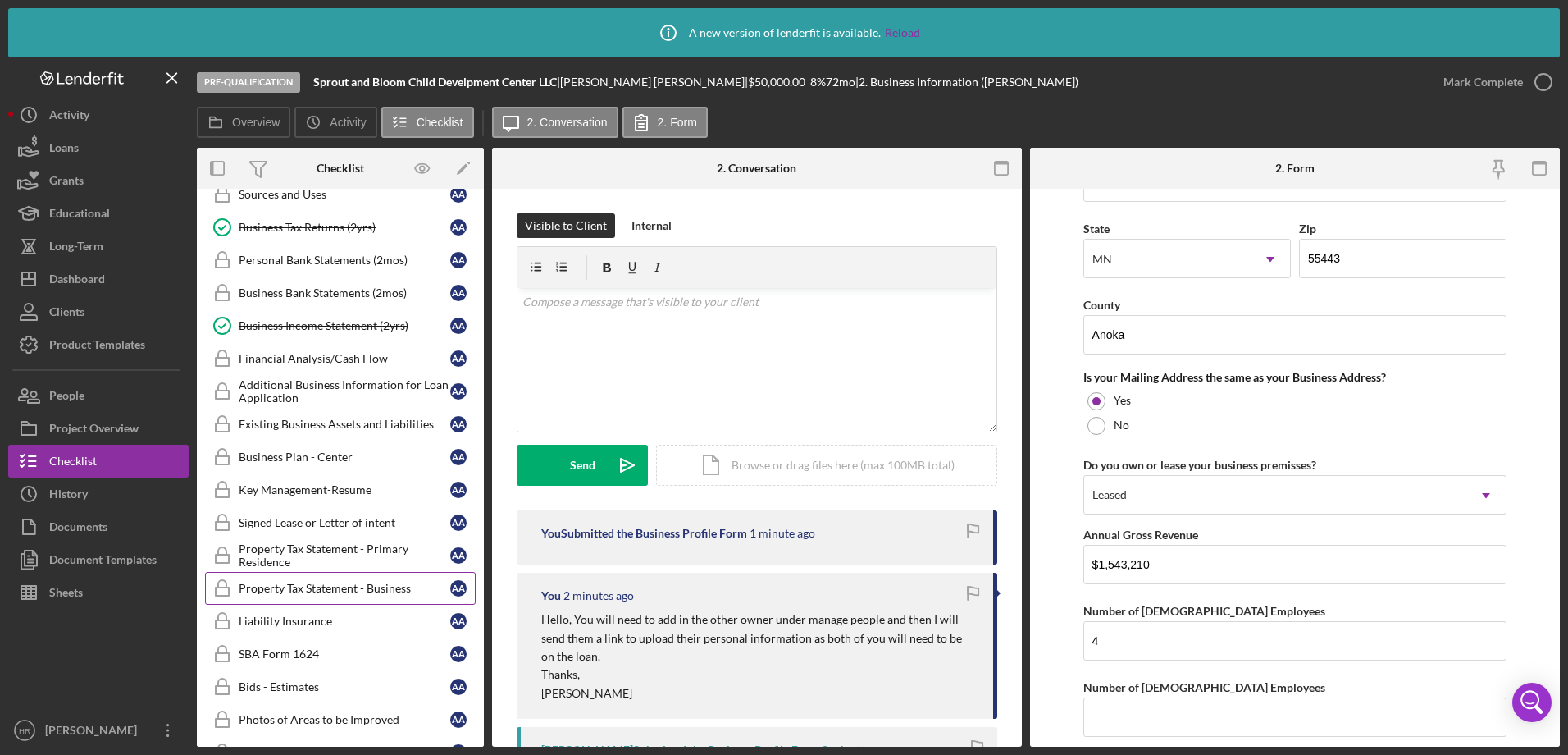
click at [328, 585] on div "Property Tax Statement - Business" at bounding box center [344, 588] width 212 height 13
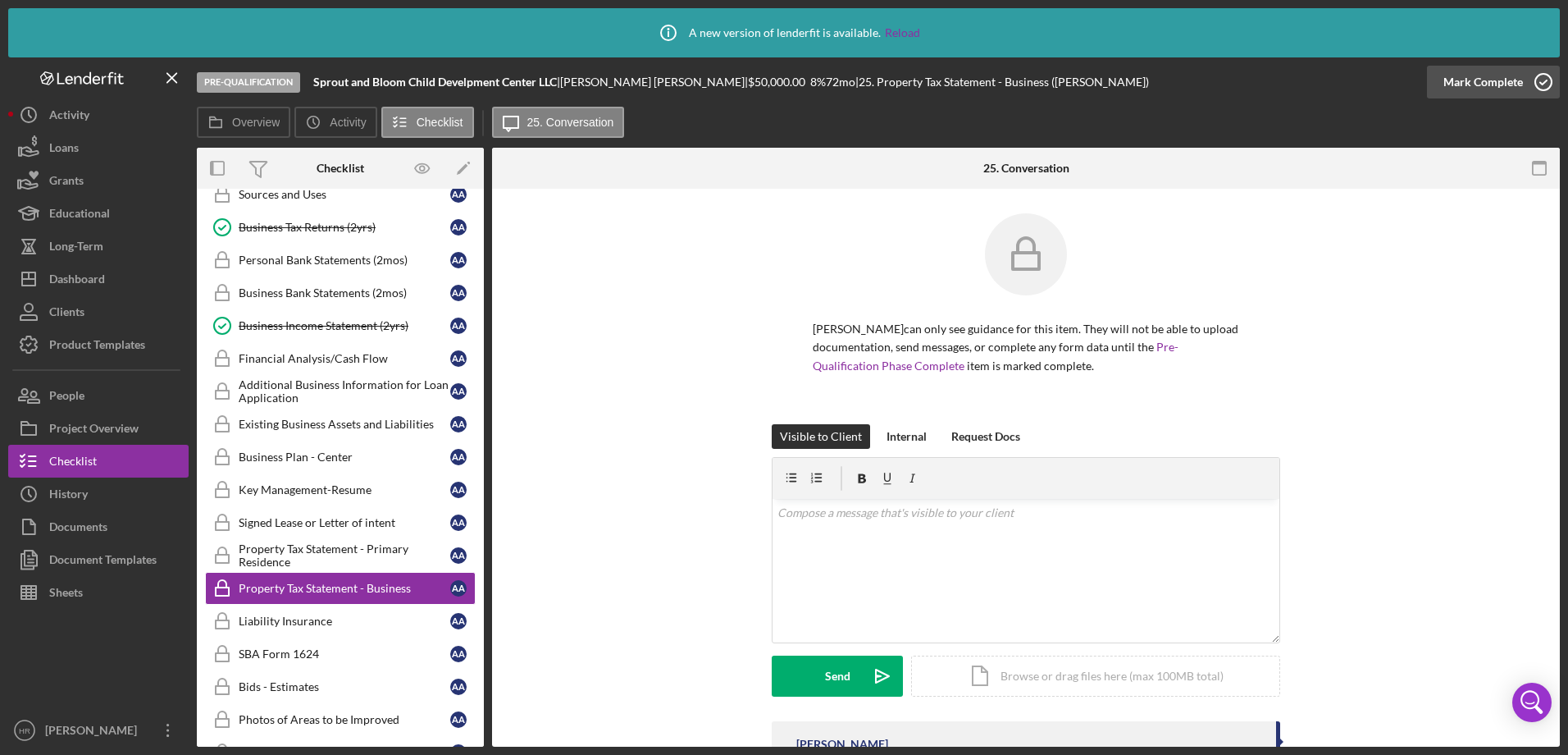
click at [1538, 80] on icon "button" at bounding box center [1543, 82] width 41 height 41
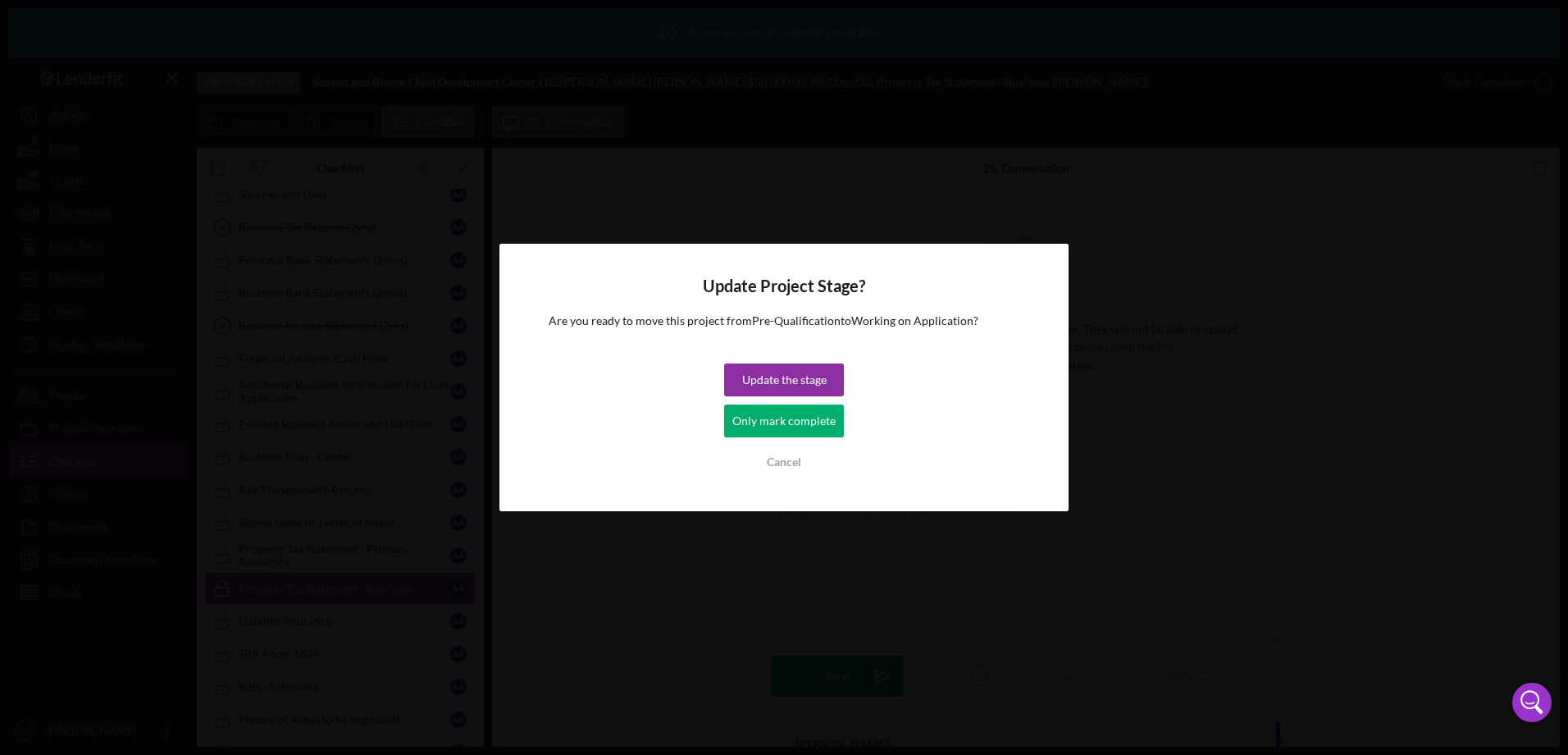
click at [806, 423] on div "Only mark complete" at bounding box center [784, 421] width 104 height 33
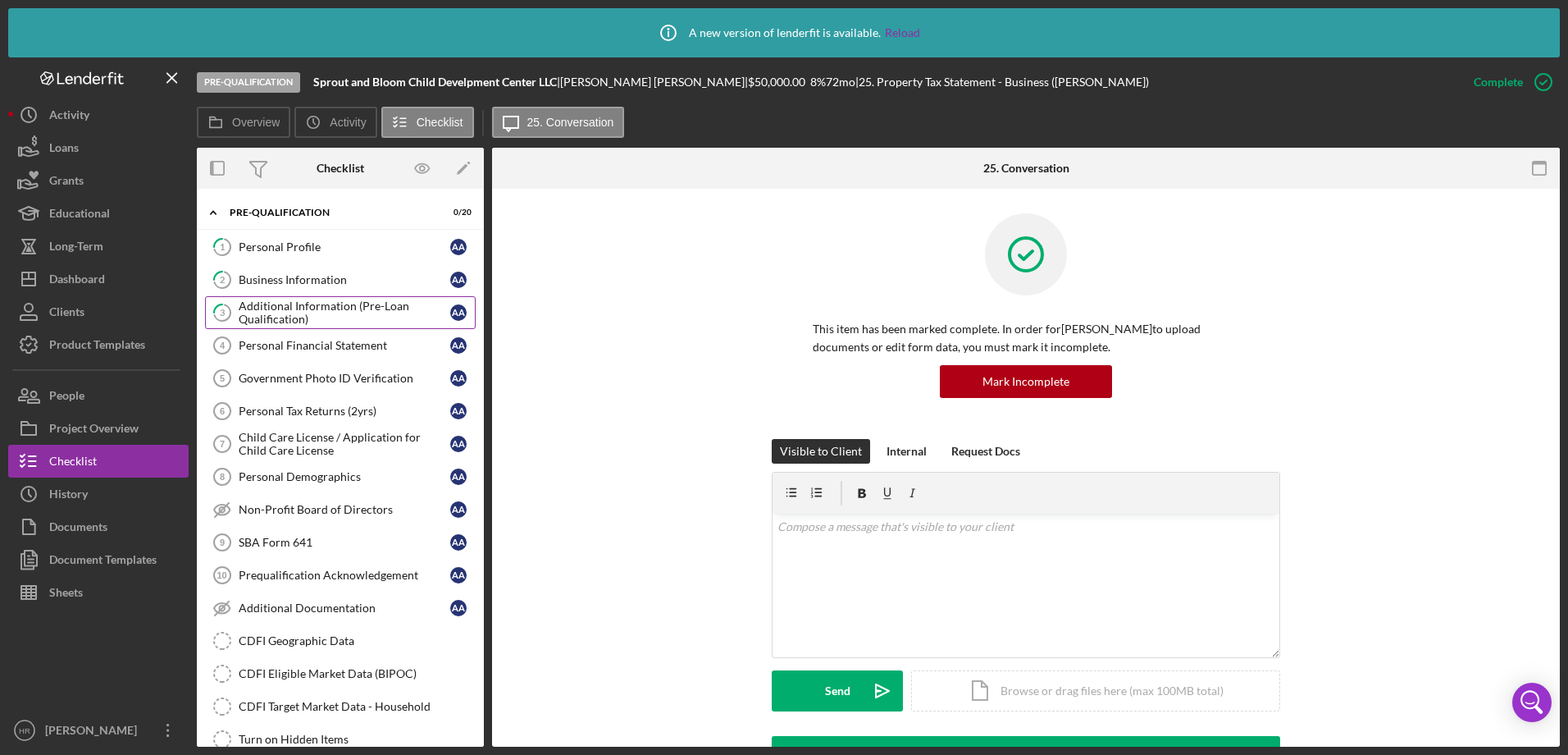
click at [312, 304] on div "Additional Information (Pre-Loan Qualification)" at bounding box center [344, 312] width 212 height 26
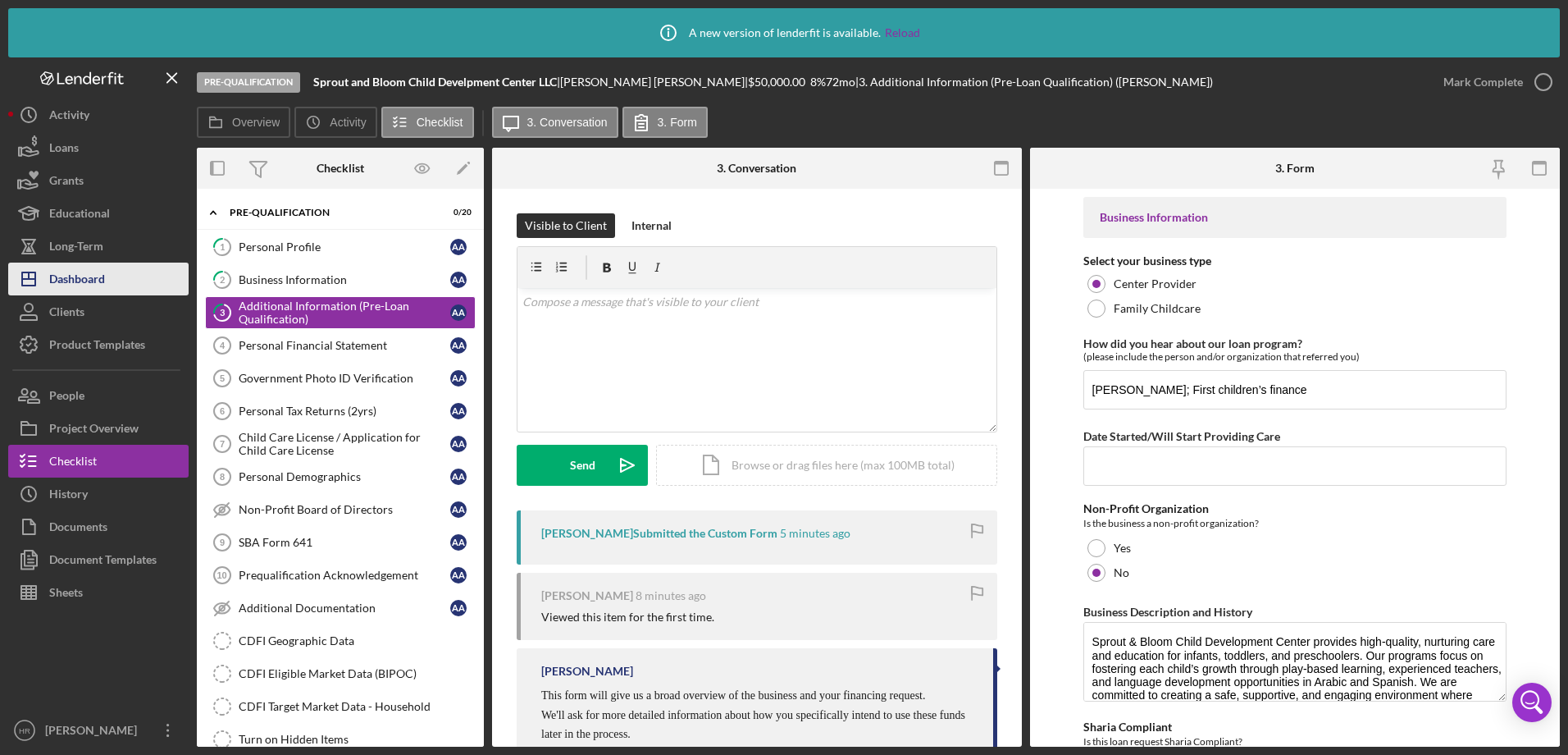
click at [100, 286] on div "Dashboard" at bounding box center [77, 281] width 56 height 37
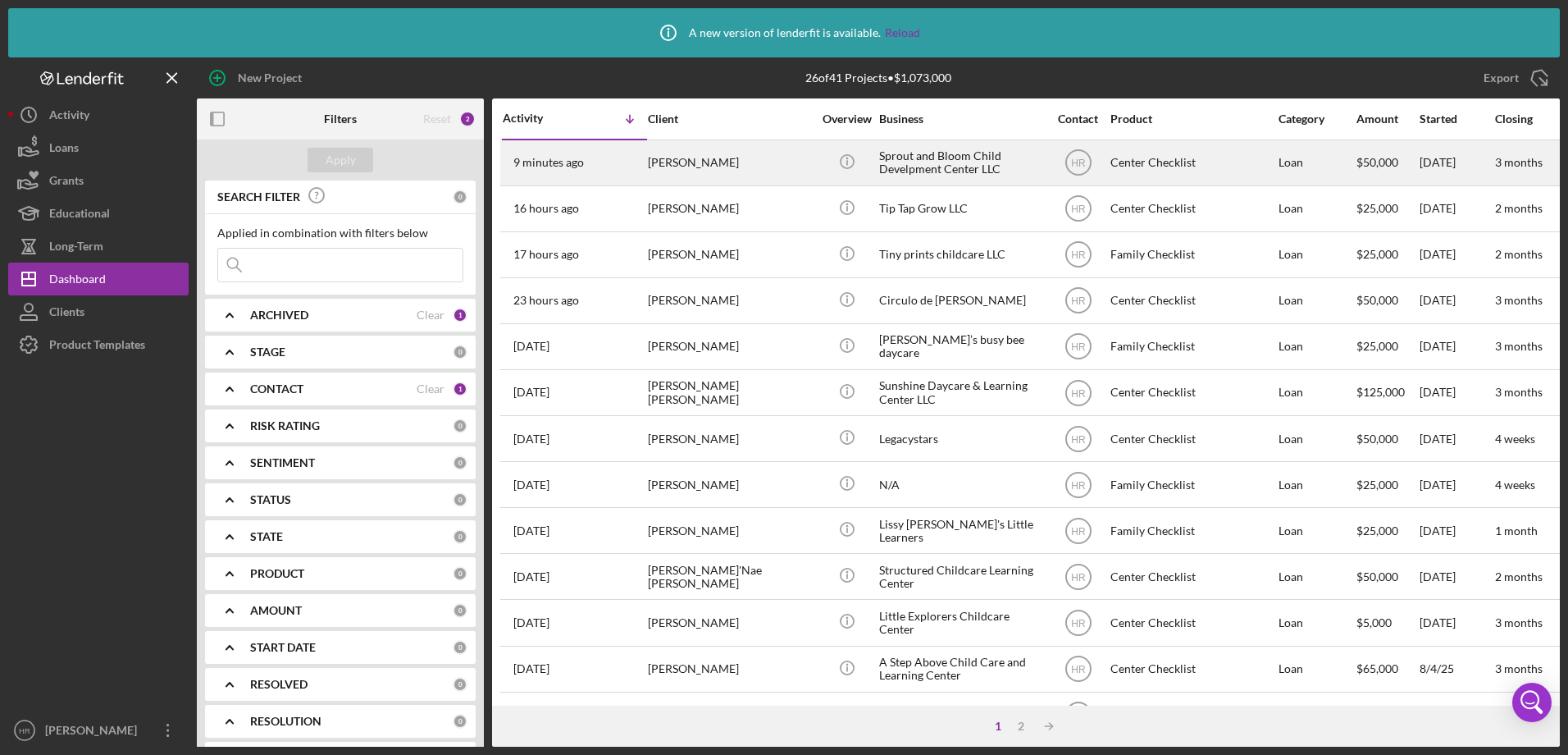
click at [729, 173] on div "[PERSON_NAME]" at bounding box center [730, 163] width 164 height 44
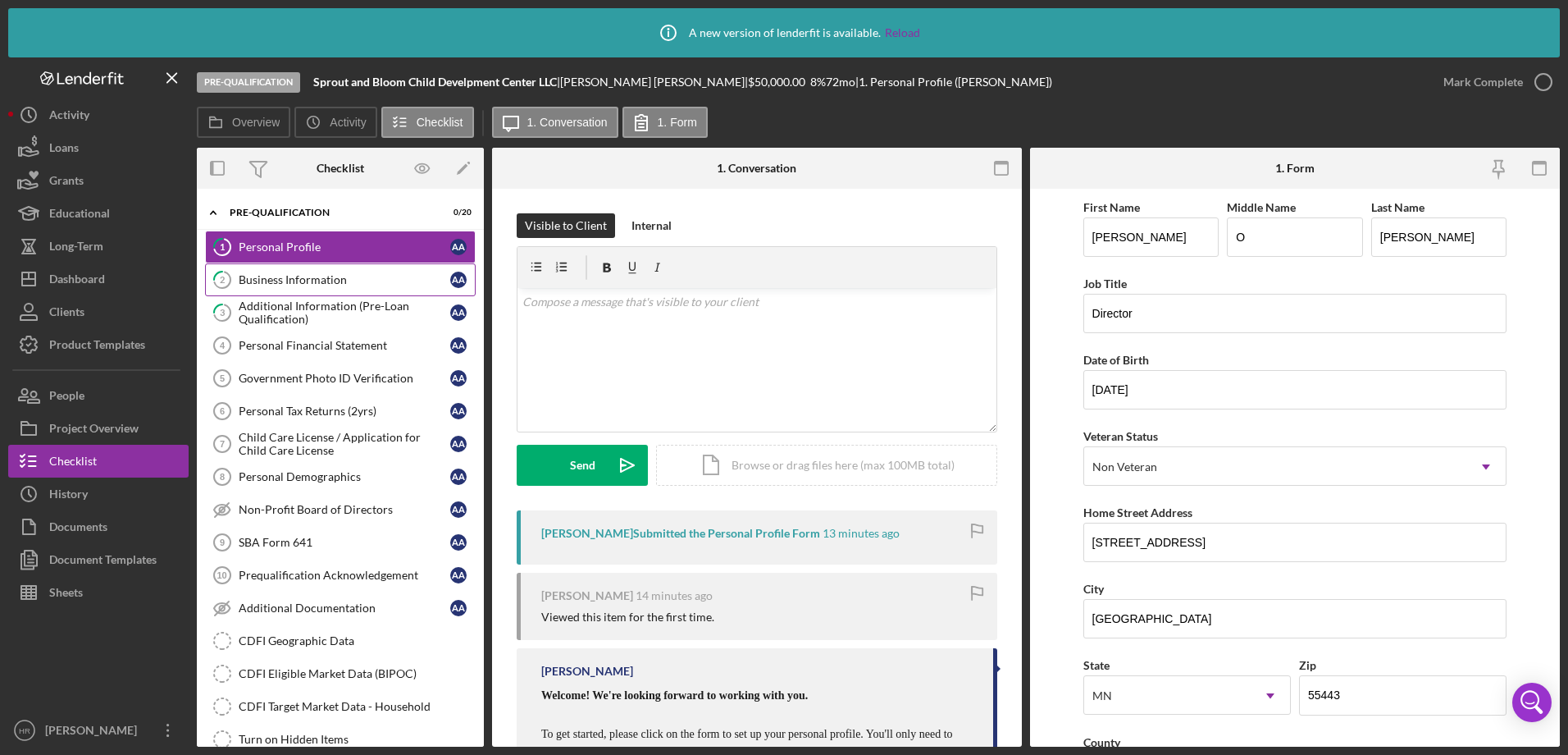
click at [316, 289] on link "2 Business Information A A" at bounding box center [340, 280] width 271 height 33
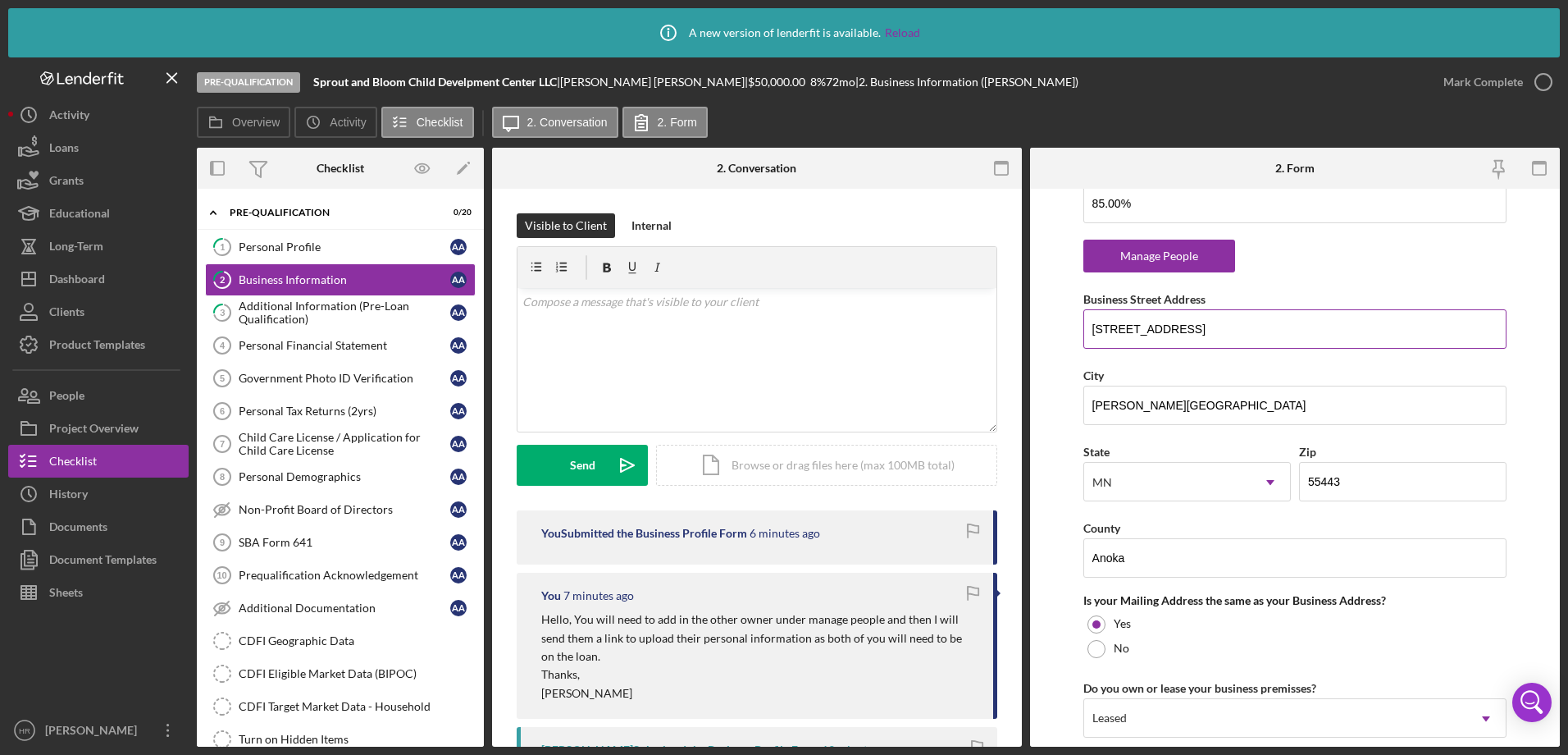
scroll to position [979, 0]
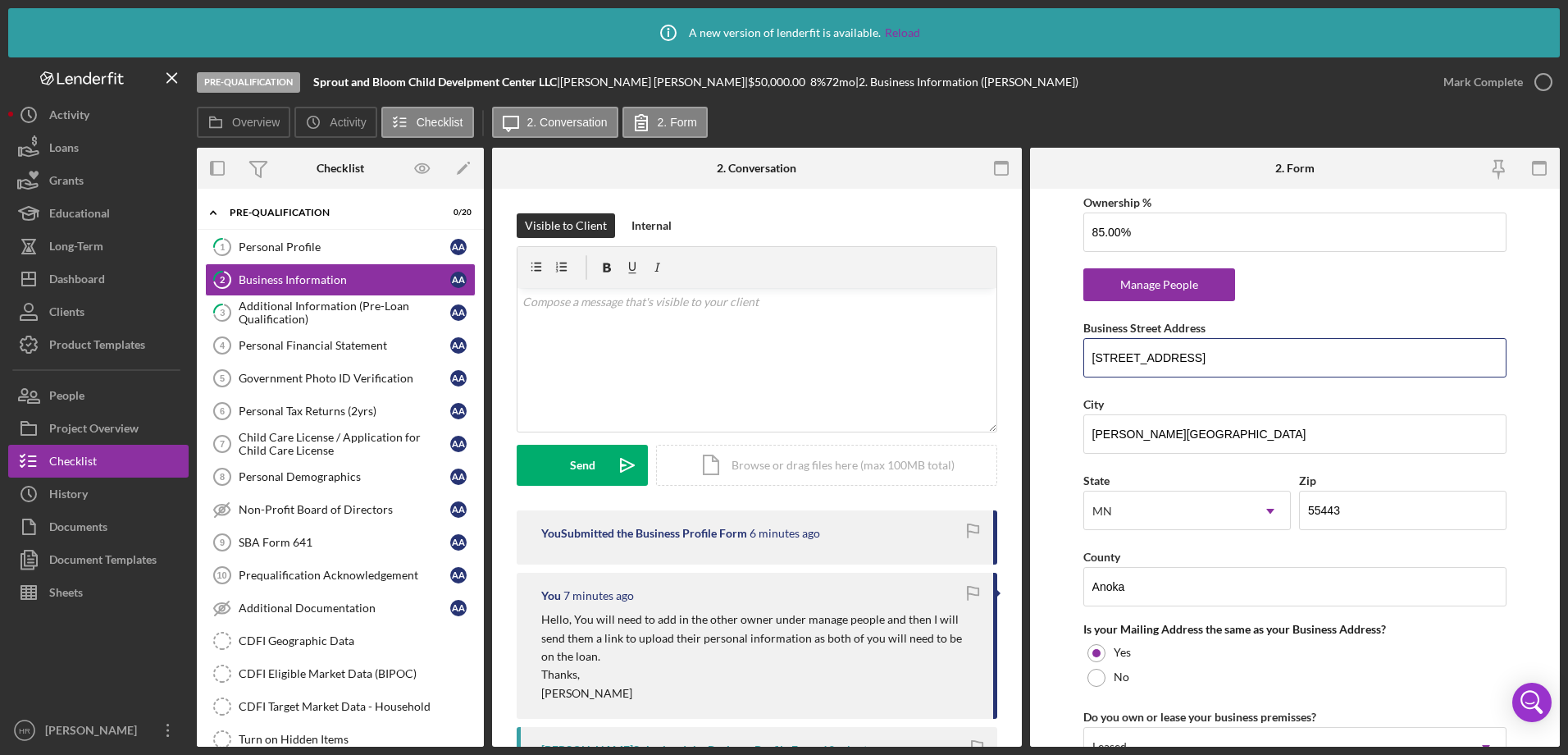
drag, startPoint x: 1215, startPoint y: 365, endPoint x: 1017, endPoint y: 365, distance: 198.0
click at [1017, 365] on div "Overview Internal Workflow Stage Pre-Qualification Icon/Dropdown Arrow Archive …" at bounding box center [879, 446] width 1363 height 599
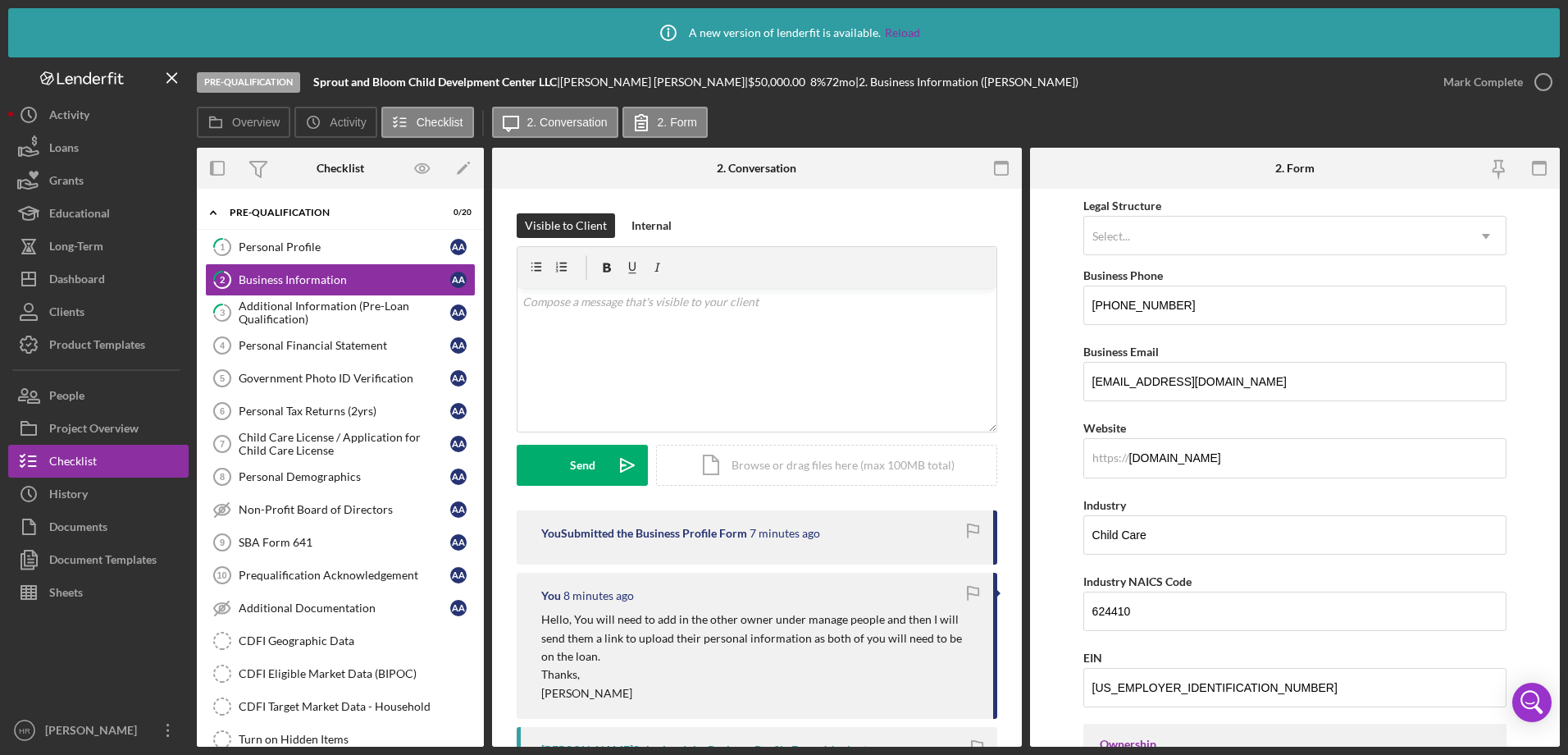
scroll to position [159, 0]
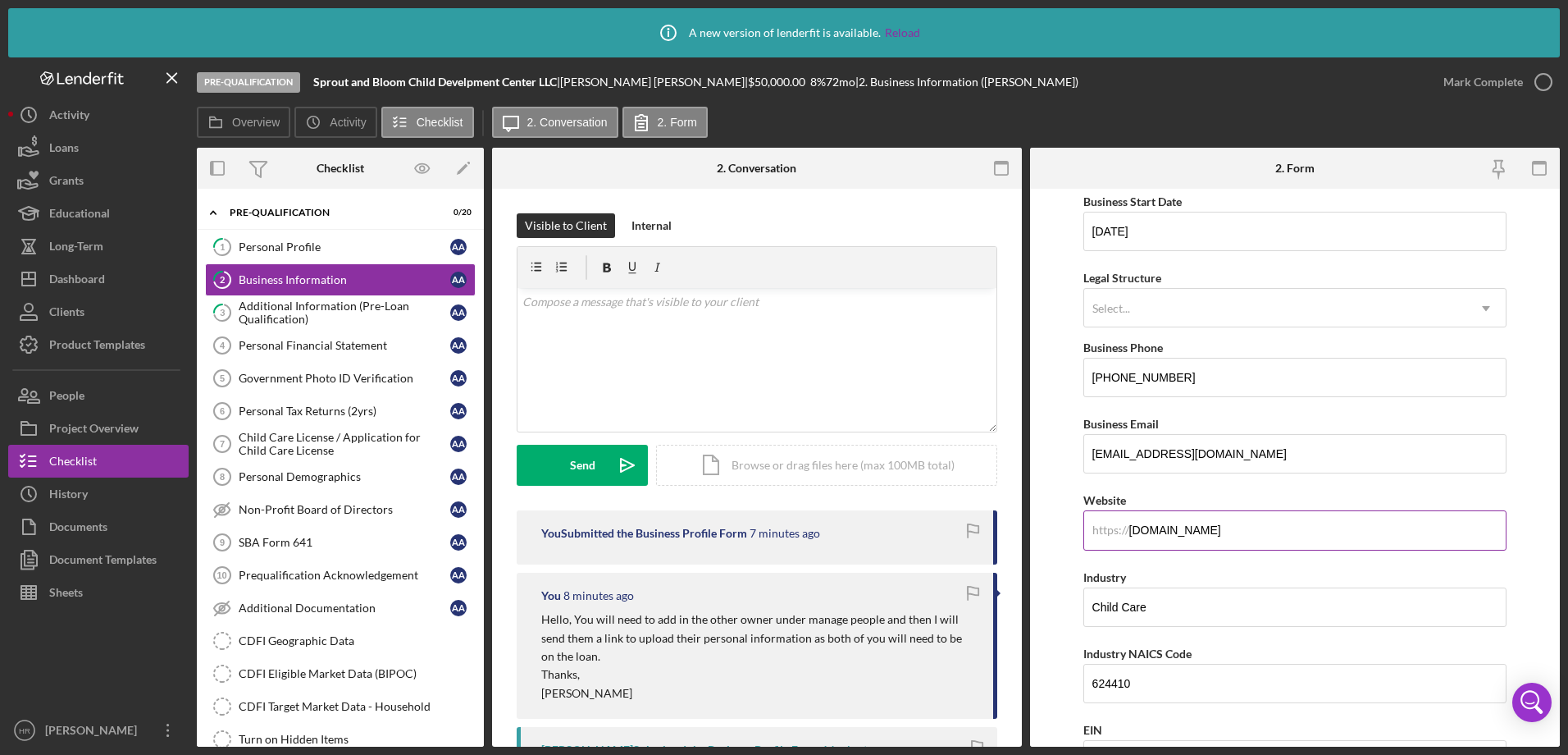
drag, startPoint x: 1286, startPoint y: 531, endPoint x: 1100, endPoint y: 543, distance: 186.4
click at [1100, 543] on input "[DOMAIN_NAME]" at bounding box center [1295, 529] width 424 height 39
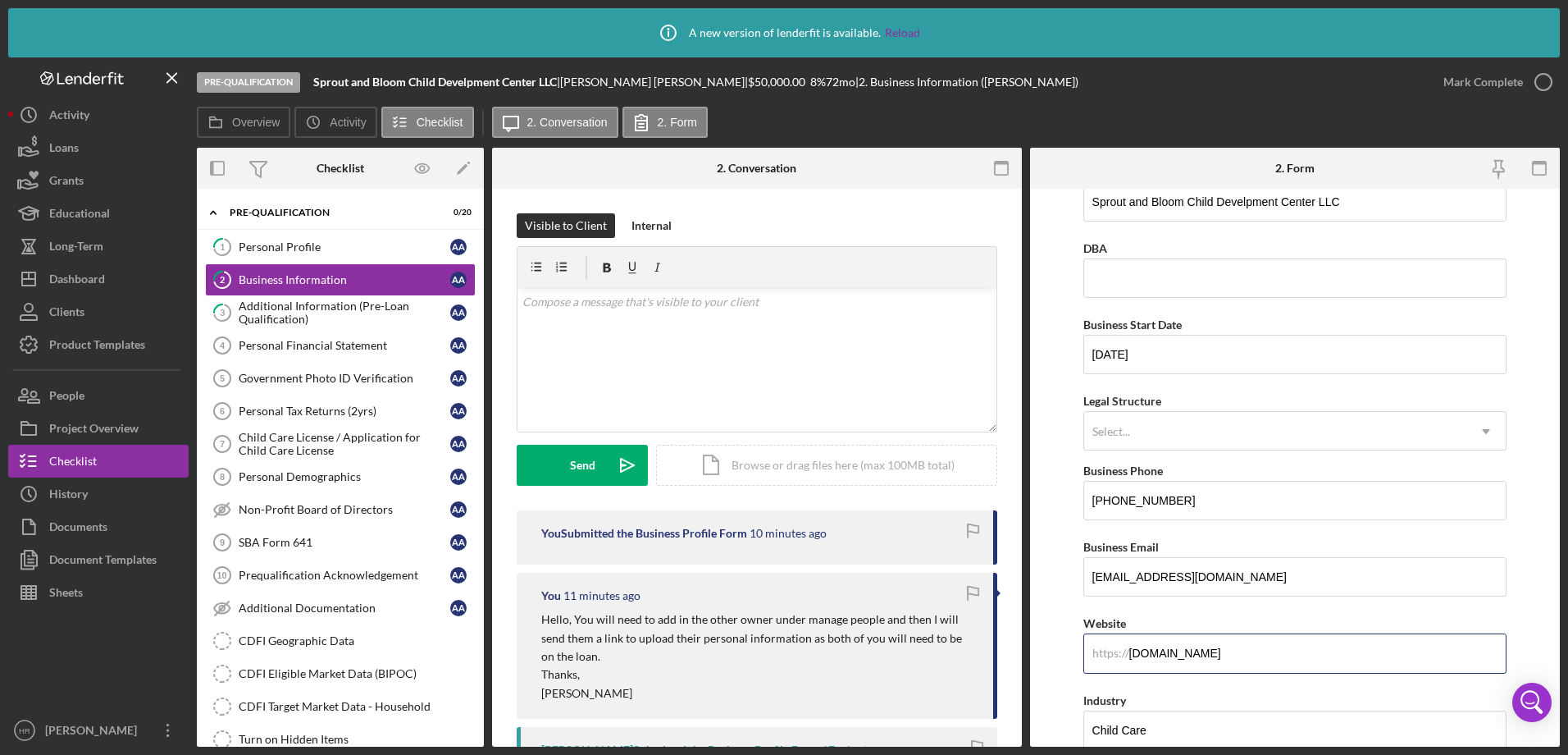
scroll to position [0, 0]
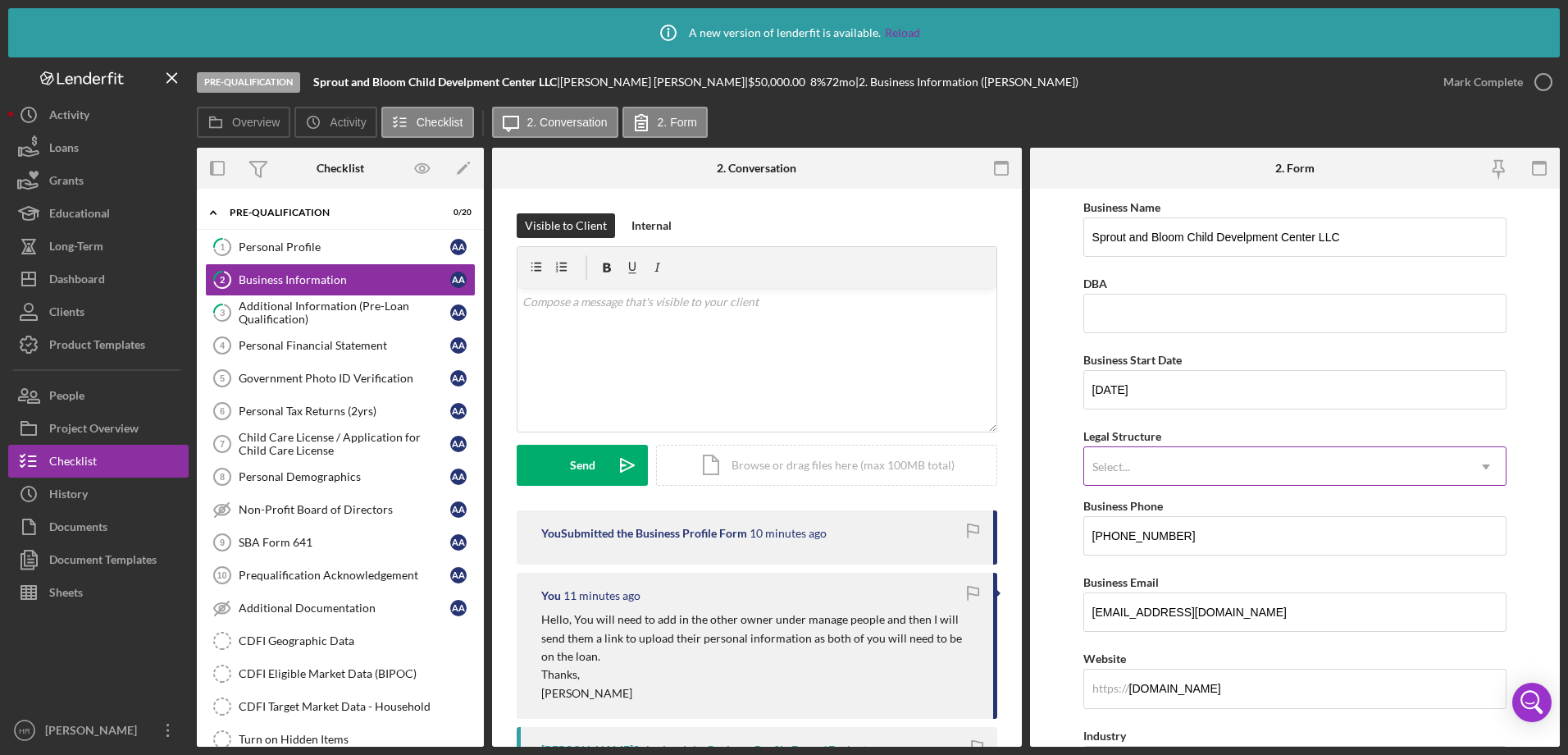
click at [1215, 481] on div "Select..." at bounding box center [1275, 466] width 383 height 37
click at [80, 278] on div "Dashboard" at bounding box center [77, 281] width 56 height 37
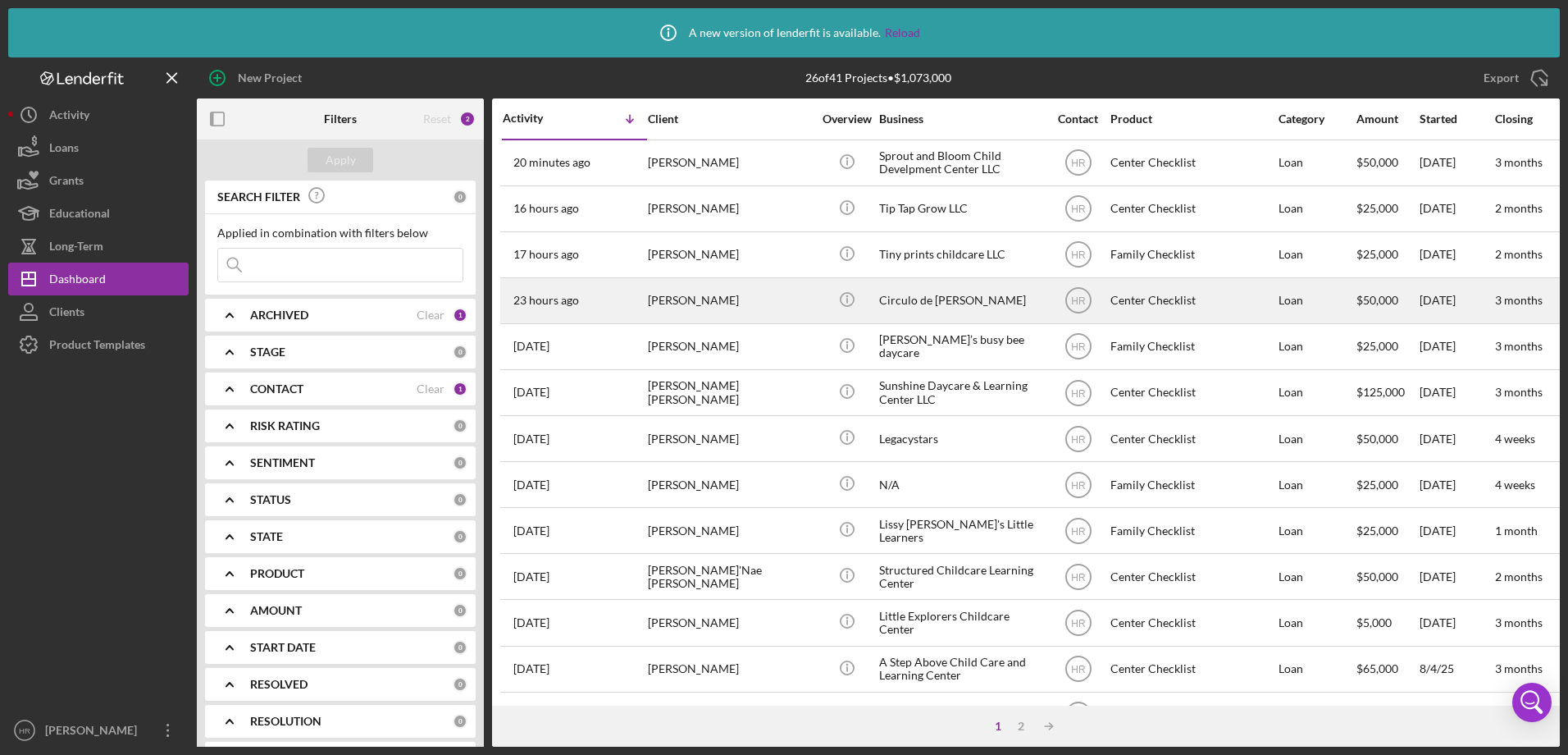
click at [656, 301] on div "[PERSON_NAME]" at bounding box center [730, 301] width 164 height 44
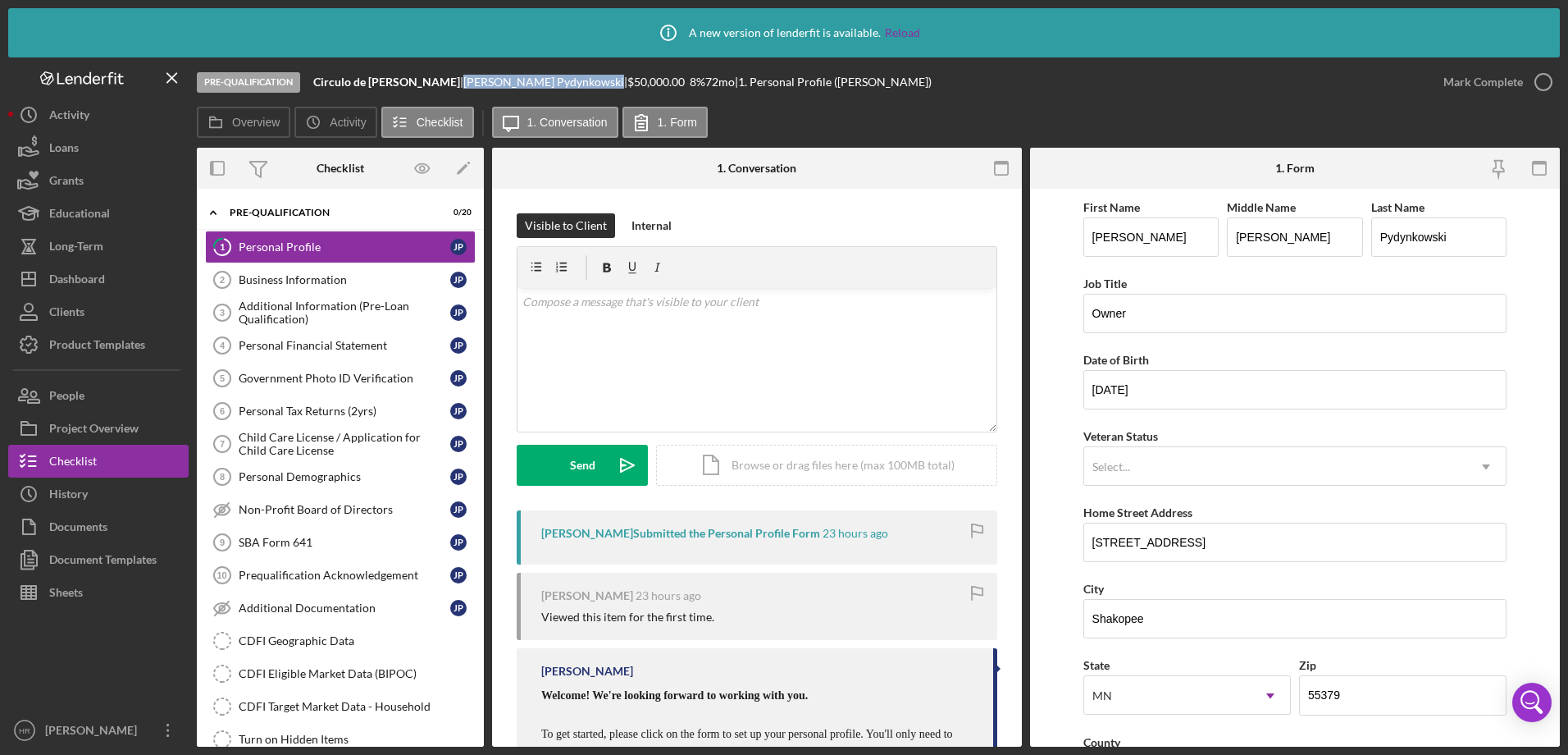
drag, startPoint x: 411, startPoint y: 79, endPoint x: 510, endPoint y: 84, distance: 99.1
click at [510, 84] on div "[PERSON_NAME] |" at bounding box center [546, 82] width 164 height 13
drag, startPoint x: 510, startPoint y: 84, endPoint x: 496, endPoint y: 81, distance: 14.3
copy div "[PERSON_NAME]"
click at [85, 286] on div "Dashboard" at bounding box center [77, 281] width 56 height 37
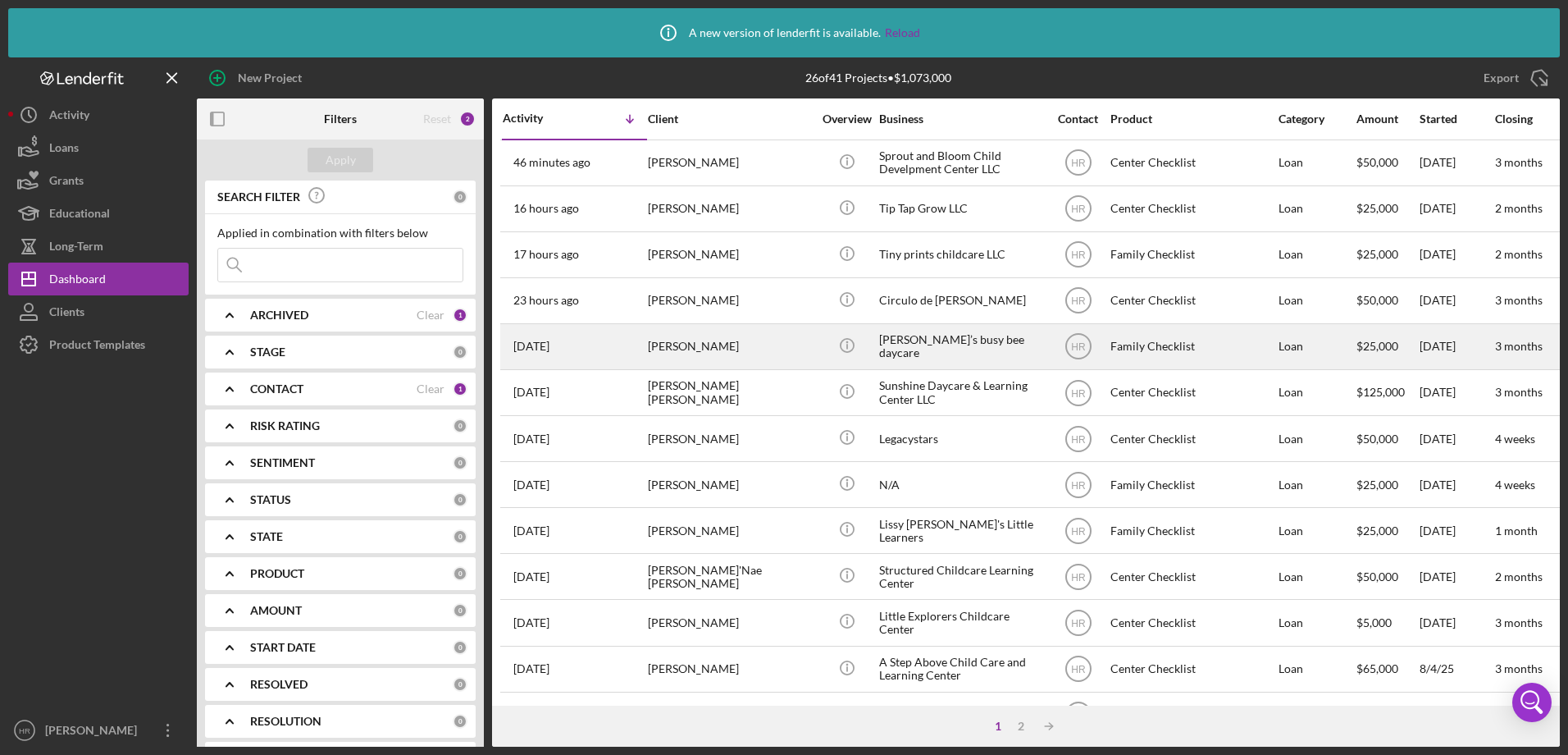
click at [896, 328] on div "[PERSON_NAME]’s busy bee daycare" at bounding box center [961, 347] width 164 height 44
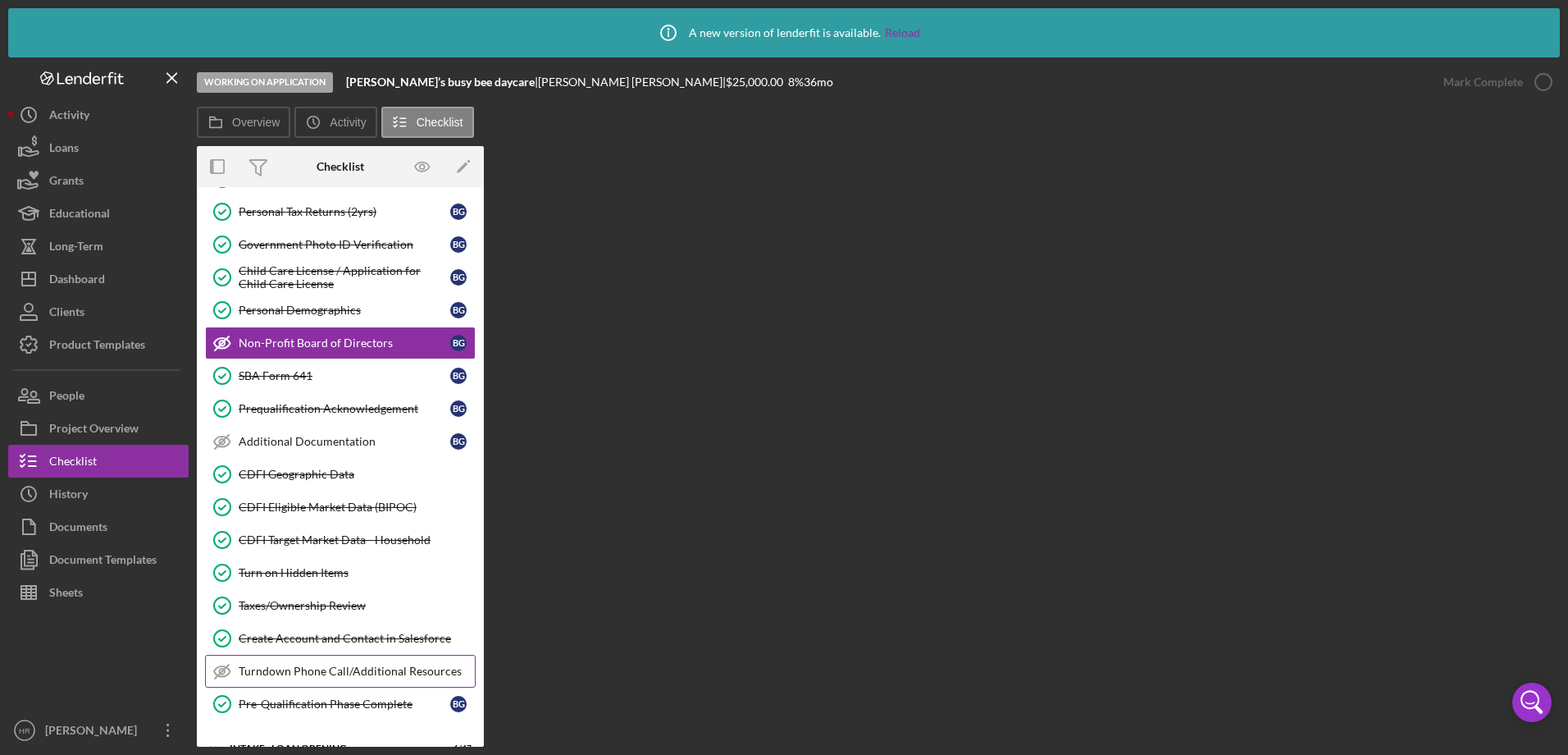
scroll to position [340, 0]
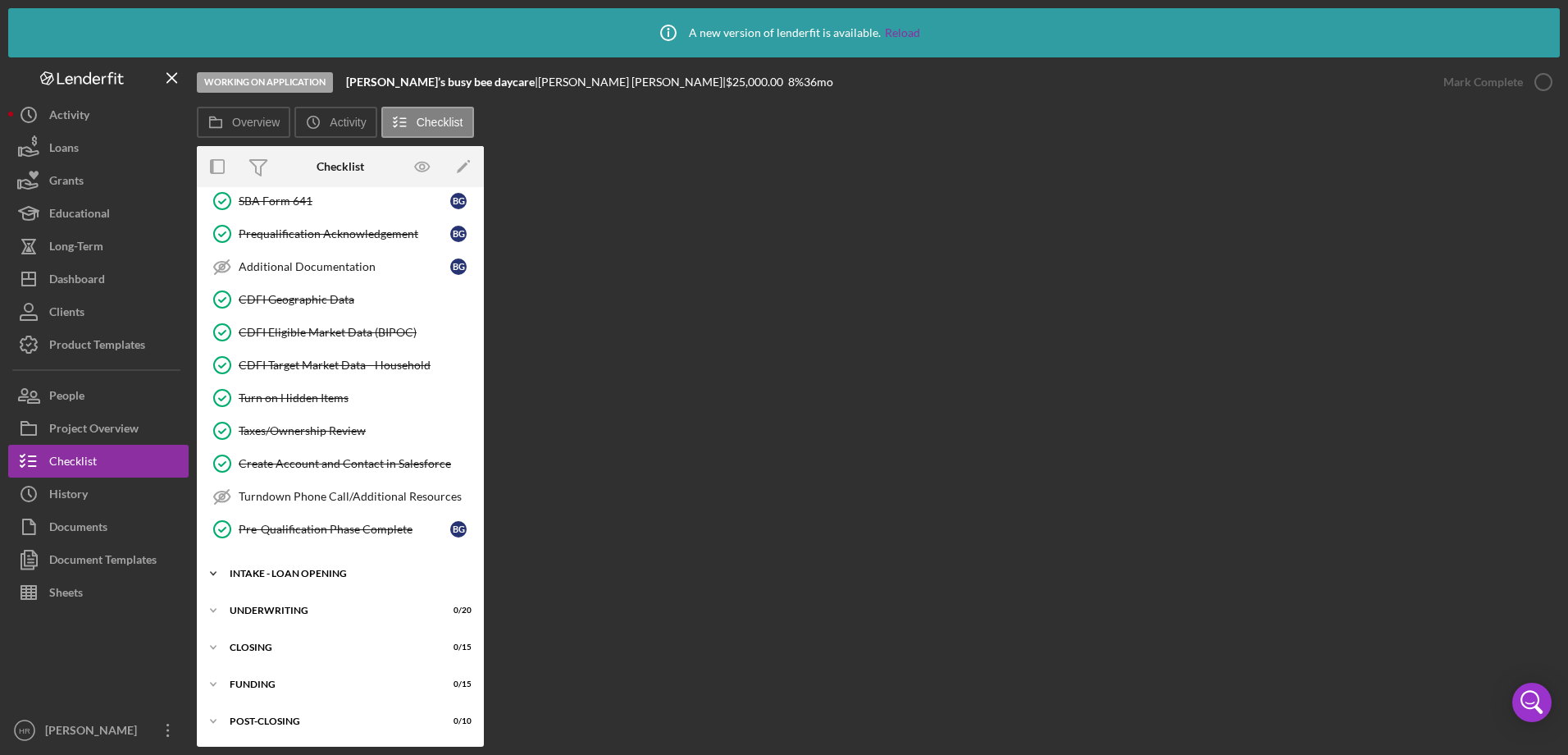
click at [307, 563] on div "Icon/Expander INTAKE - LOAN OPENING 6 / 47" at bounding box center [340, 574] width 287 height 33
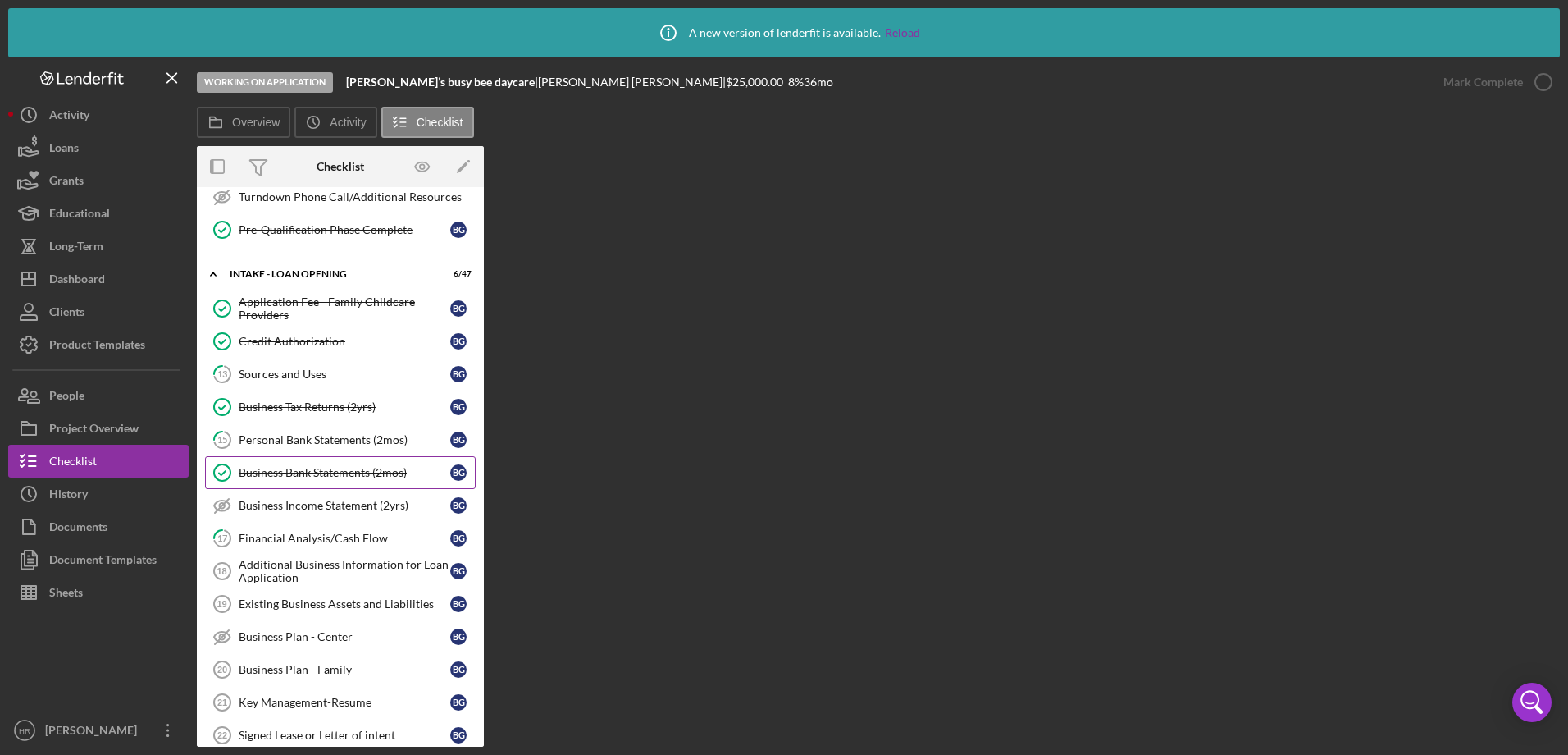
scroll to position [750, 0]
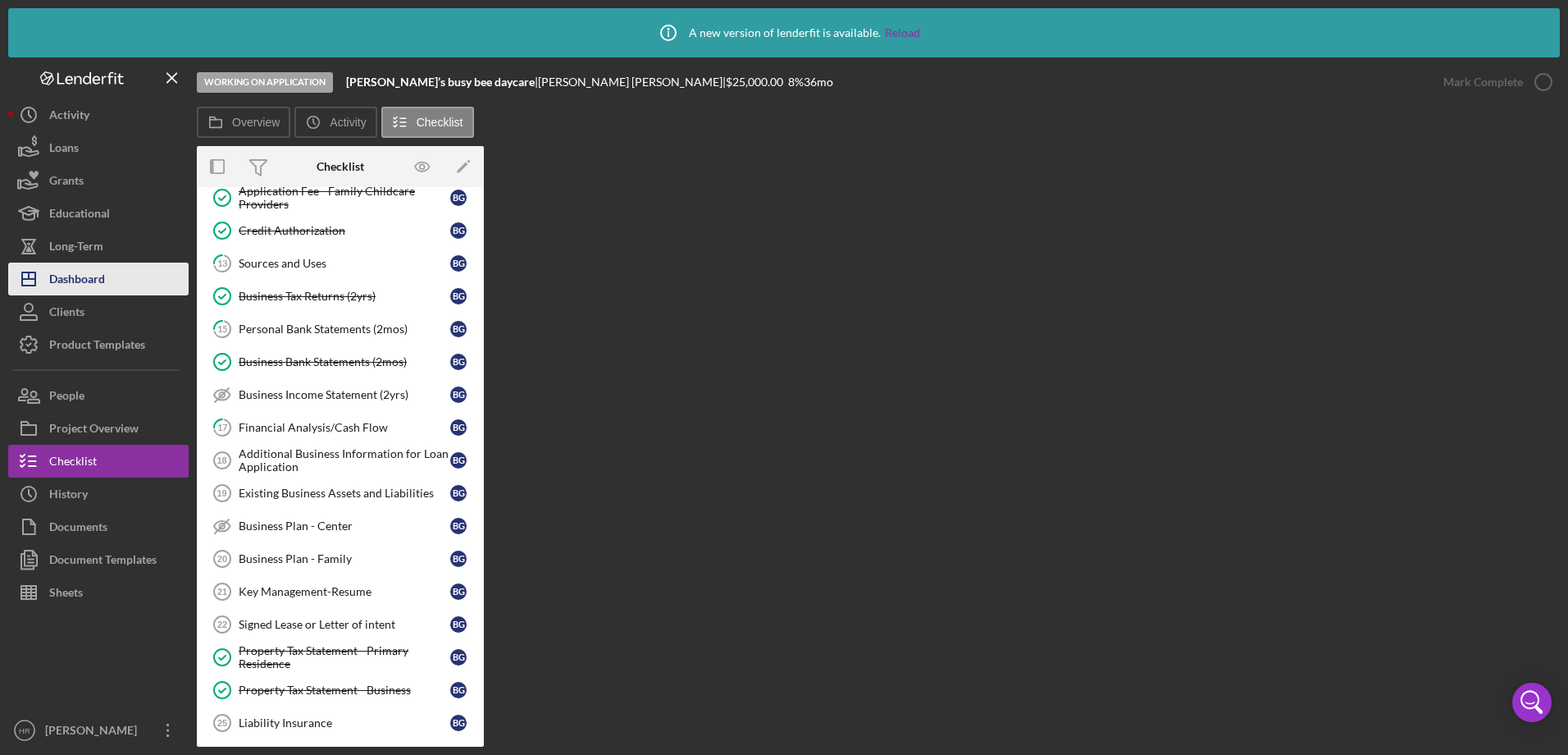
click at [71, 267] on div "Dashboard" at bounding box center [77, 281] width 56 height 37
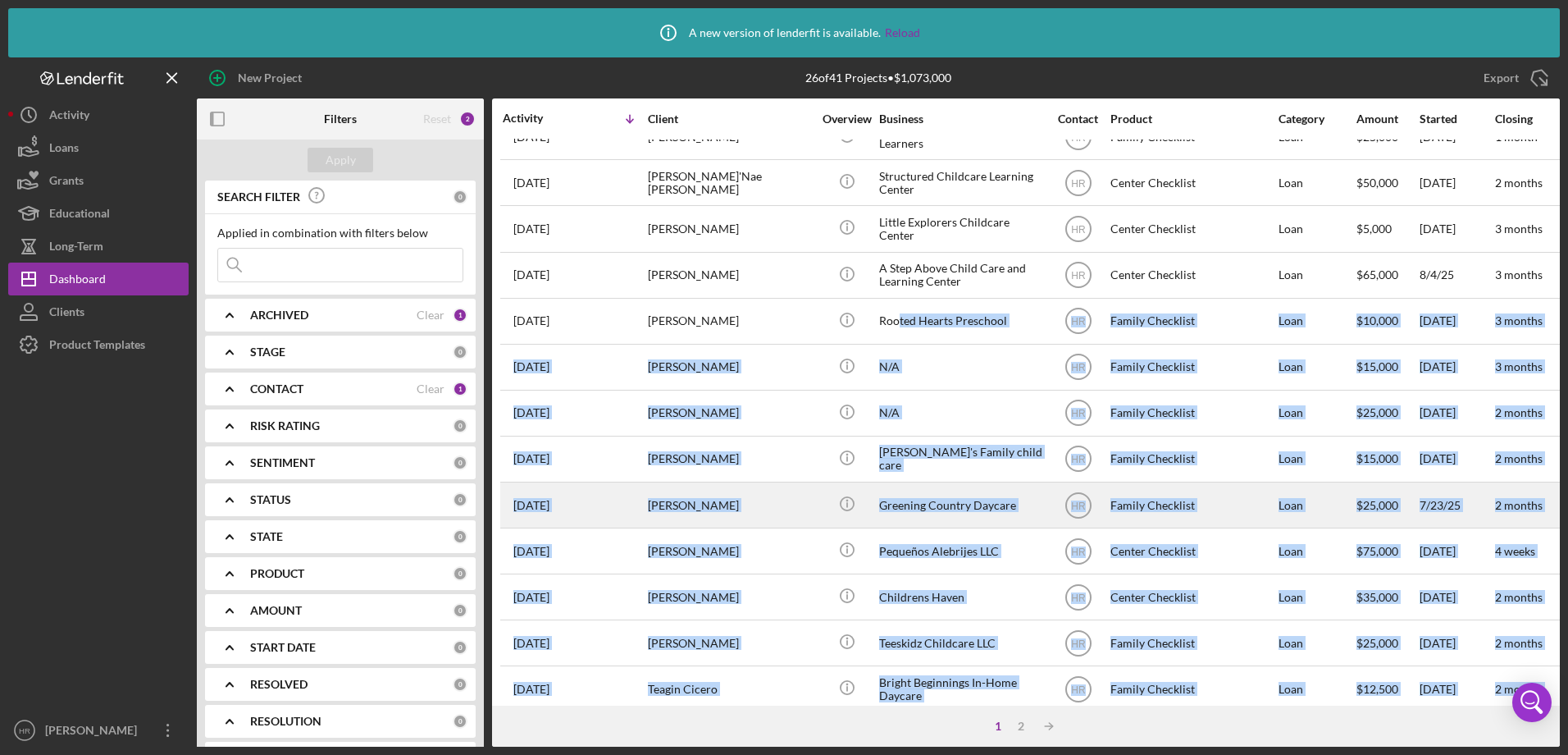
drag, startPoint x: 899, startPoint y: 692, endPoint x: 983, endPoint y: 692, distance: 84.0
click at [983, 692] on tbody "46 minutes ago [PERSON_NAME] [PERSON_NAME] Icon/Info Sprout and Bloom Child Dev…" at bounding box center [1472, 320] width 1945 height 1150
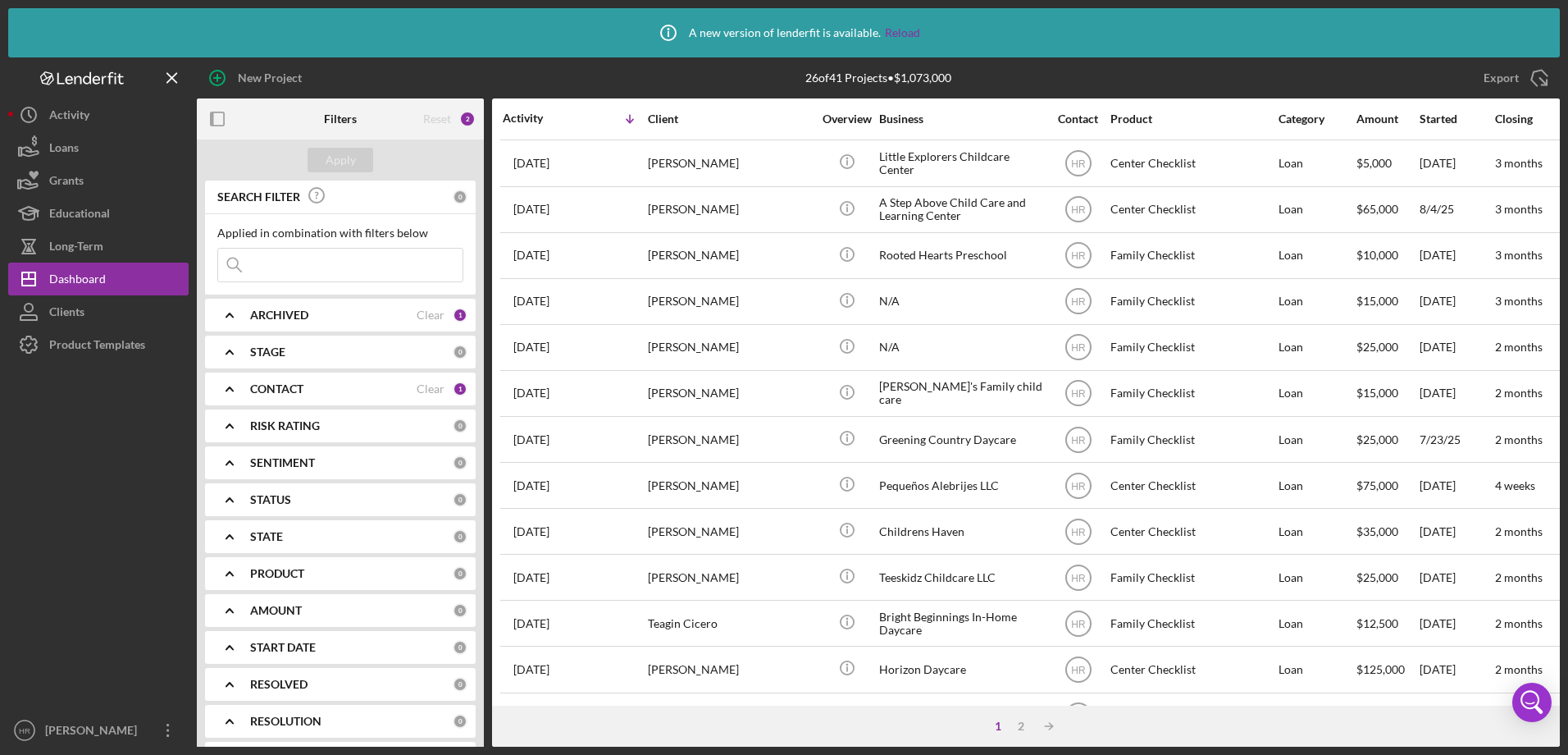
drag, startPoint x: 983, startPoint y: 692, endPoint x: 1154, endPoint y: 735, distance: 176.3
click at [1162, 741] on div "1 2 Icon/Table Sort Arrow" at bounding box center [1026, 725] width 1068 height 41
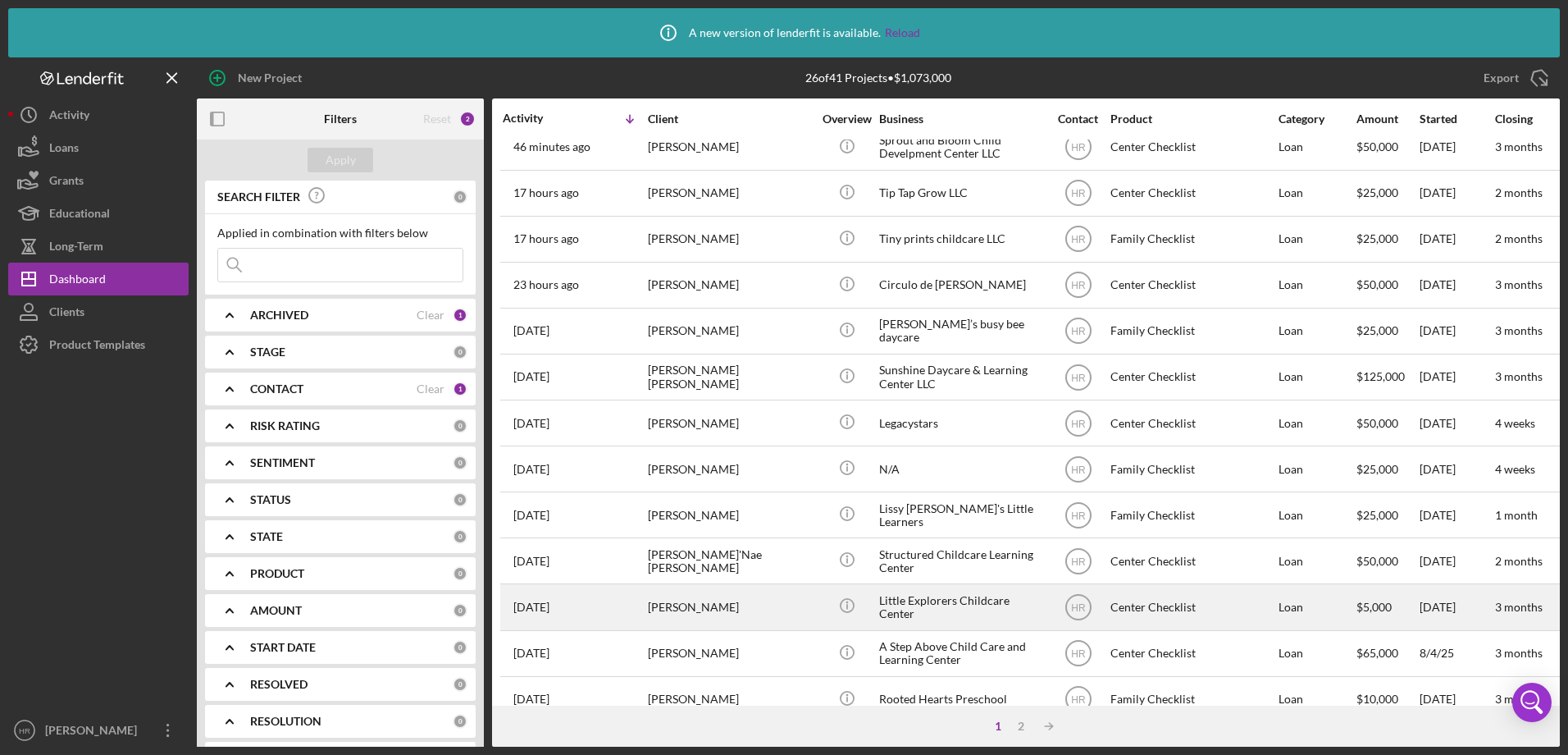
scroll to position [0, 0]
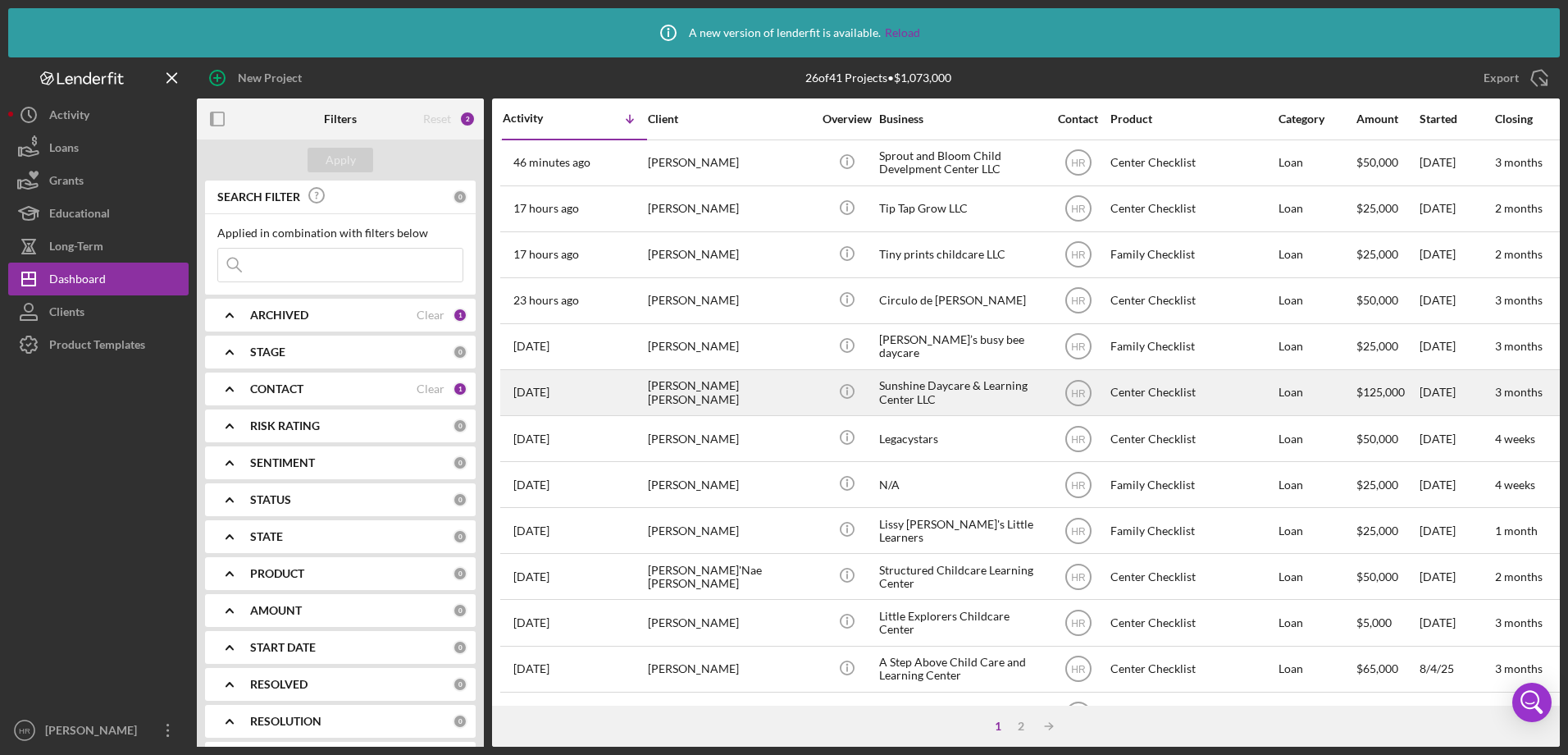
click at [661, 402] on div "[PERSON_NAME] [PERSON_NAME]" at bounding box center [730, 392] width 164 height 44
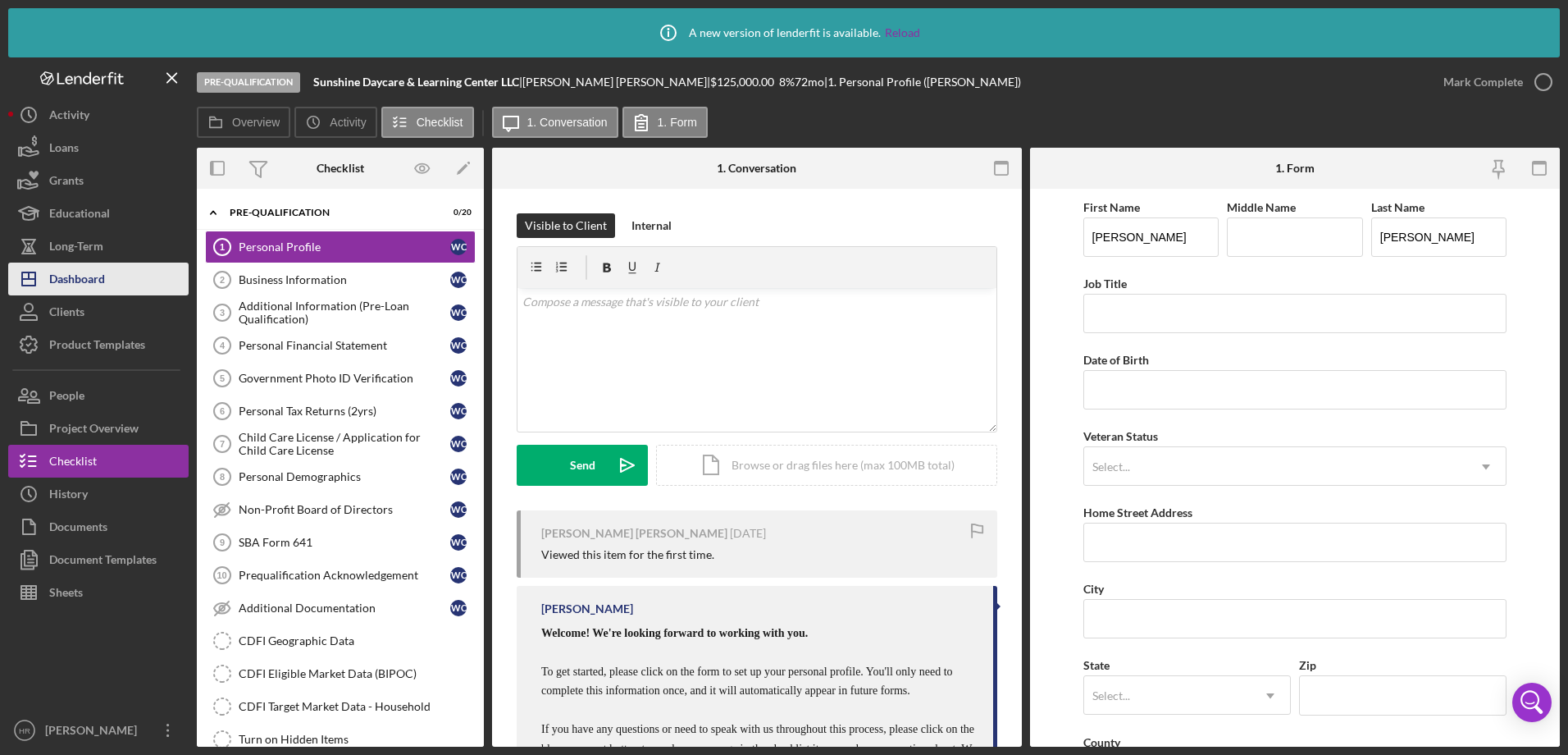
click at [92, 275] on div "Dashboard" at bounding box center [77, 281] width 56 height 37
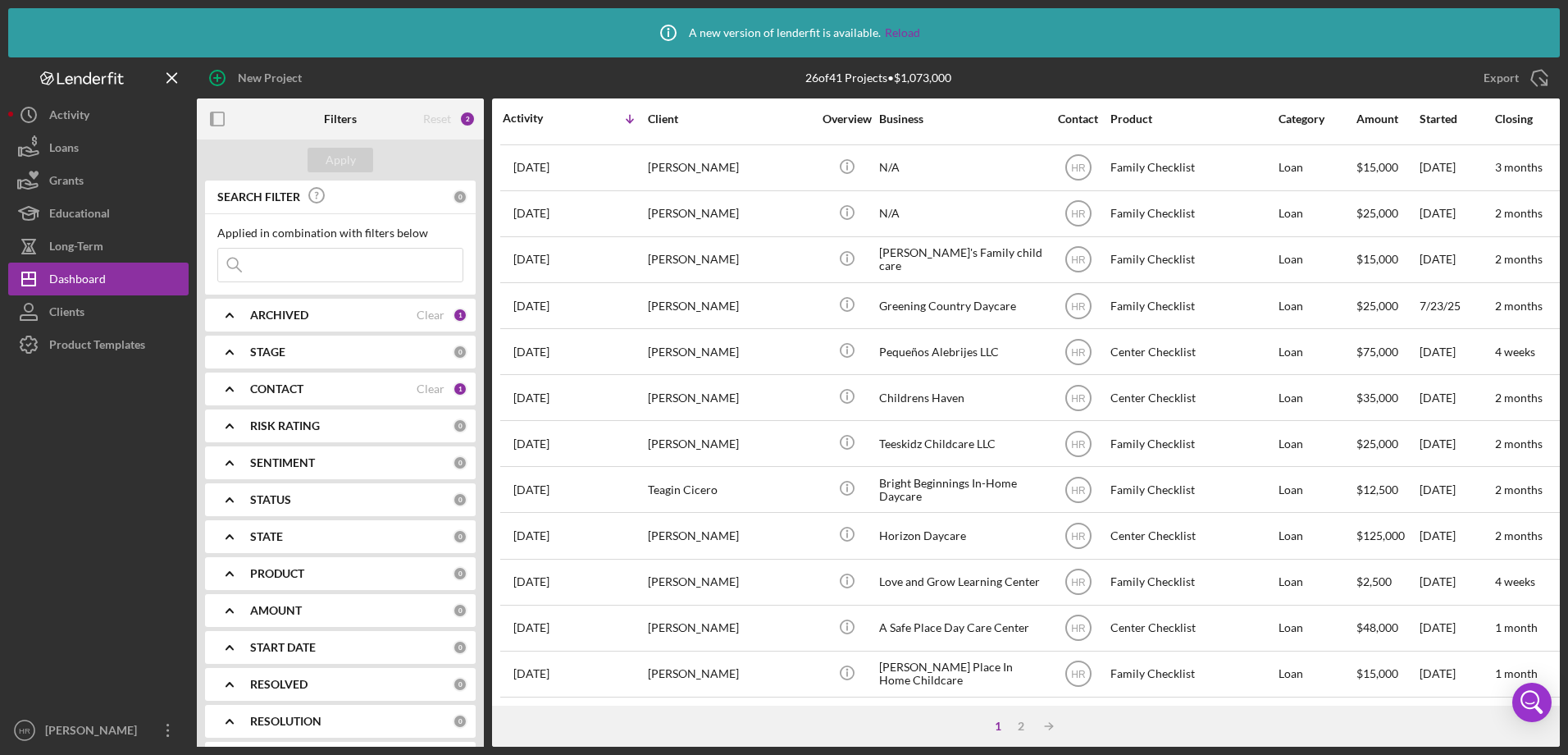
scroll to position [605, 0]
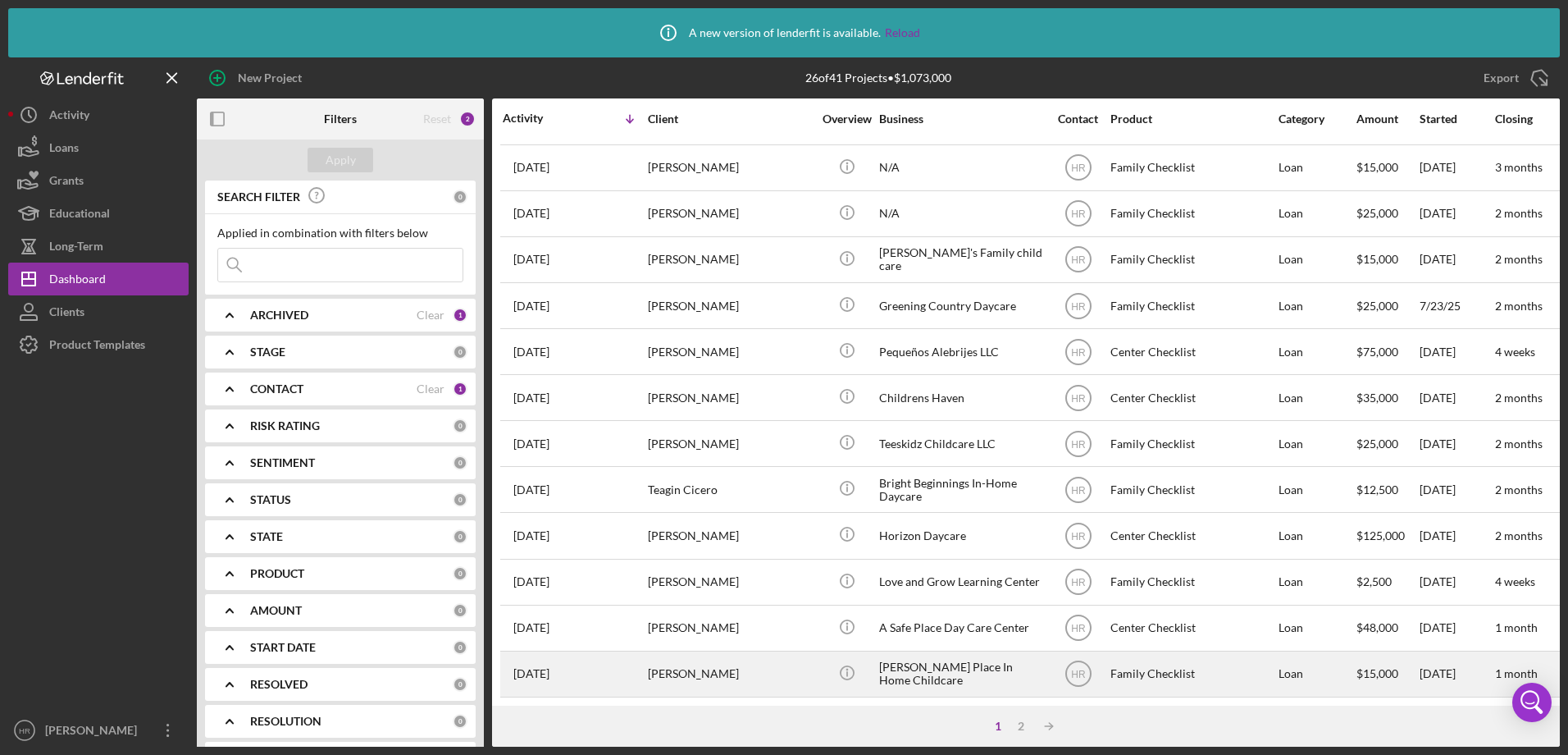
click at [933, 652] on div "[PERSON_NAME] Place In Home Childcare" at bounding box center [961, 674] width 164 height 44
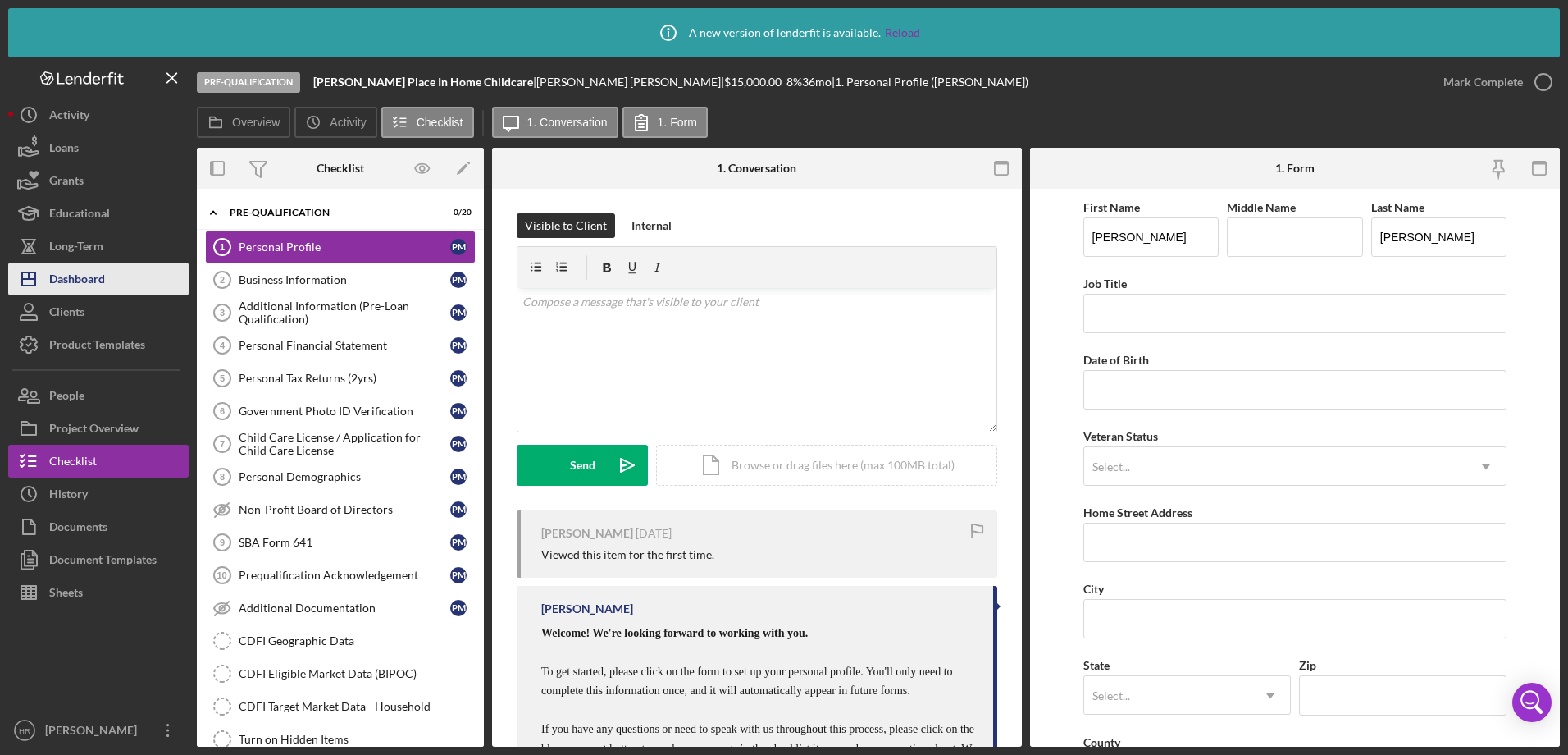
click at [114, 273] on button "Icon/Dashboard Dashboard" at bounding box center [98, 279] width 180 height 33
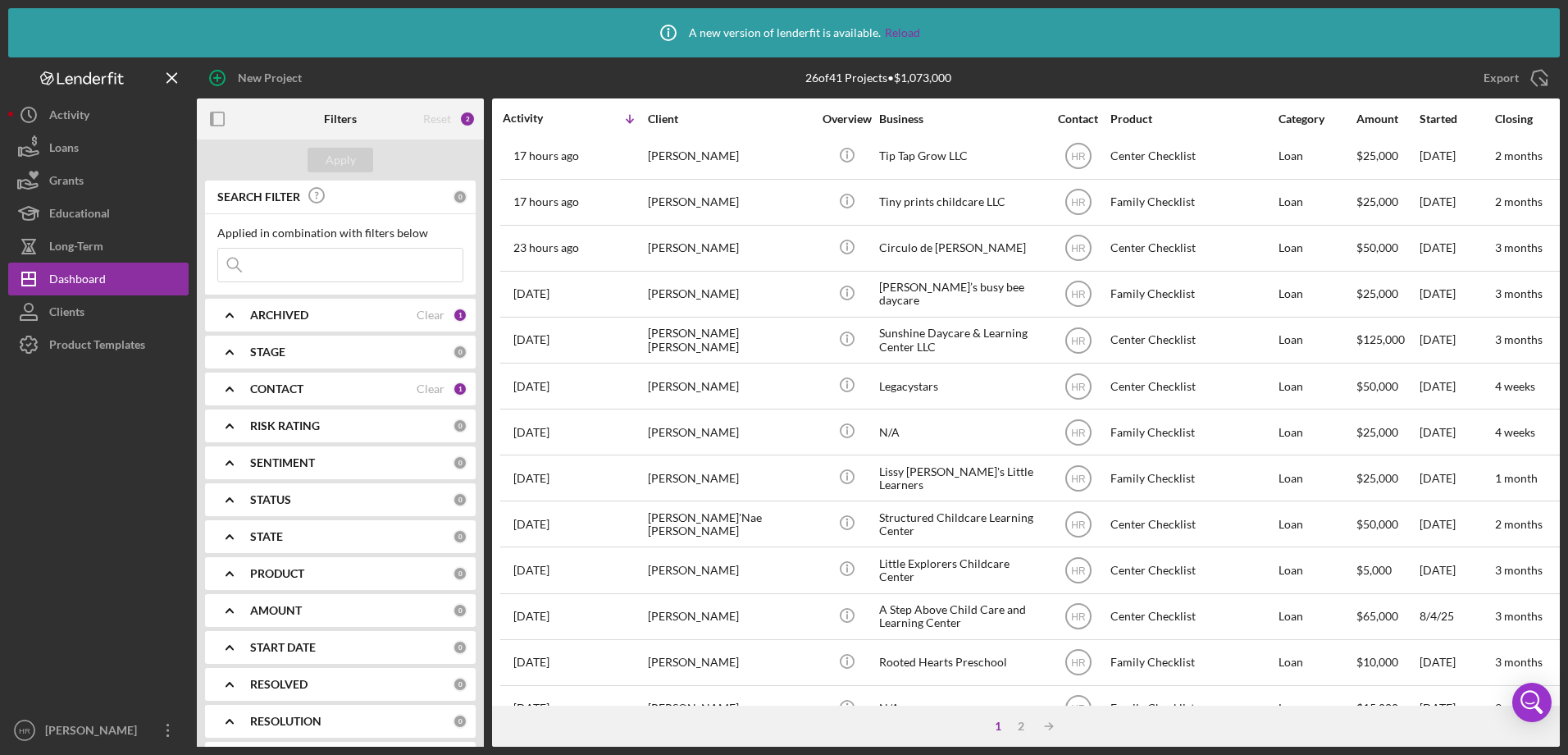
scroll to position [82, 0]
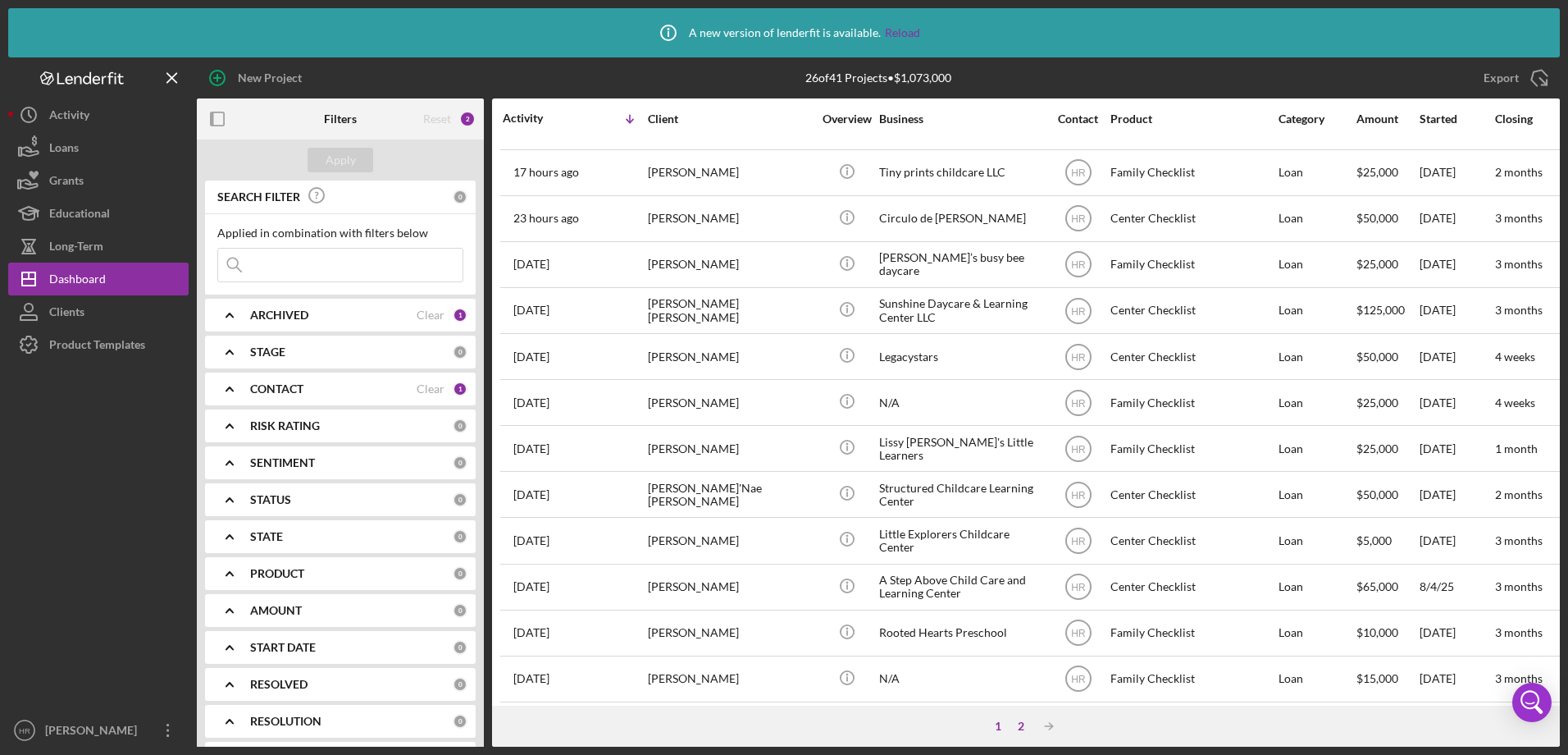
click at [1024, 721] on div "2" at bounding box center [1021, 725] width 23 height 13
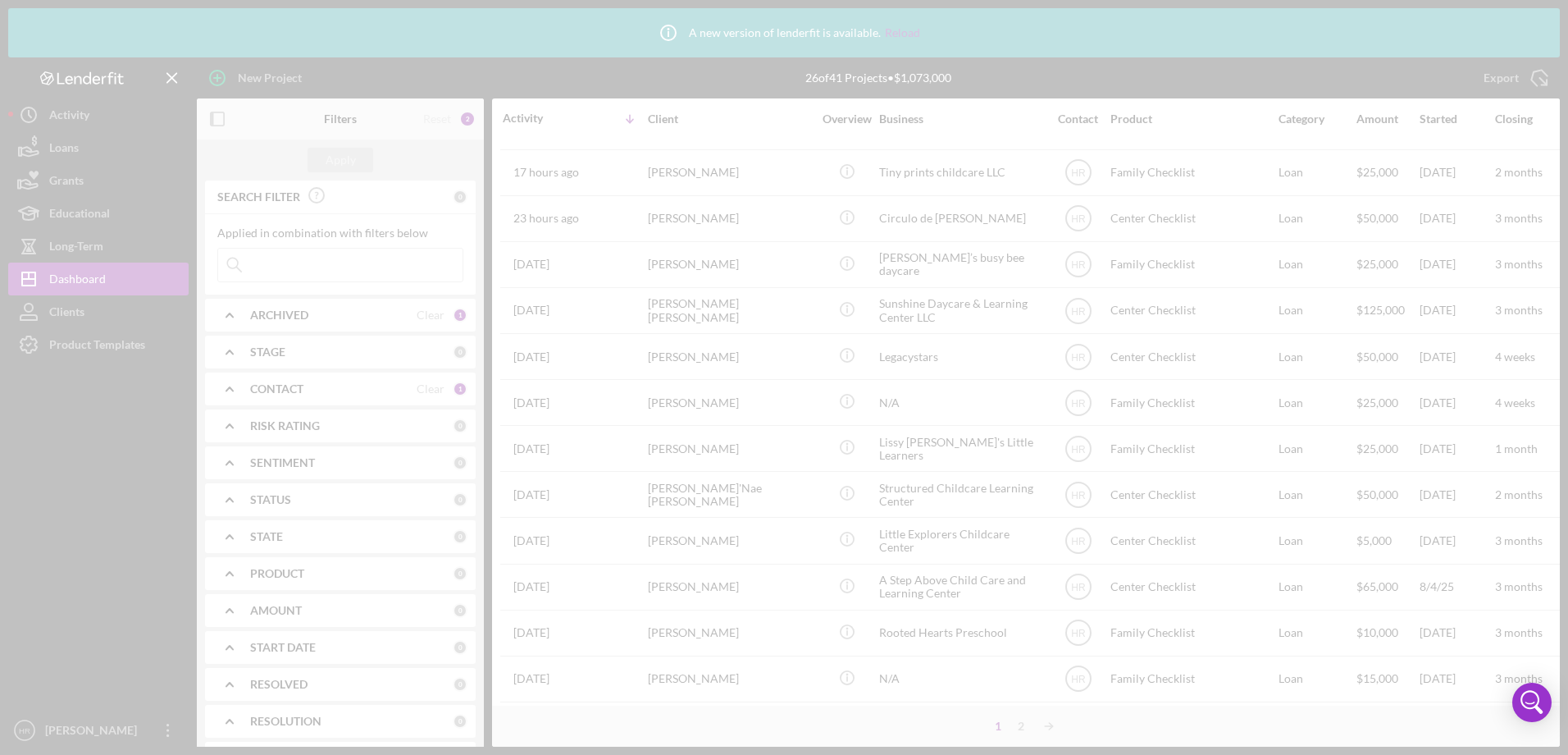
scroll to position [0, 0]
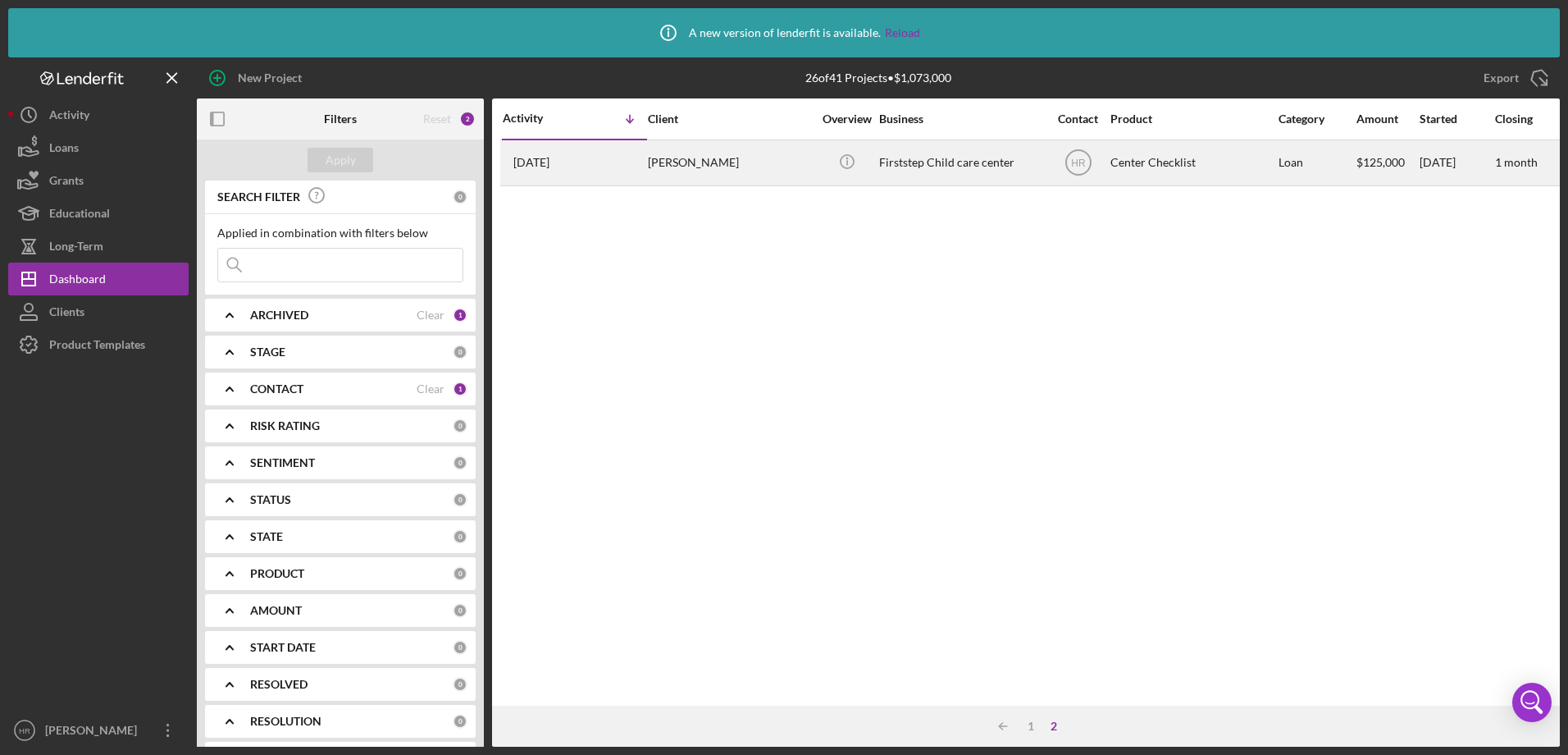
click at [927, 163] on div "Firststep Child care center" at bounding box center [961, 163] width 164 height 44
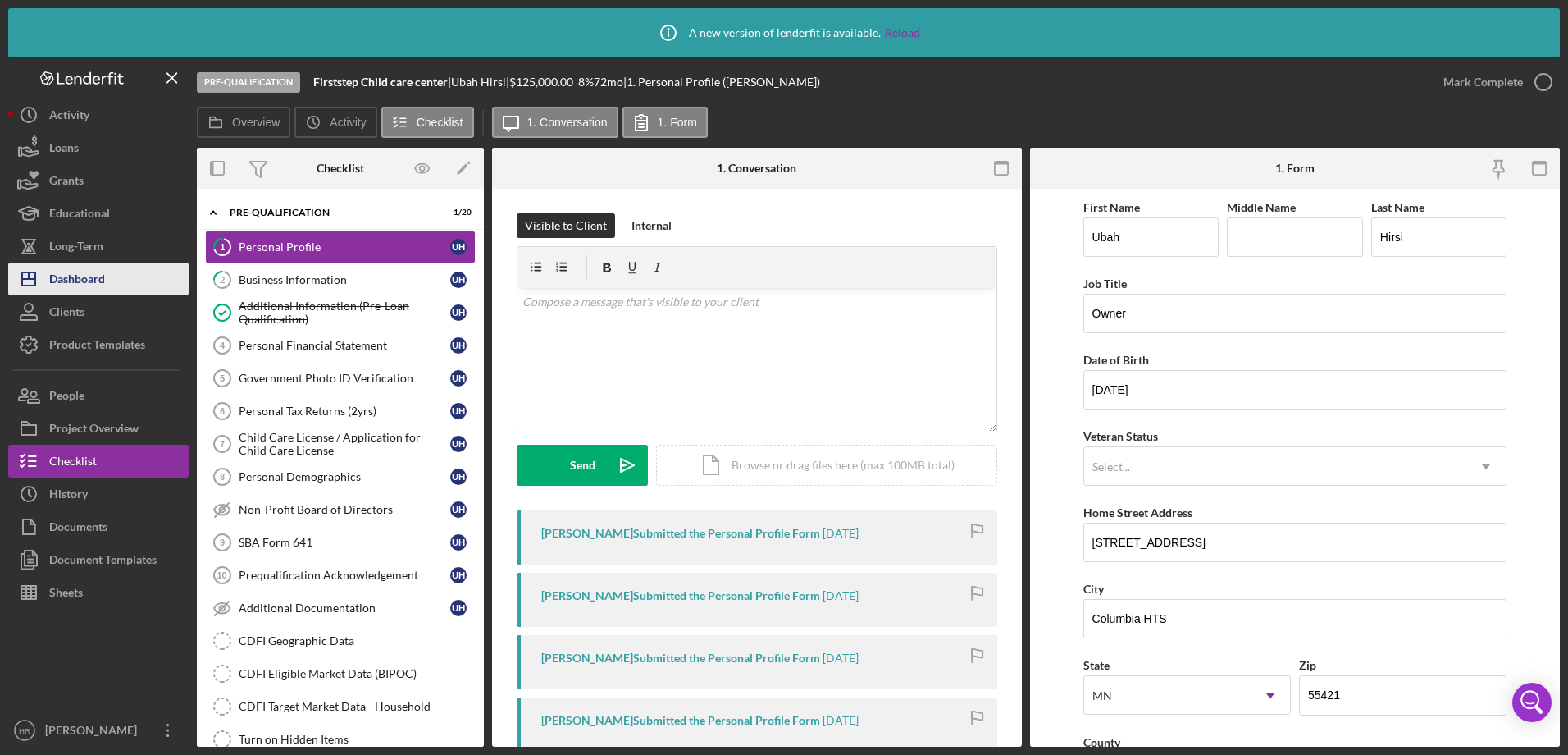
click at [95, 281] on div "Dashboard" at bounding box center [77, 281] width 56 height 37
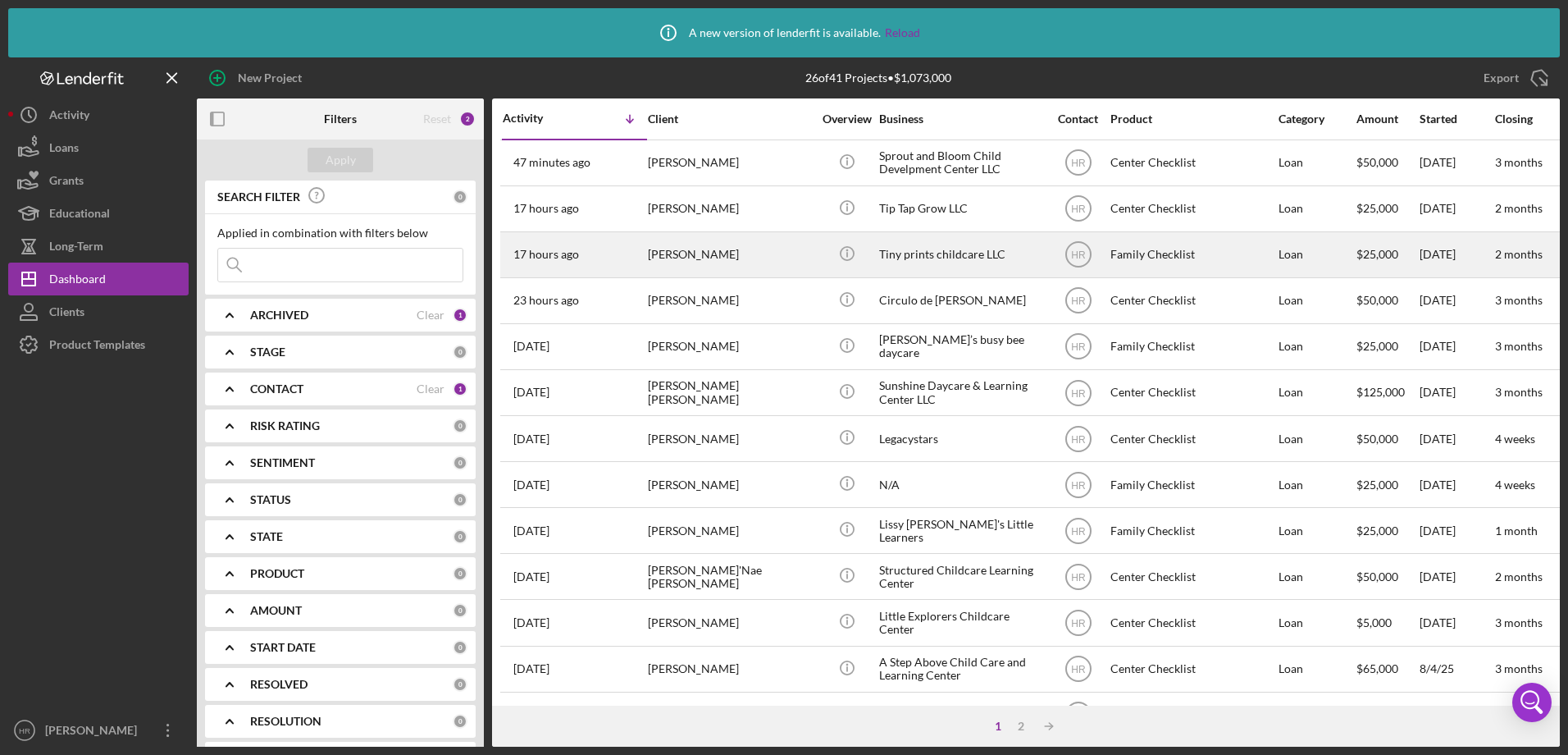
click at [974, 257] on div "Tiny prints childcare LLC" at bounding box center [961, 255] width 164 height 44
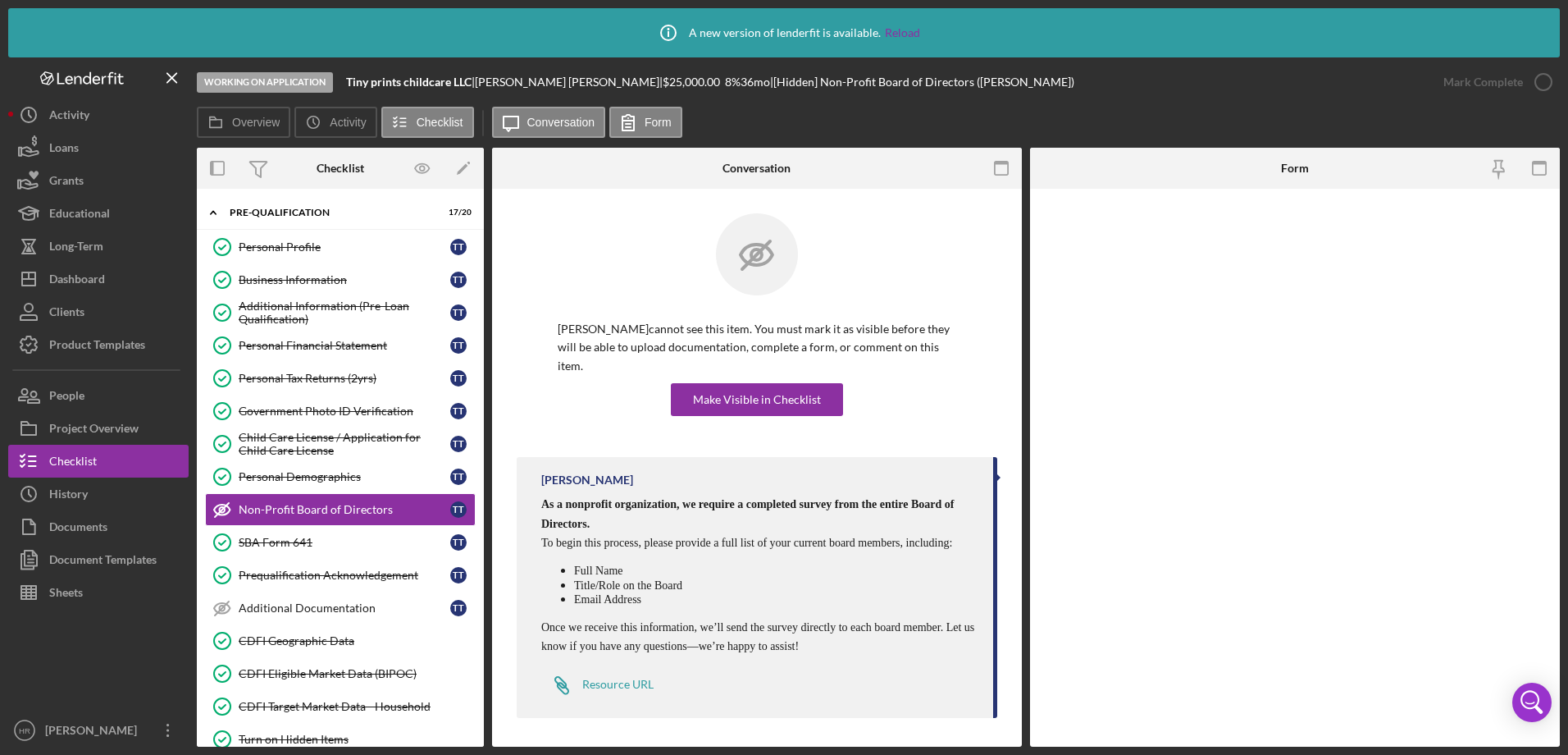
scroll to position [42, 0]
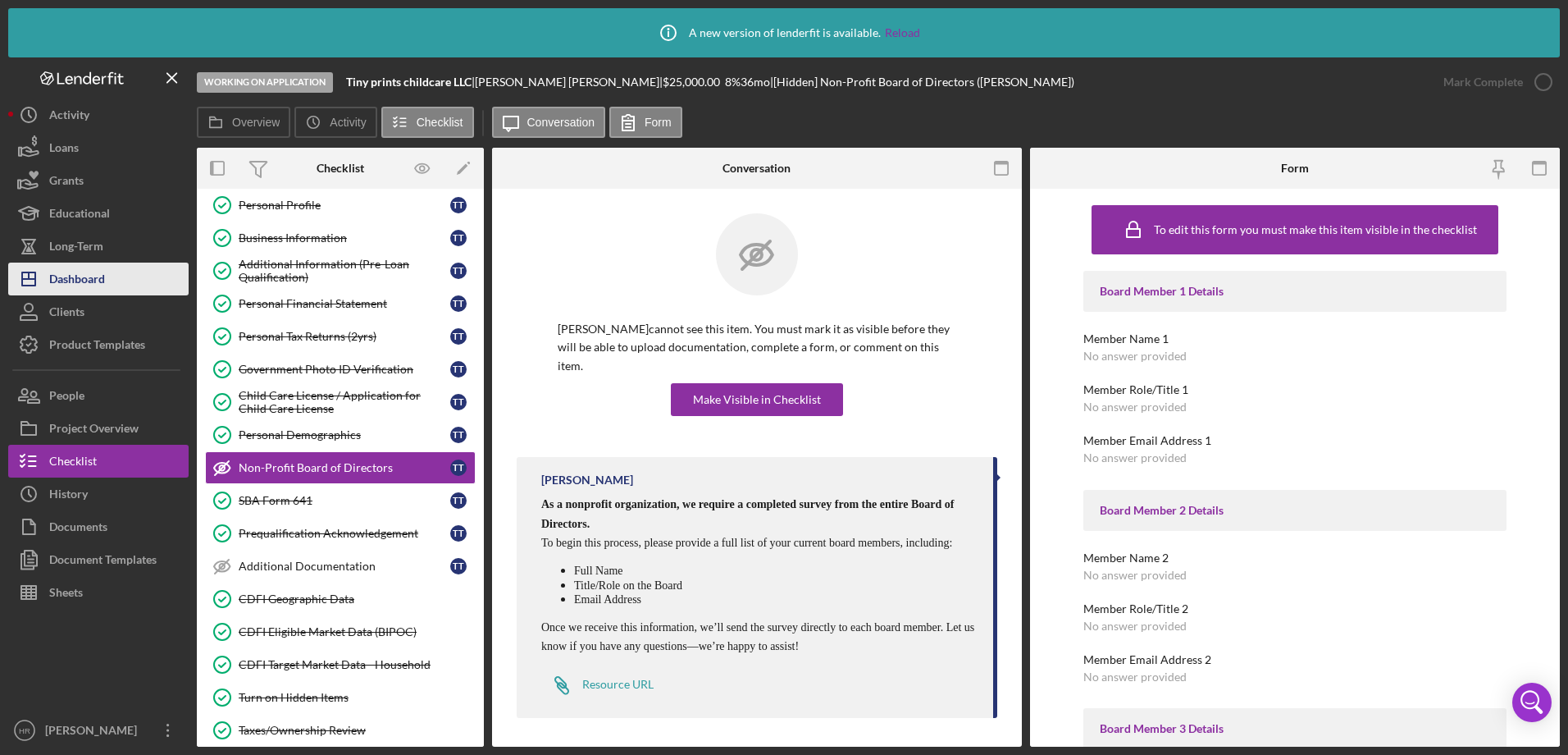
click at [89, 274] on div "Dashboard" at bounding box center [77, 281] width 56 height 37
